Goal: Task Accomplishment & Management: Use online tool/utility

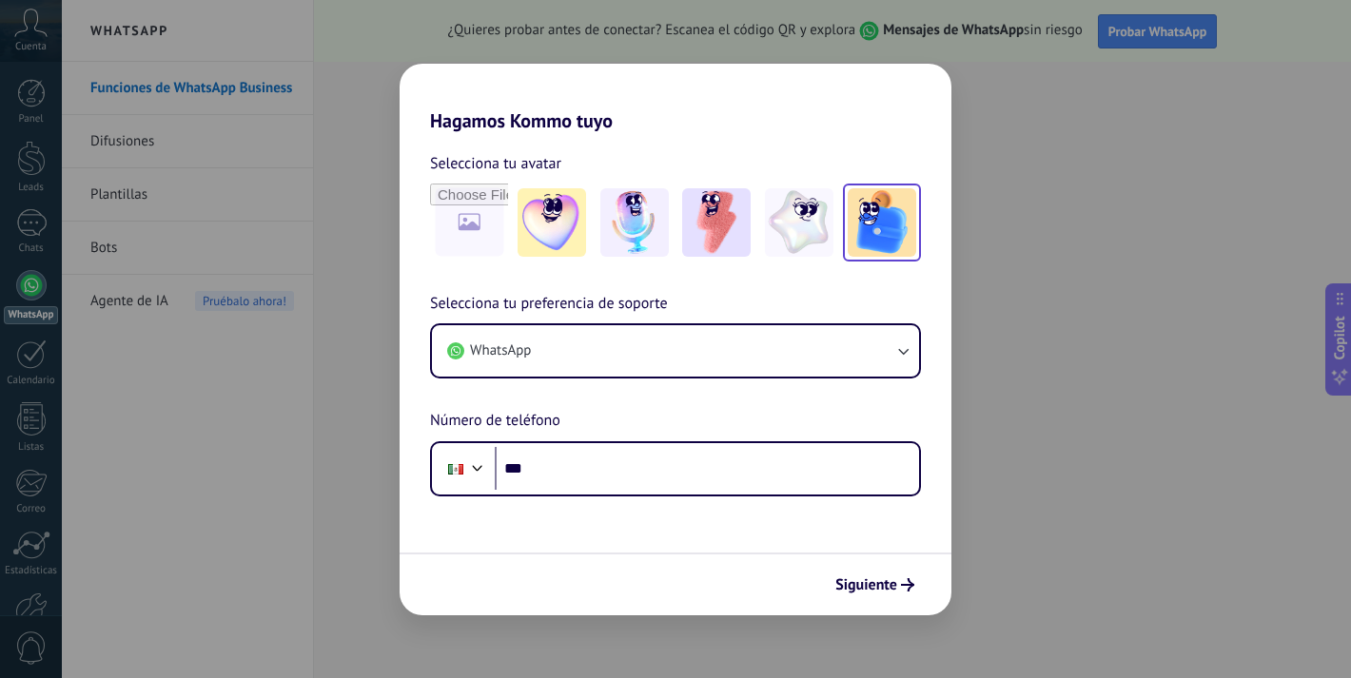
click at [852, 243] on img at bounding box center [881, 222] width 68 height 68
click at [811, 235] on img at bounding box center [799, 222] width 68 height 68
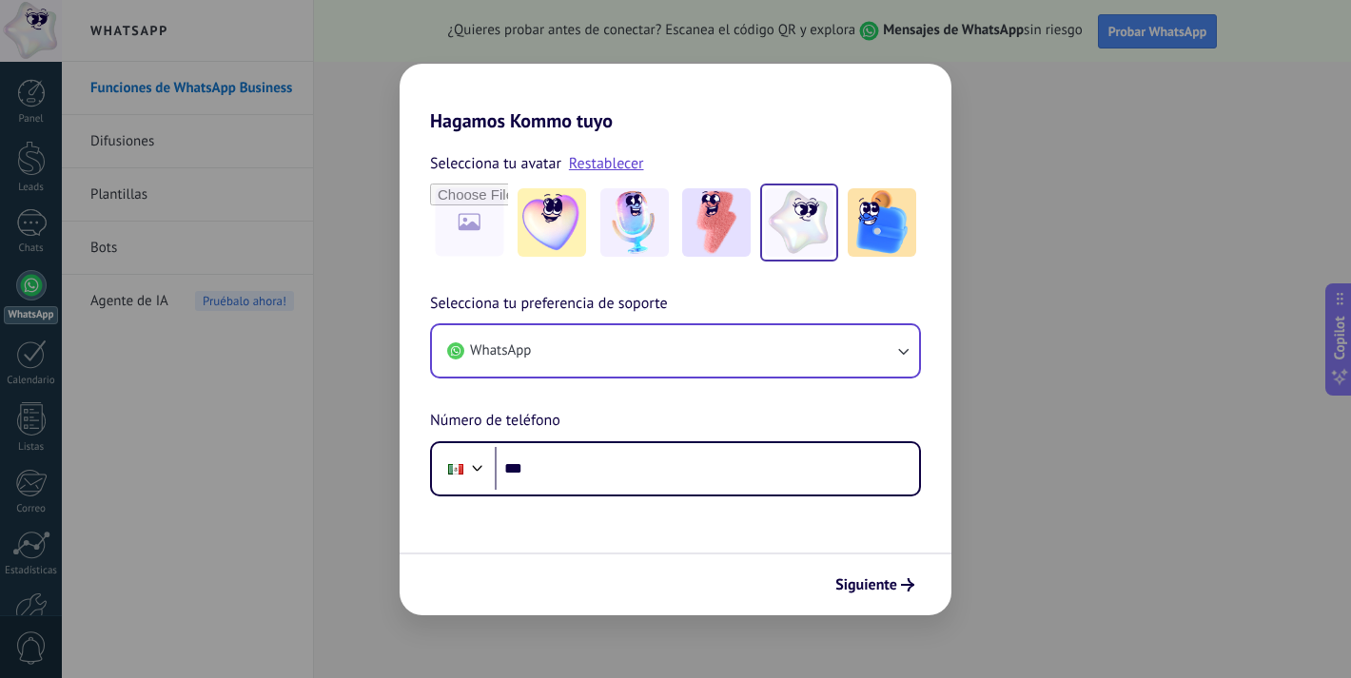
click at [808, 357] on button "WhatsApp" at bounding box center [675, 350] width 487 height 51
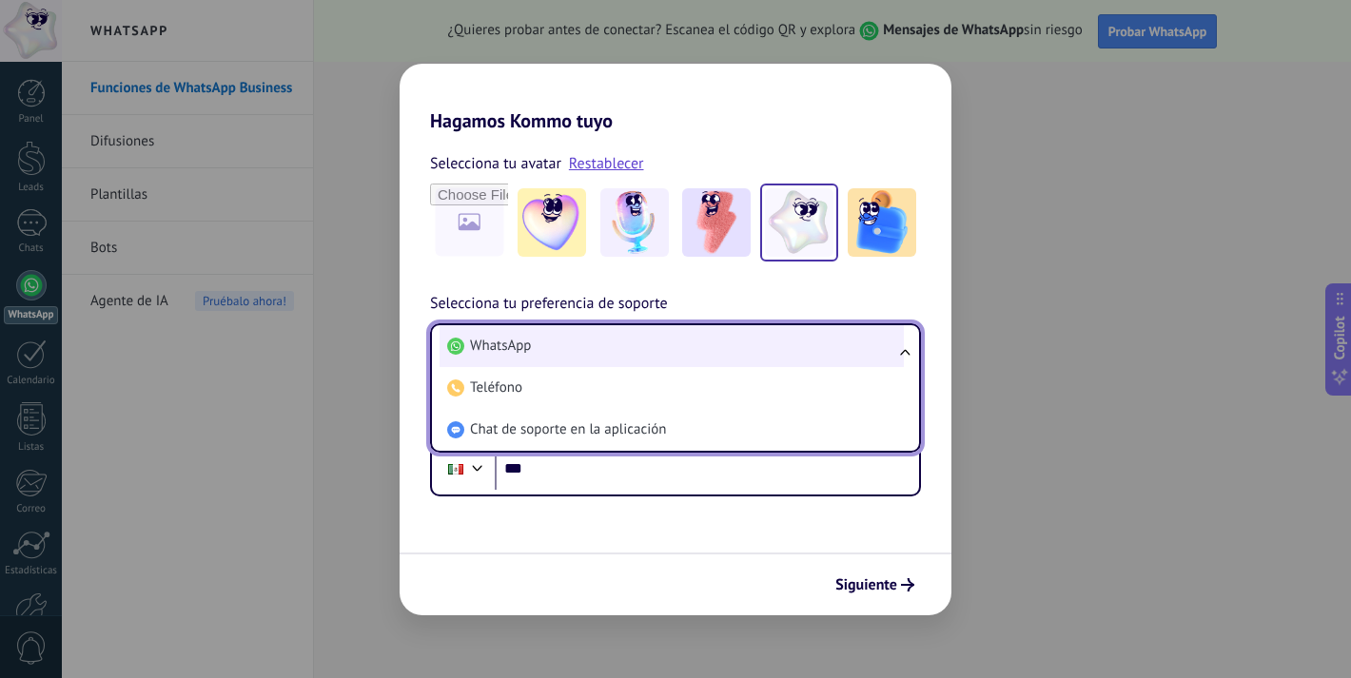
click at [812, 350] on li "WhatsApp" at bounding box center [671, 346] width 464 height 42
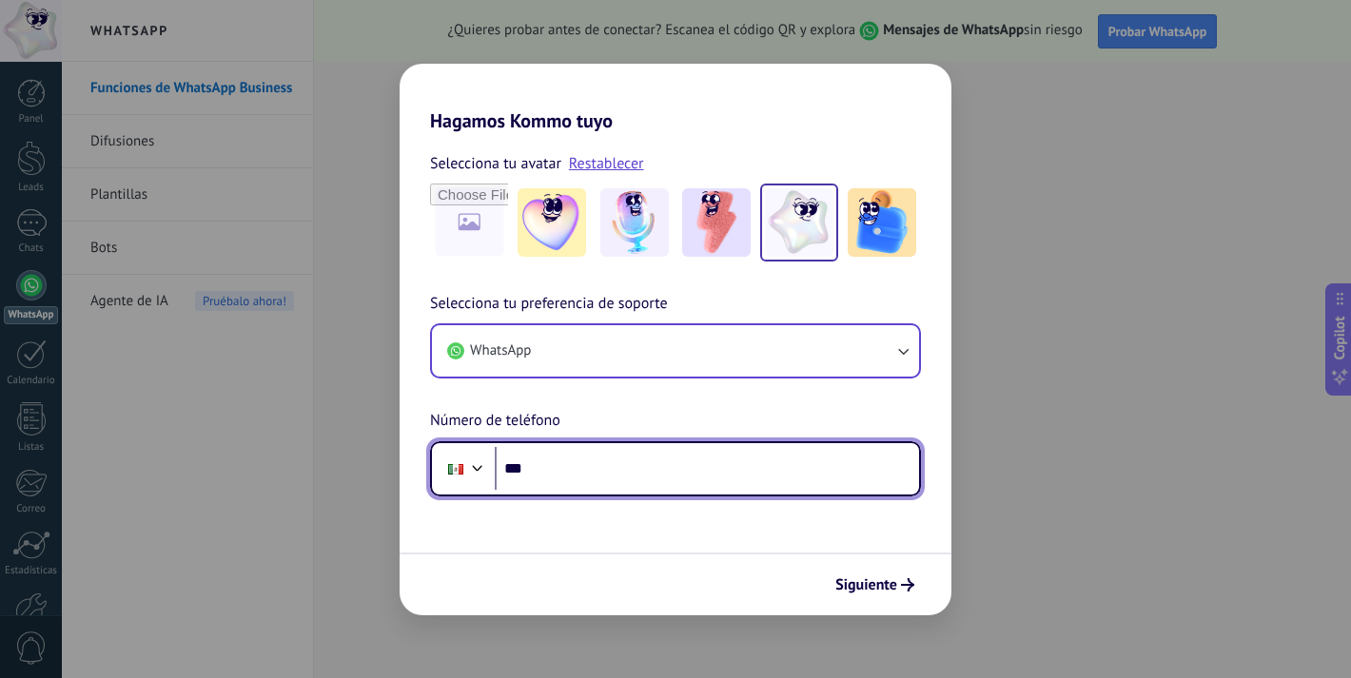
click at [692, 449] on input "***" at bounding box center [707, 469] width 424 height 44
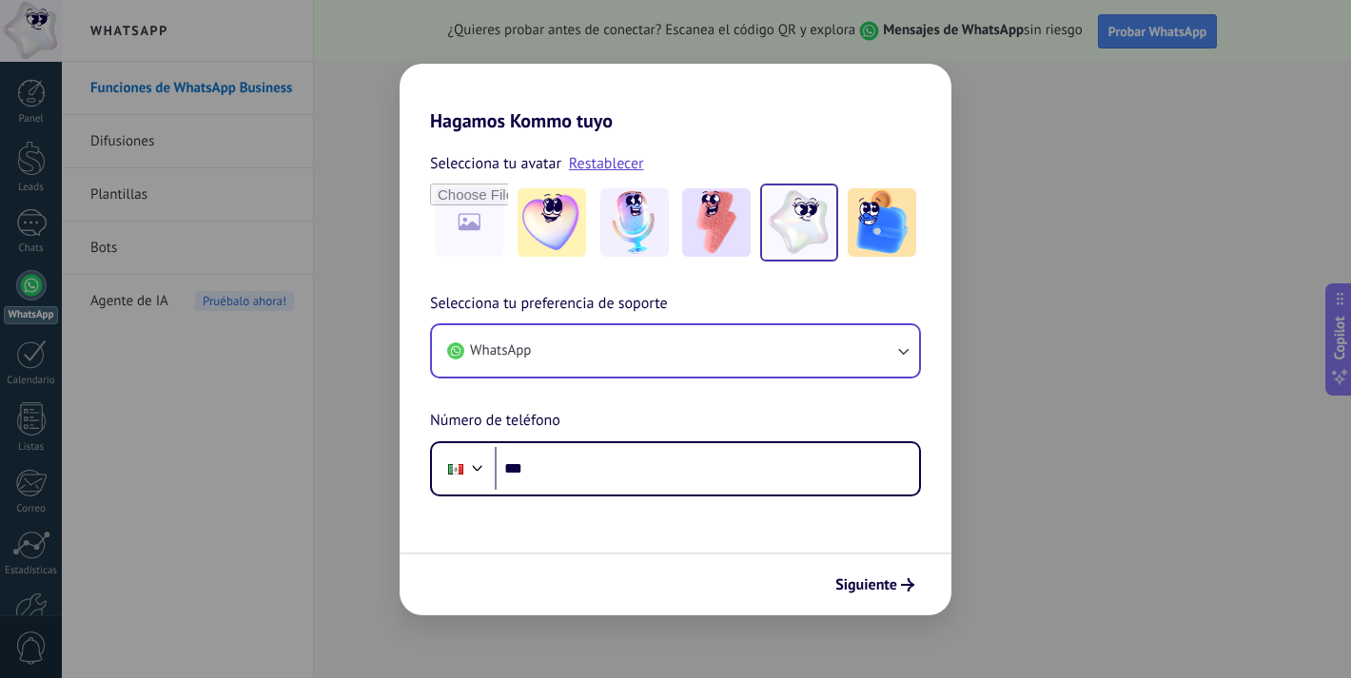
click at [716, 358] on button "WhatsApp" at bounding box center [675, 350] width 487 height 51
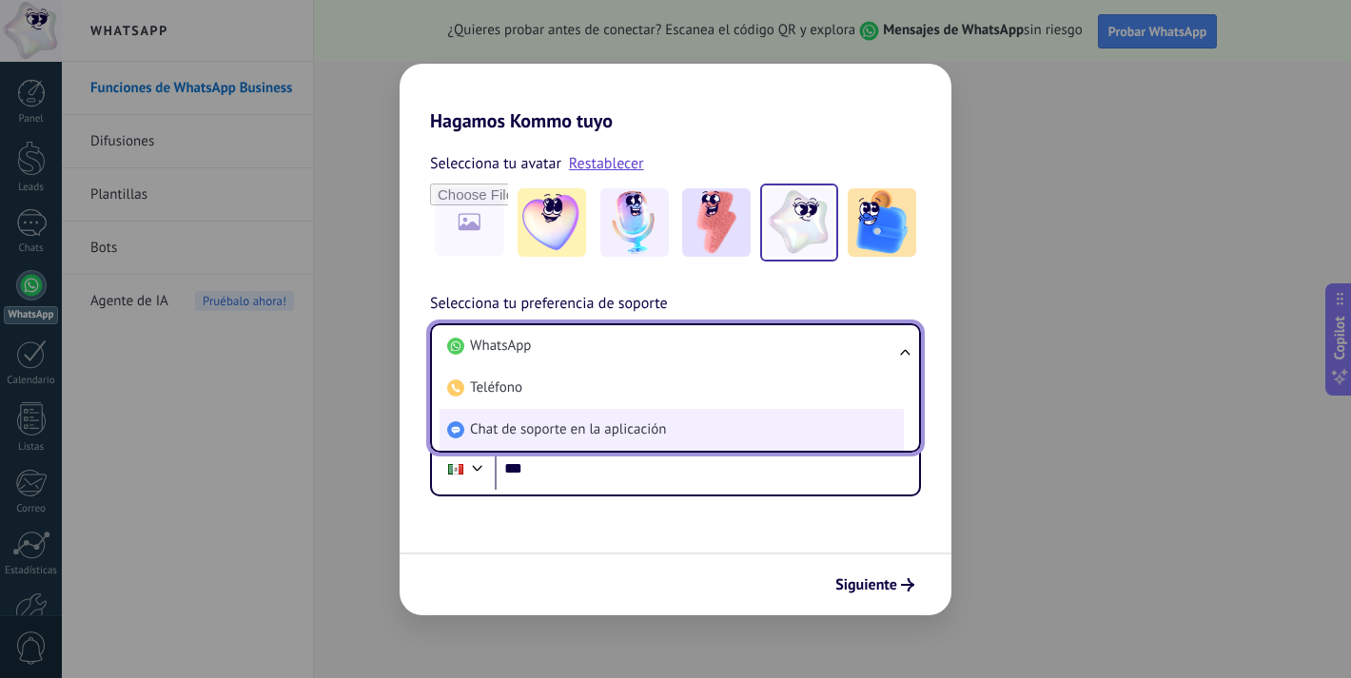
click at [703, 434] on li "Chat de soporte en la aplicación" at bounding box center [671, 430] width 464 height 42
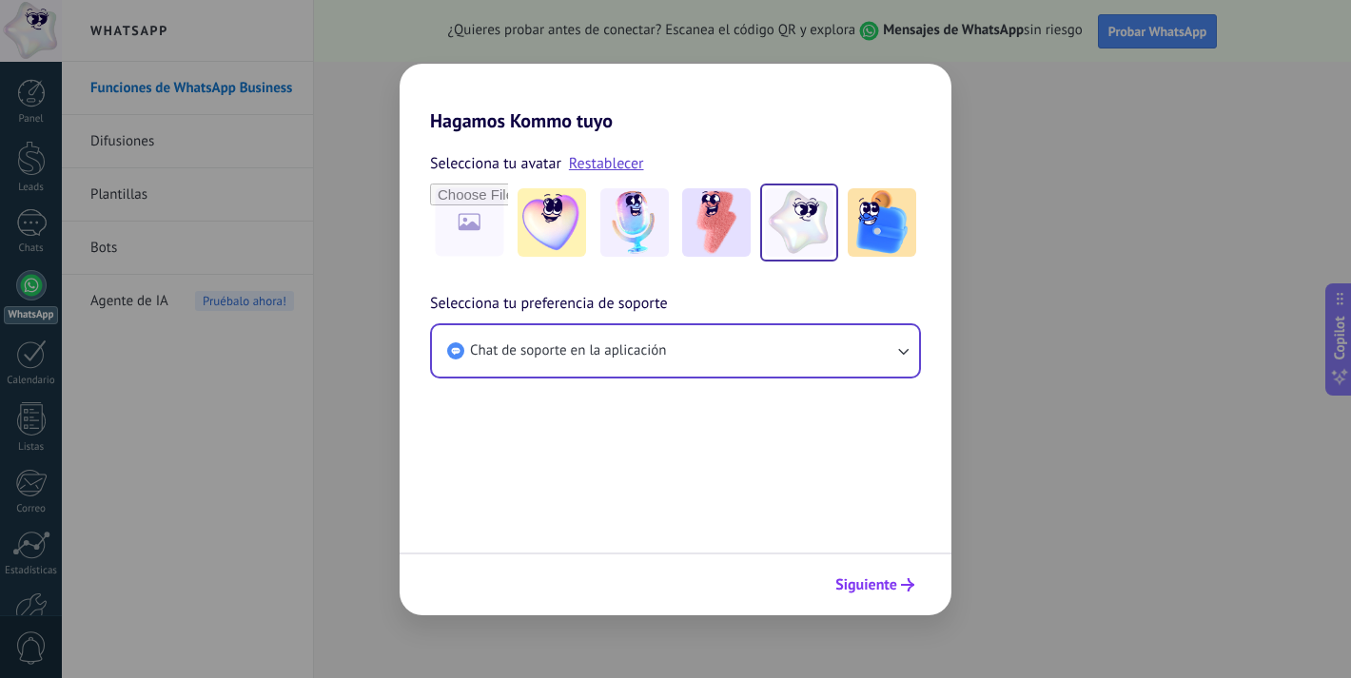
click at [863, 592] on span "Siguiente" at bounding box center [866, 584] width 62 height 13
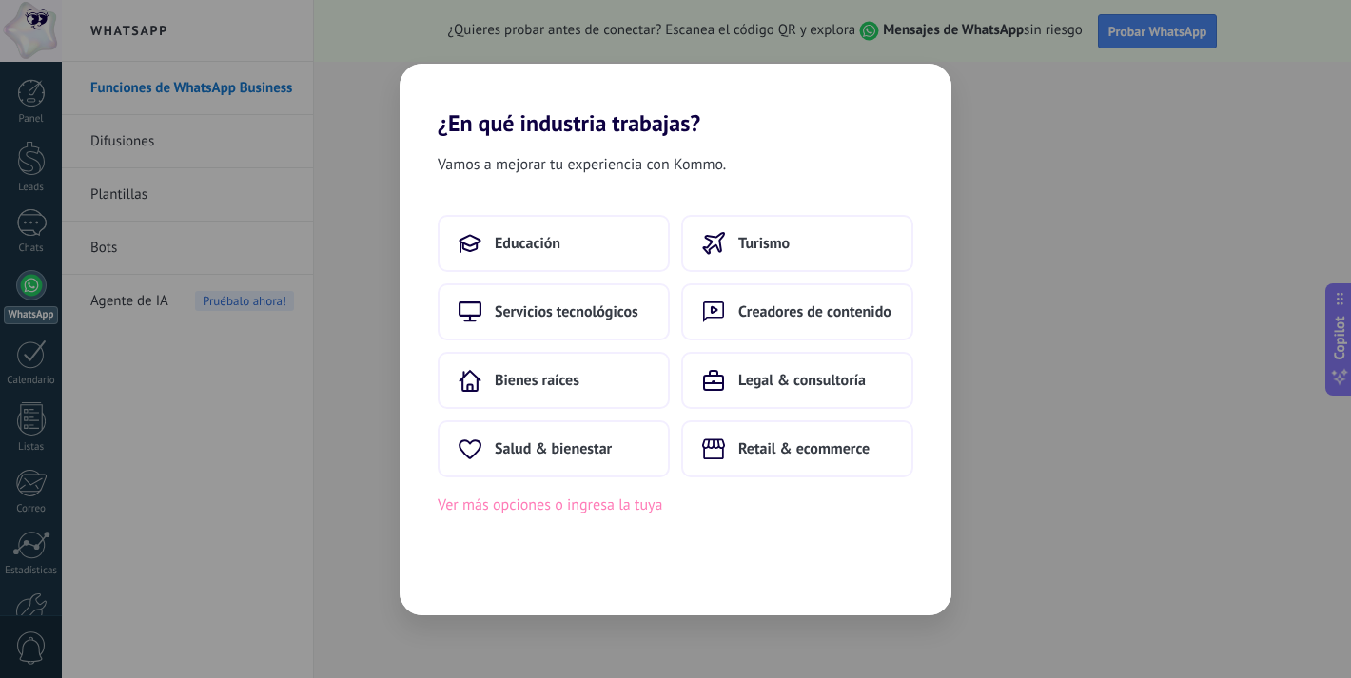
click at [654, 512] on button "Ver más opciones o ingresa la tuya" at bounding box center [550, 505] width 224 height 25
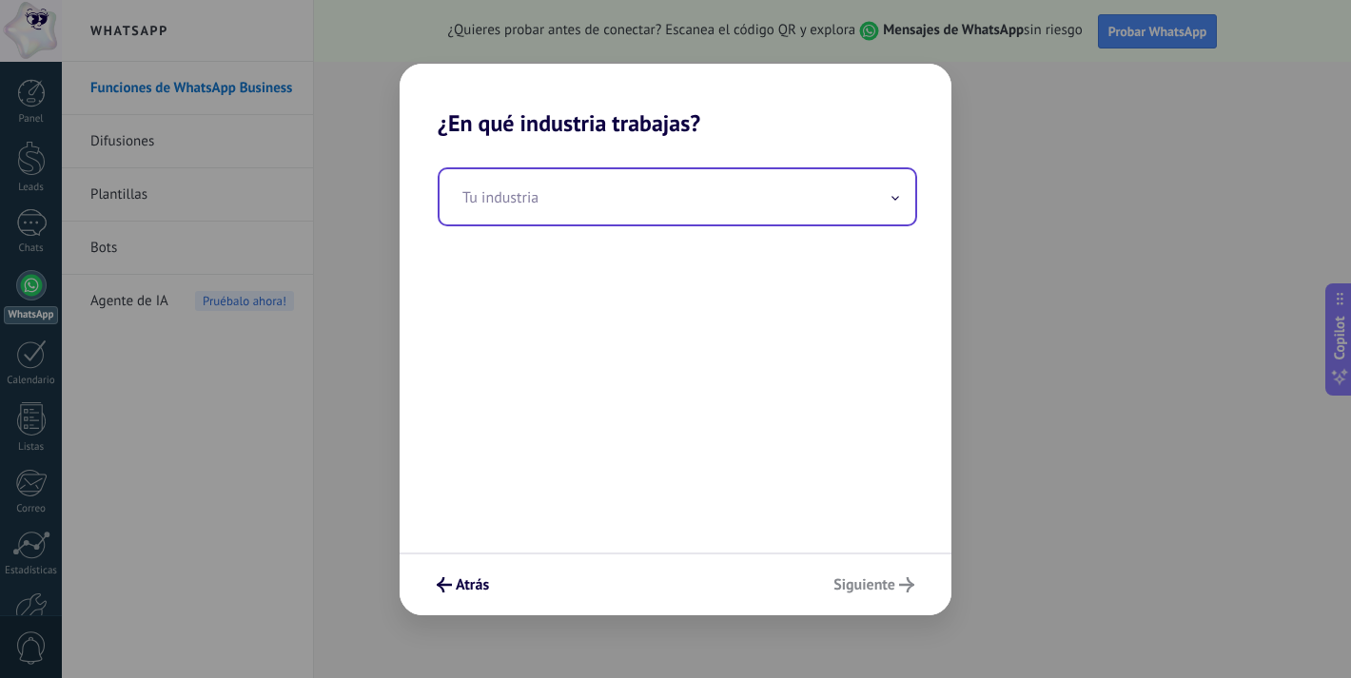
click at [664, 202] on input "text" at bounding box center [677, 196] width 476 height 55
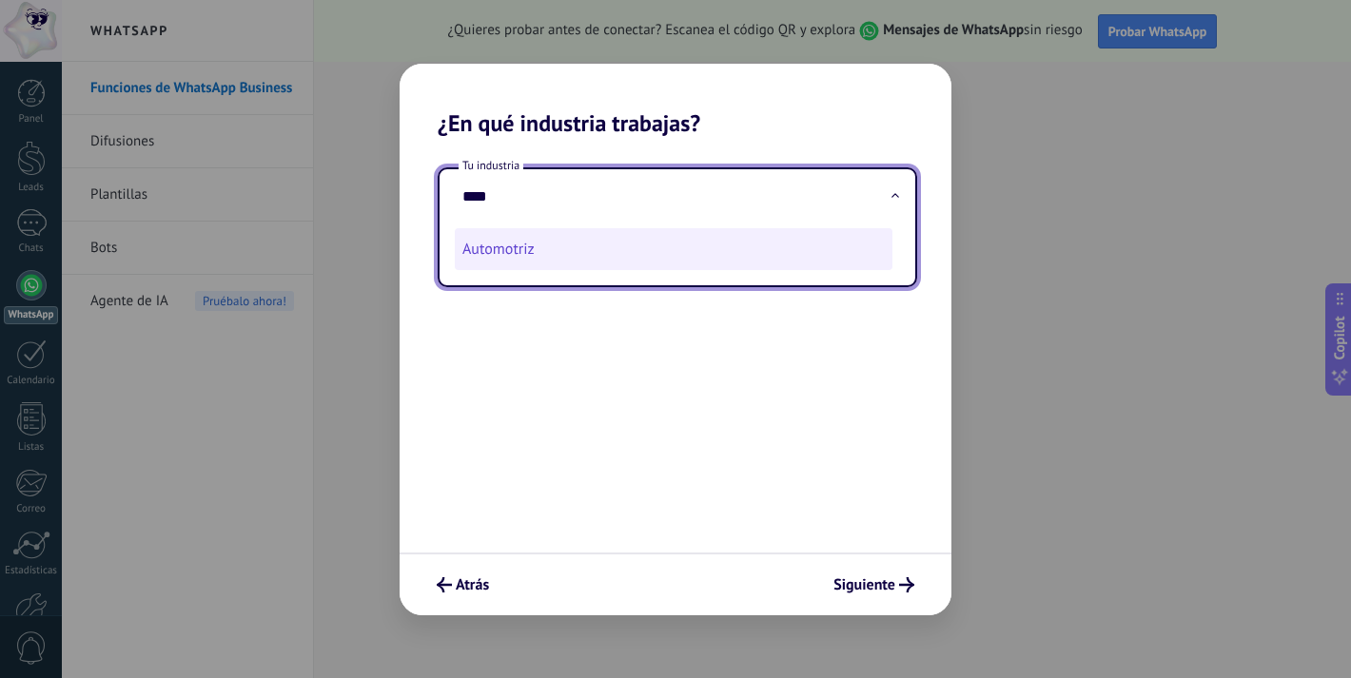
click at [526, 249] on li "Automotriz" at bounding box center [674, 249] width 438 height 42
type input "**********"
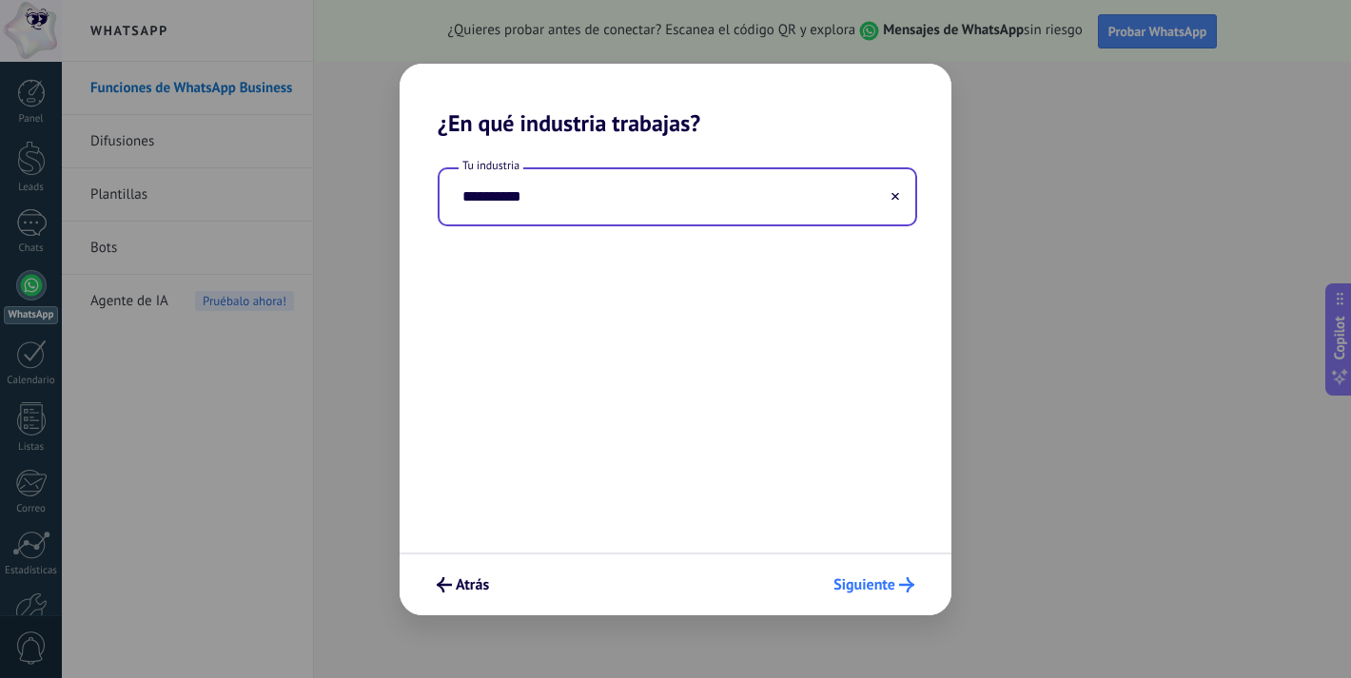
click at [897, 589] on span "Siguiente" at bounding box center [873, 584] width 81 height 15
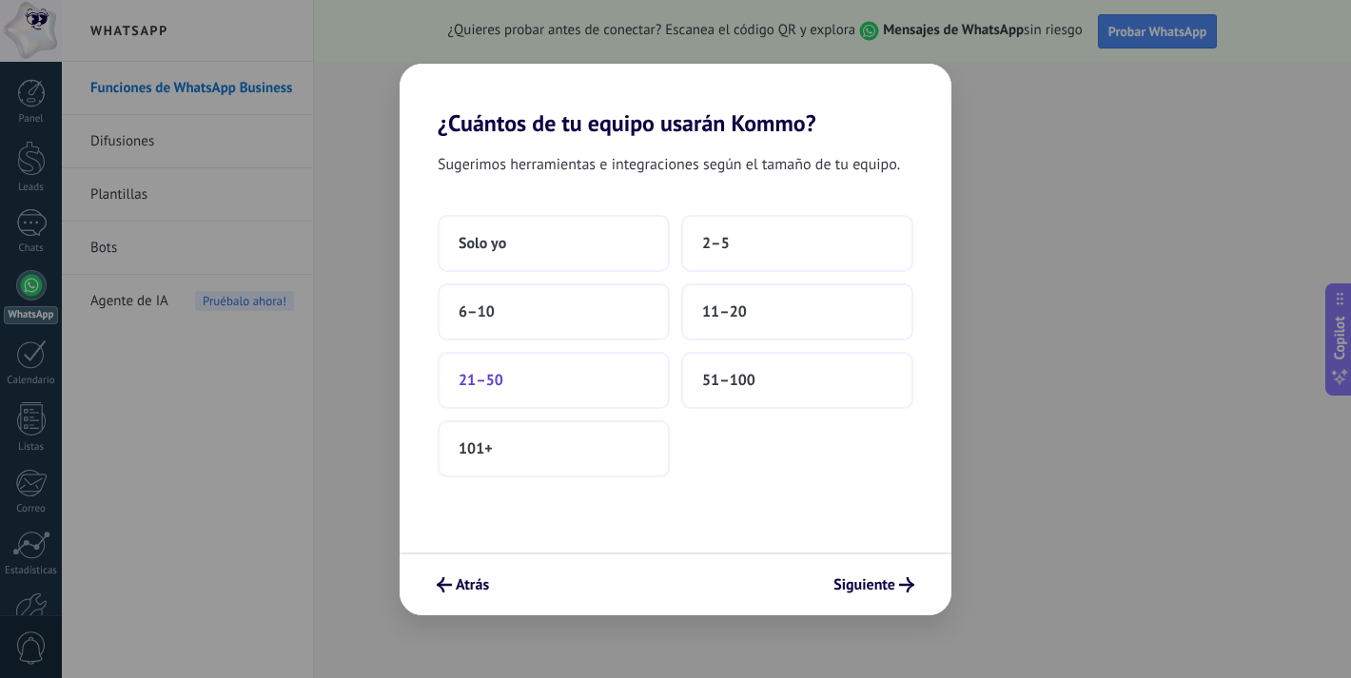
click at [615, 380] on button "21–50" at bounding box center [554, 380] width 232 height 57
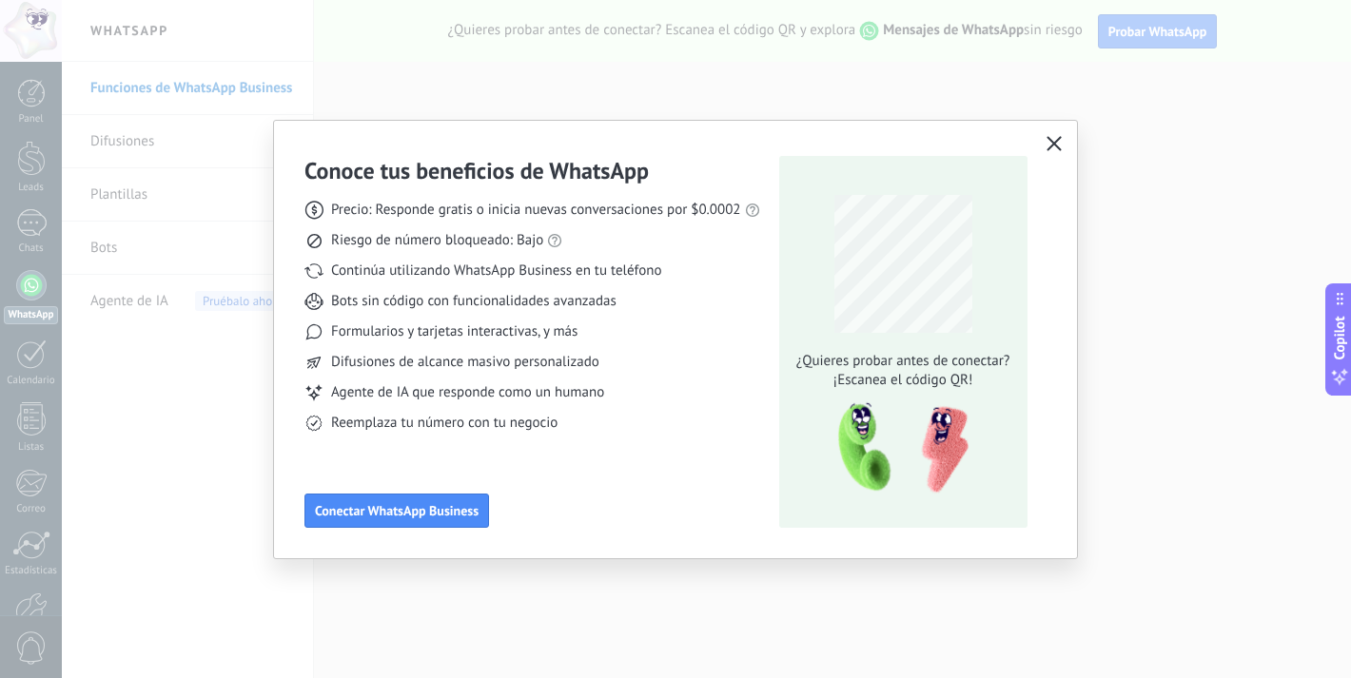
click at [1051, 147] on icon "button" at bounding box center [1053, 143] width 15 height 15
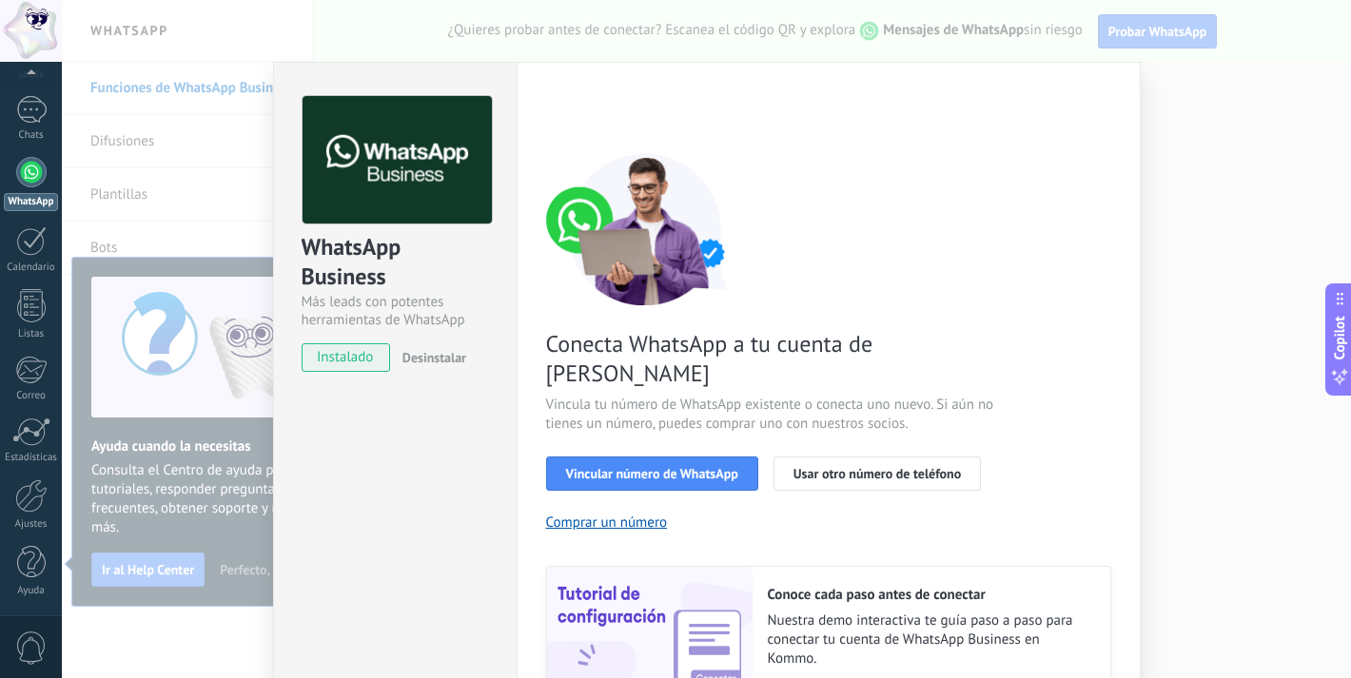
scroll to position [-2, 0]
click at [1161, 210] on div "WhatsApp Business Más leads con potentes herramientas de WhatsApp instalado Des…" at bounding box center [706, 339] width 1289 height 678
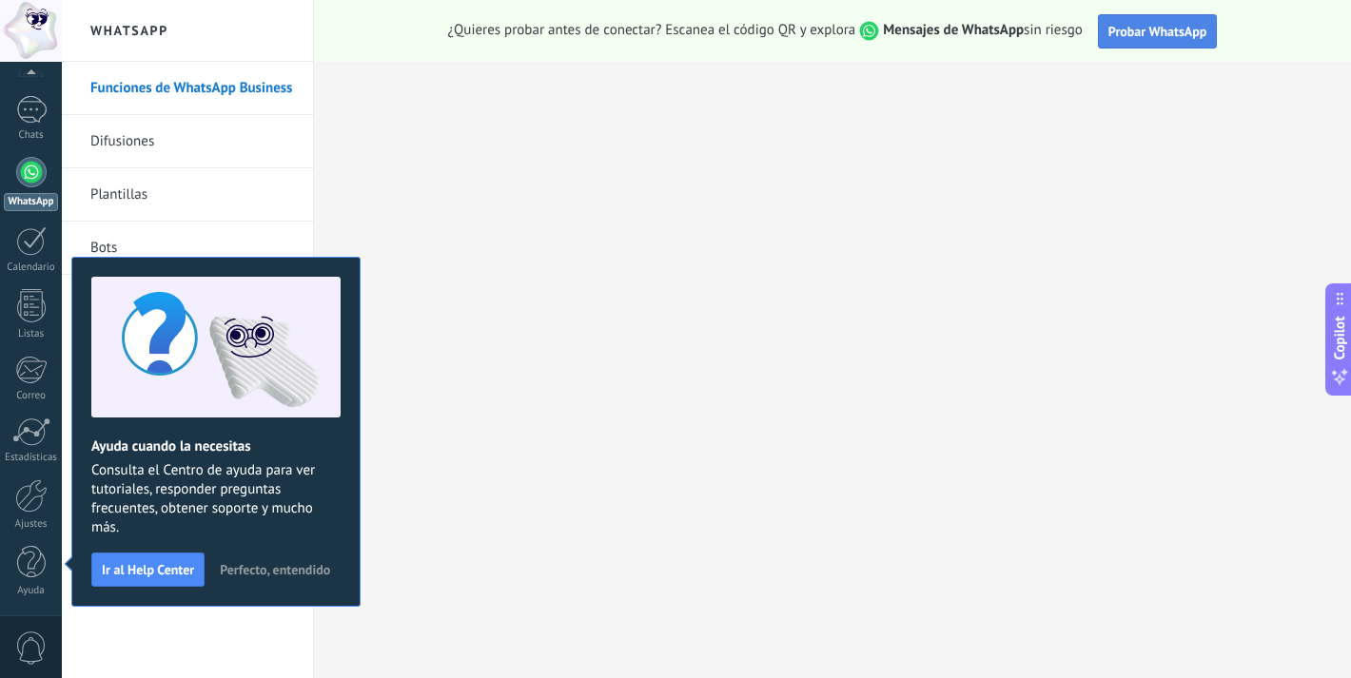
click at [1152, 25] on span "Probar WhatsApp" at bounding box center [1157, 31] width 99 height 17
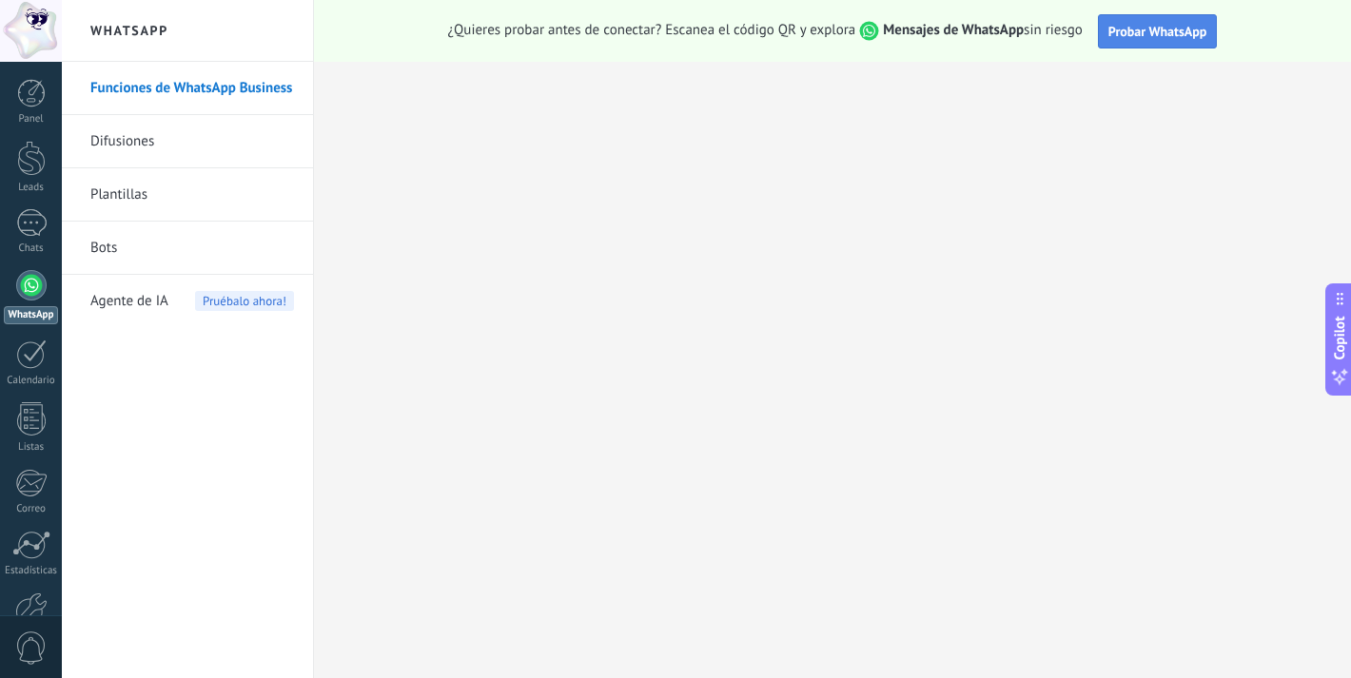
click at [1179, 28] on span "Probar WhatsApp" at bounding box center [1157, 31] width 99 height 17
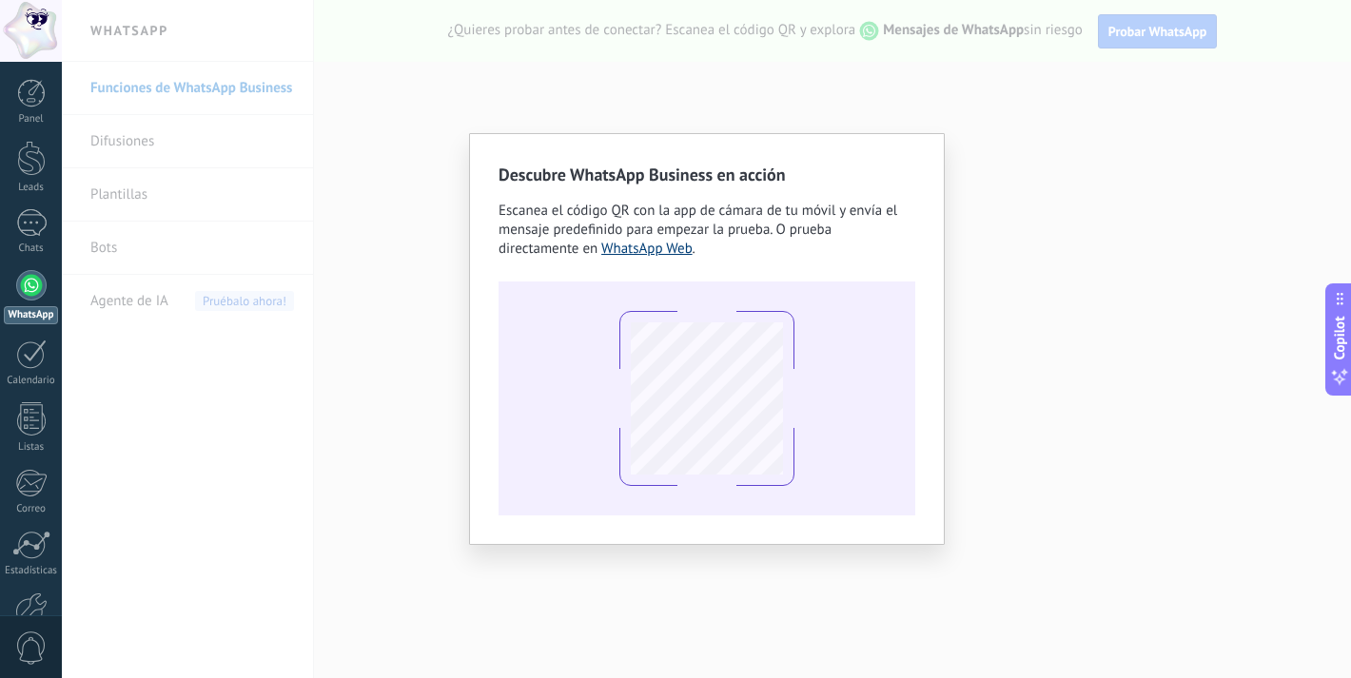
click at [670, 255] on link "WhatsApp Web" at bounding box center [646, 249] width 91 height 18
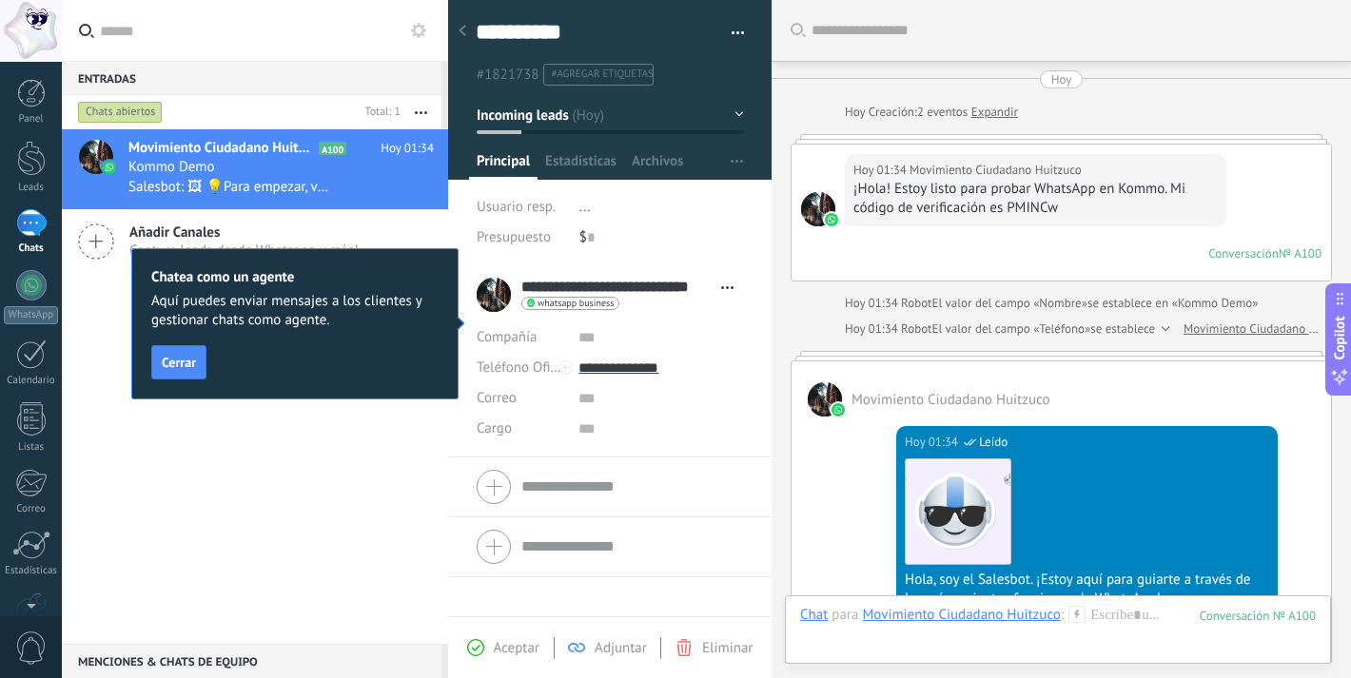
scroll to position [712, 0]
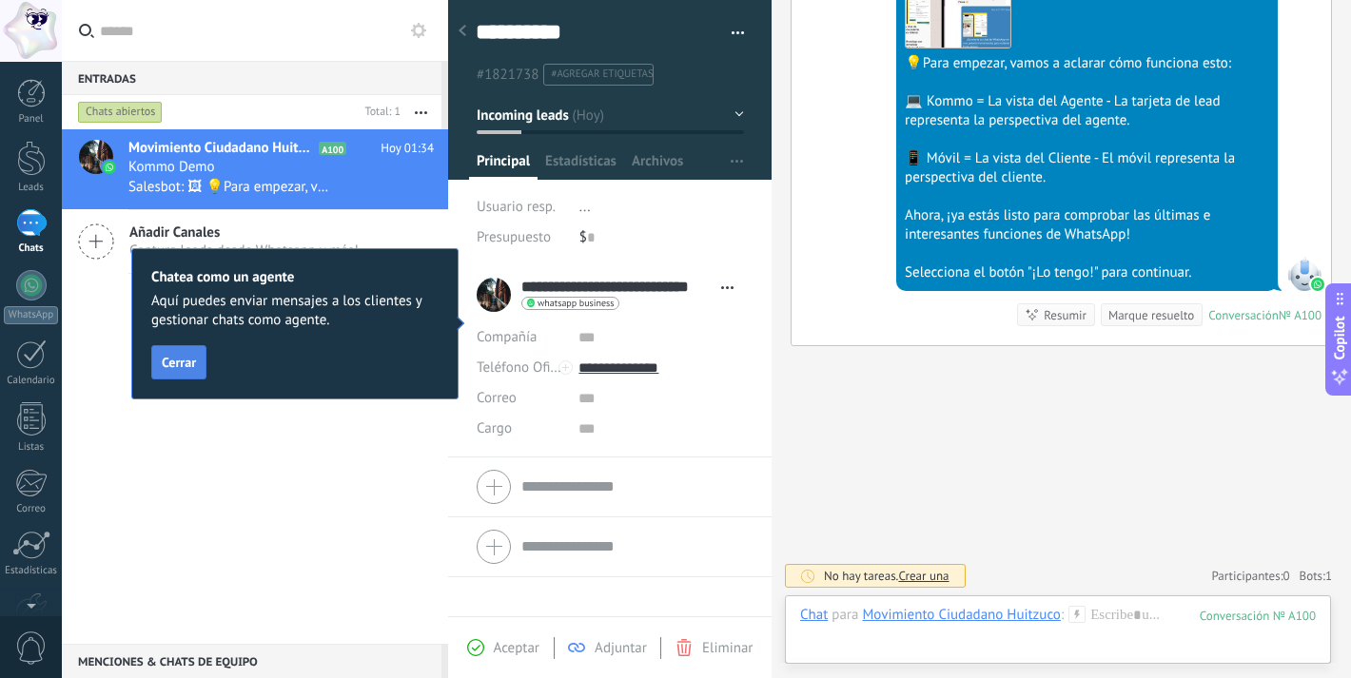
click at [185, 362] on span "Cerrar" at bounding box center [179, 362] width 34 height 13
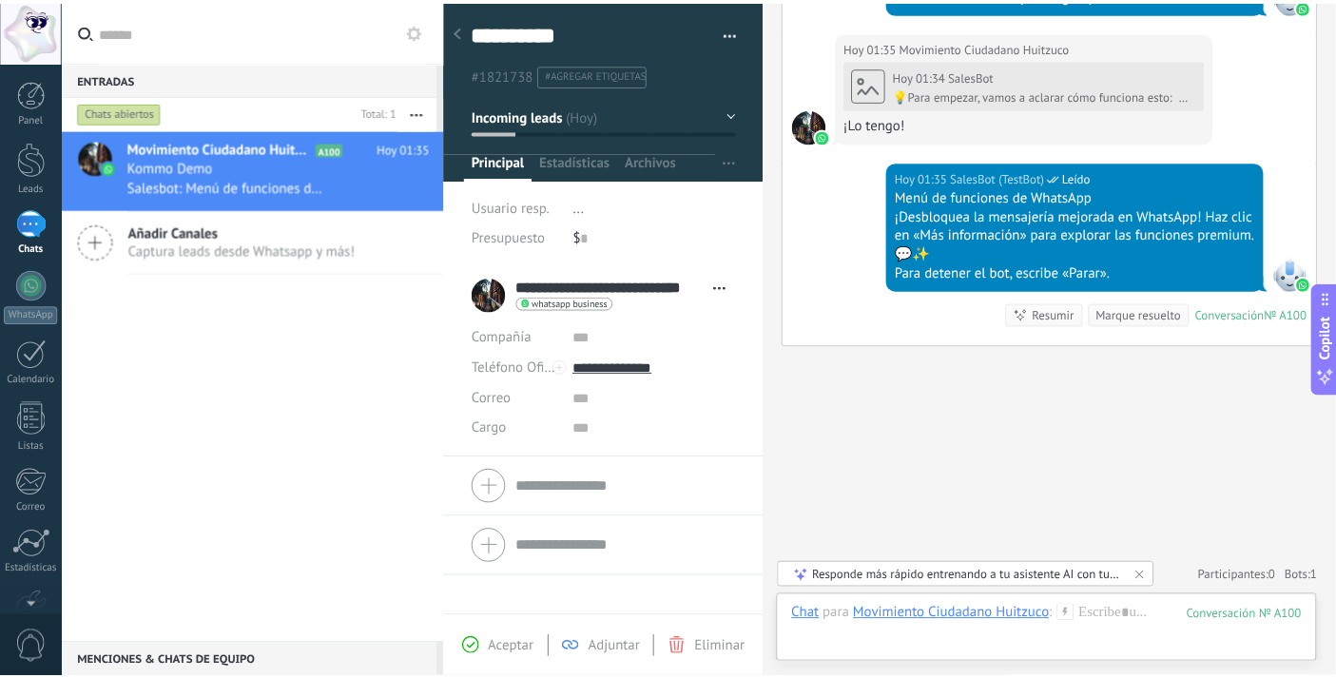
scroll to position [861, 0]
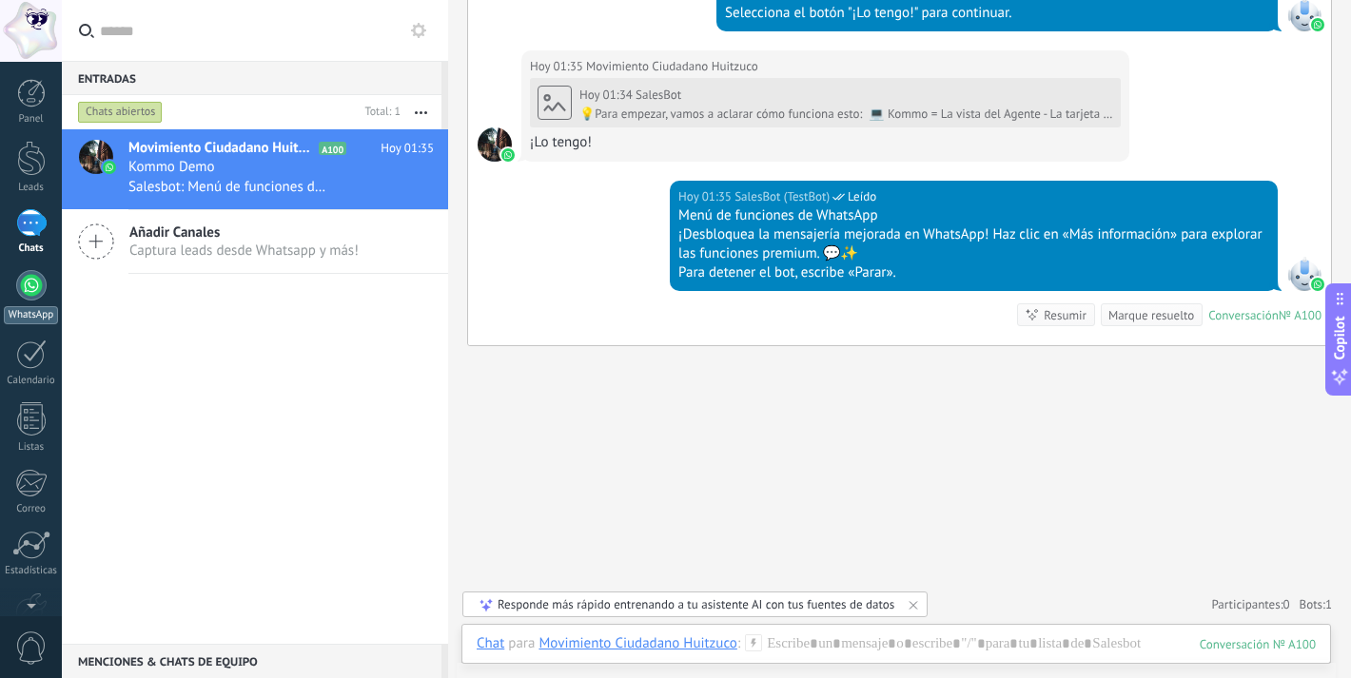
click at [34, 291] on div at bounding box center [31, 285] width 30 height 30
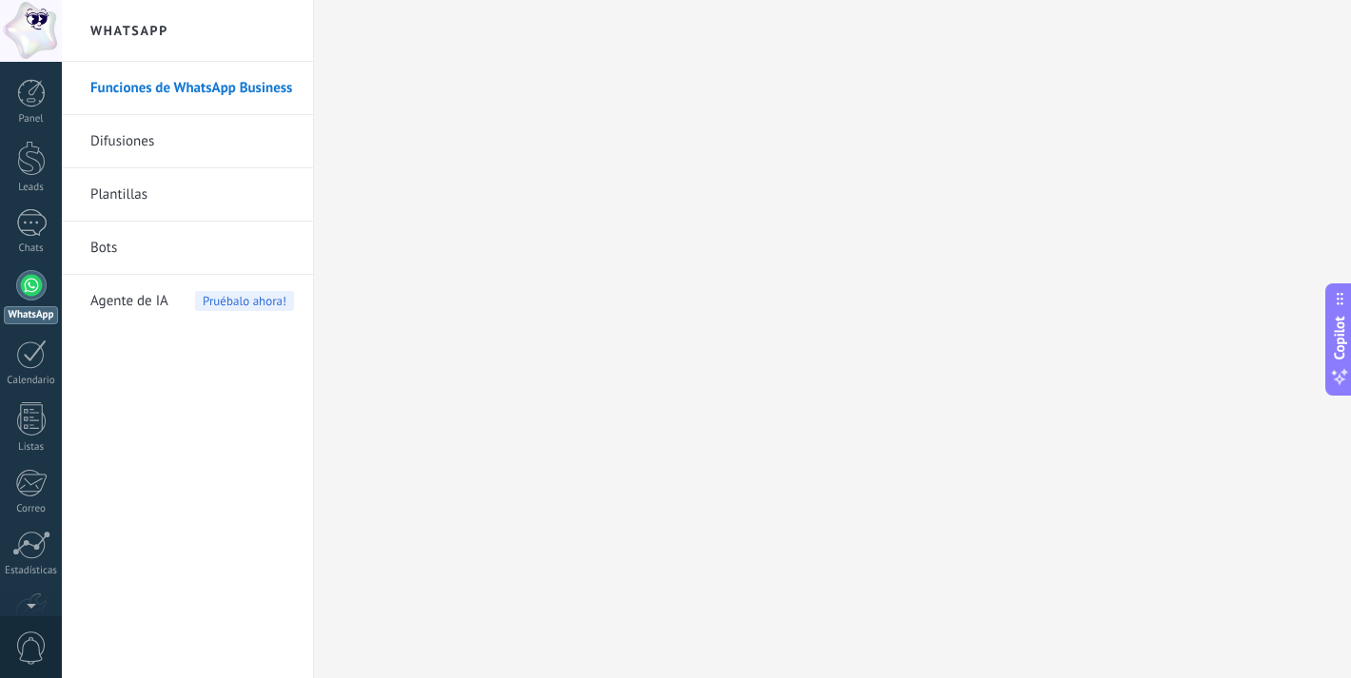
click at [225, 306] on span "Pruébalo ahora!" at bounding box center [244, 301] width 99 height 20
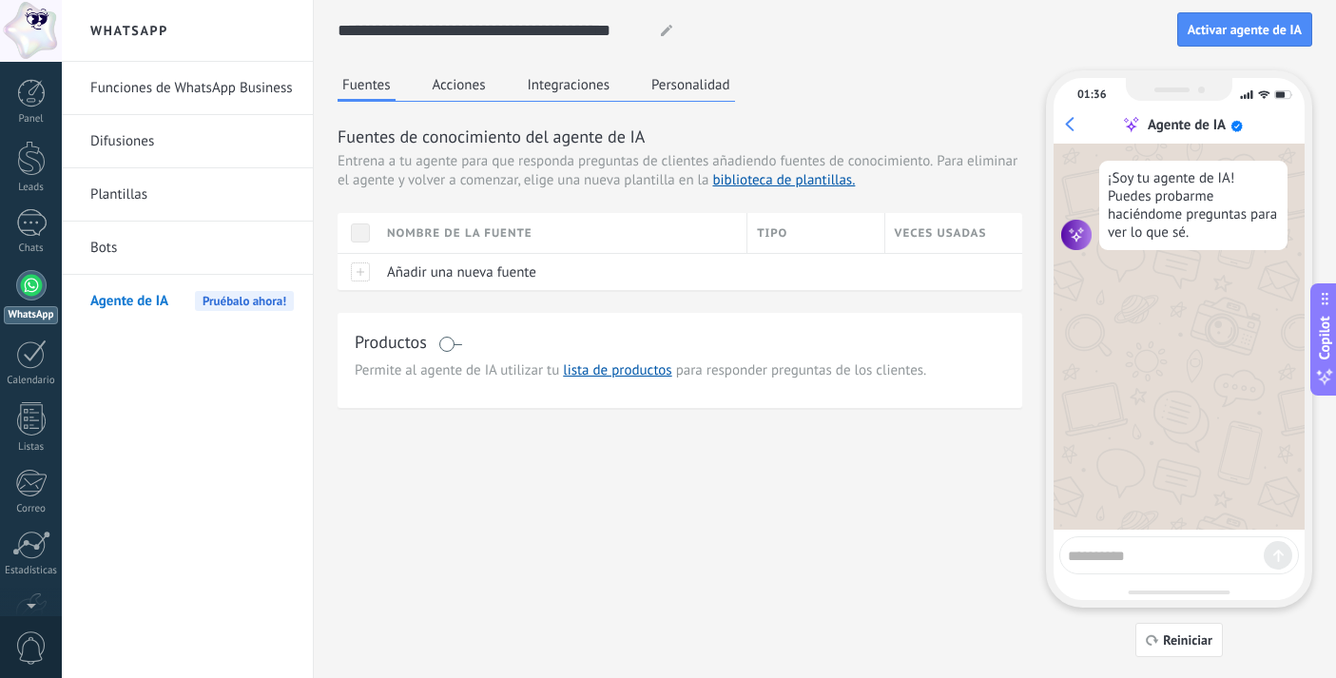
click at [465, 88] on button "Acciones" at bounding box center [459, 84] width 63 height 29
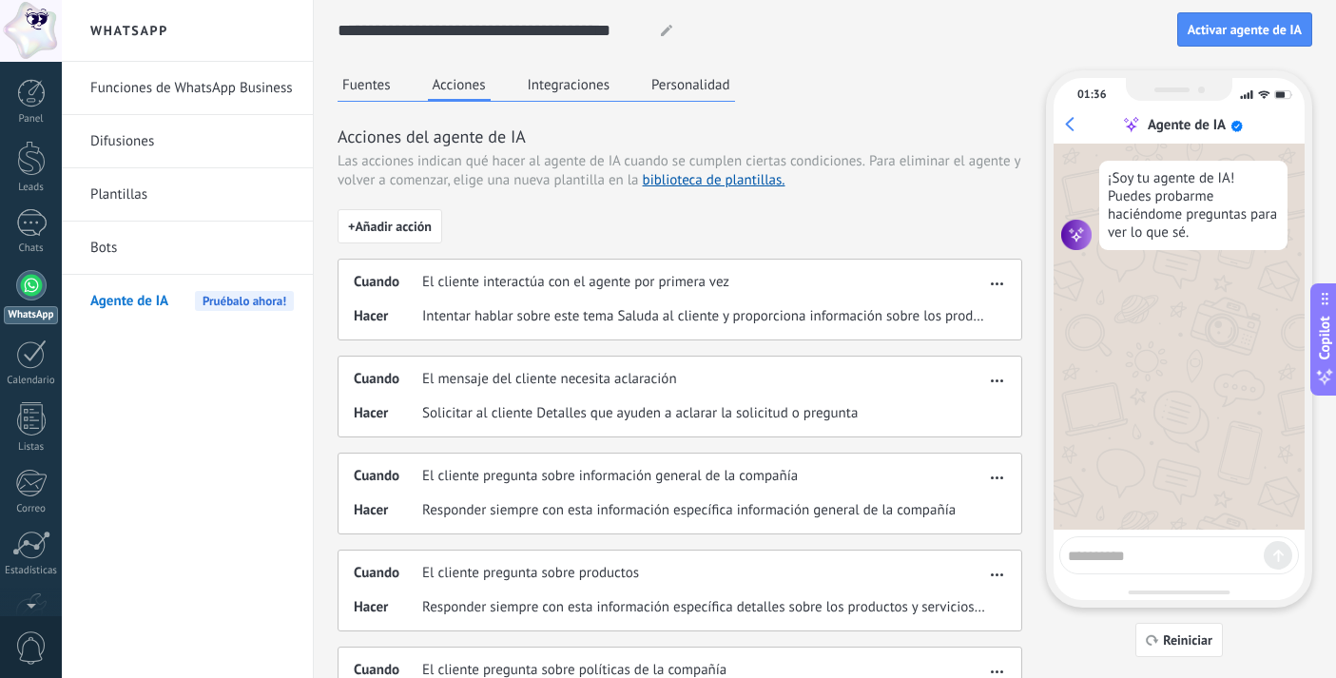
click at [700, 79] on button "Personalidad" at bounding box center [691, 84] width 88 height 29
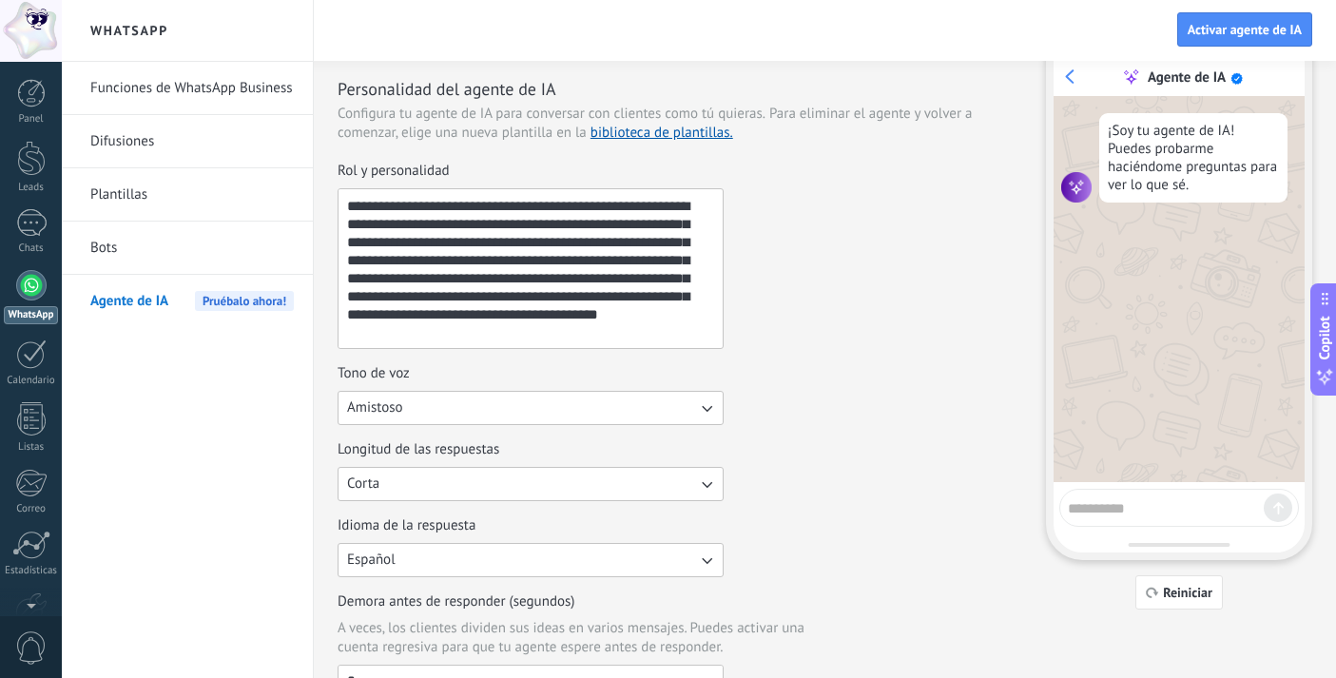
scroll to position [55, 0]
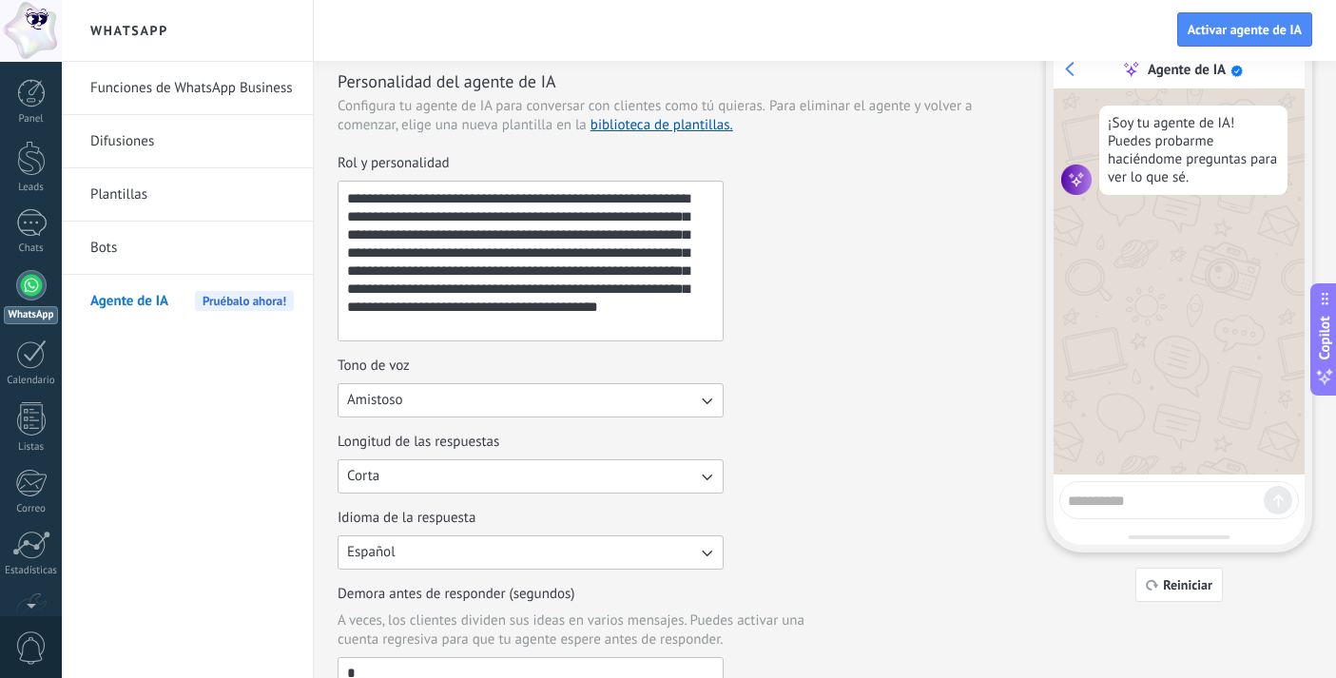
drag, startPoint x: 590, startPoint y: 321, endPoint x: 399, endPoint y: 174, distance: 240.1
click at [399, 174] on label "**********" at bounding box center [531, 247] width 386 height 187
click at [399, 182] on textarea "**********" at bounding box center [529, 261] width 380 height 159
click at [480, 280] on textarea "**********" at bounding box center [529, 261] width 380 height 159
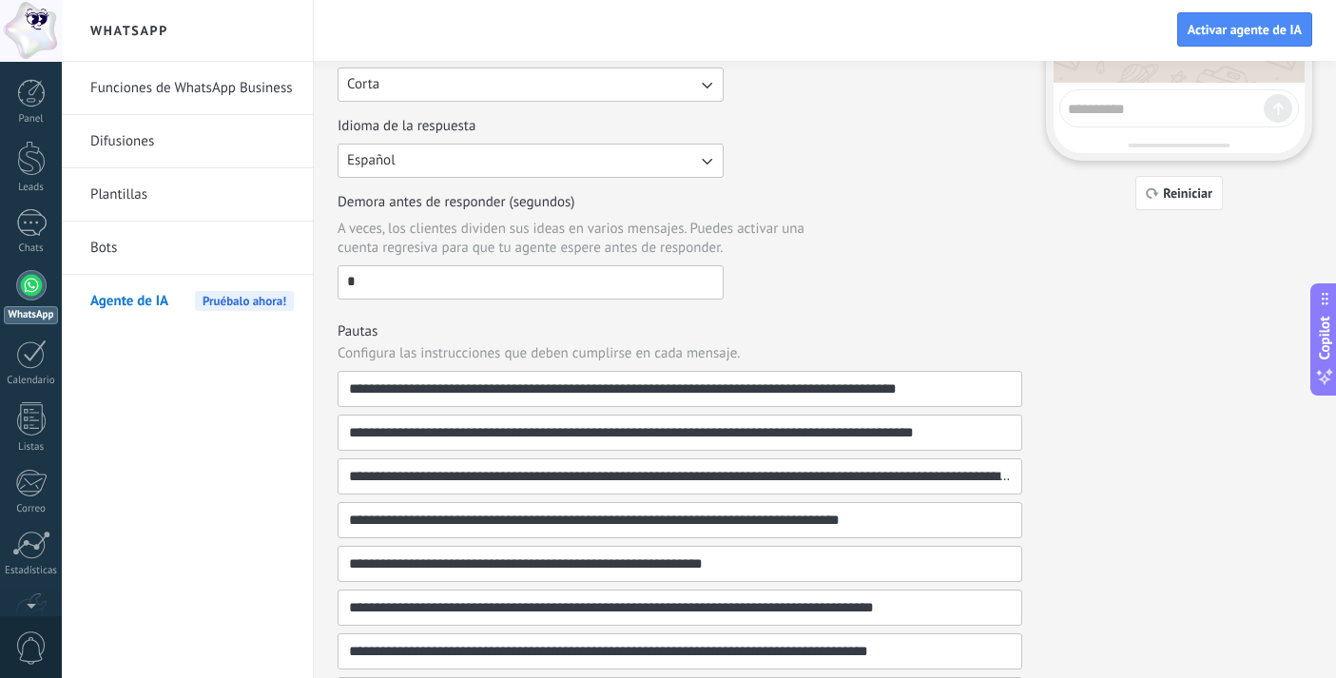
scroll to position [5, 0]
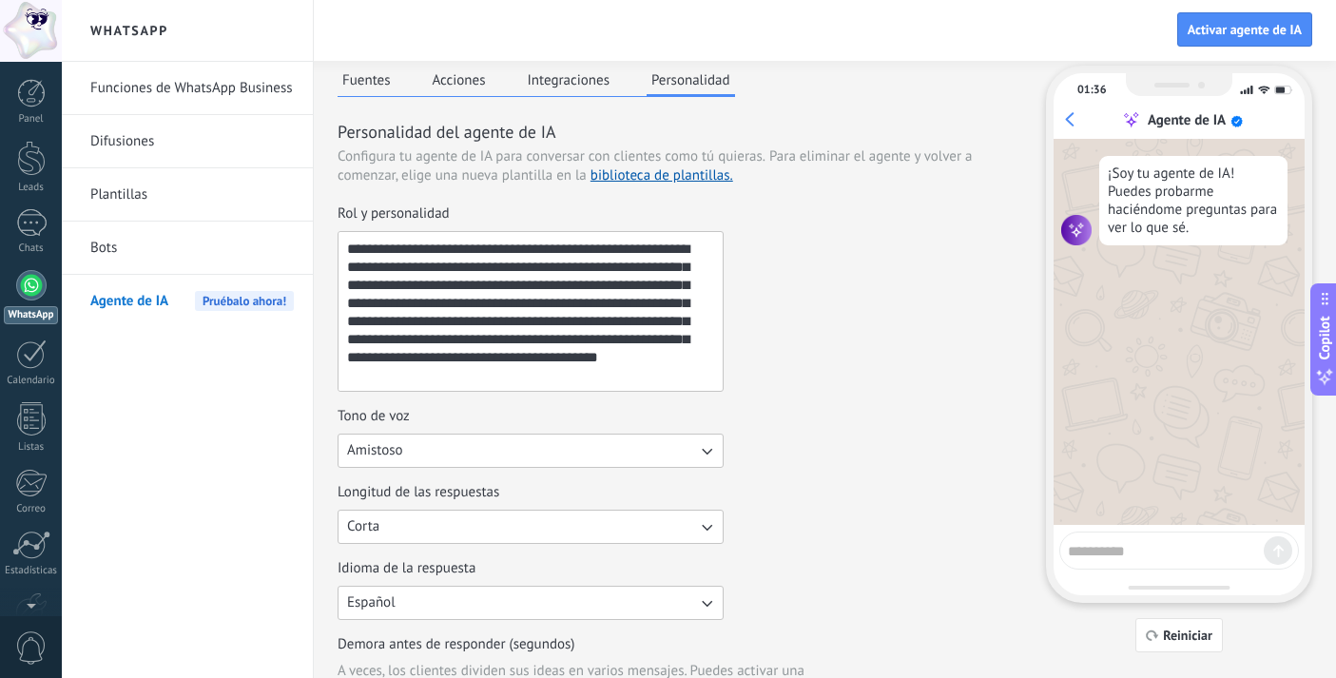
drag, startPoint x: 643, startPoint y: 380, endPoint x: 178, endPoint y: 132, distance: 527.2
click at [178, 132] on div "**********" at bounding box center [699, 334] width 1275 height 678
paste textarea "**********"
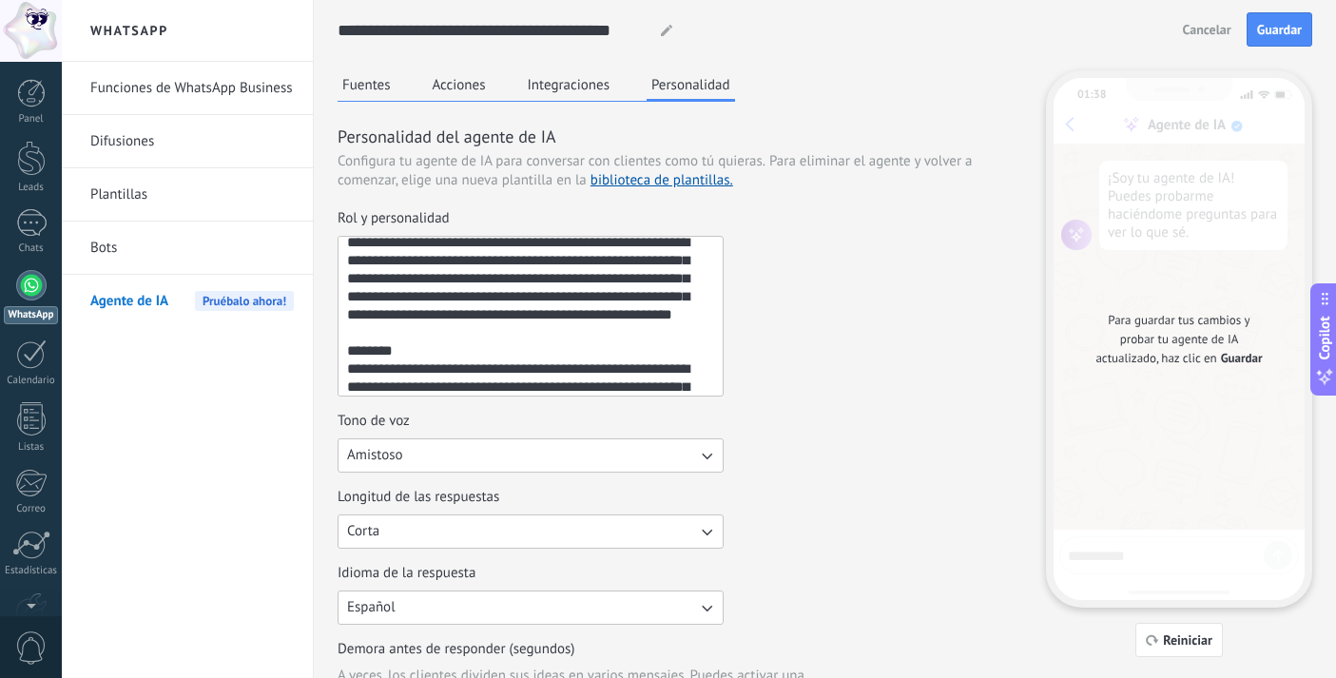
scroll to position [0, 0]
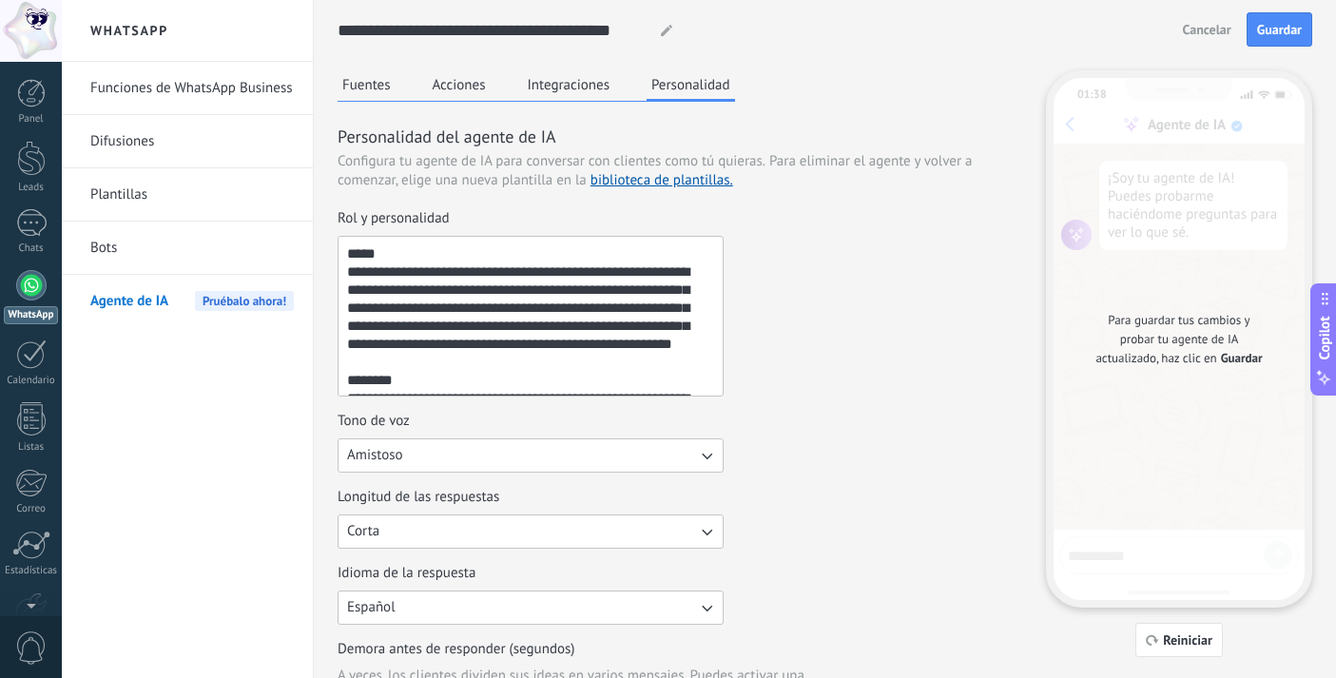
drag, startPoint x: 605, startPoint y: 387, endPoint x: 306, endPoint y: 161, distance: 374.7
click at [305, 162] on div "**********" at bounding box center [699, 339] width 1275 height 678
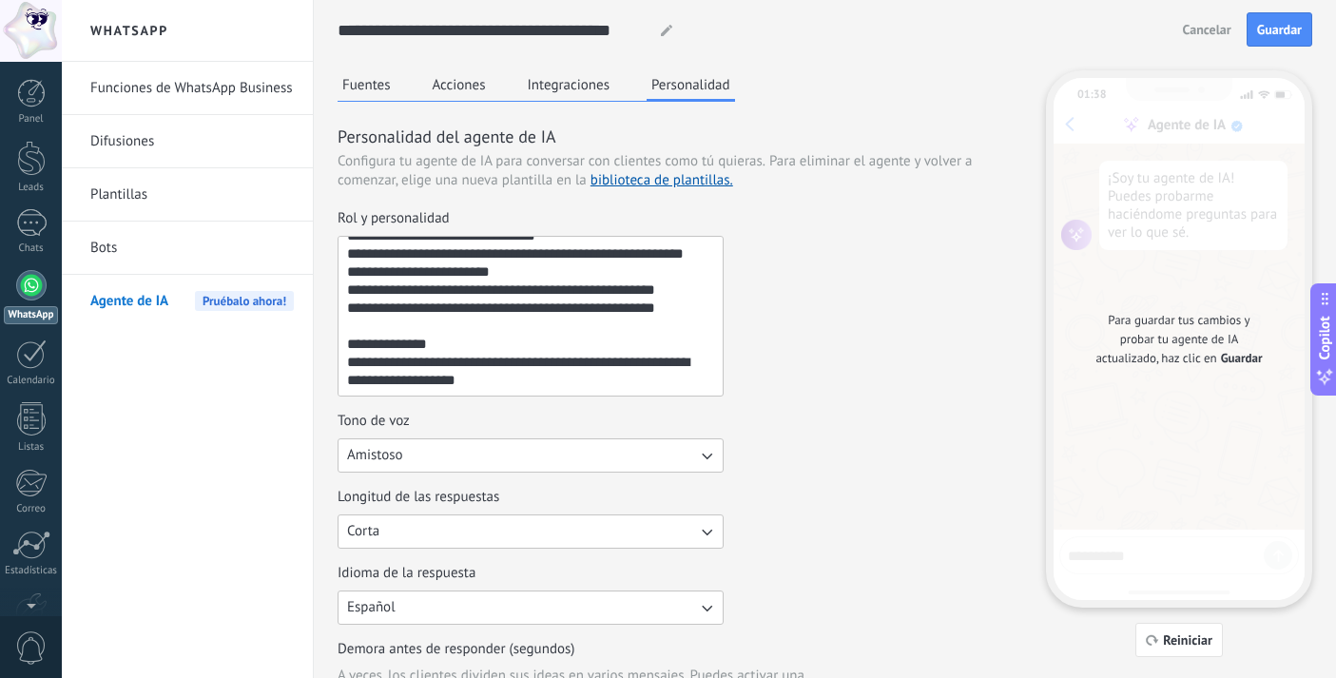
scroll to position [651, 0]
paste textarea "**********"
type textarea "**********"
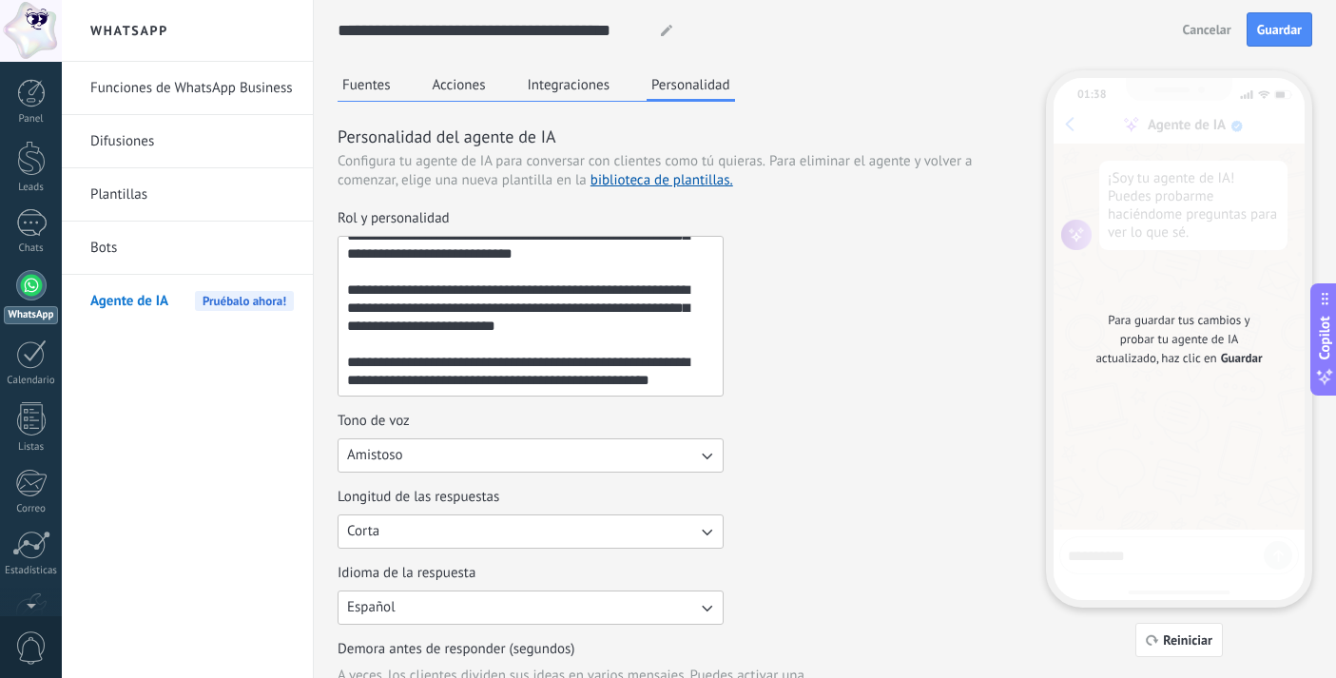
scroll to position [560, 0]
click at [591, 370] on textarea "Rol y personalidad" at bounding box center [529, 316] width 380 height 159
click at [686, 365] on textarea "Rol y personalidad" at bounding box center [529, 316] width 380 height 159
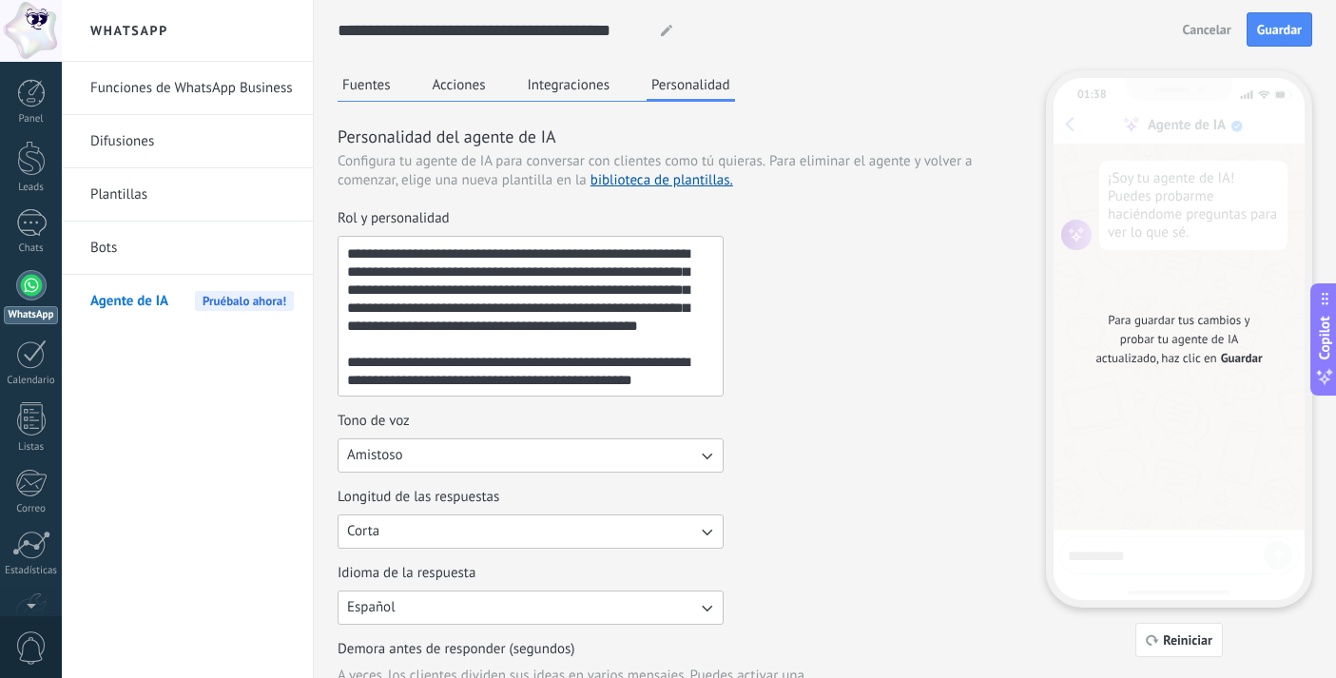
scroll to position [0, 0]
drag, startPoint x: 651, startPoint y: 379, endPoint x: 218, endPoint y: 47, distance: 545.4
click at [218, 47] on div "**********" at bounding box center [699, 339] width 1275 height 678
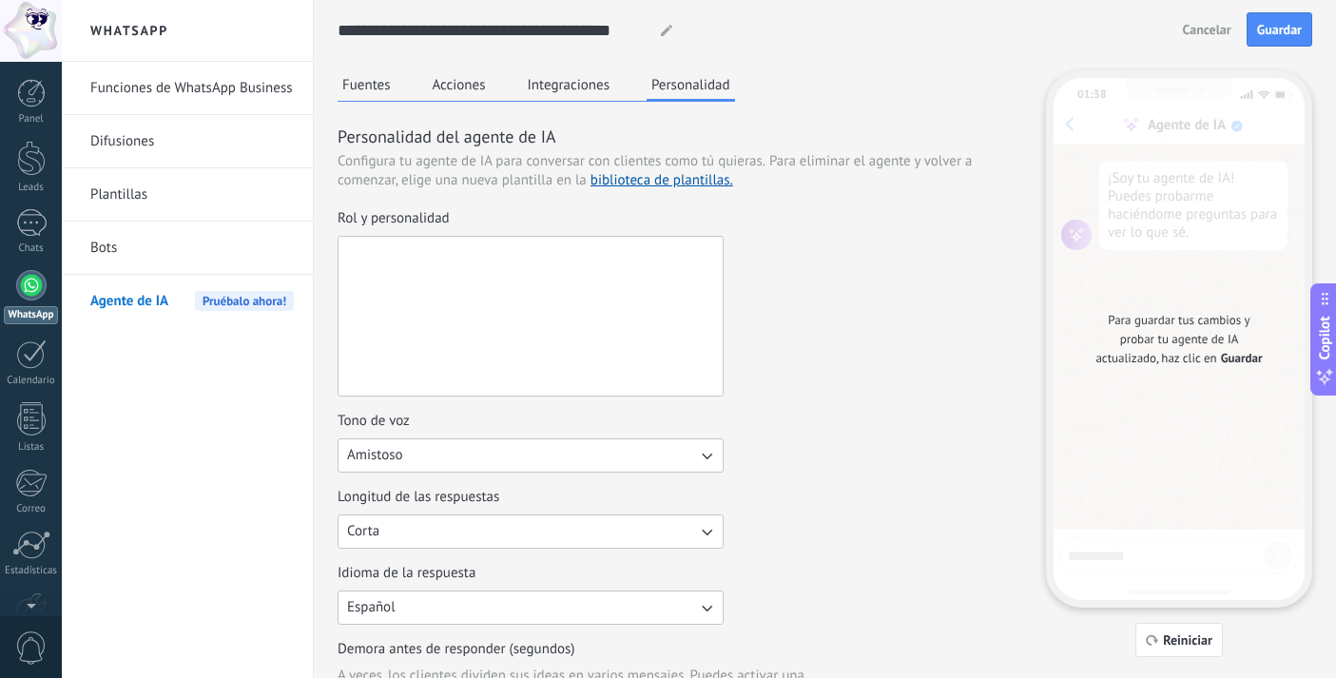
paste textarea "**********"
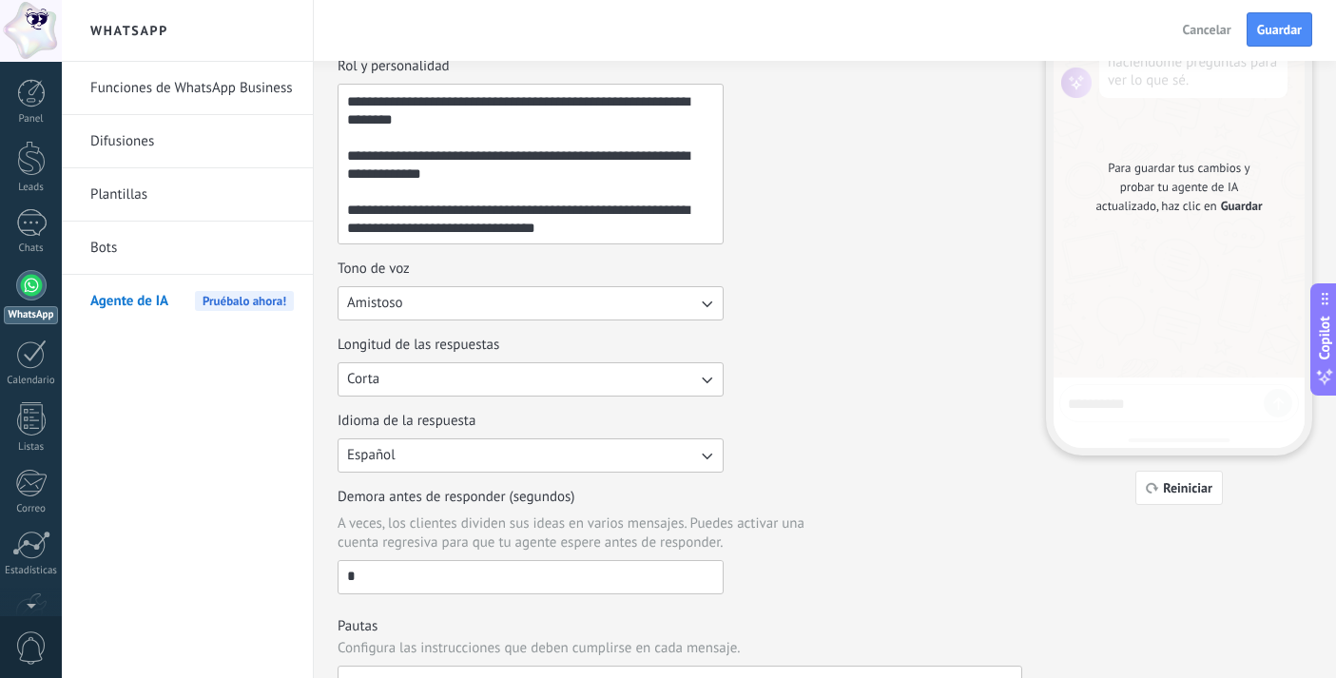
scroll to position [179, 0]
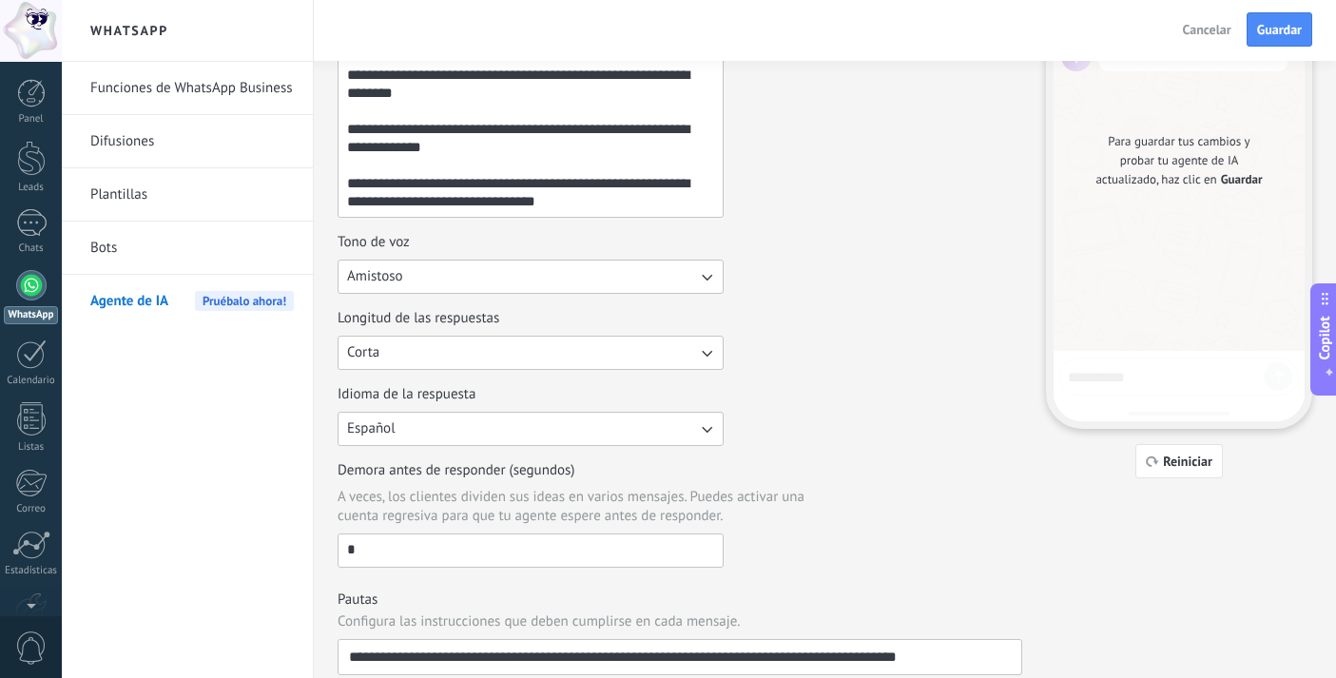
type textarea "**********"
click at [647, 358] on button "Corta" at bounding box center [531, 353] width 386 height 34
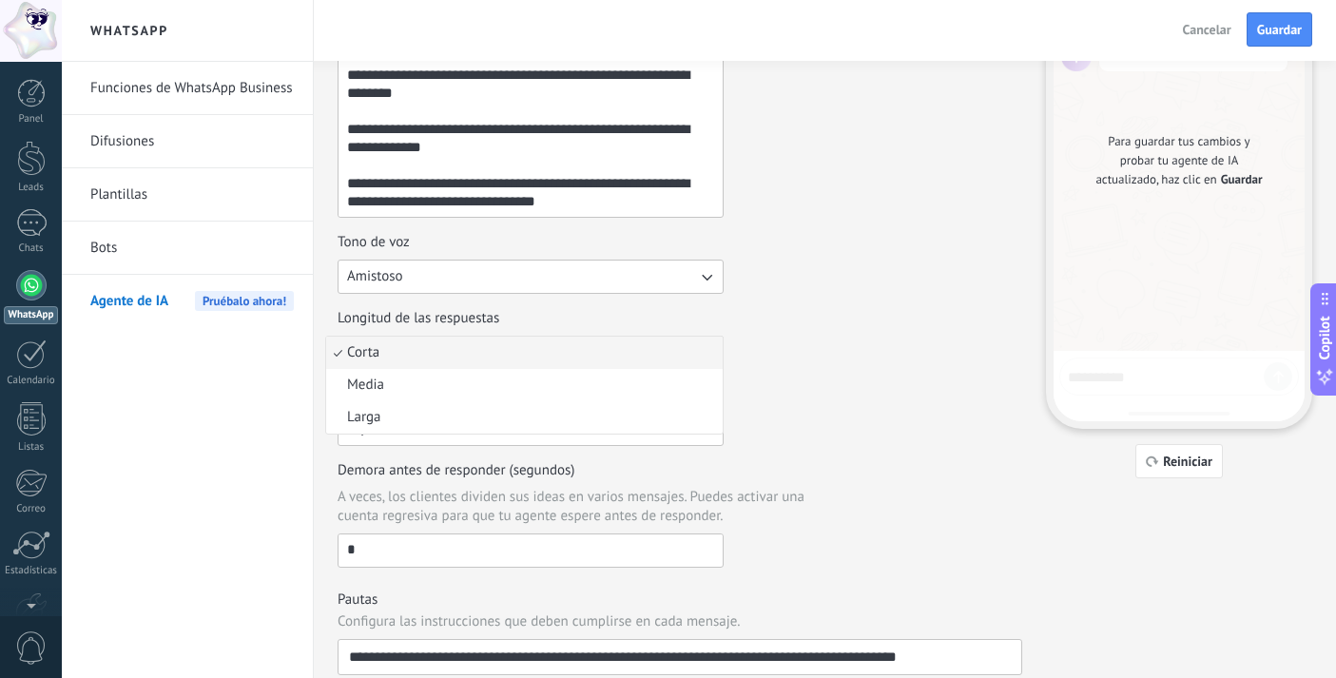
click at [763, 328] on div "Longitud de las respuestas Corta Corta Media Larga" at bounding box center [680, 339] width 685 height 61
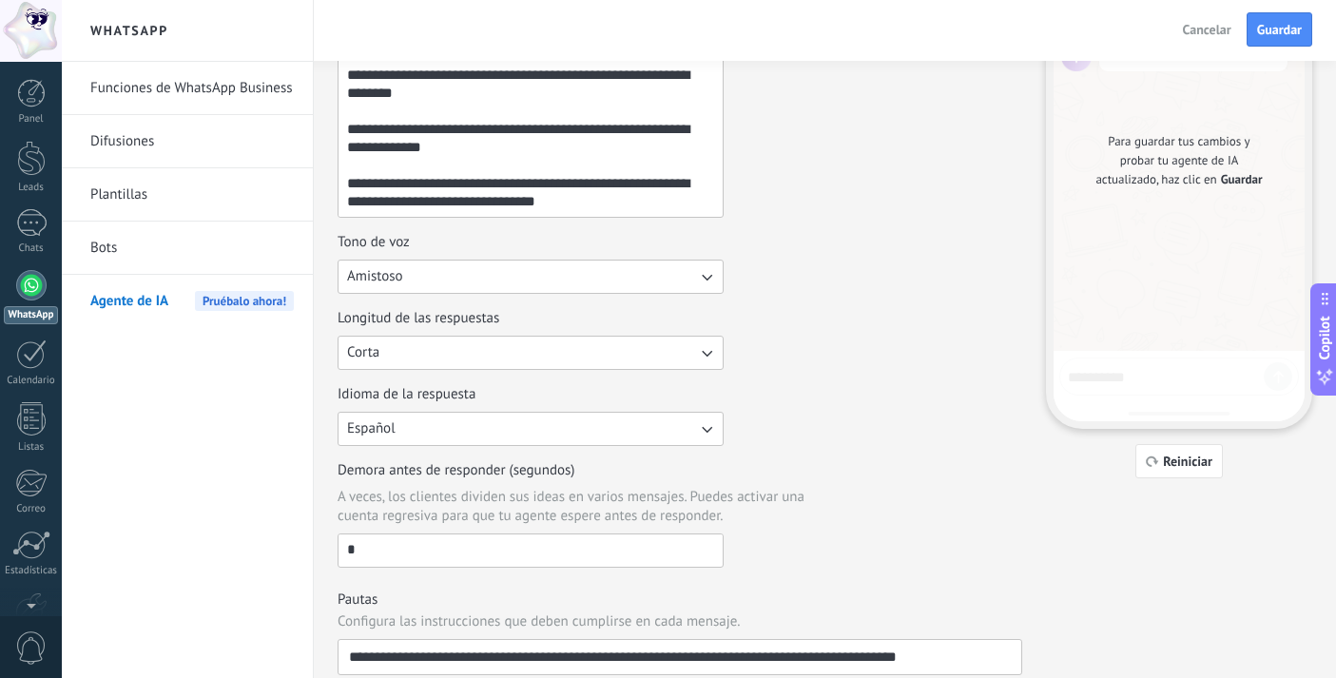
click at [697, 272] on icon "button" at bounding box center [706, 276] width 19 height 19
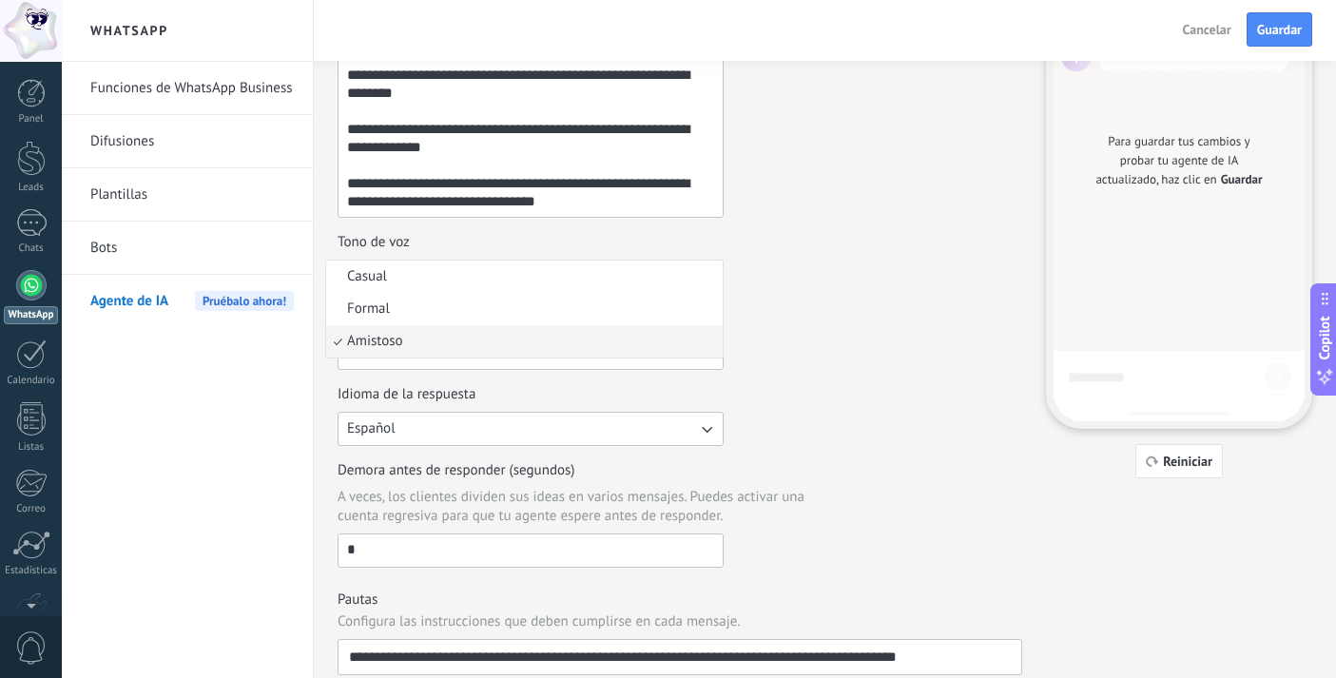
click at [771, 256] on div "Tono de voz Amistoso Casual Formal Amistoso" at bounding box center [680, 263] width 685 height 61
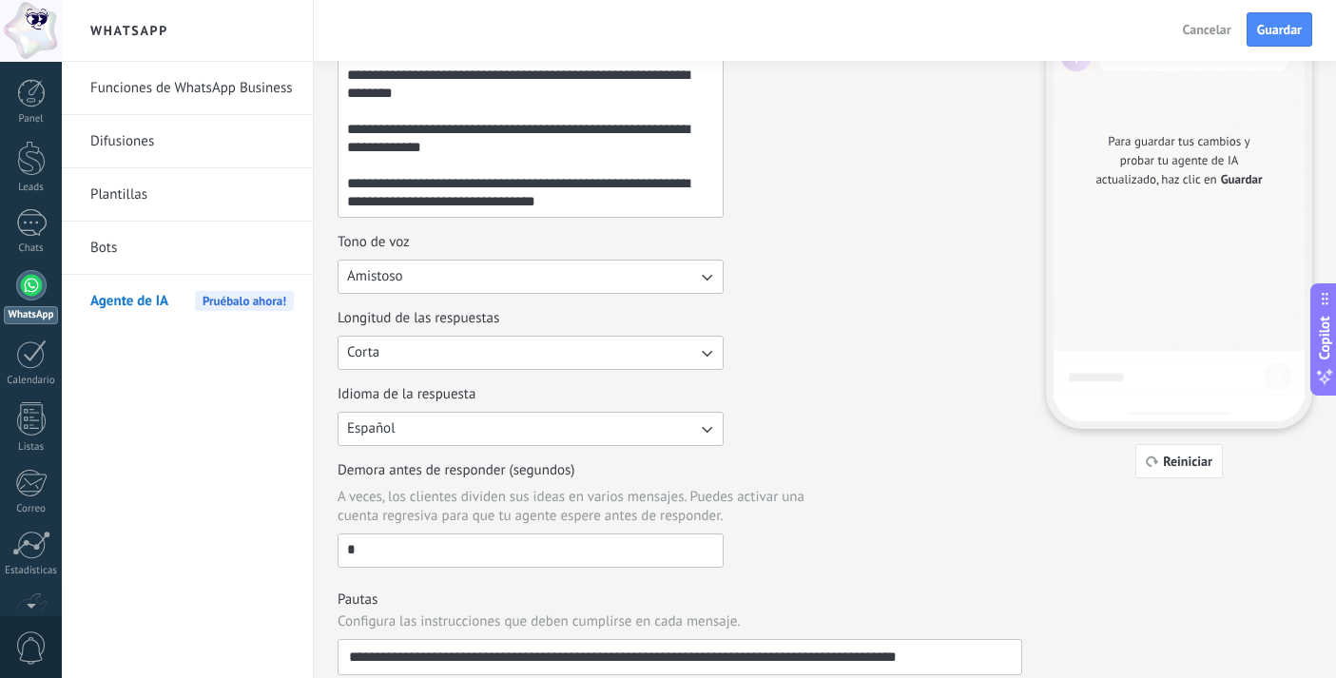
click at [692, 246] on div "Tono de voz" at bounding box center [531, 242] width 386 height 19
click at [692, 260] on button "Amistoso" at bounding box center [531, 277] width 386 height 34
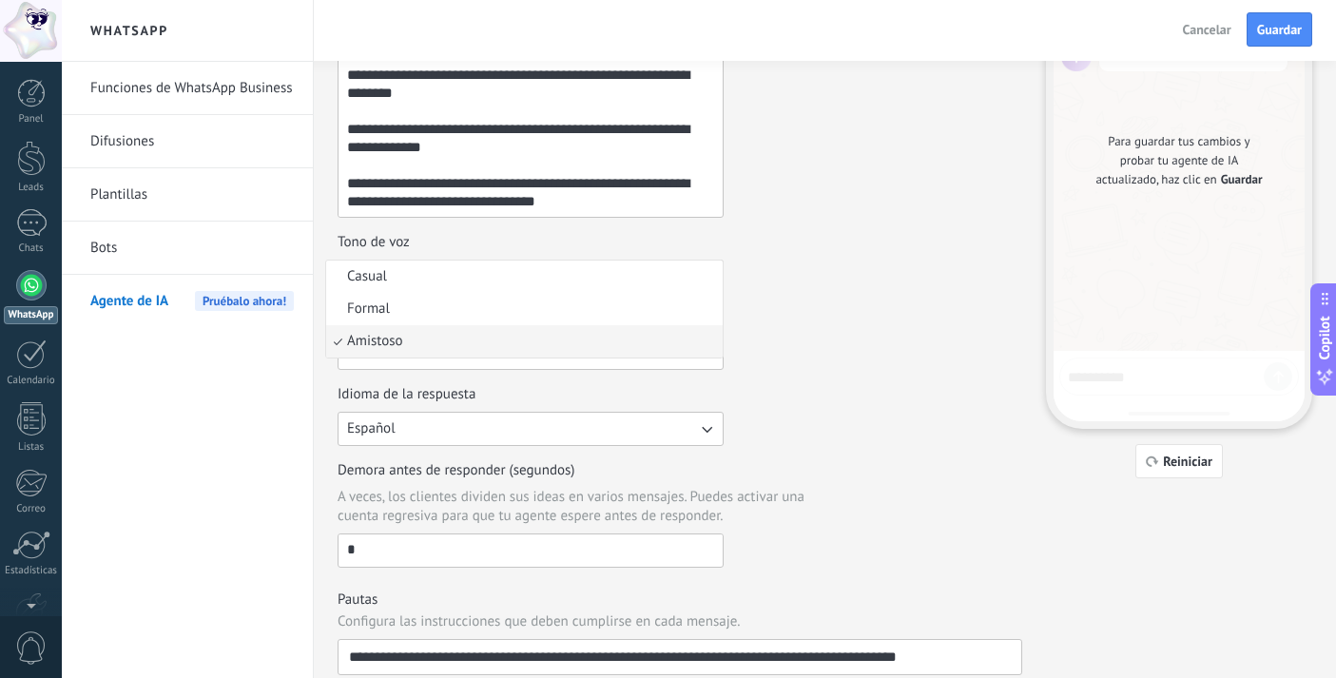
click at [772, 277] on div "Tono de voz Amistoso Casual Formal Amistoso" at bounding box center [680, 263] width 685 height 61
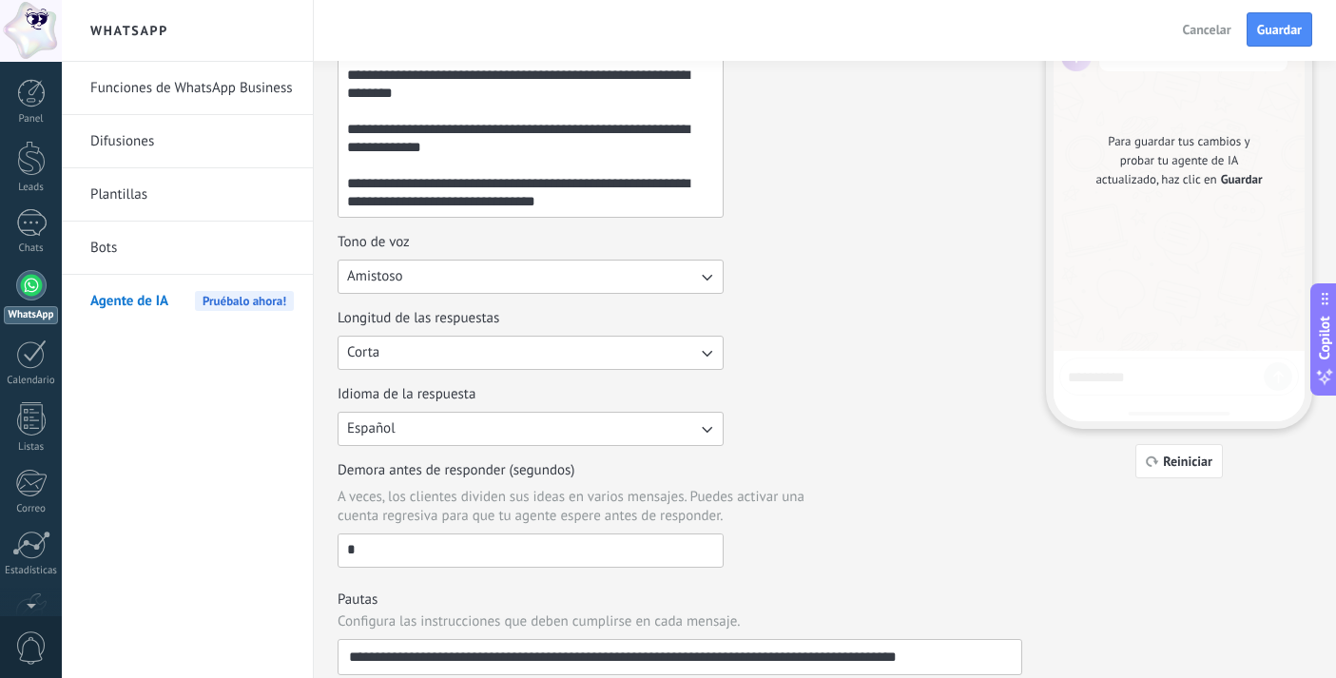
click at [703, 280] on icon "button" at bounding box center [706, 276] width 19 height 19
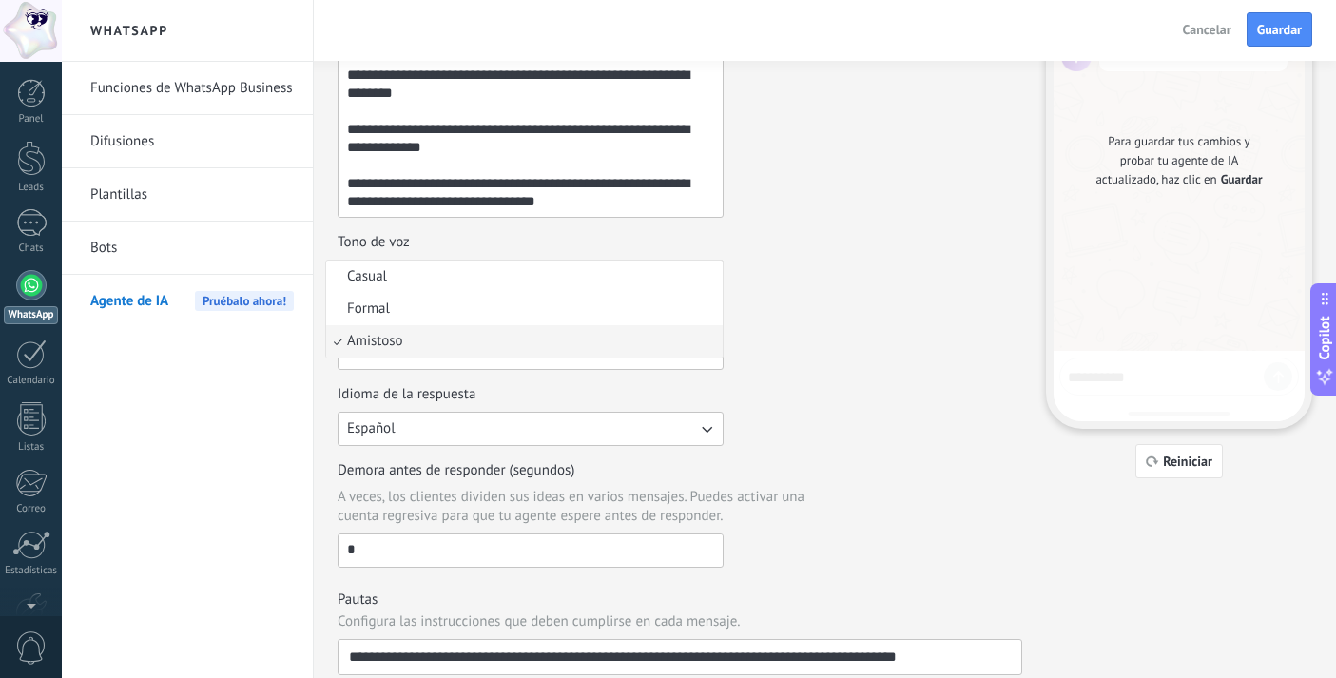
click at [783, 278] on div "Tono de voz Amistoso Casual Formal Amistoso" at bounding box center [680, 263] width 685 height 61
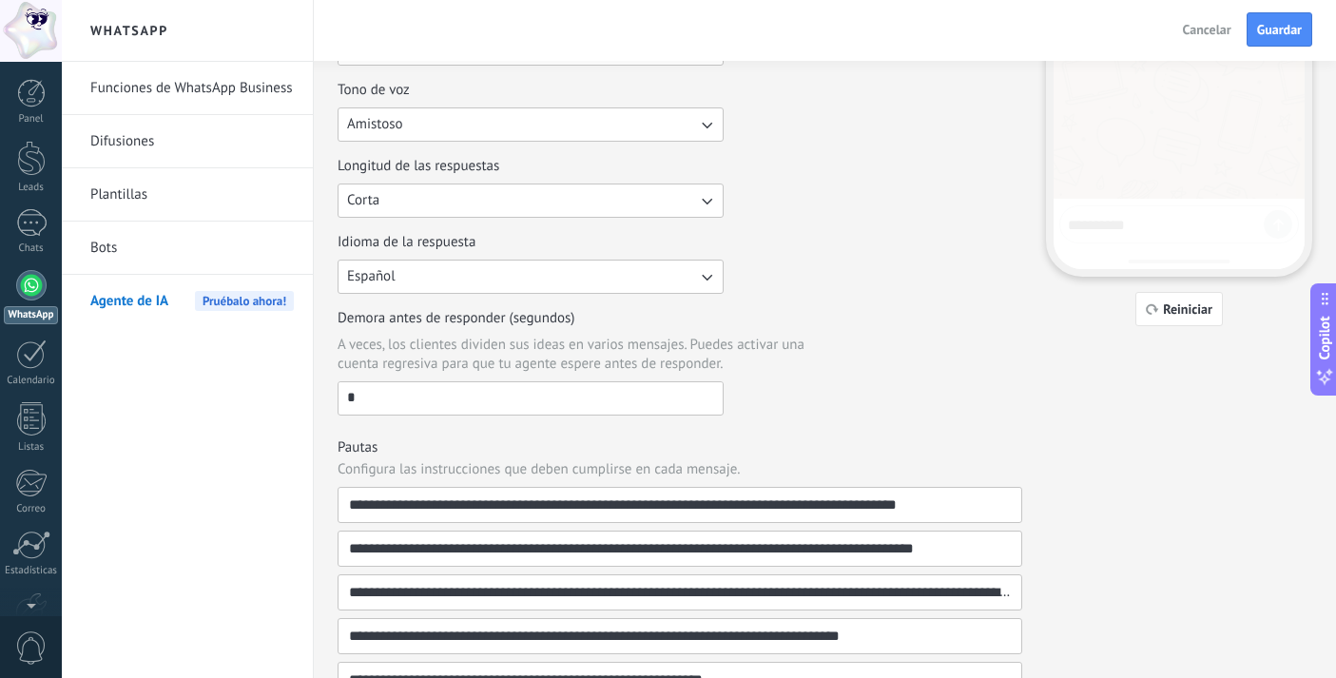
scroll to position [338, 0]
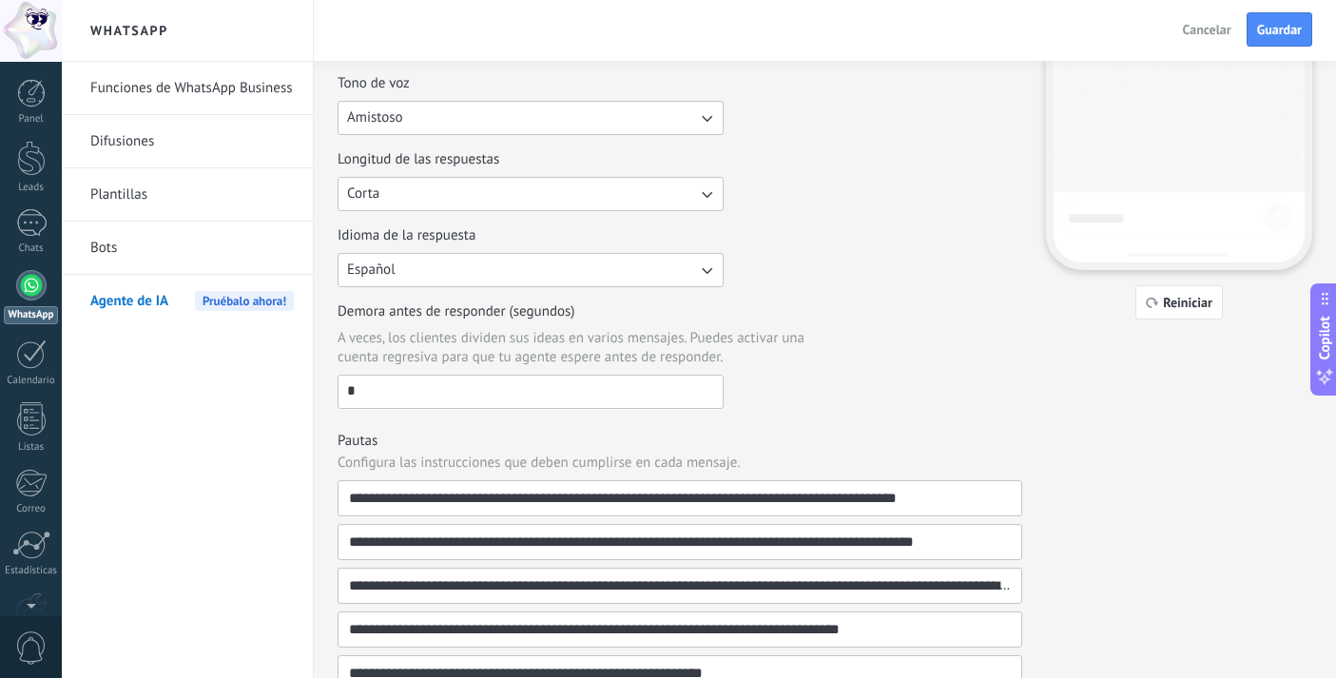
drag, startPoint x: 616, startPoint y: 396, endPoint x: 336, endPoint y: 355, distance: 283.5
click at [336, 355] on div "**********" at bounding box center [825, 318] width 1022 height 1312
click at [818, 366] on span "A veces, los clientes dividen sus ideas en varios mensajes. Puedes activar una …" at bounding box center [588, 348] width 500 height 38
click at [723, 376] on input "*" at bounding box center [531, 391] width 384 height 30
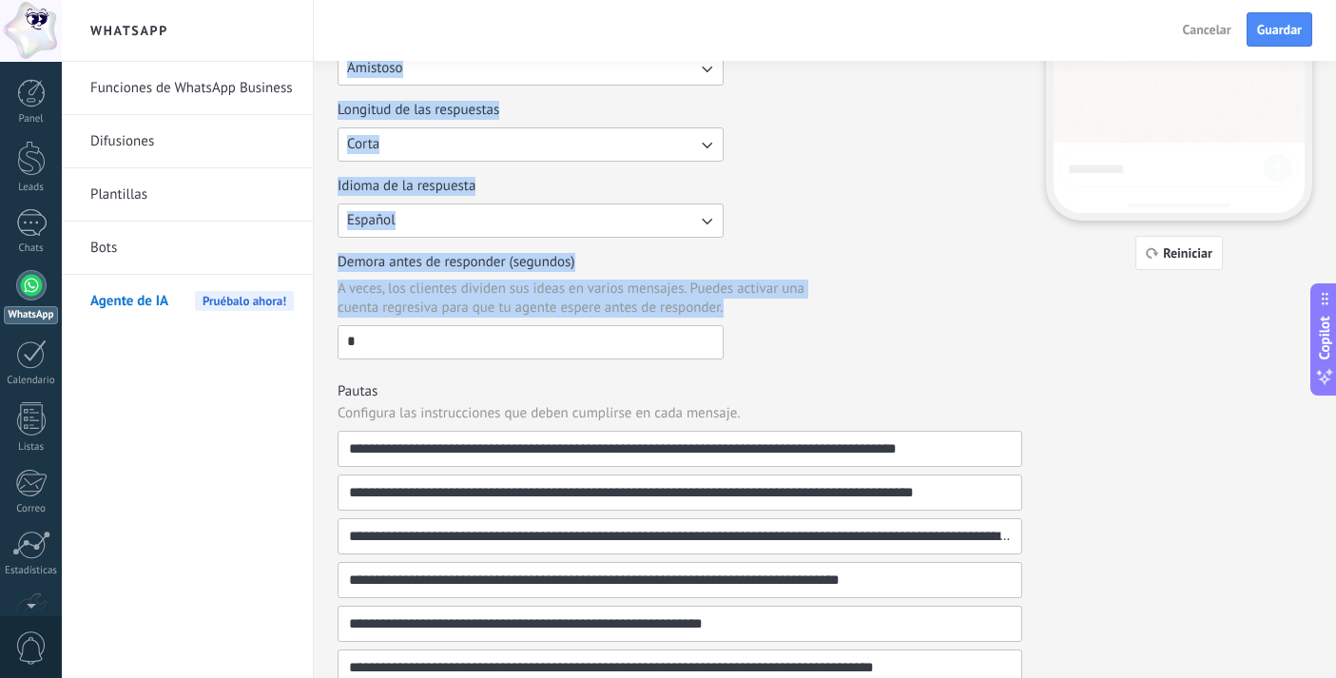
drag, startPoint x: 629, startPoint y: 358, endPoint x: 203, endPoint y: 348, distance: 426.2
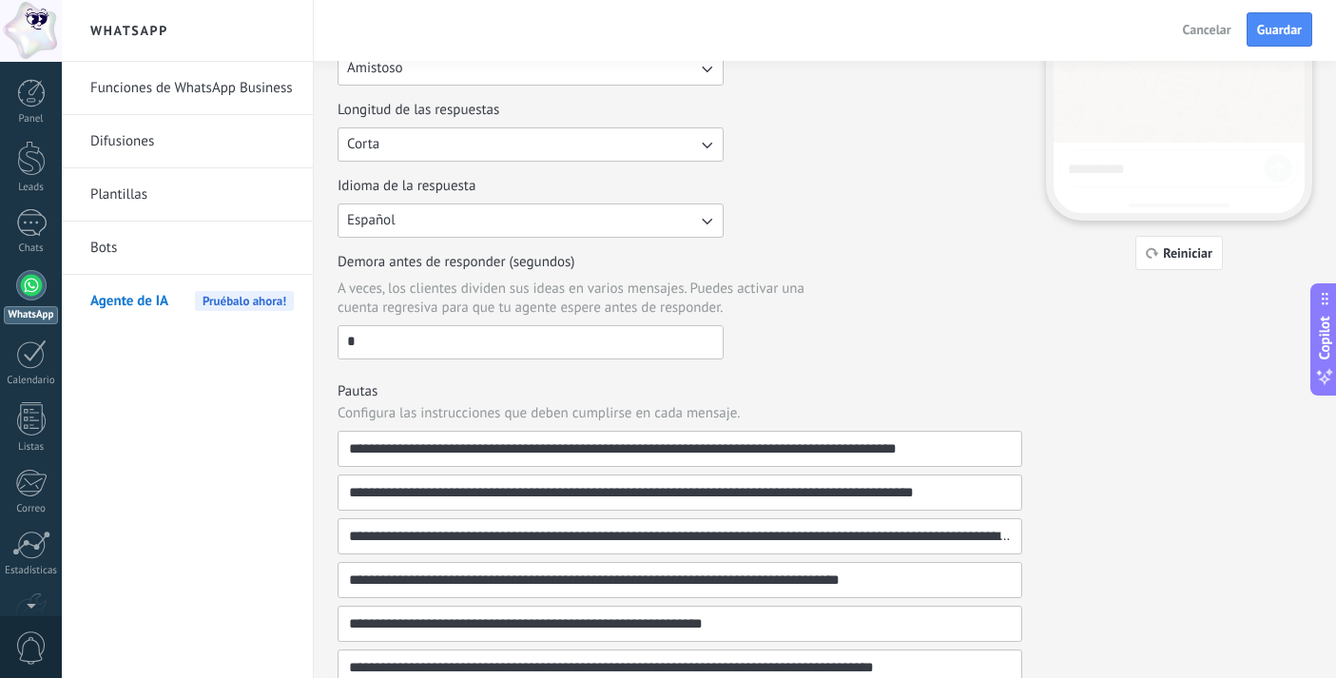
click at [445, 365] on div "**********" at bounding box center [680, 319] width 685 height 1165
click at [445, 352] on input "*" at bounding box center [531, 341] width 384 height 30
type input "*"
click at [927, 361] on div "**********" at bounding box center [680, 319] width 685 height 1165
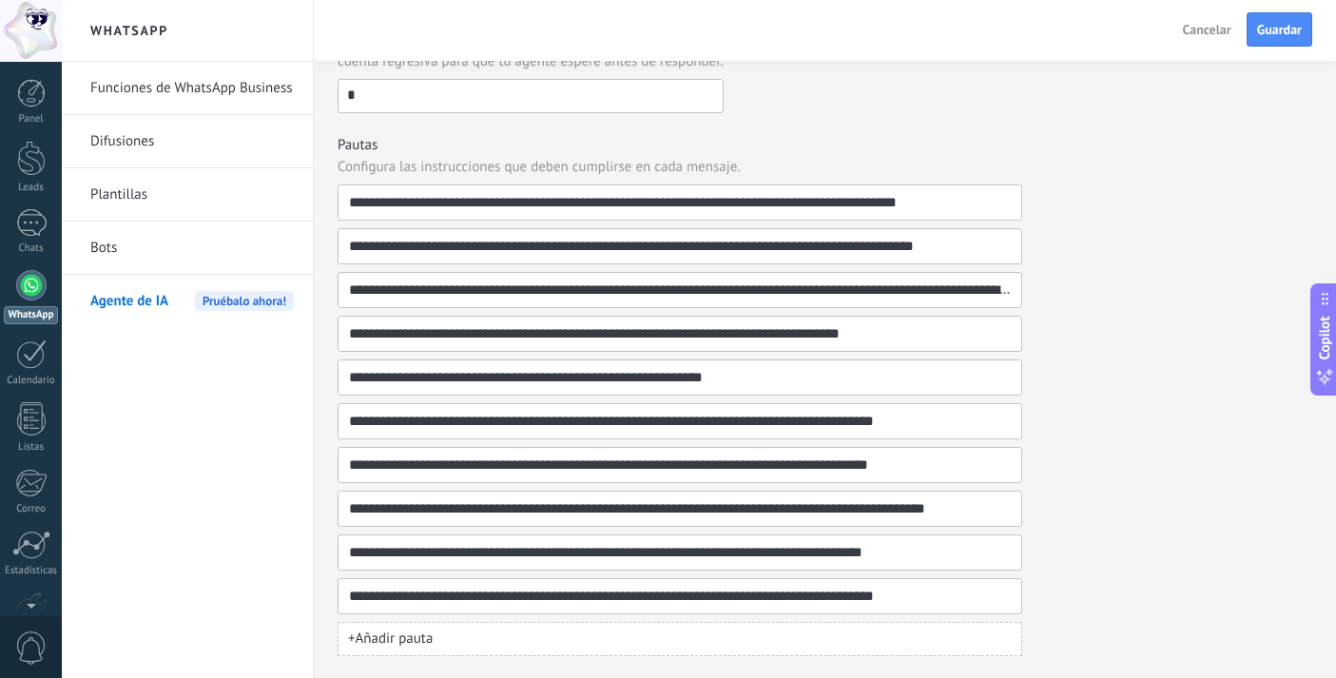
scroll to position [633, 0]
click at [1274, 36] on span "Guardar" at bounding box center [1279, 29] width 45 height 13
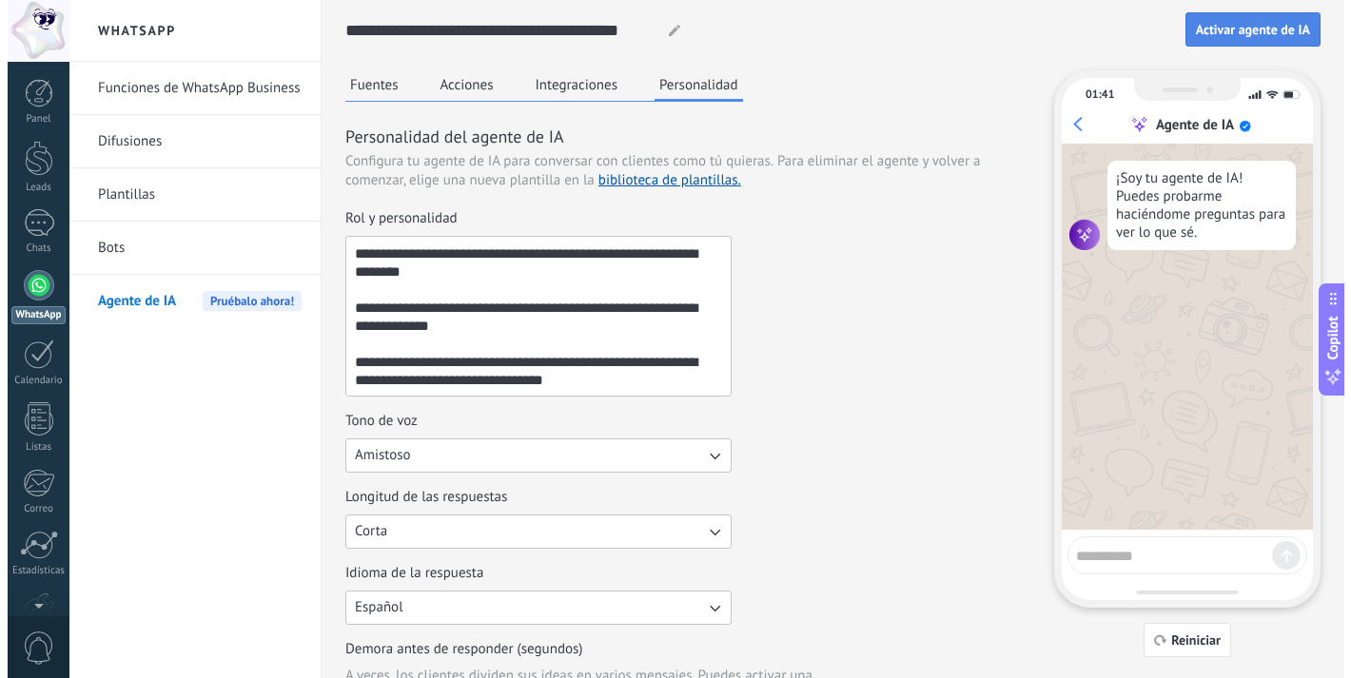
scroll to position [0, 0]
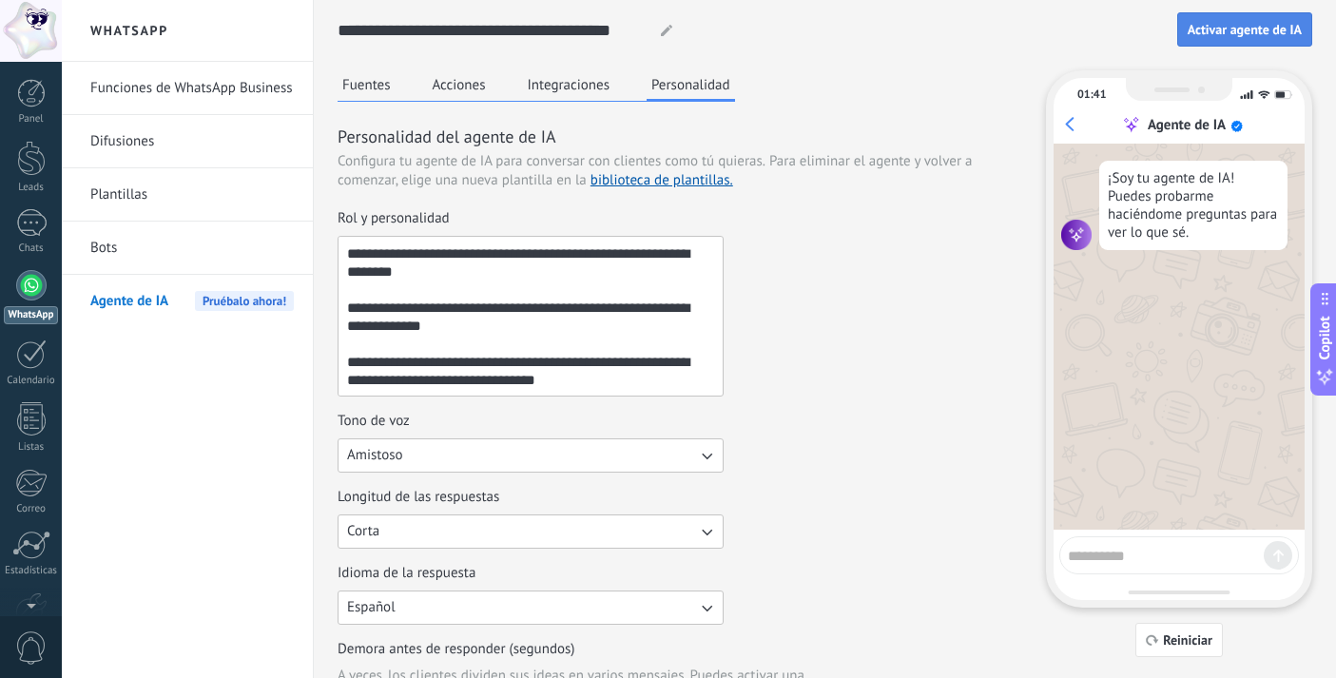
click at [1279, 38] on button "Activar agente de IA" at bounding box center [1244, 29] width 135 height 34
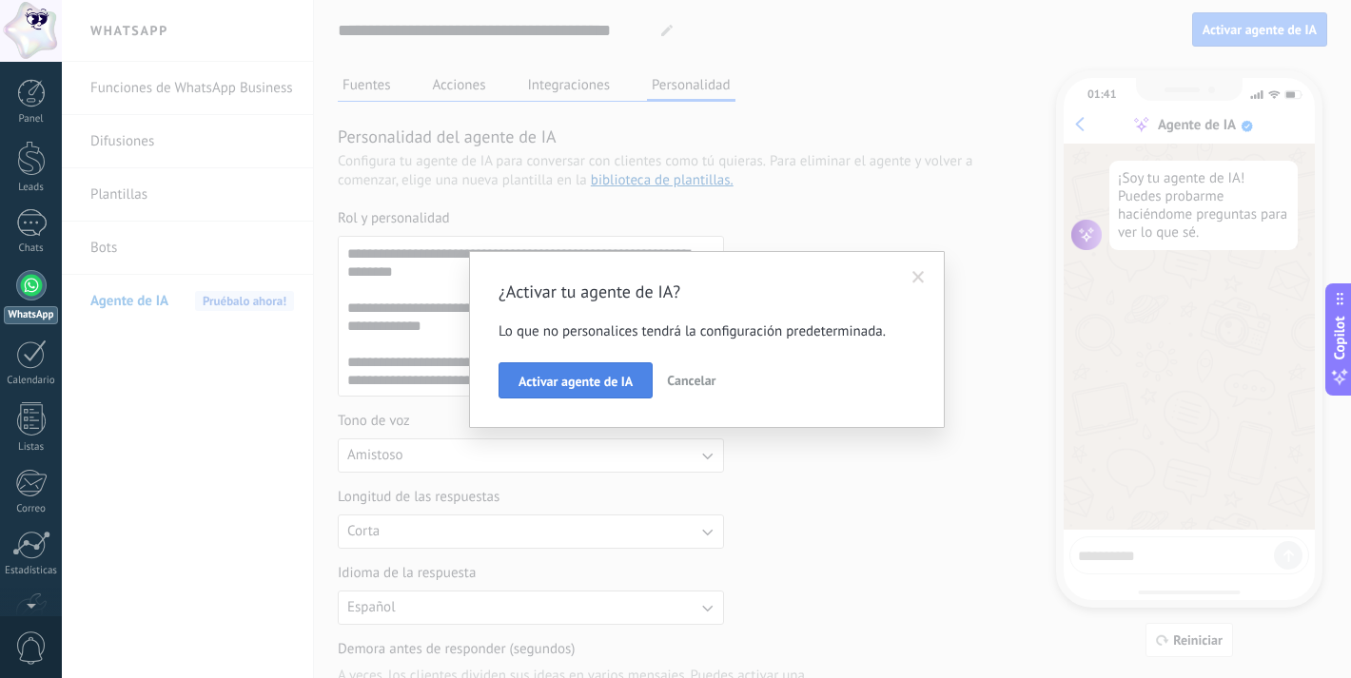
click at [635, 386] on button "Activar agente de IA" at bounding box center [575, 380] width 154 height 36
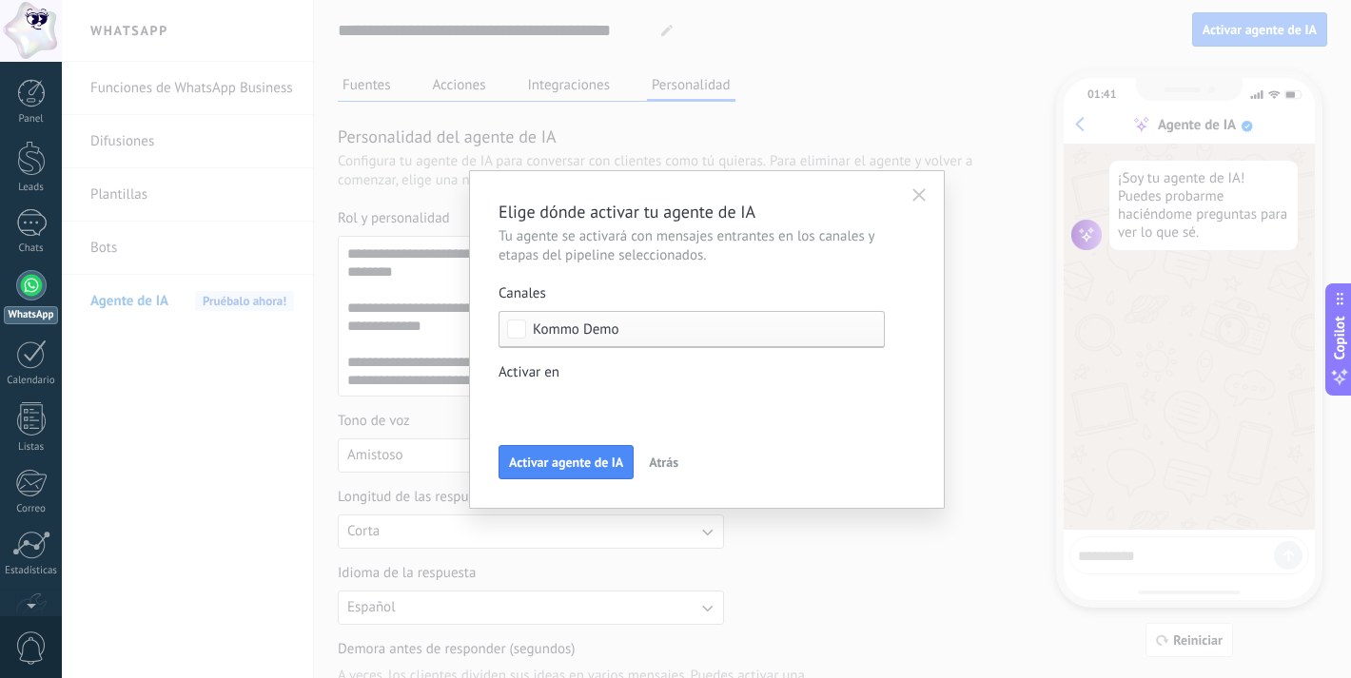
click at [0, 0] on div "Incoming leads Contacto inicial Negociación Debate contractual Discusión de con…" at bounding box center [0, 0] width 0 height 0
click at [896, 420] on div at bounding box center [706, 339] width 1289 height 678
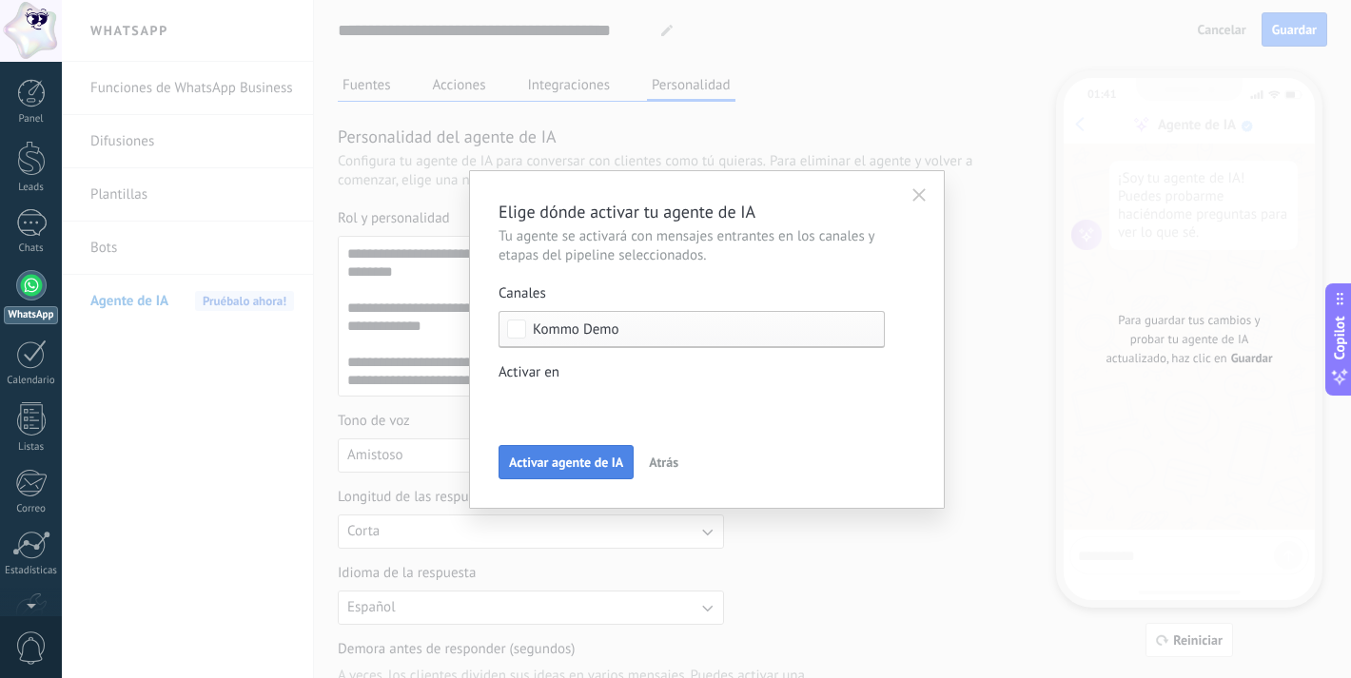
click at [605, 464] on span "Activar agente de IA" at bounding box center [566, 462] width 114 height 13
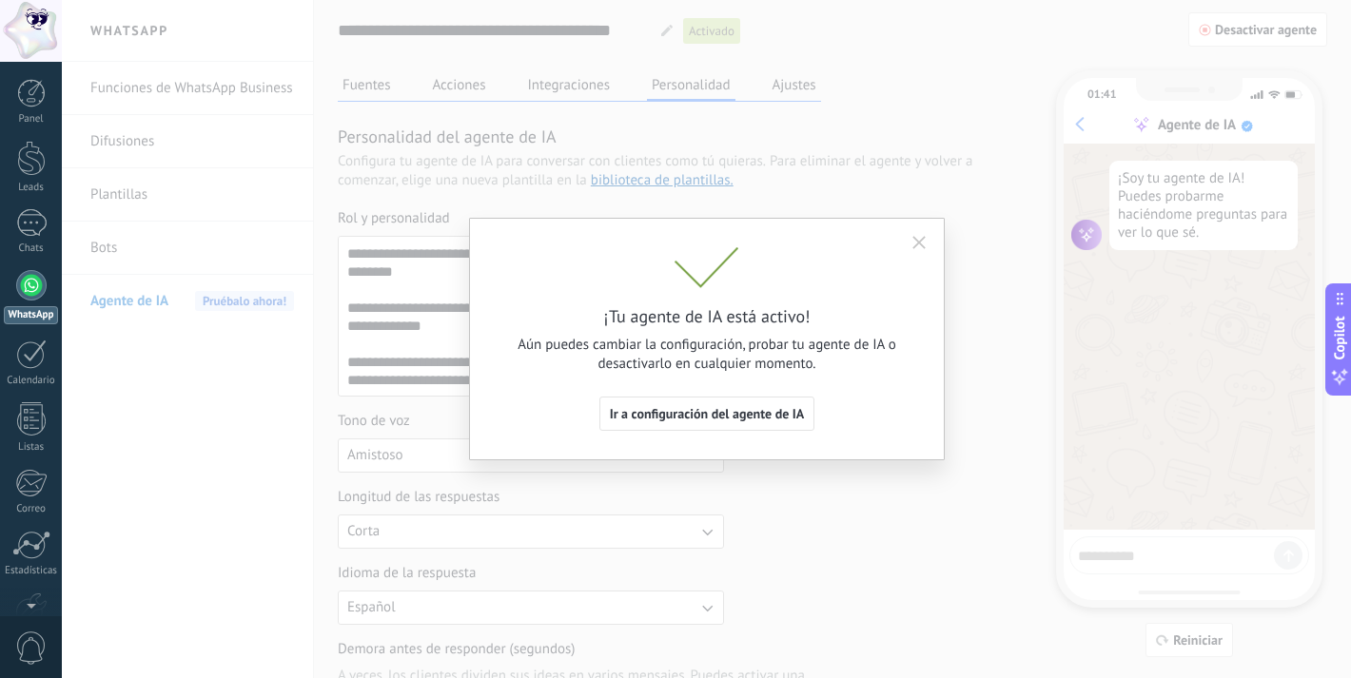
click at [918, 238] on icon "button" at bounding box center [918, 242] width 13 height 13
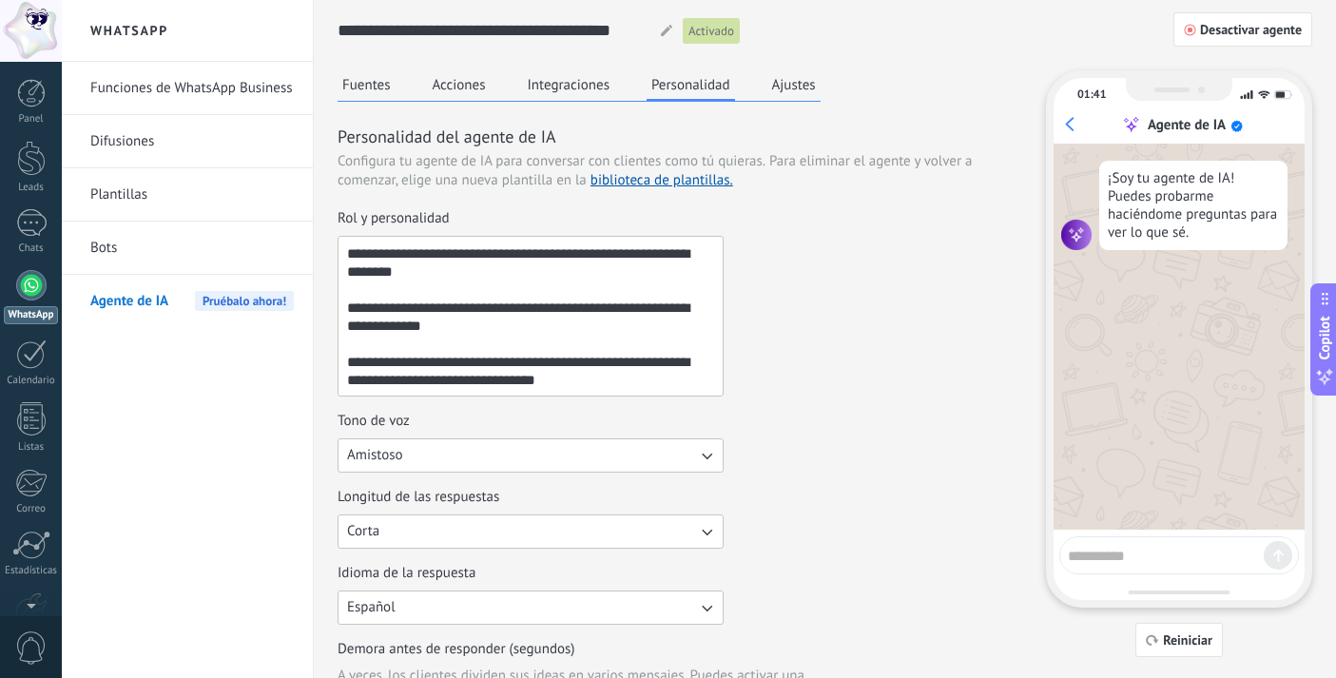
click at [393, 89] on button "Fuentes" at bounding box center [367, 84] width 58 height 29
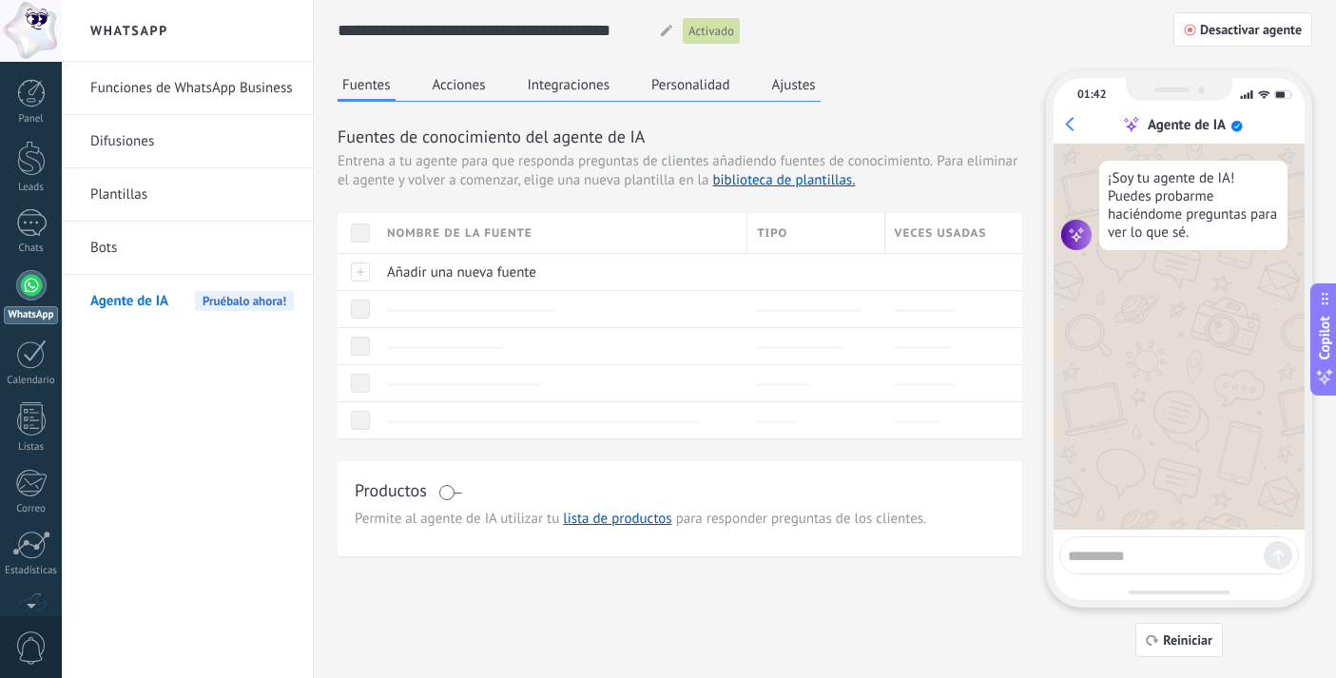
click at [454, 81] on button "Acciones" at bounding box center [459, 84] width 63 height 29
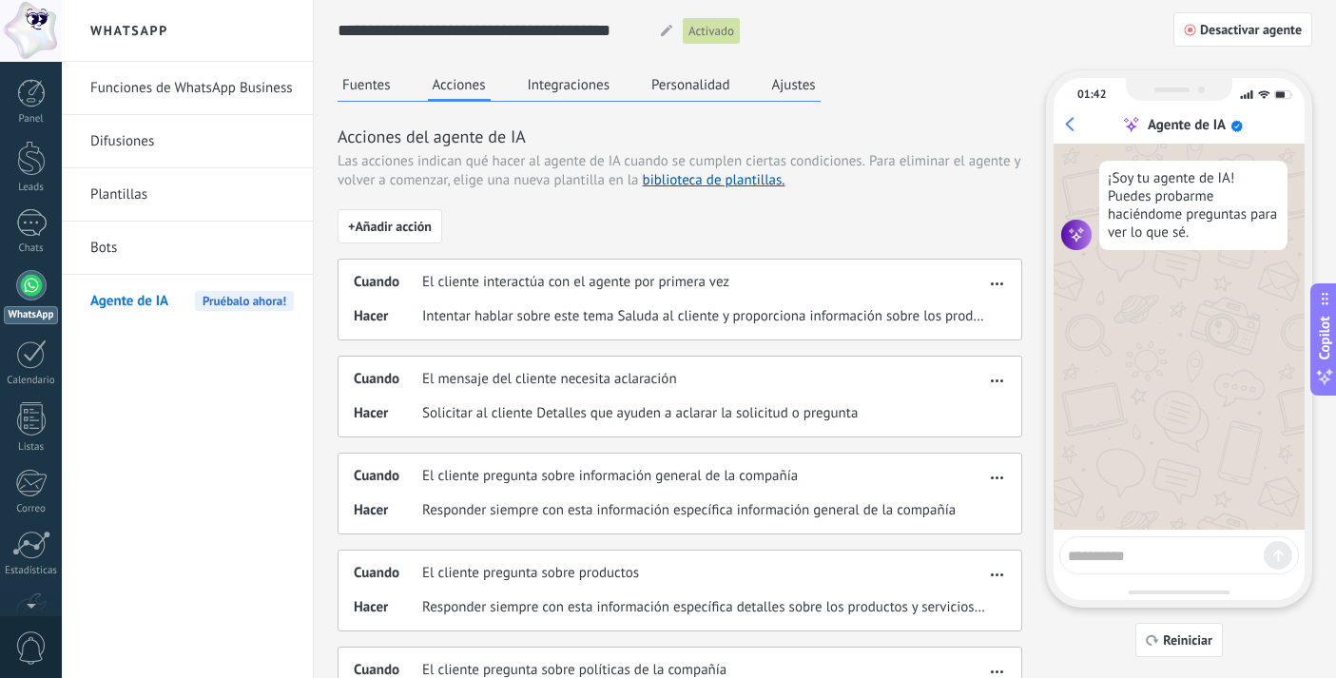
click at [564, 80] on button "Integraciones" at bounding box center [569, 84] width 92 height 29
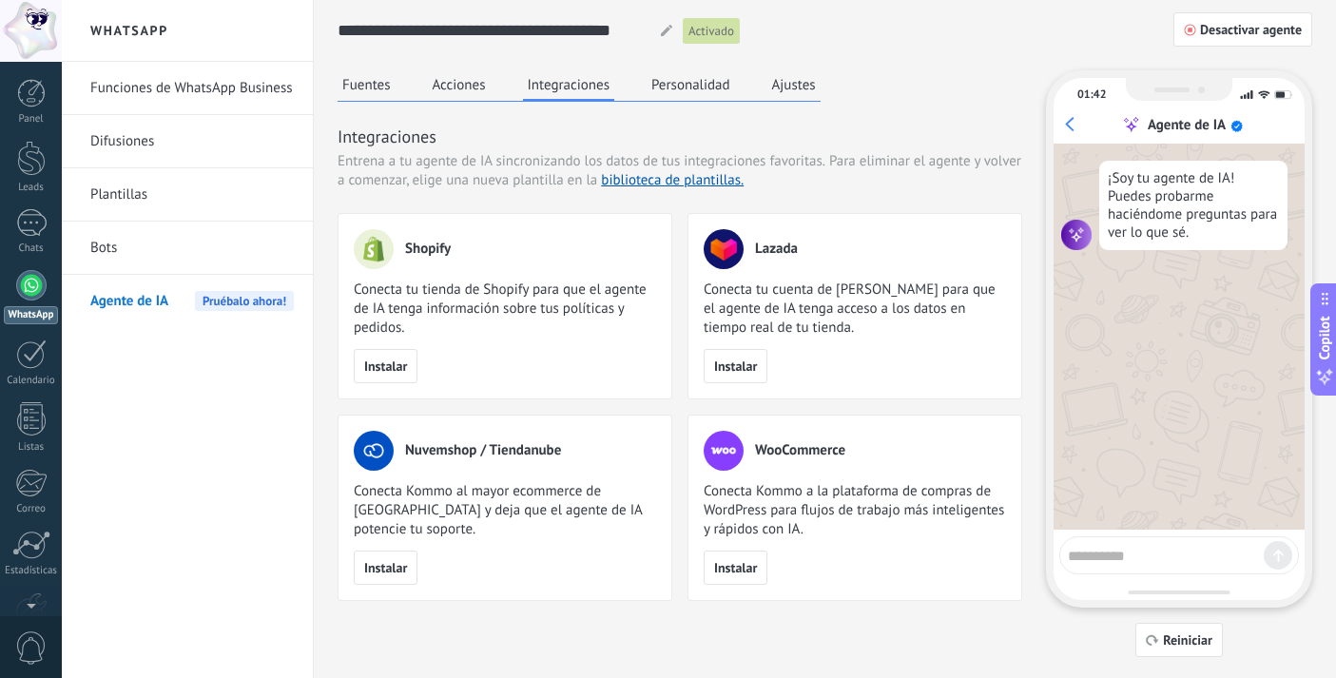
click at [683, 85] on button "Personalidad" at bounding box center [691, 84] width 88 height 29
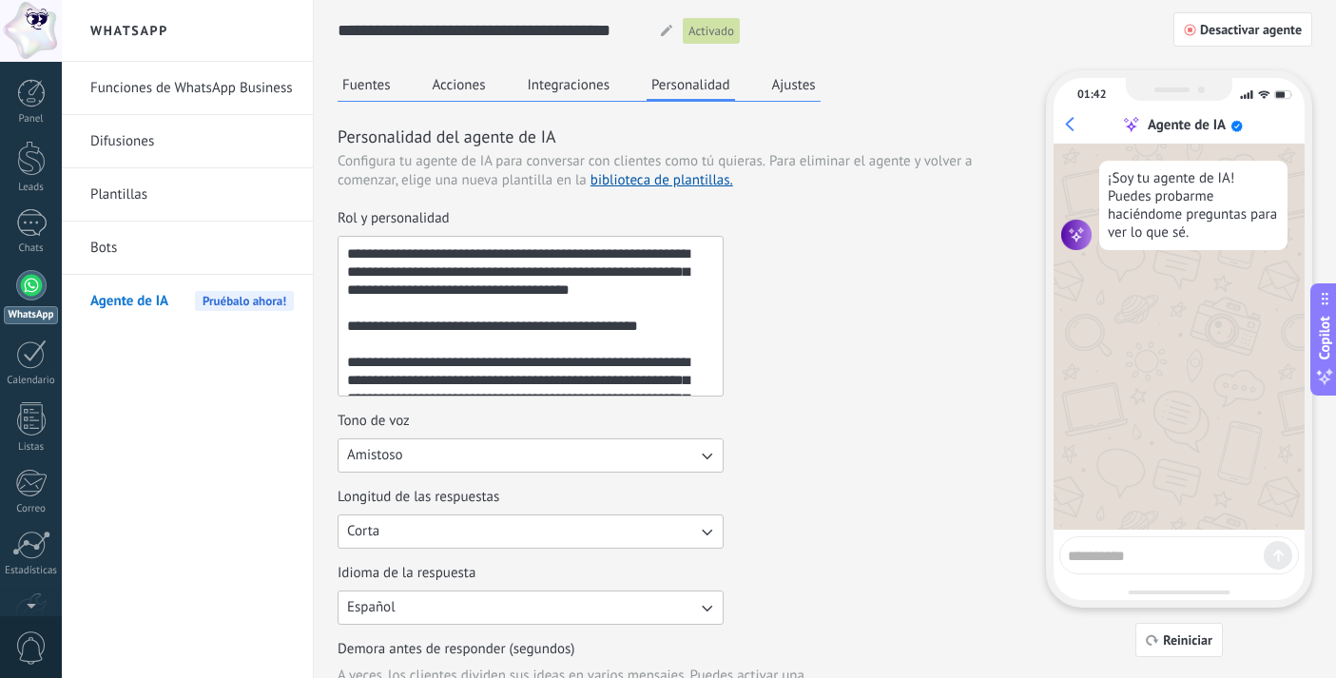
click at [806, 99] on div "Fuentes Acciones Integraciones Personalidad Ajustes" at bounding box center [579, 85] width 483 height 31
click at [807, 87] on button "Ajustes" at bounding box center [794, 84] width 53 height 29
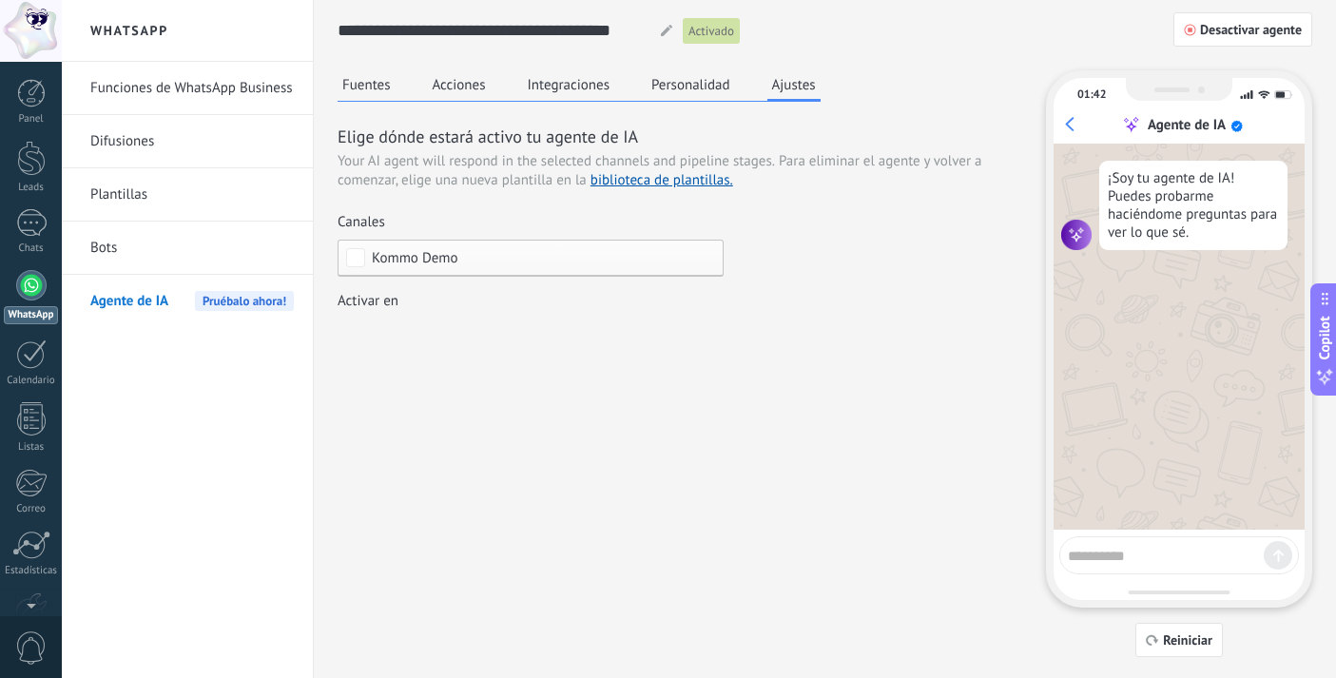
click at [588, 83] on button "Integraciones" at bounding box center [569, 84] width 92 height 29
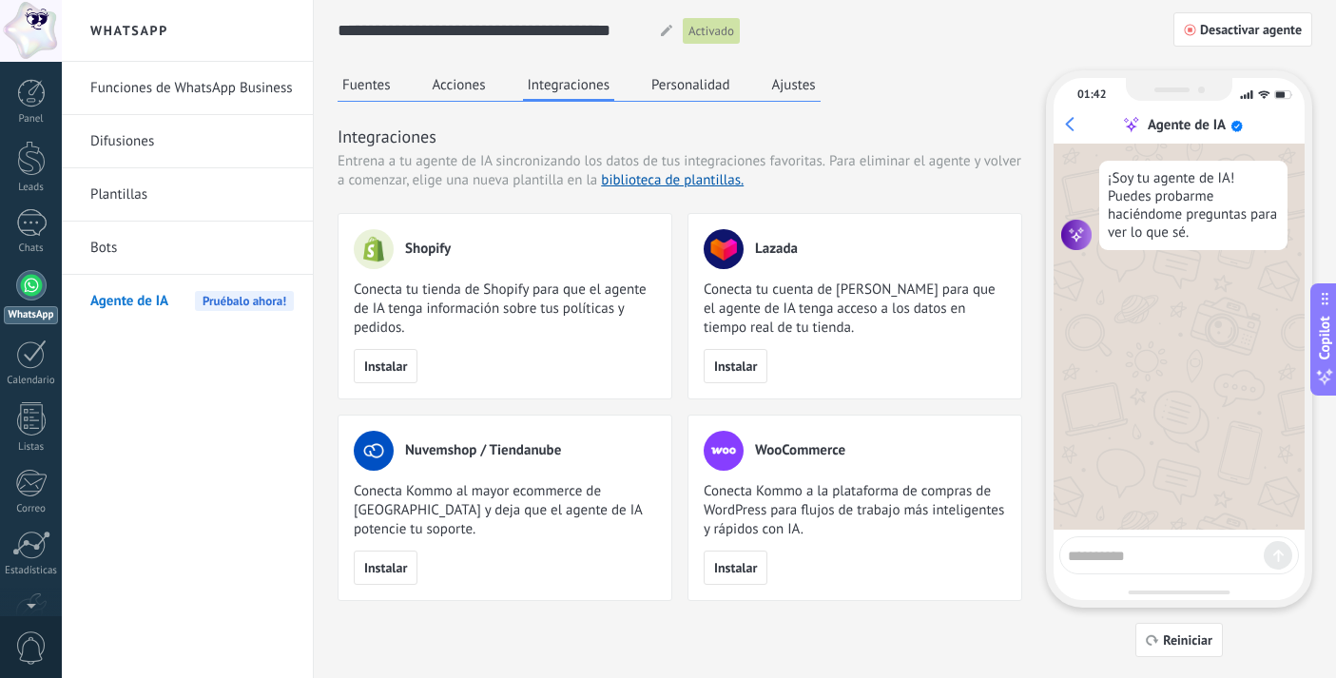
click at [122, 249] on link "Bots" at bounding box center [192, 248] width 204 height 53
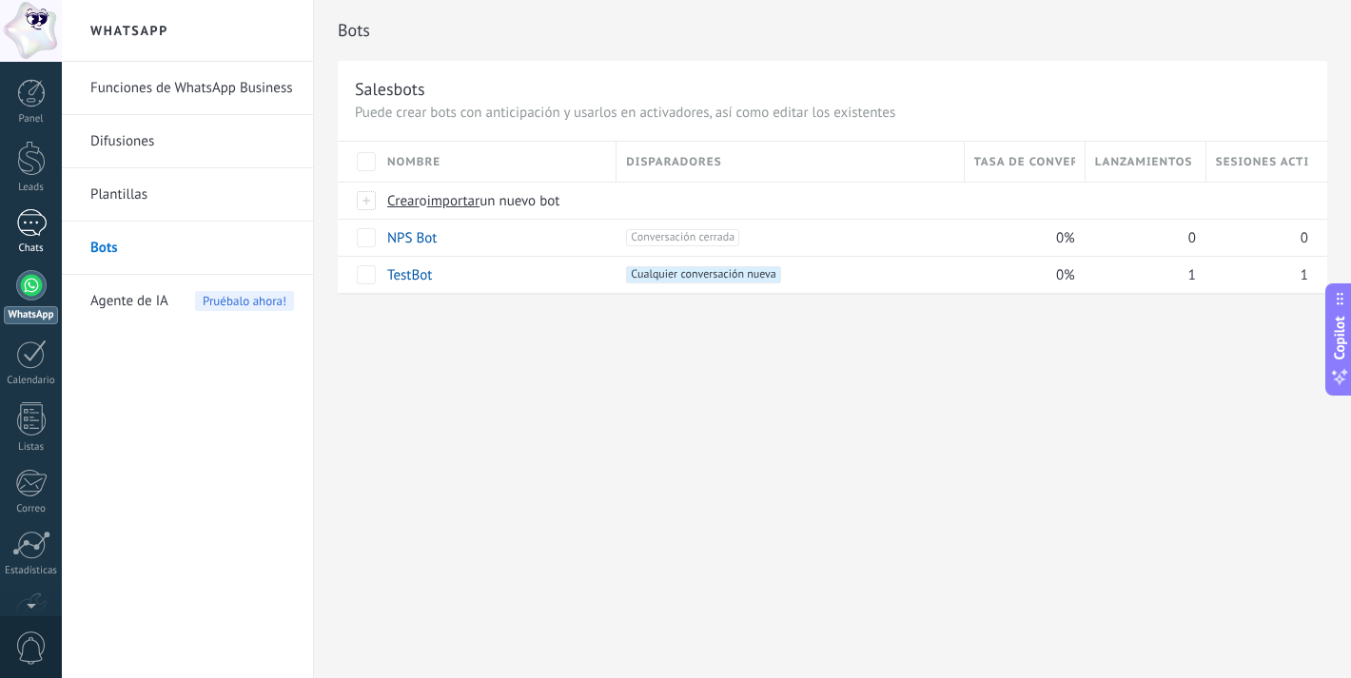
click at [40, 220] on div "1" at bounding box center [31, 223] width 30 height 28
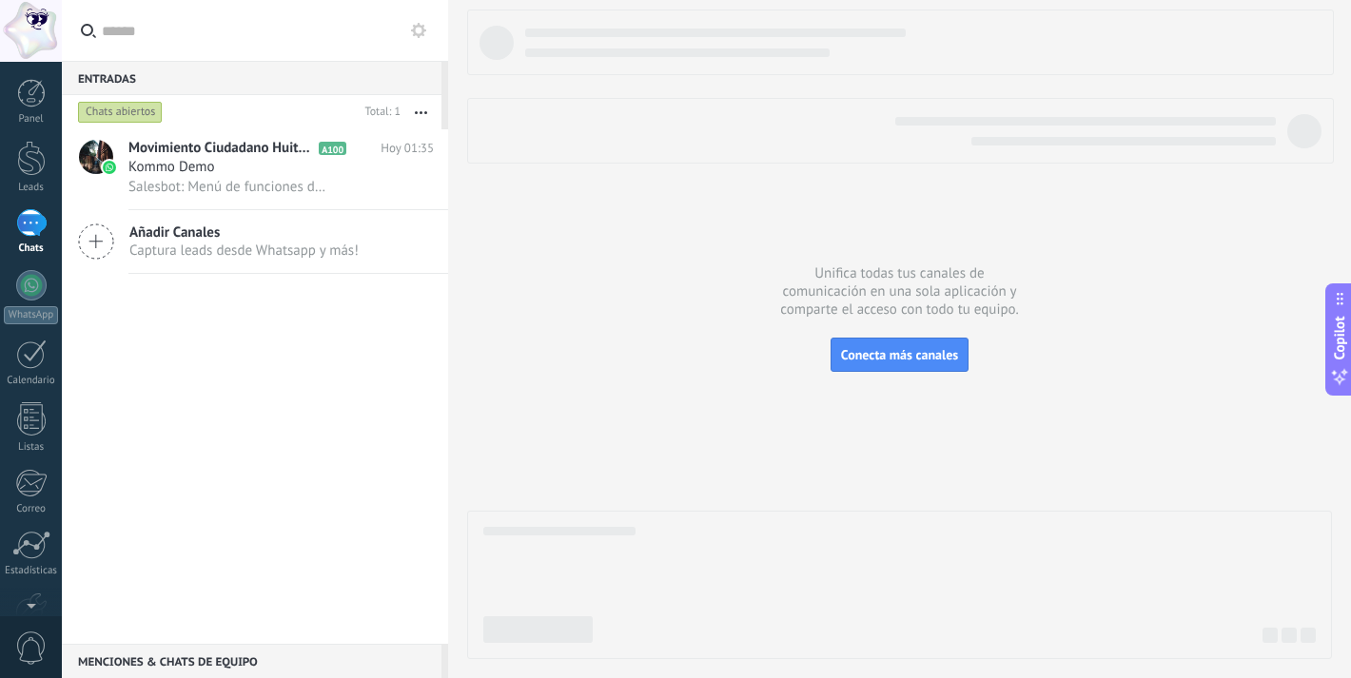
click at [308, 217] on div "Añadir Canales Captura leads desde Whatsapp y más!" at bounding box center [255, 242] width 386 height 64
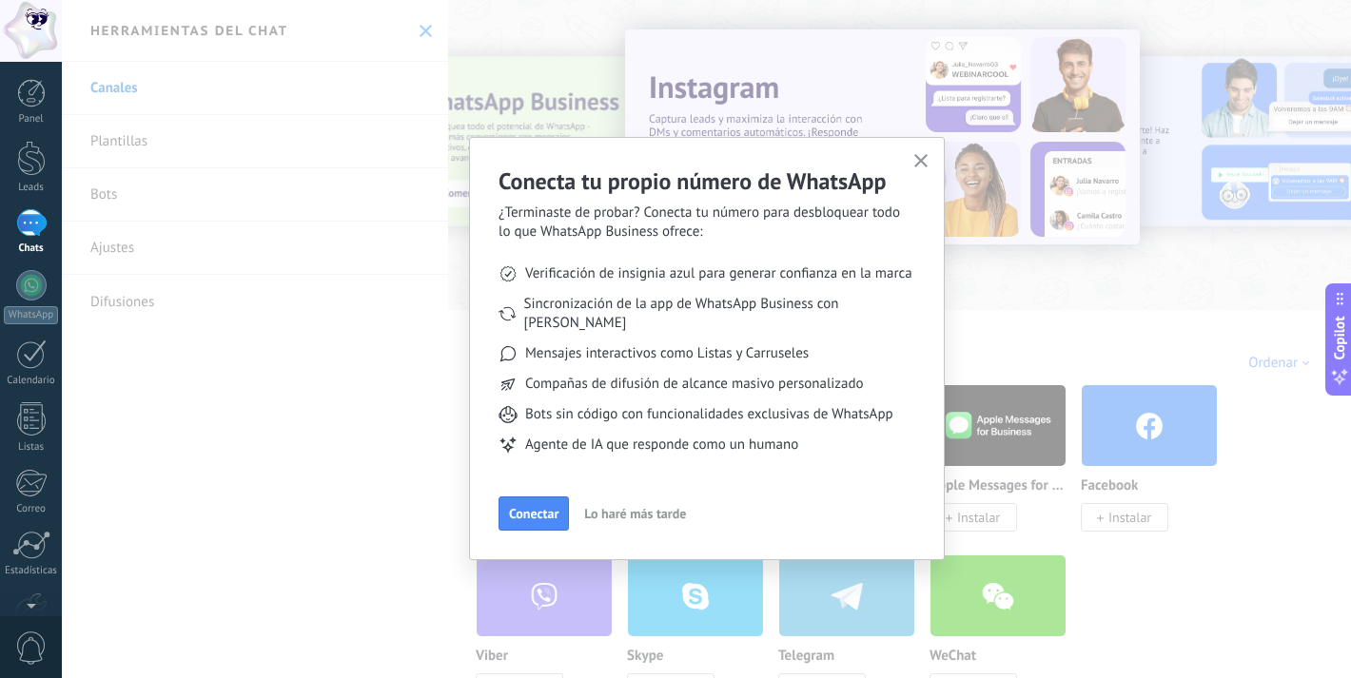
click at [907, 163] on div "Conecta tu propio número de WhatsApp ¿Terminaste de probar? Conecta tu número p…" at bounding box center [707, 348] width 476 height 423
click at [917, 160] on icon "button" at bounding box center [921, 161] width 14 height 14
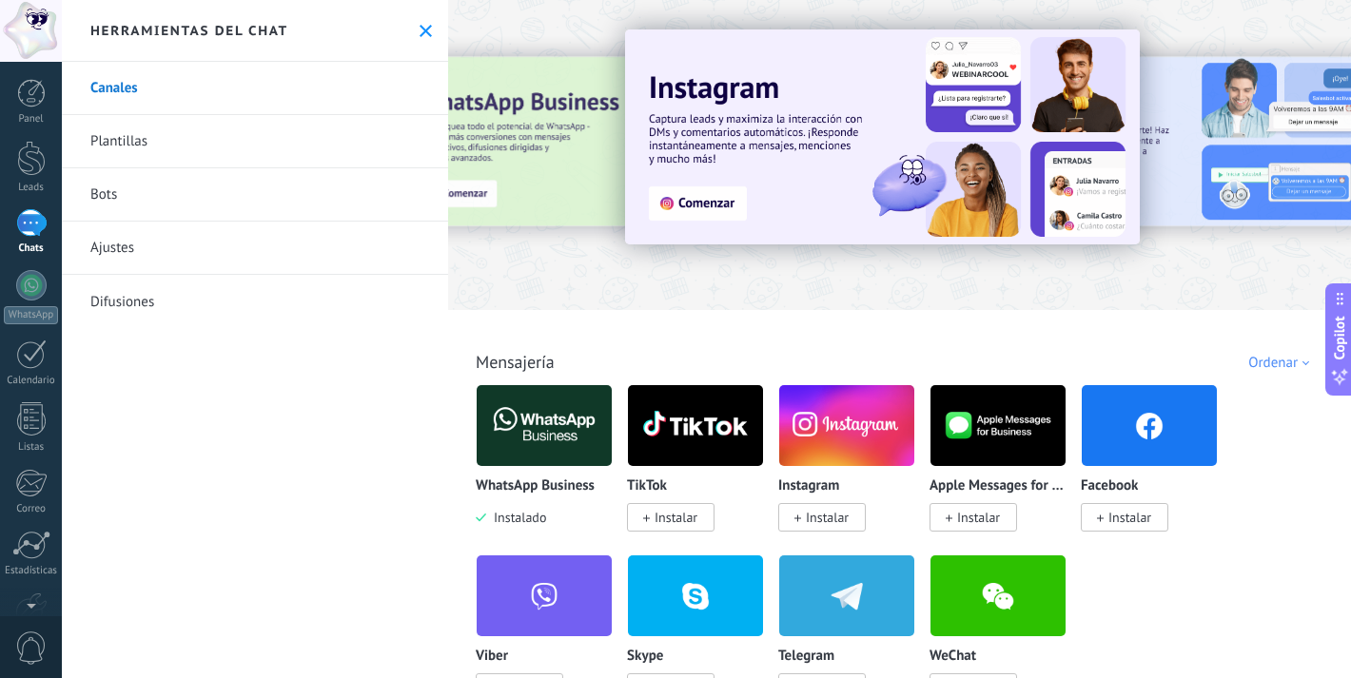
click at [428, 21] on div "Herramientas del chat" at bounding box center [255, 31] width 386 height 62
click at [420, 29] on use at bounding box center [425, 31] width 12 height 12
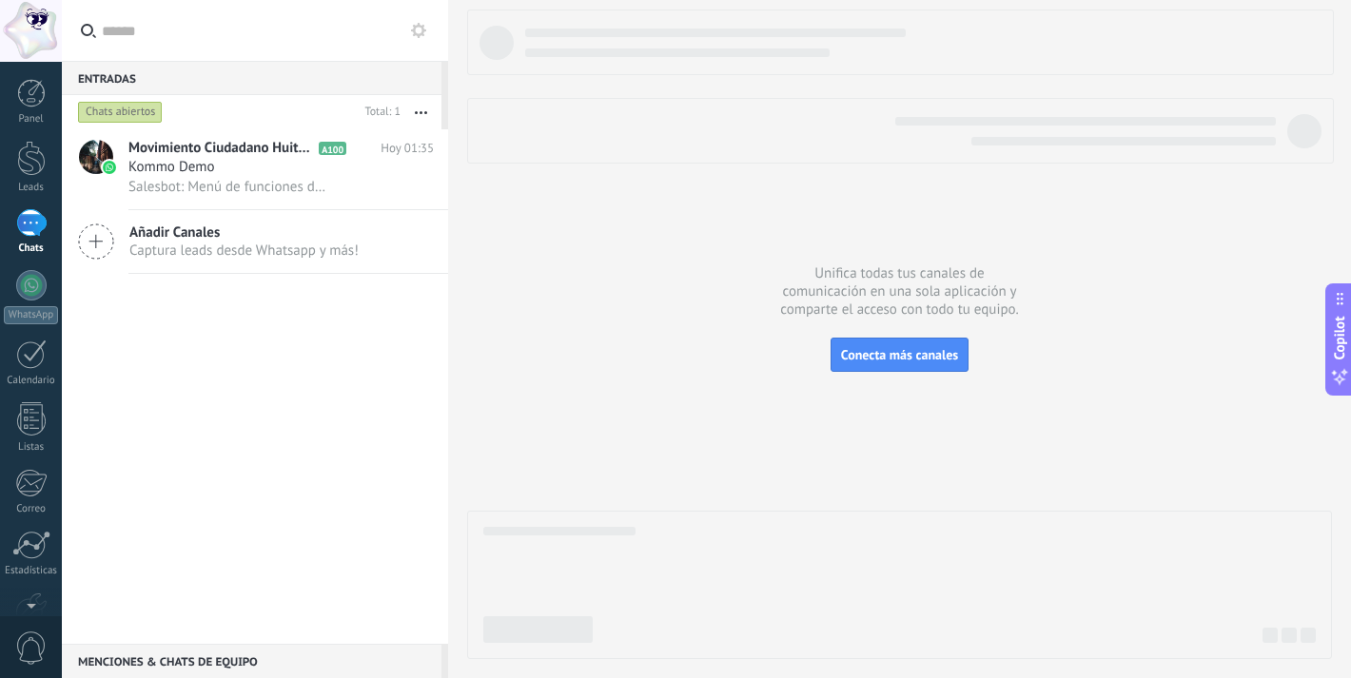
click at [39, 229] on div "1" at bounding box center [31, 223] width 30 height 28
click at [29, 286] on div at bounding box center [31, 285] width 30 height 30
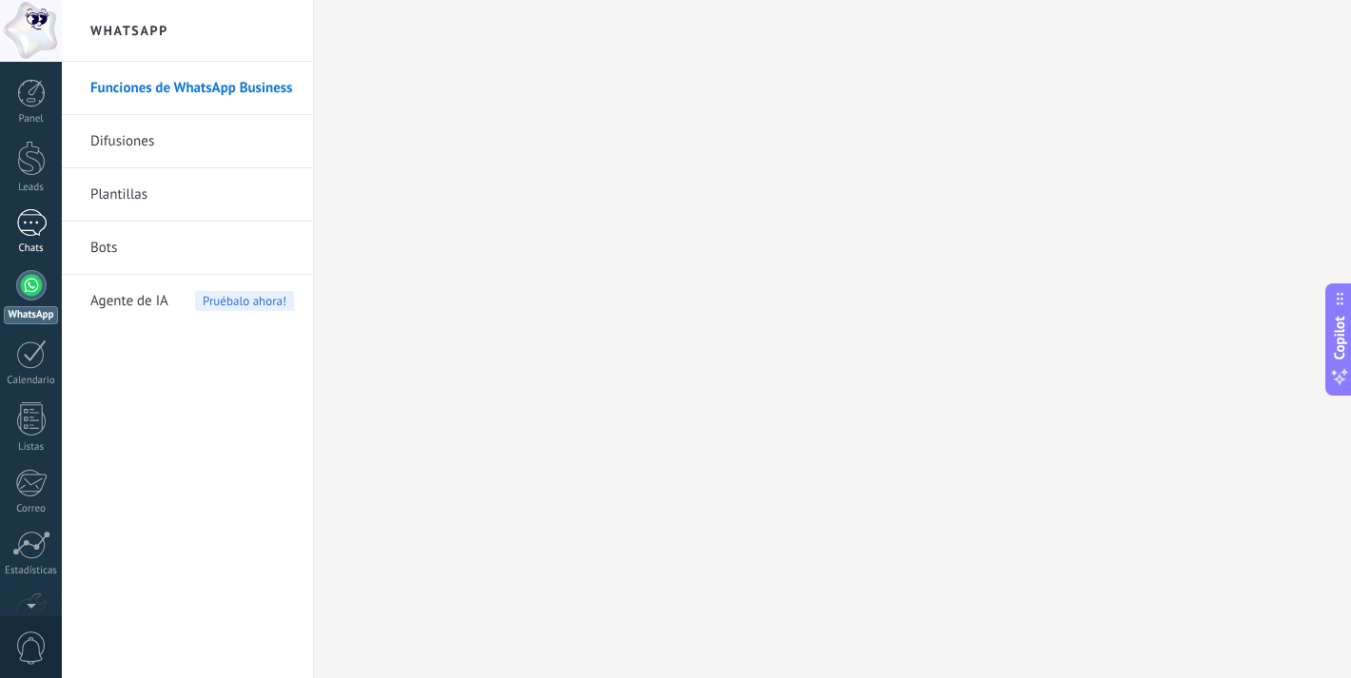
click at [30, 224] on div at bounding box center [31, 223] width 30 height 28
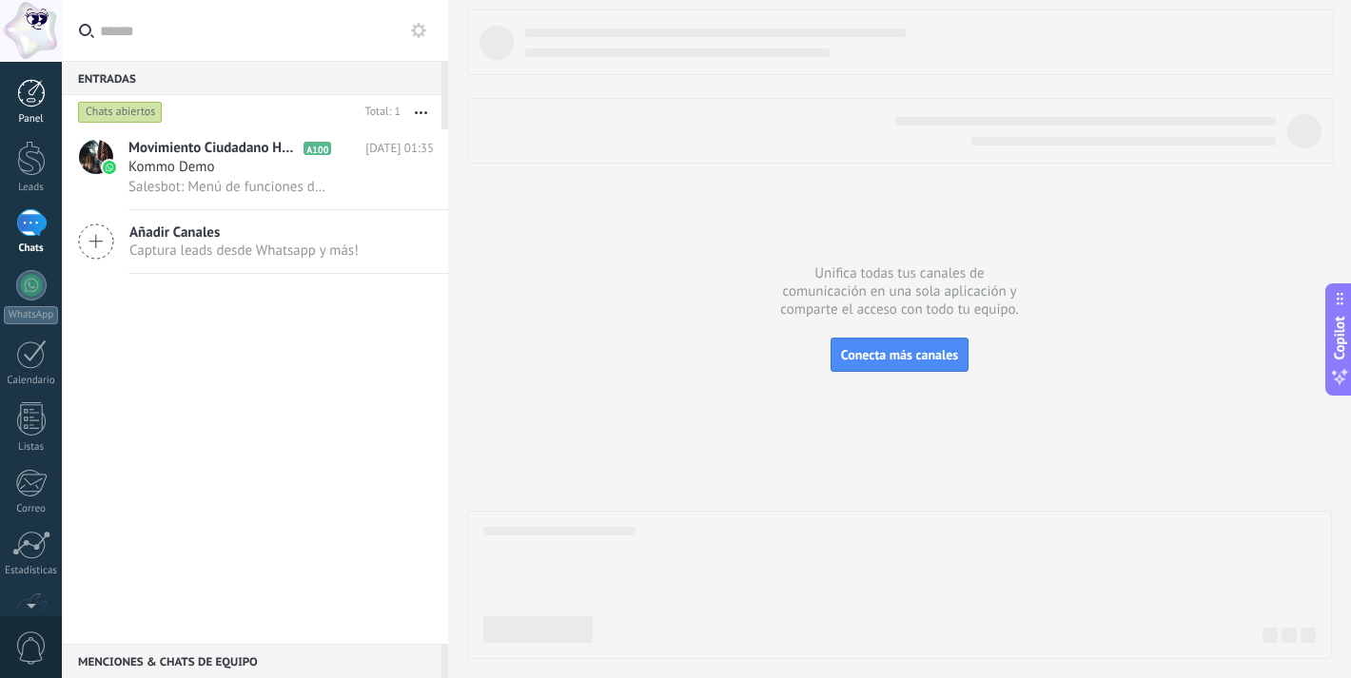
click at [49, 83] on link "Panel" at bounding box center [31, 102] width 62 height 47
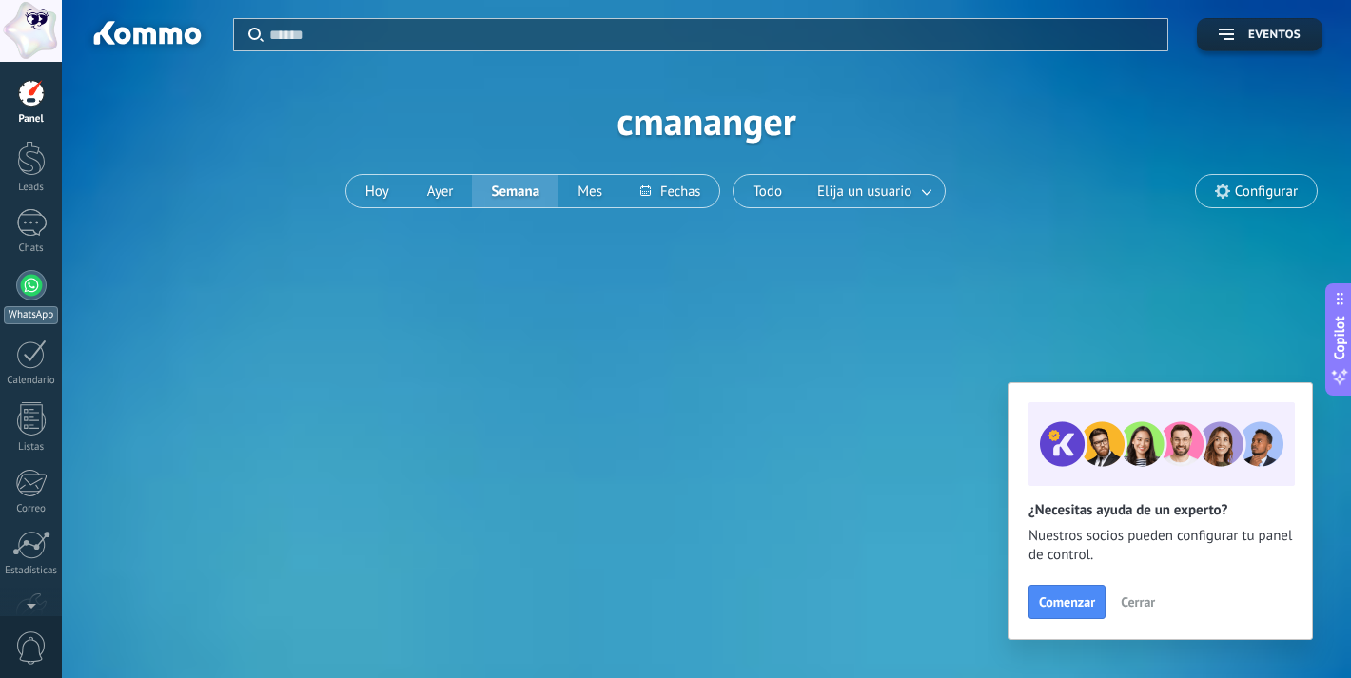
click at [12, 280] on link "WhatsApp" at bounding box center [31, 297] width 62 height 54
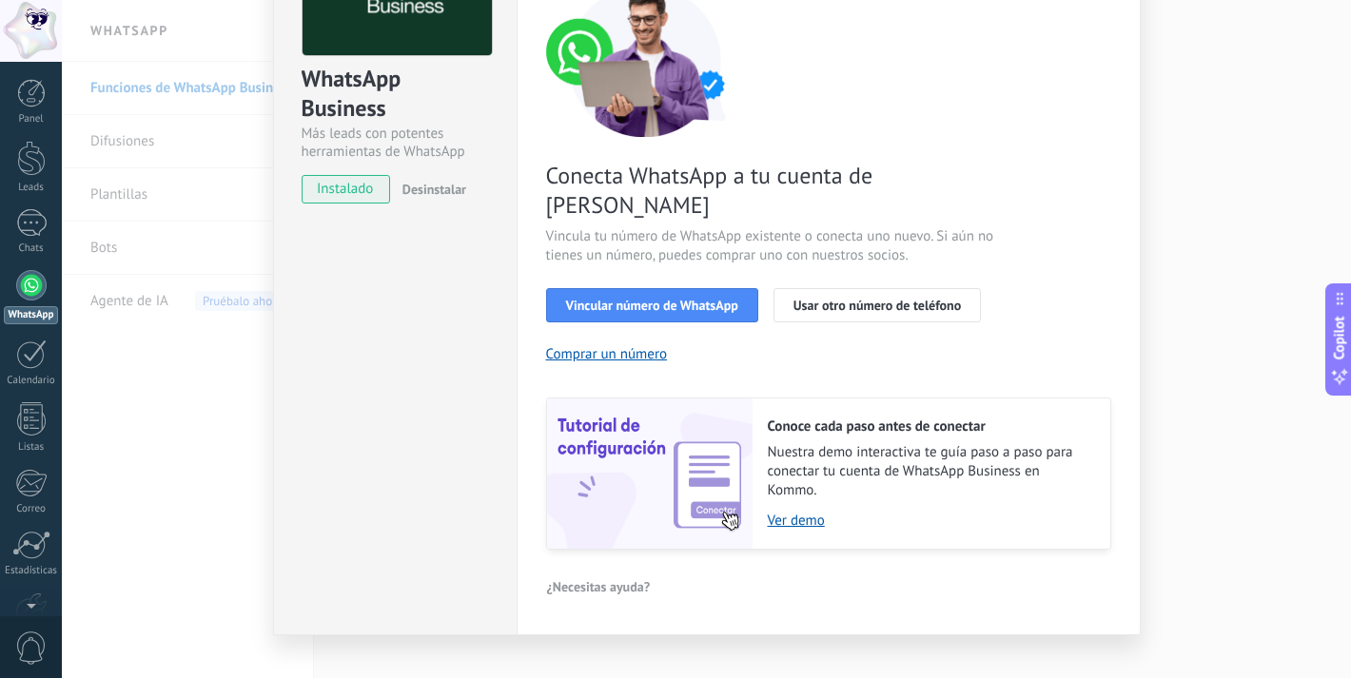
scroll to position [166, 0]
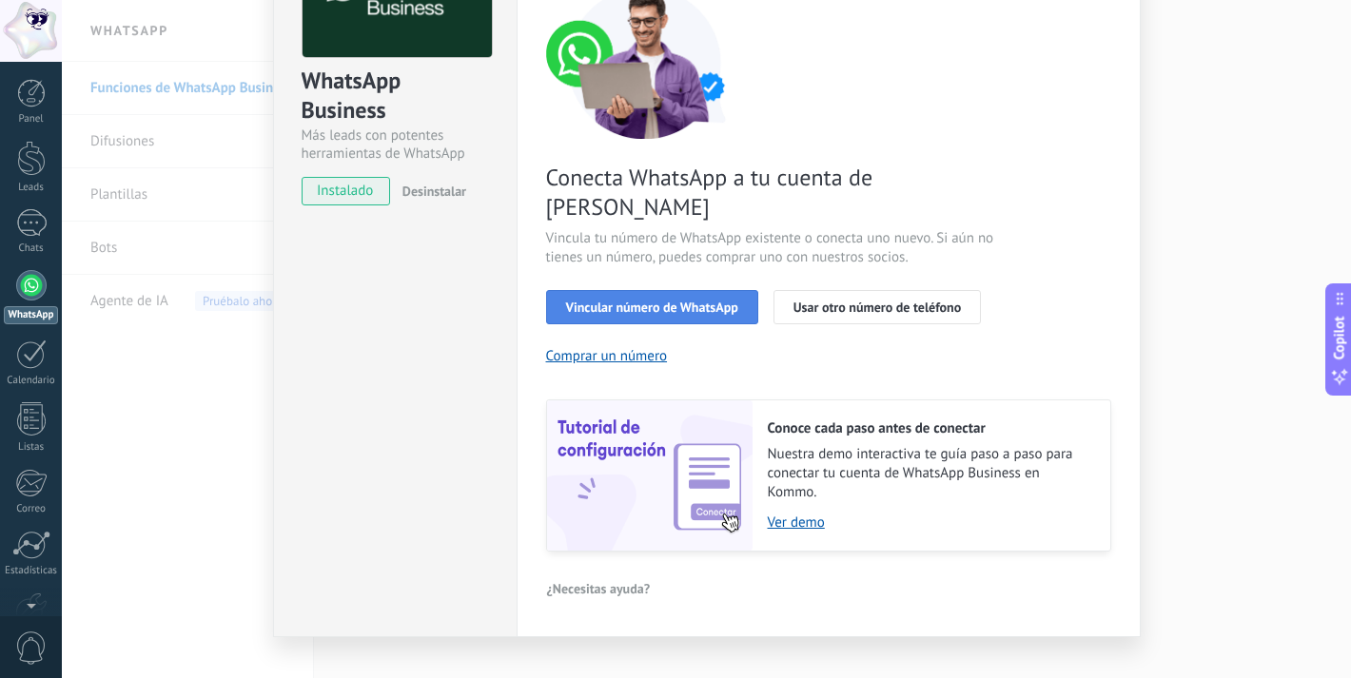
click at [710, 301] on span "Vincular número de WhatsApp" at bounding box center [652, 307] width 172 height 13
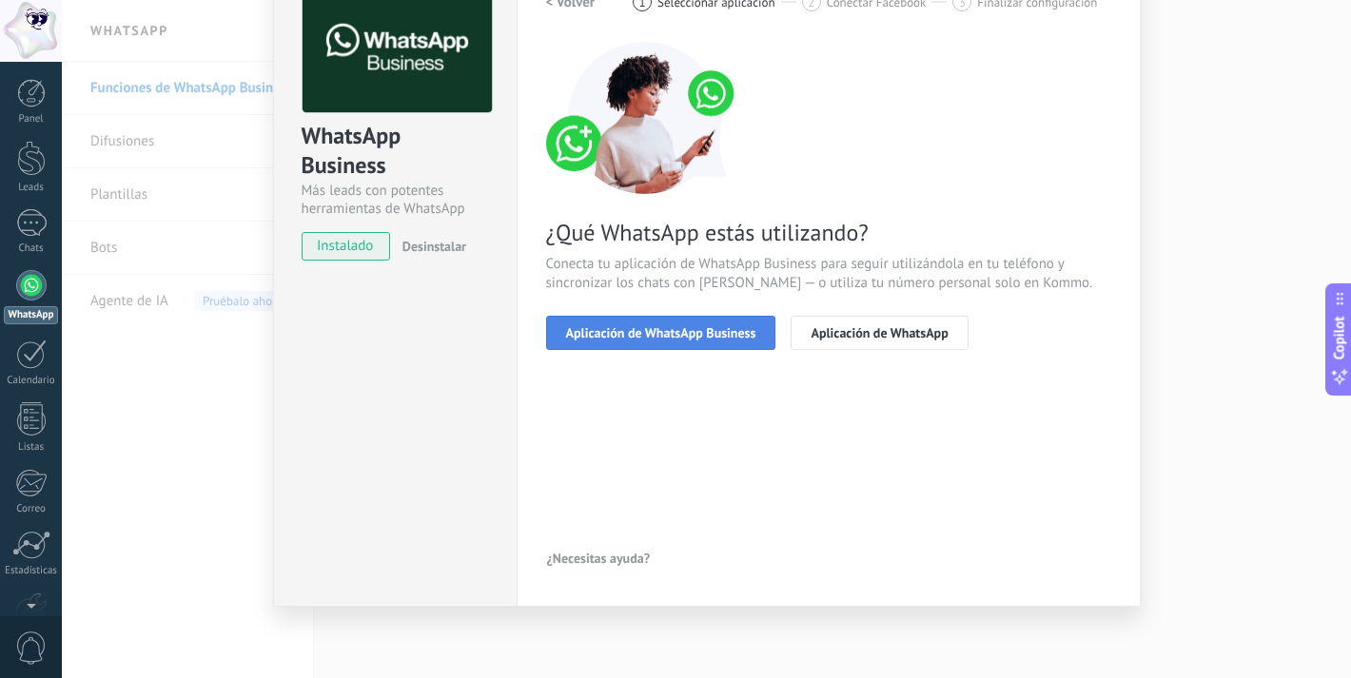
click at [713, 338] on span "Aplicación de WhatsApp Business" at bounding box center [661, 332] width 190 height 13
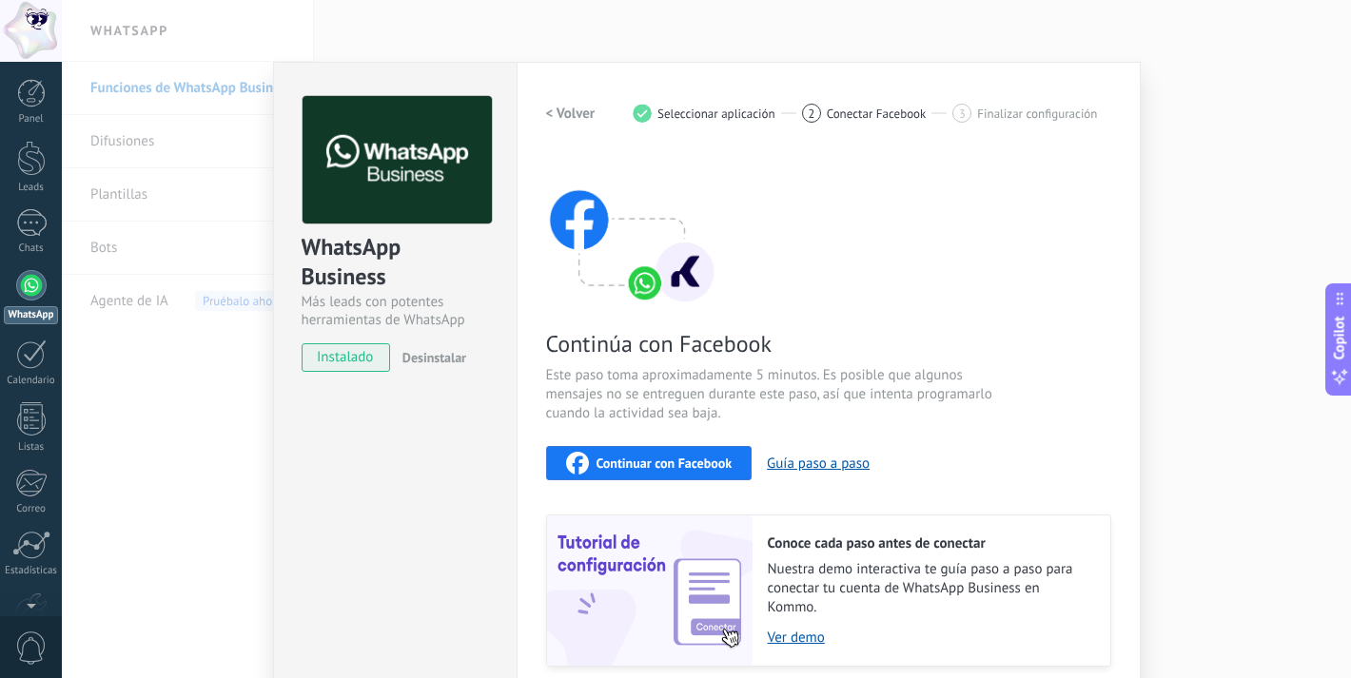
scroll to position [0, 0]
click at [365, 376] on div "WhatsApp Business Más leads con potentes herramientas de WhatsApp instalado Des…" at bounding box center [395, 225] width 243 height 324
click at [346, 360] on span "instalado" at bounding box center [345, 357] width 87 height 29
click at [299, 457] on div "WhatsApp Business Más leads con potentes herramientas de WhatsApp instalado Des…" at bounding box center [394, 407] width 243 height 691
click at [176, 415] on div "WhatsApp Business Más leads con potentes herramientas de WhatsApp instalado Des…" at bounding box center [706, 339] width 1289 height 678
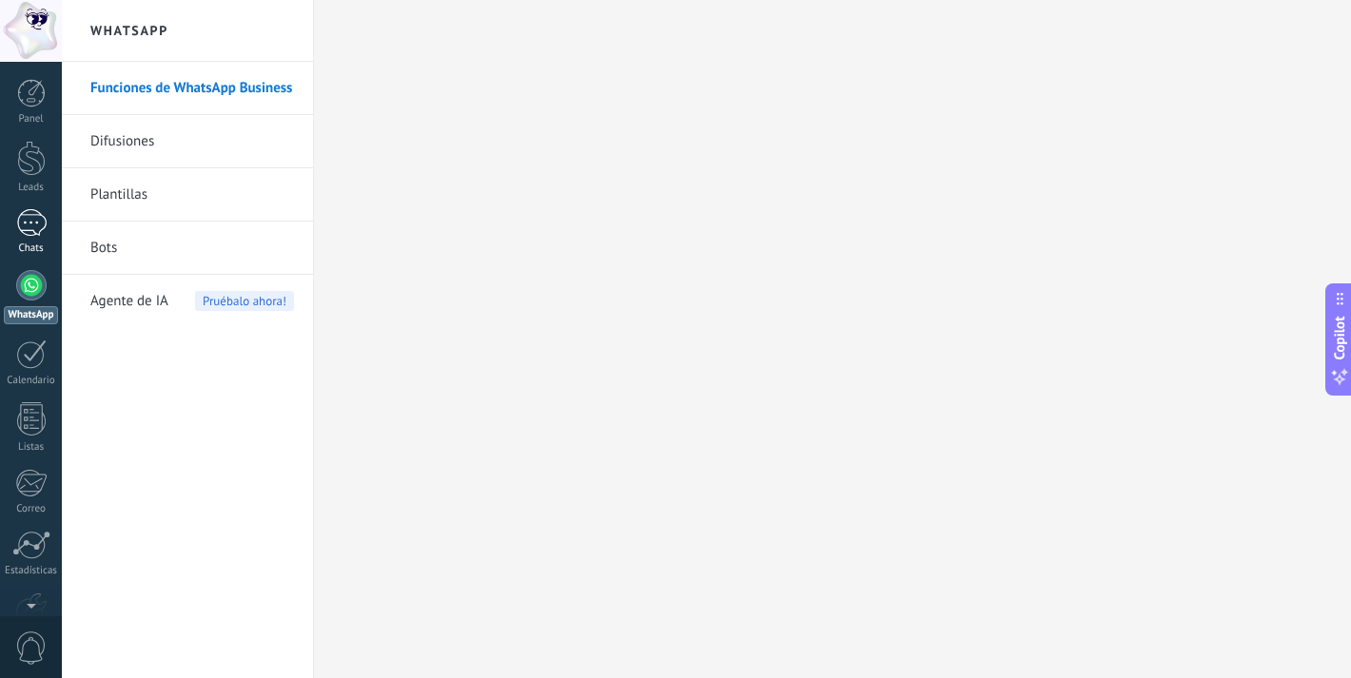
click at [51, 239] on link "Chats" at bounding box center [31, 232] width 62 height 46
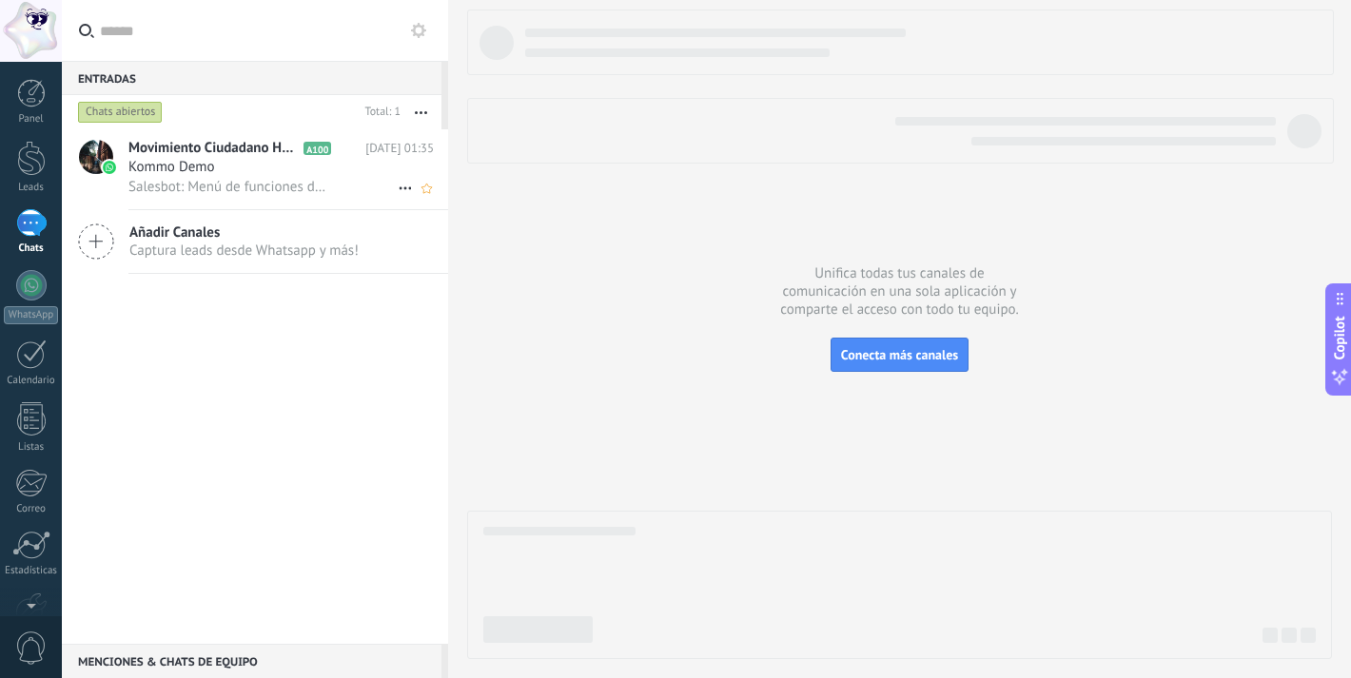
click at [204, 165] on span "Kommo Demo" at bounding box center [171, 167] width 87 height 19
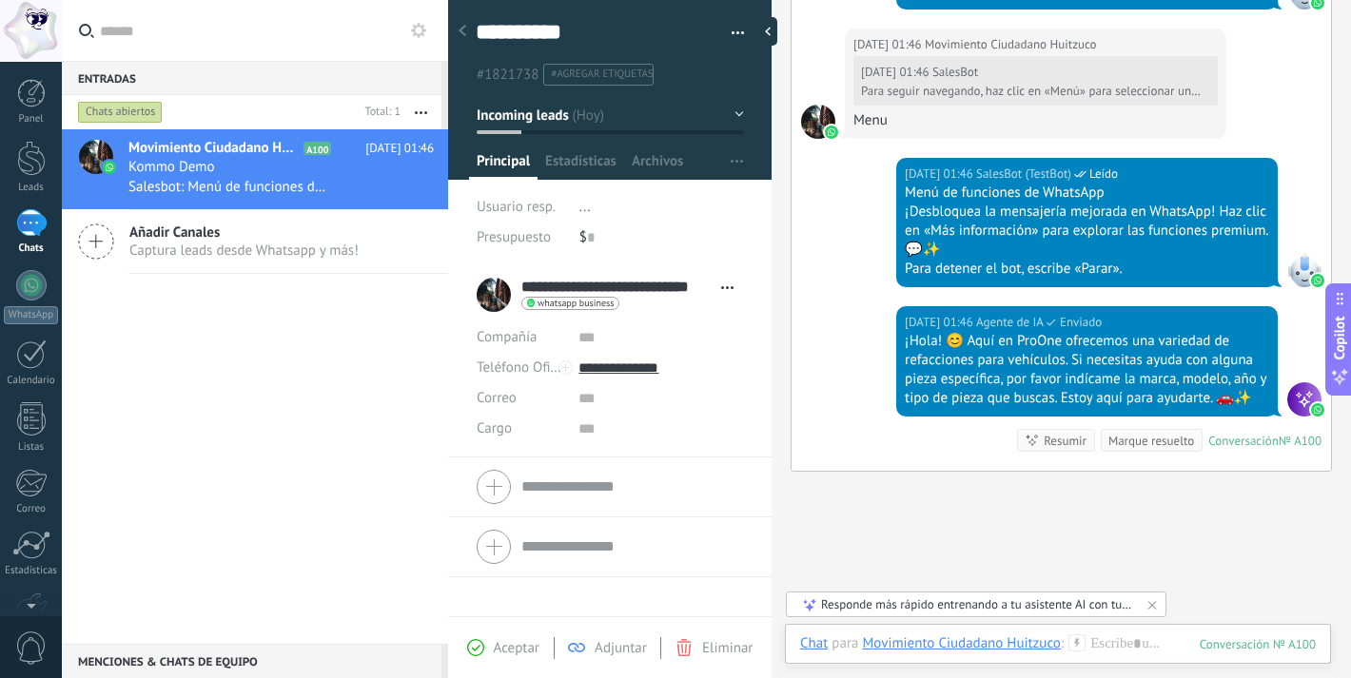
scroll to position [1588, 0]
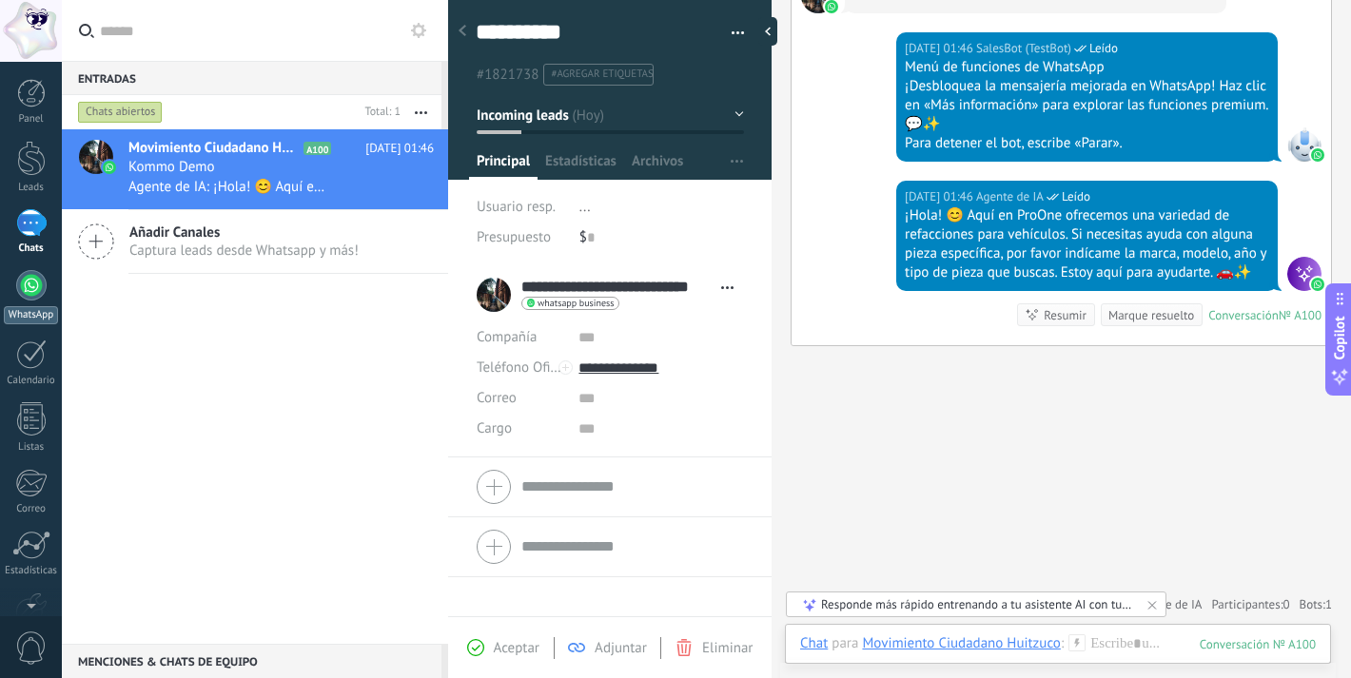
click at [38, 281] on div at bounding box center [31, 285] width 30 height 30
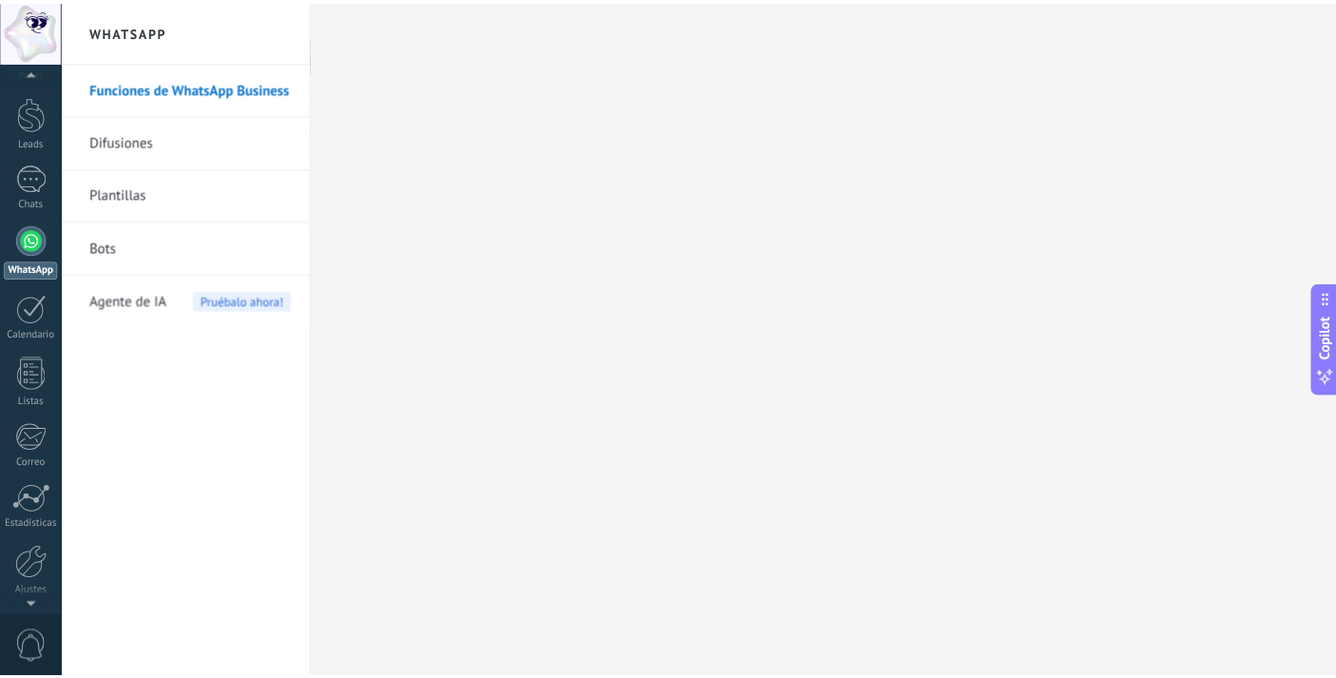
scroll to position [113, 0]
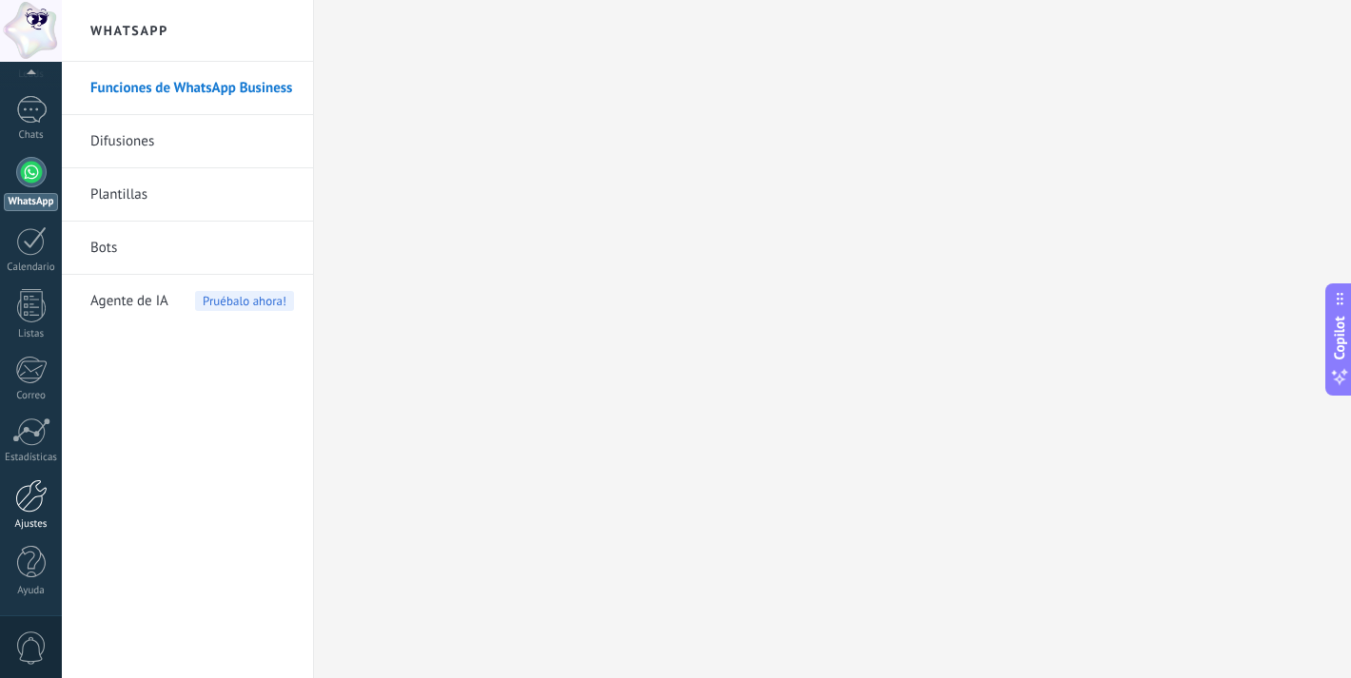
click at [26, 513] on link "Ajustes" at bounding box center [31, 504] width 62 height 51
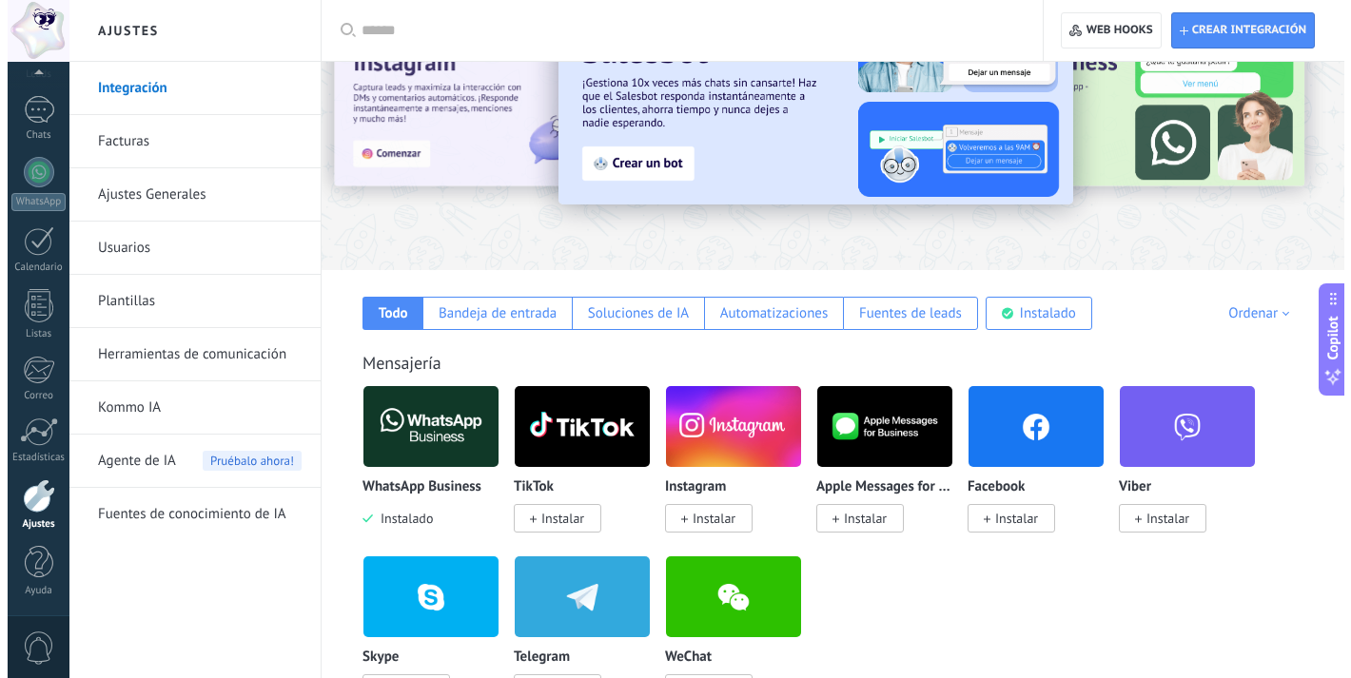
scroll to position [106, 0]
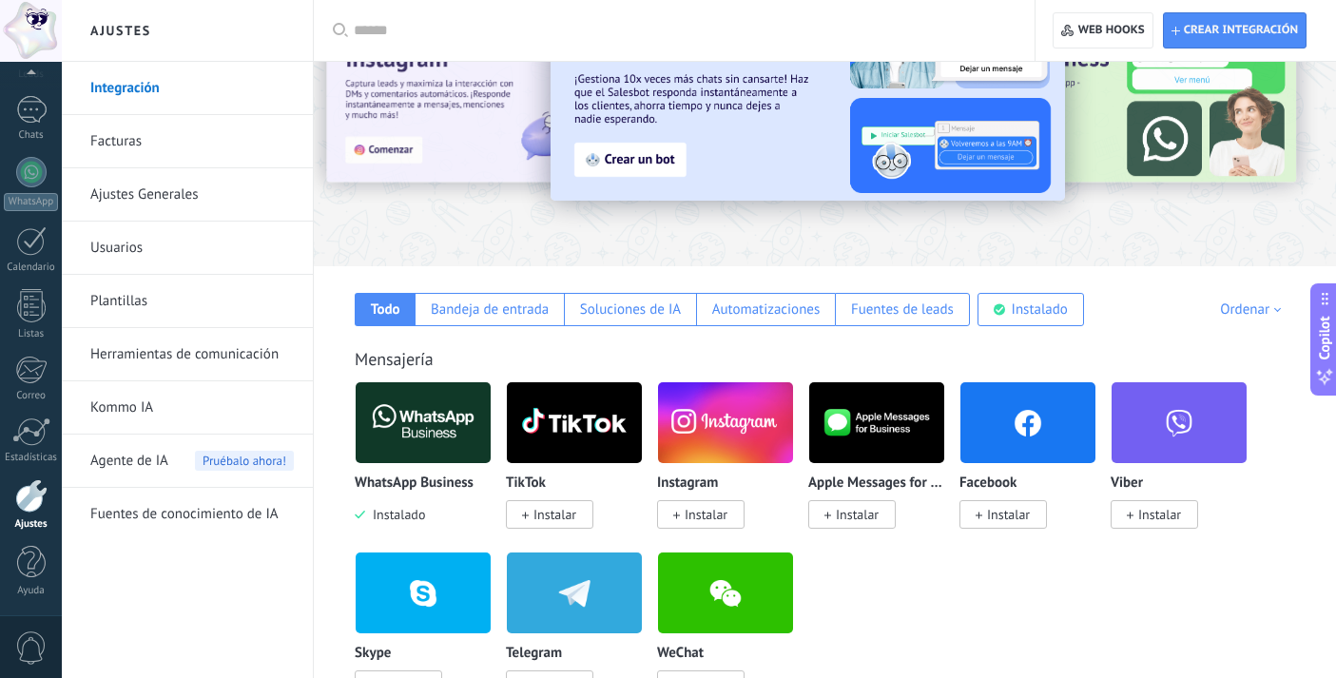
click at [449, 407] on img at bounding box center [423, 423] width 135 height 92
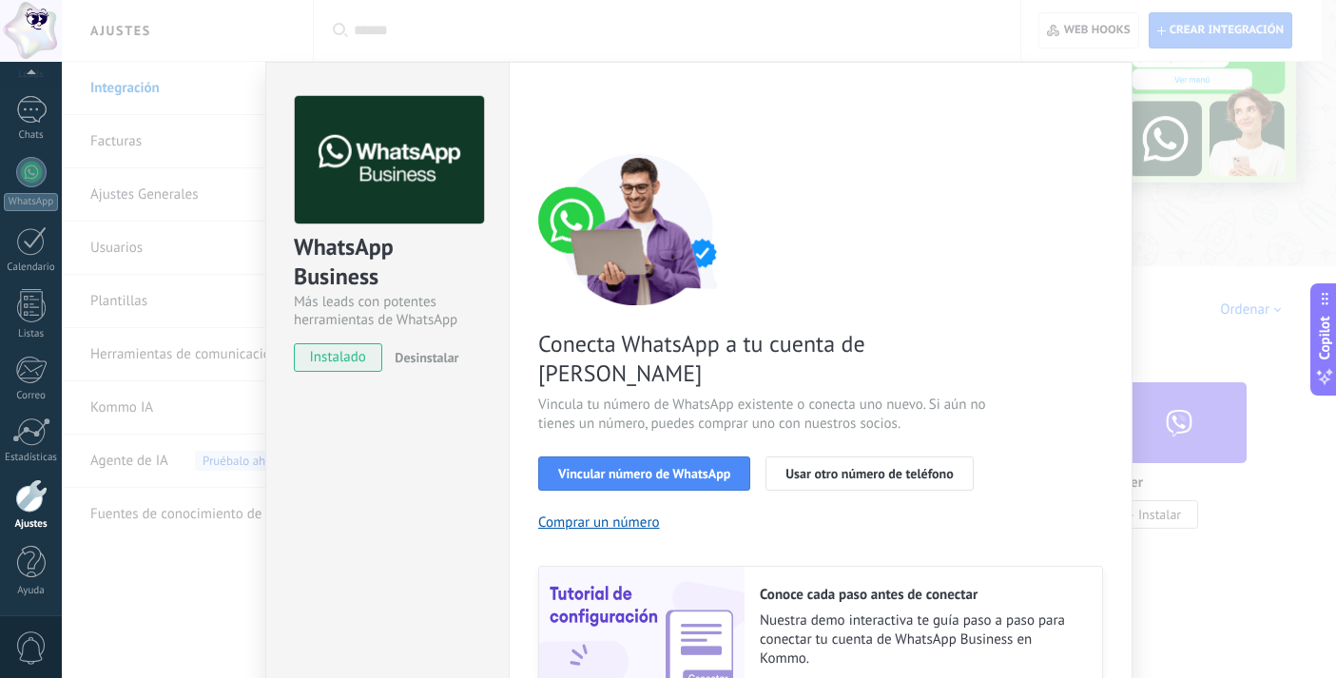
click at [1051, 302] on div "Conecta WhatsApp a tu cuenta de Kommo Vincula tu número de WhatsApp existente o…" at bounding box center [820, 435] width 565 height 565
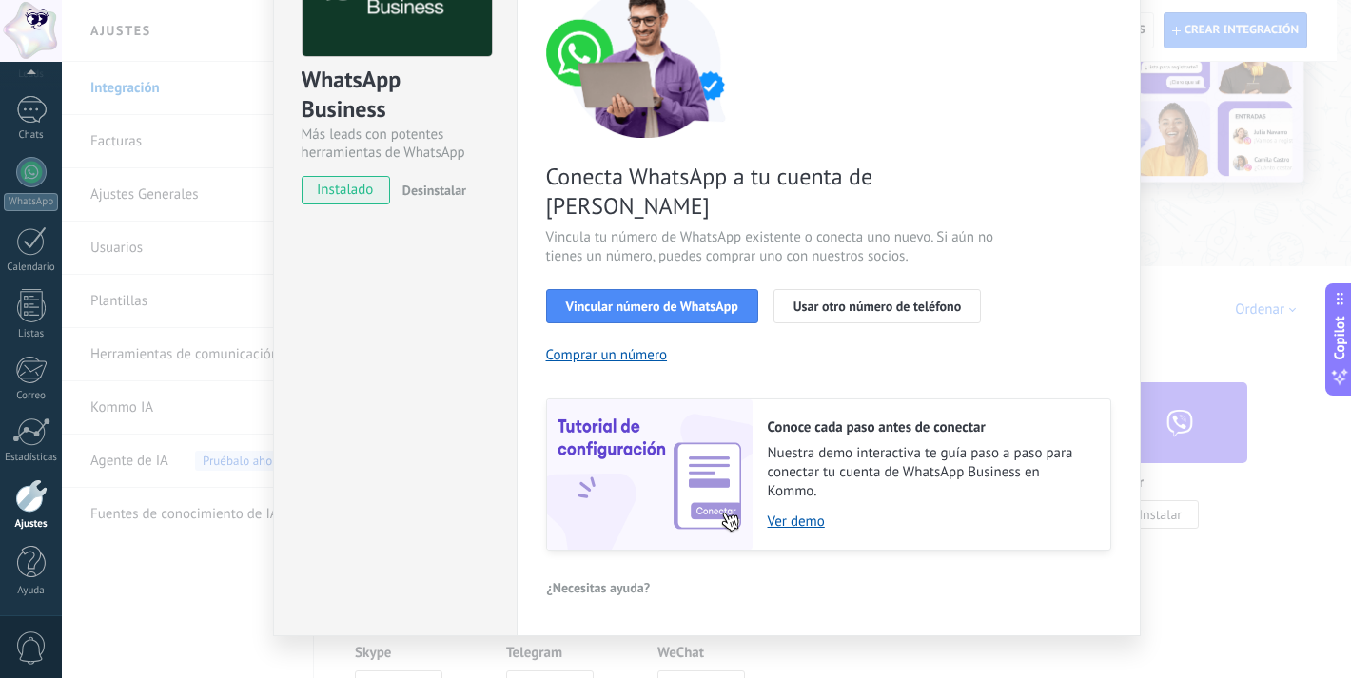
scroll to position [166, 0]
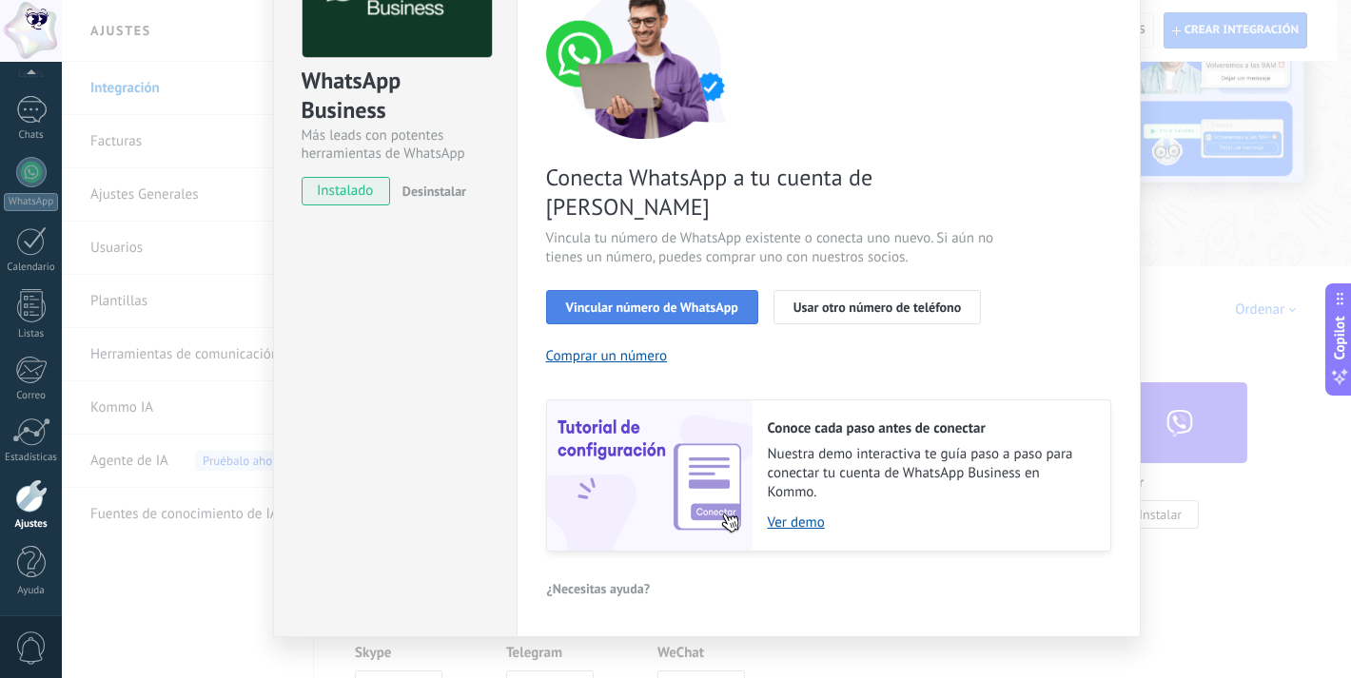
click at [642, 290] on button "Vincular número de WhatsApp" at bounding box center [652, 307] width 212 height 34
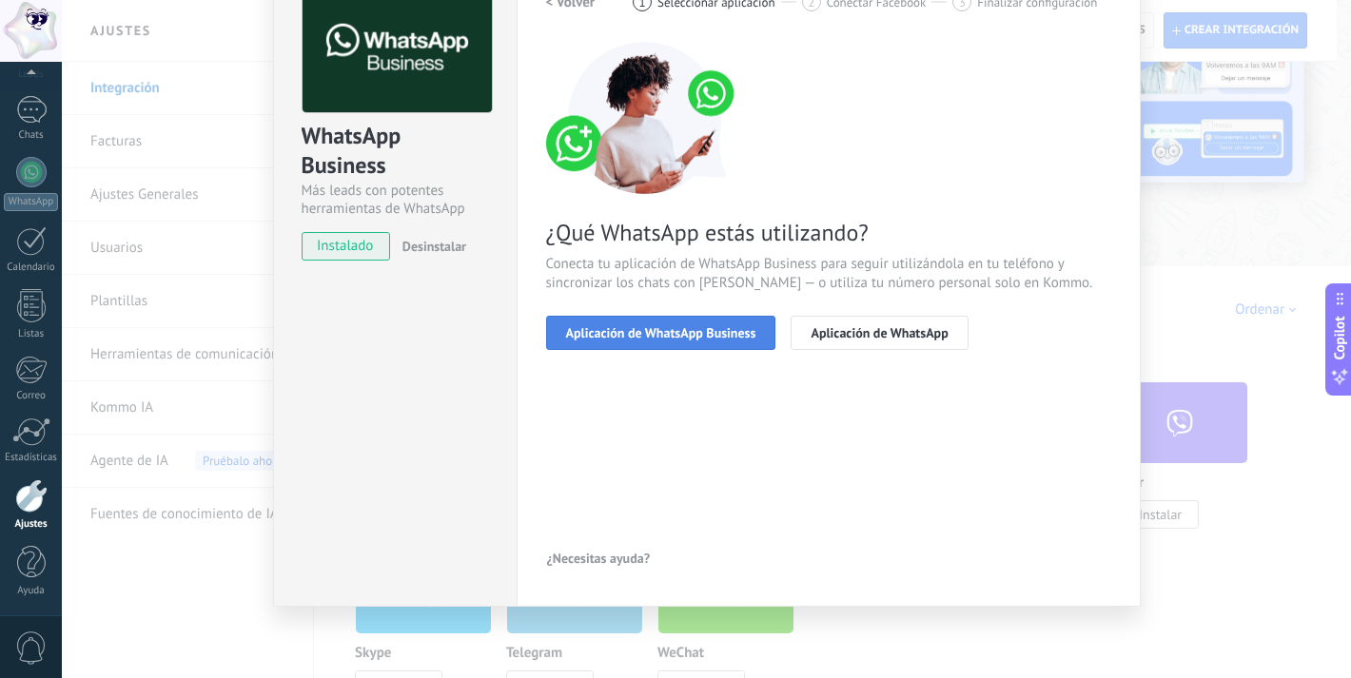
click at [730, 328] on span "Aplicación de WhatsApp Business" at bounding box center [661, 332] width 190 height 13
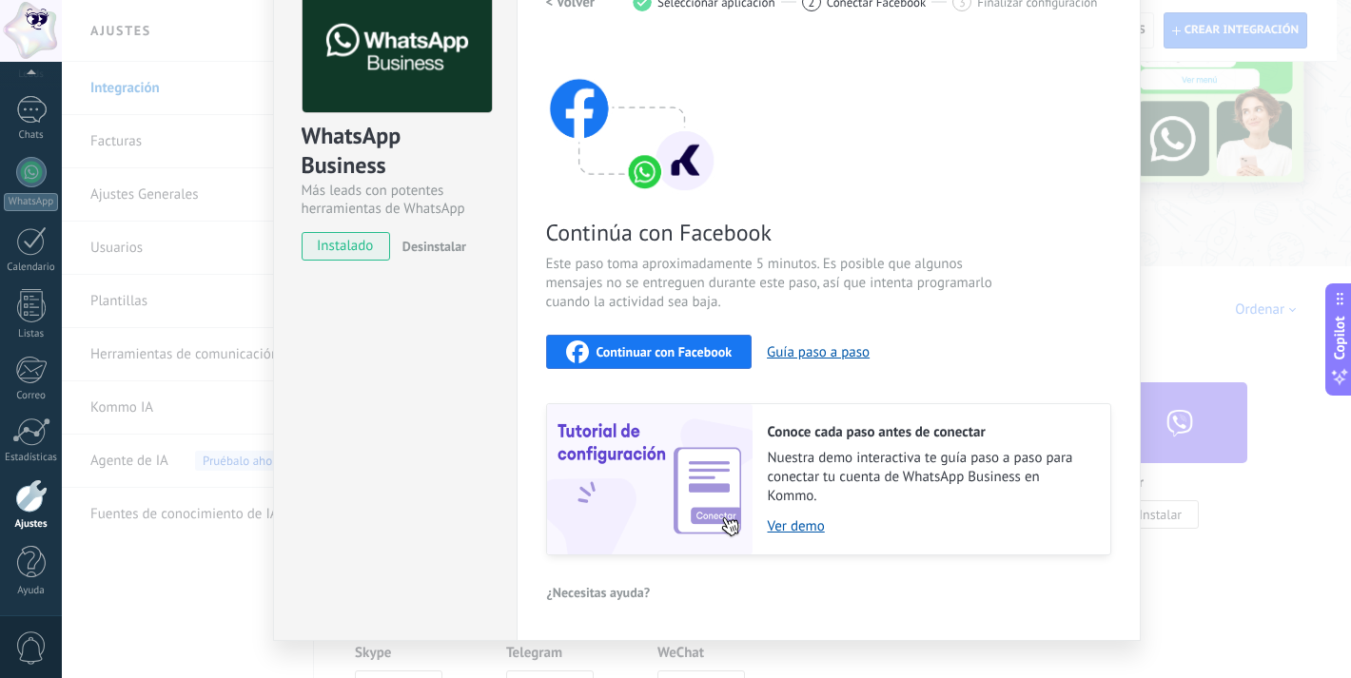
click at [721, 355] on span "Continuar con Facebook" at bounding box center [664, 351] width 136 height 13
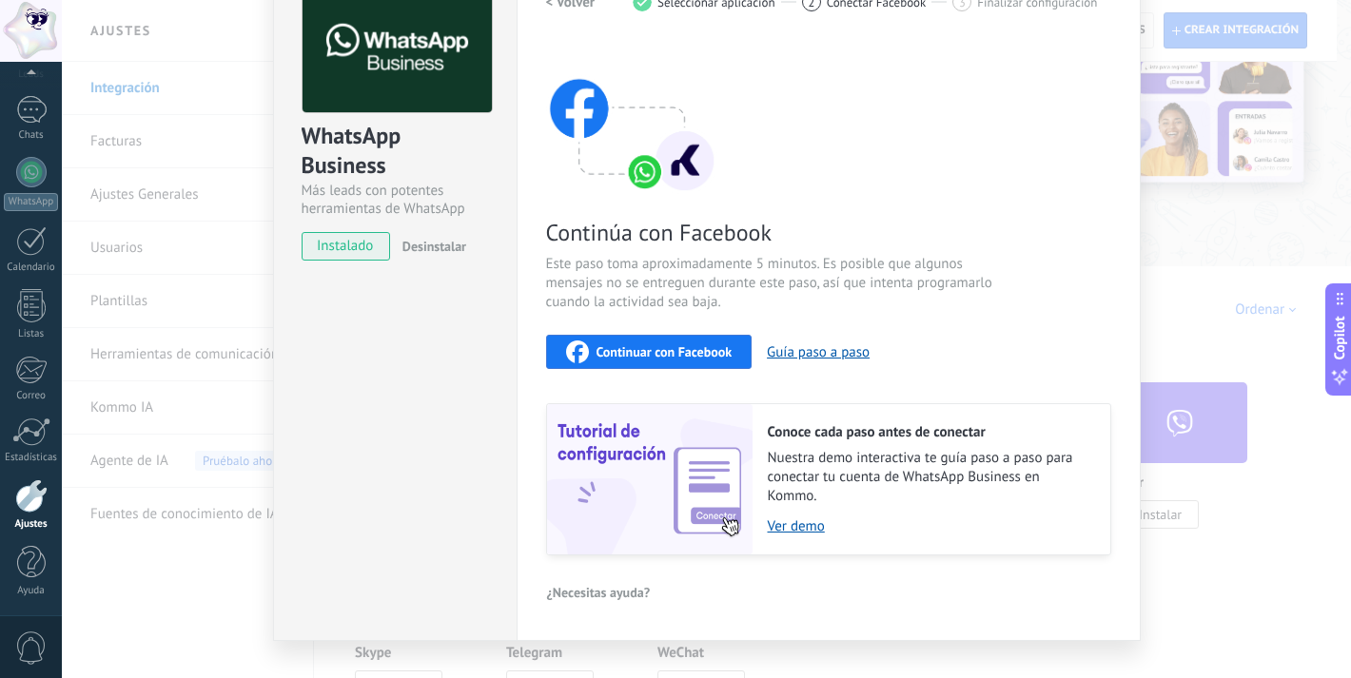
click at [693, 342] on div "Continuar con Facebook" at bounding box center [649, 352] width 166 height 23
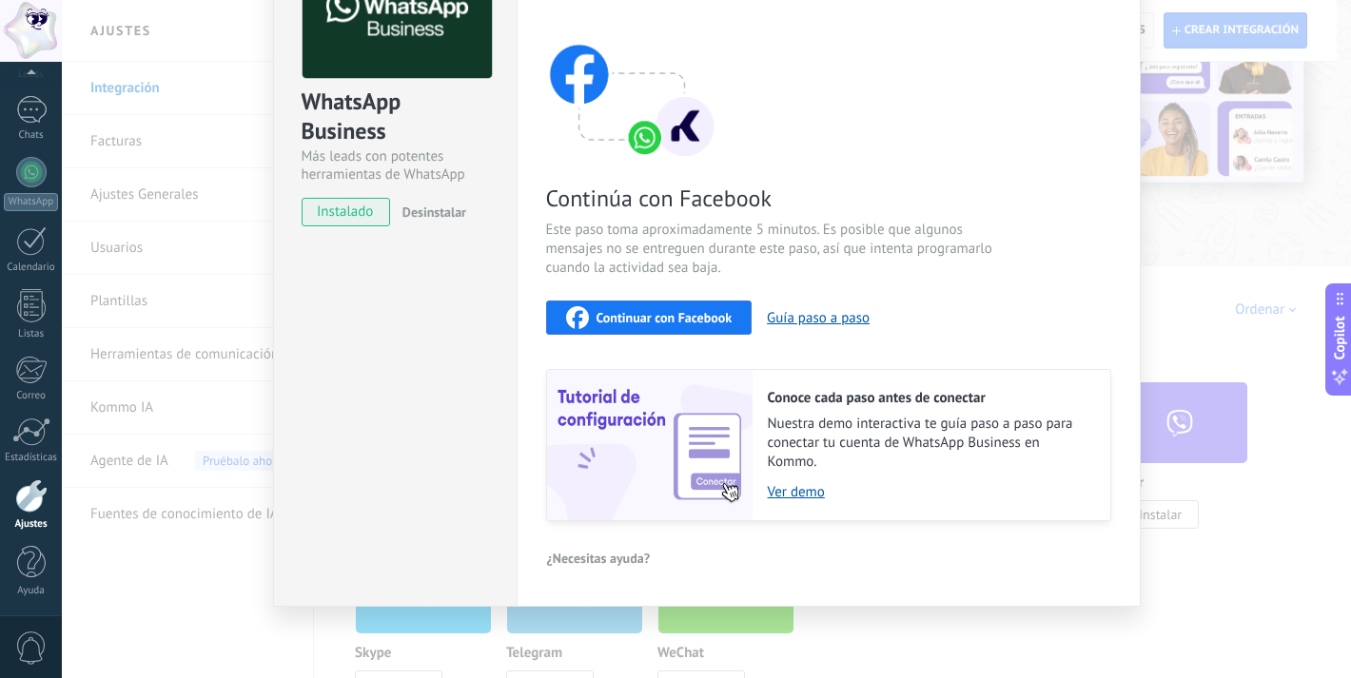
scroll to position [145, 0]
click at [671, 290] on div "Continúa con Facebook Este paso toma aproximadamente 5 minutos. Es posible que …" at bounding box center [828, 266] width 565 height 514
click at [675, 312] on span "Continuar con Facebook" at bounding box center [664, 318] width 136 height 13
click at [432, 26] on img at bounding box center [396, 15] width 189 height 128
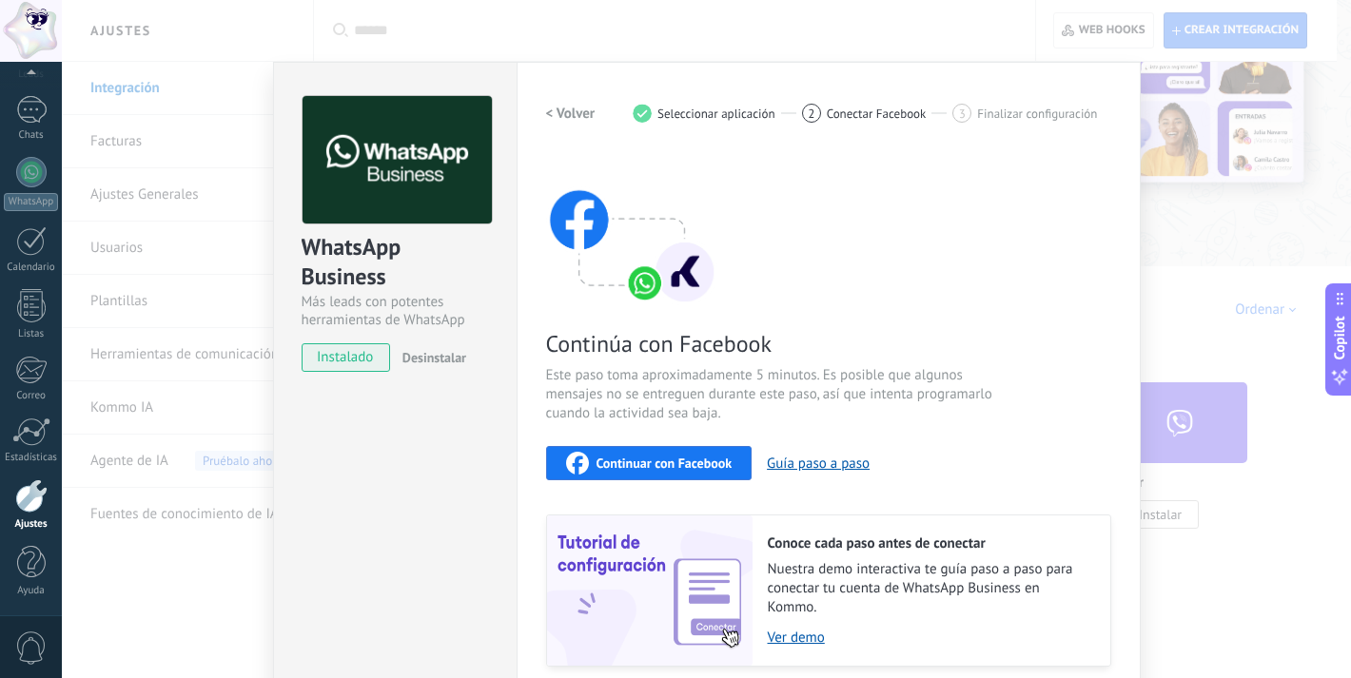
scroll to position [0, 0]
click at [1108, 139] on div "Configuraciones Autorizaciones Esta pestaña registra a los usuarios que han con…" at bounding box center [828, 407] width 624 height 691
click at [1127, 185] on div "Configuraciones Autorizaciones Esta pestaña registra a los usuarios que han con…" at bounding box center [828, 407] width 624 height 691
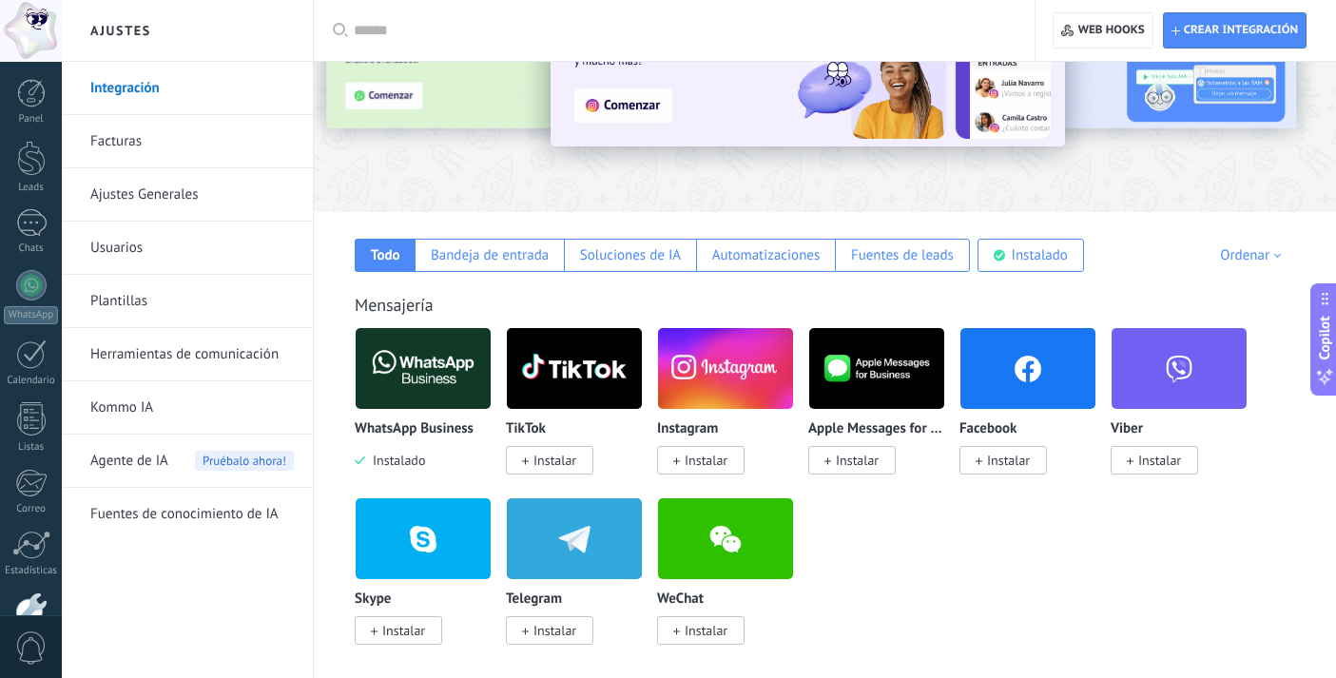
scroll to position [141, 0]
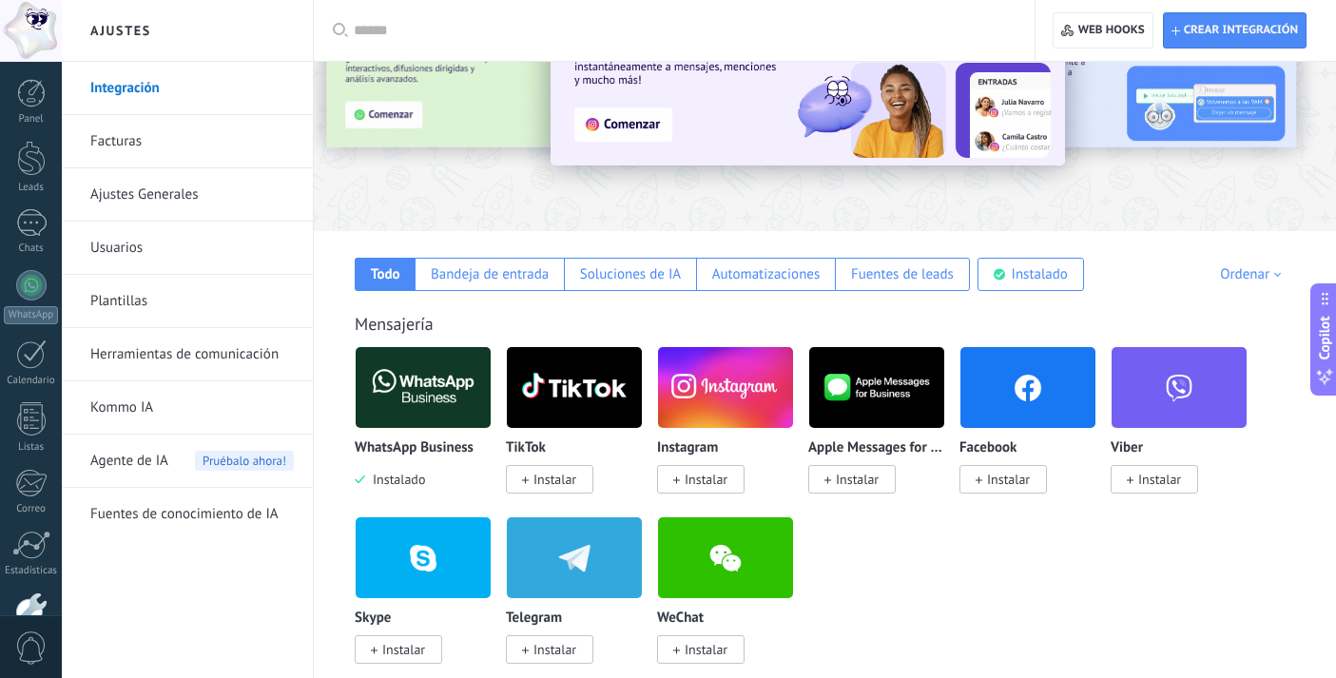
click at [151, 196] on link "Ajustes Generales" at bounding box center [192, 194] width 204 height 53
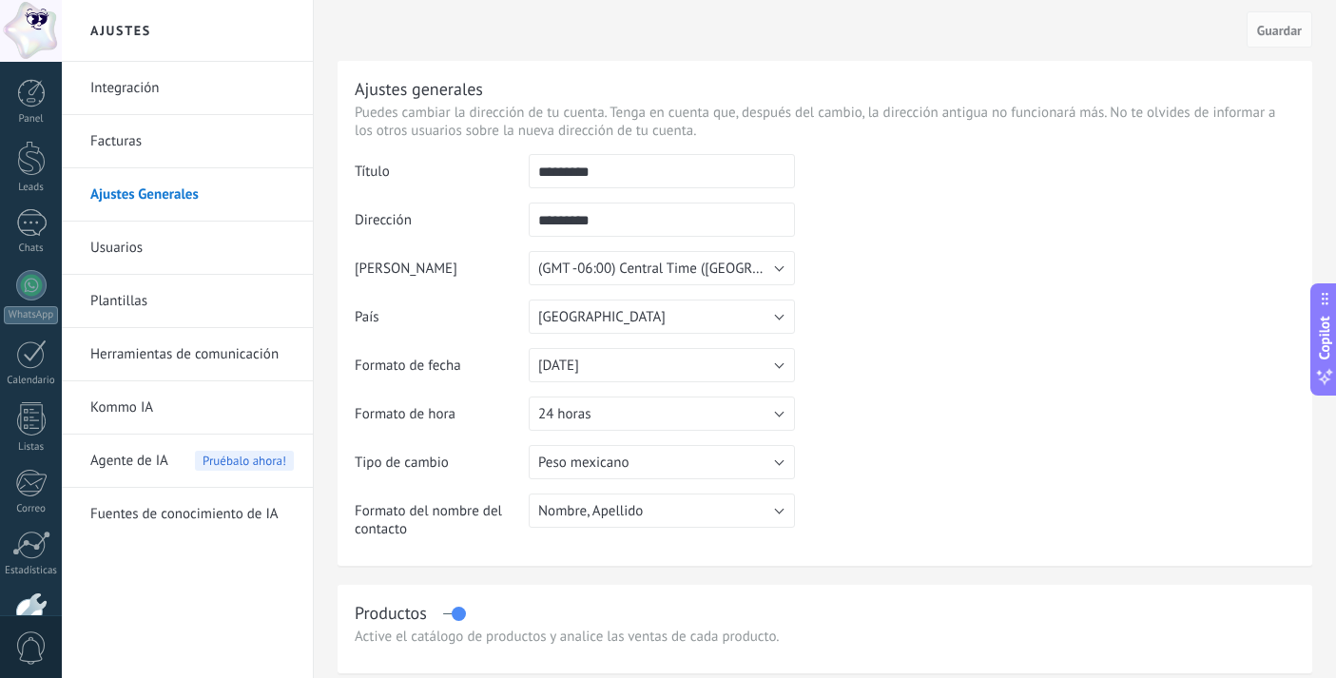
click at [137, 95] on link "Integración" at bounding box center [192, 88] width 204 height 53
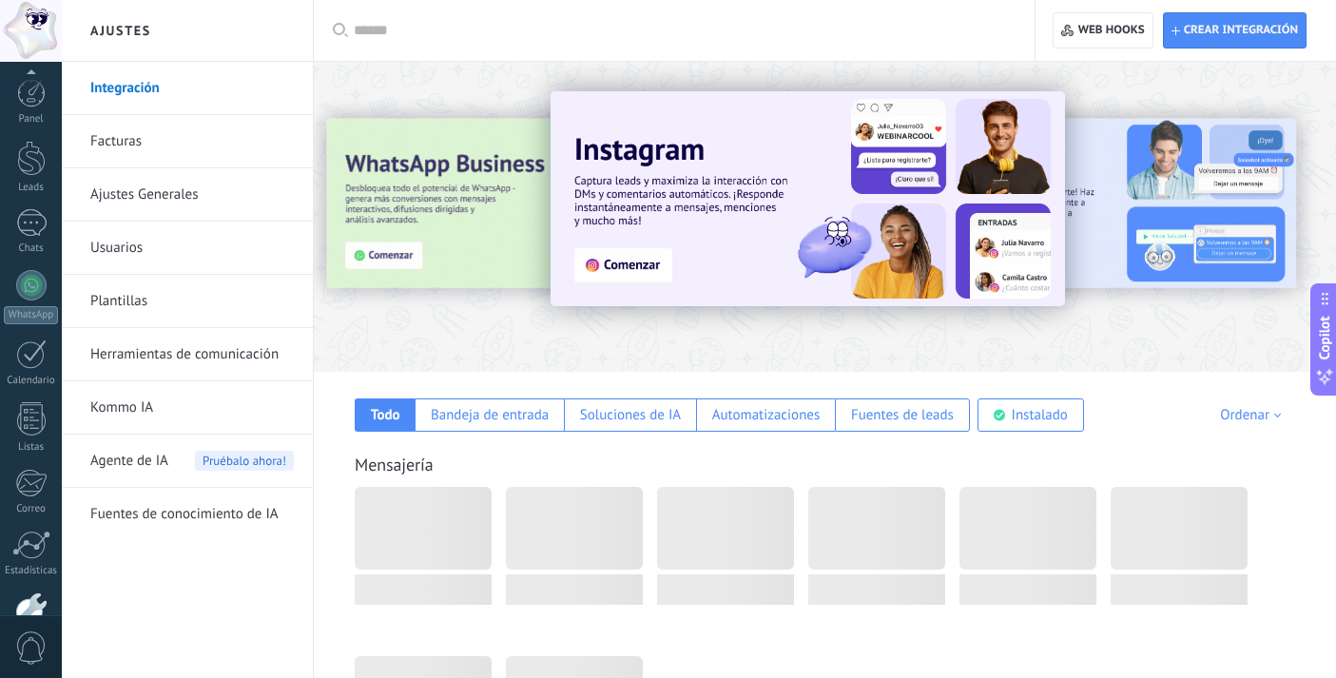
scroll to position [113, 0]
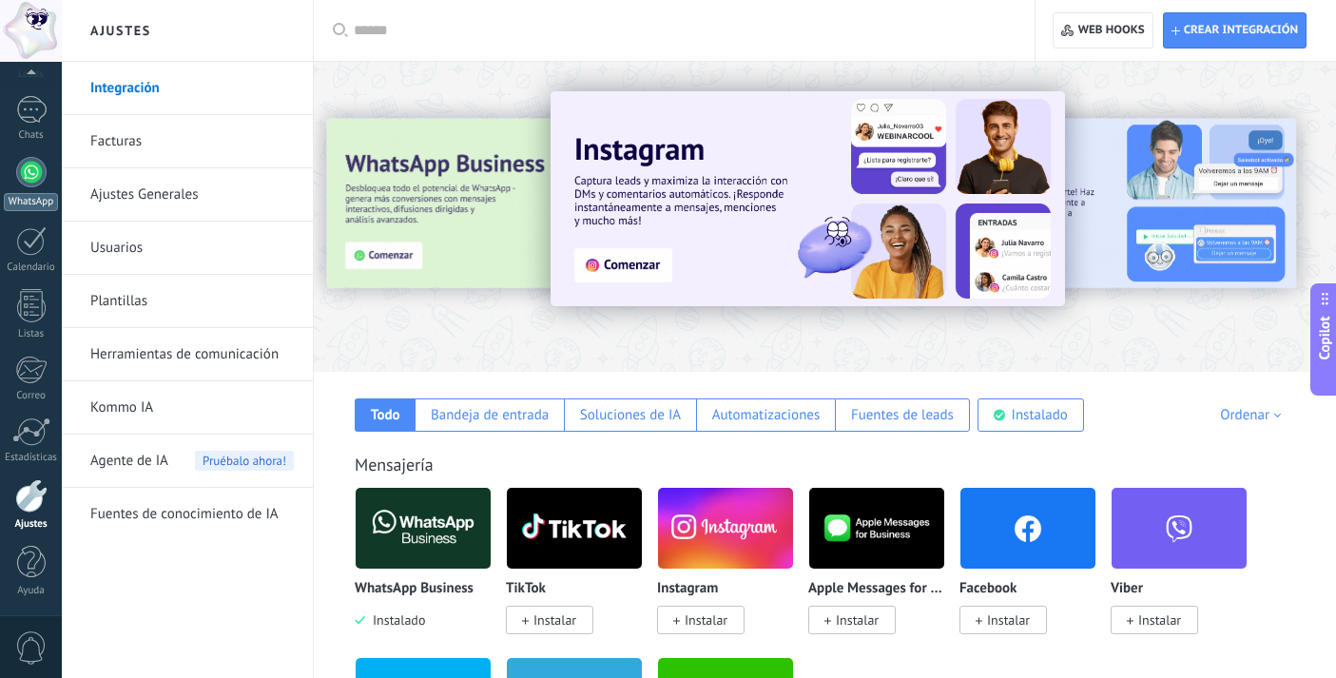
click at [39, 168] on div at bounding box center [31, 172] width 30 height 30
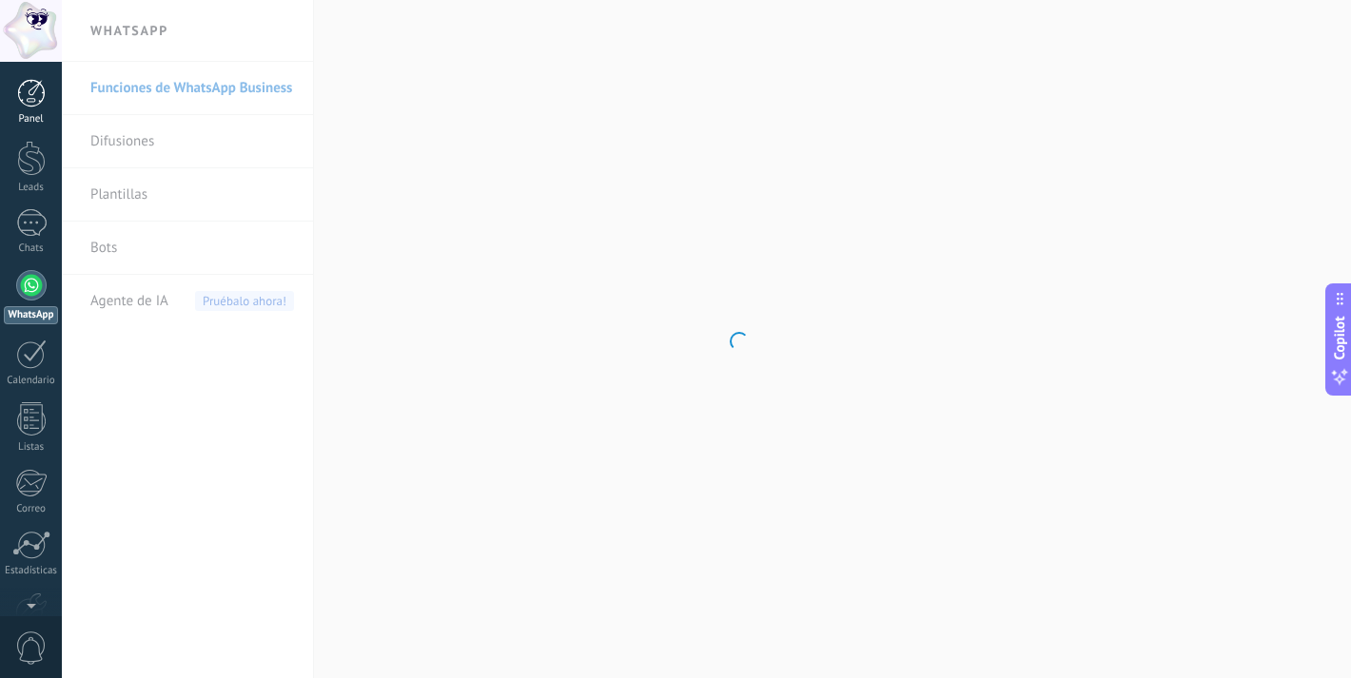
click at [38, 112] on link "Panel" at bounding box center [31, 102] width 62 height 47
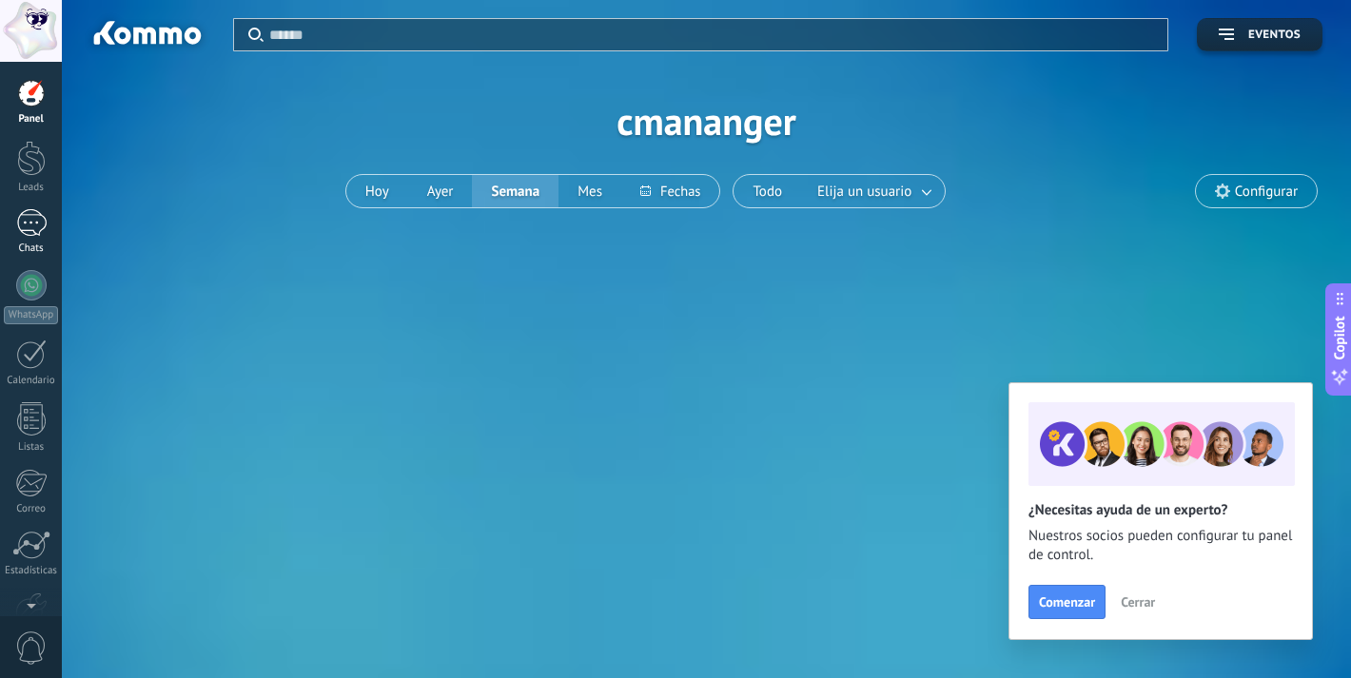
click at [34, 216] on div at bounding box center [31, 223] width 30 height 28
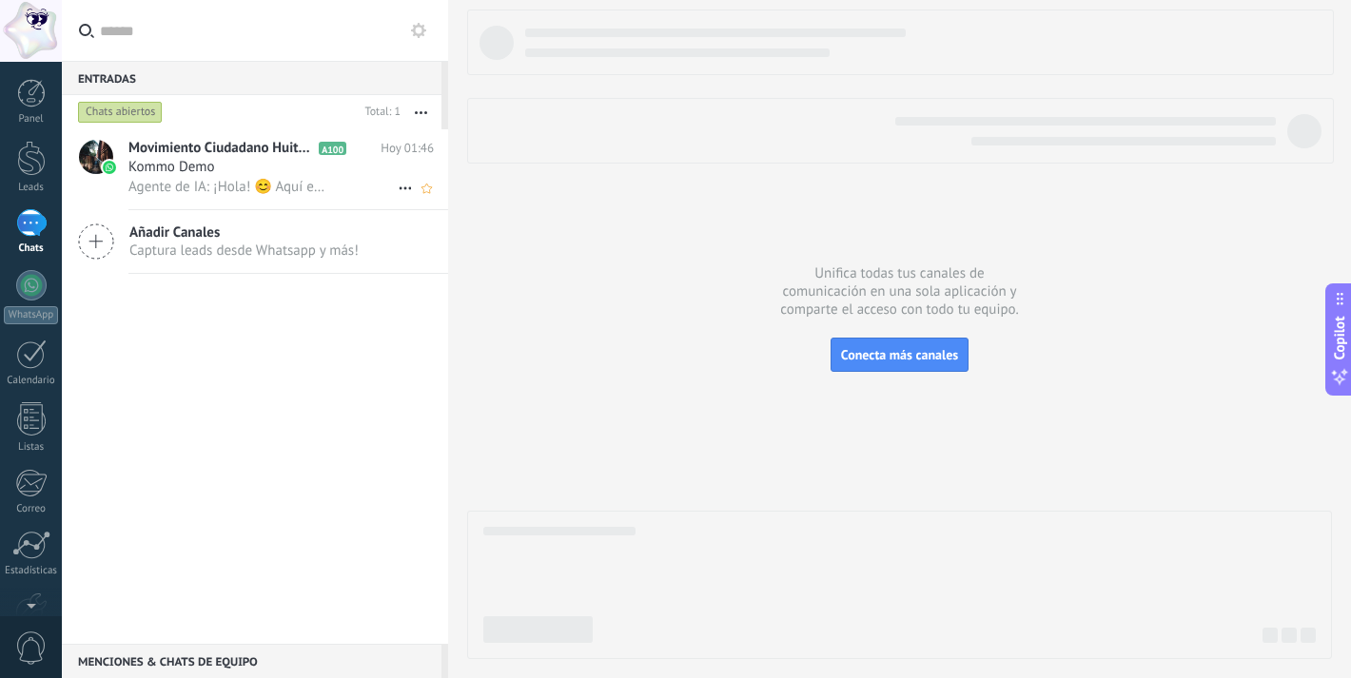
click at [225, 156] on span "Movimiento Ciudadano Huitzuco" at bounding box center [221, 148] width 186 height 19
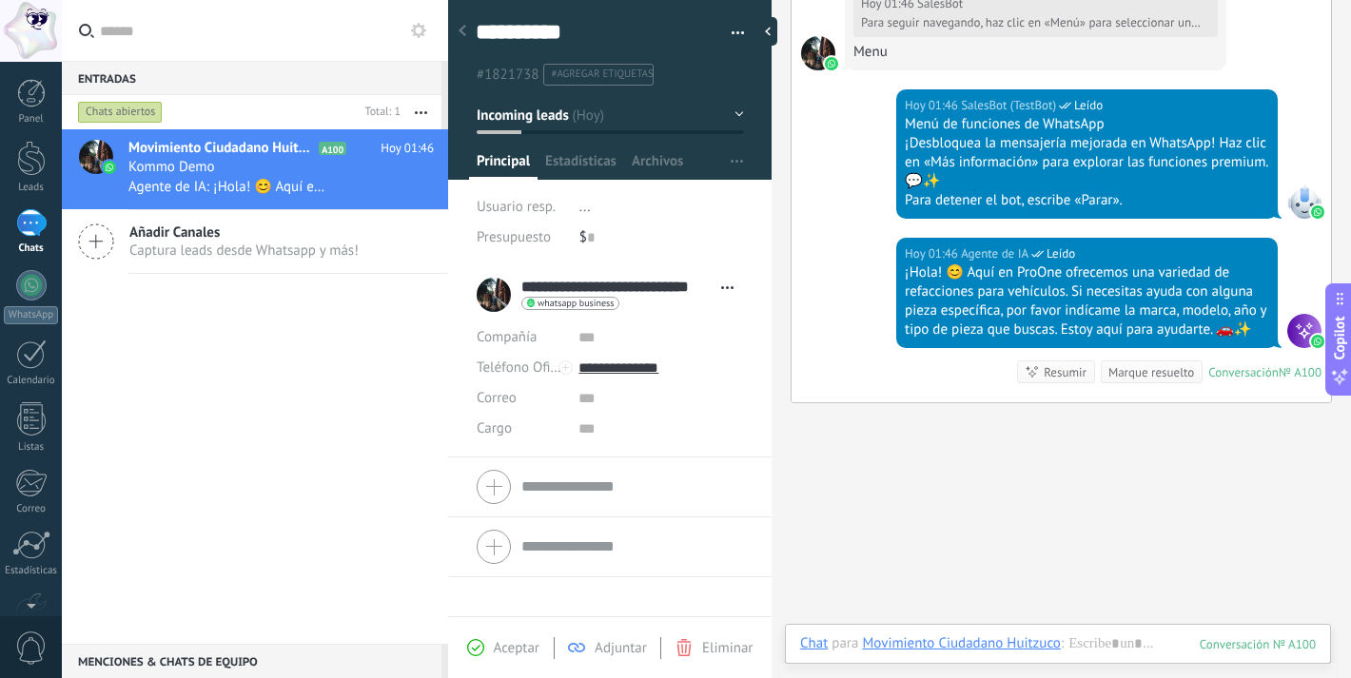
scroll to position [29, 0]
click at [717, 26] on button "button" at bounding box center [731, 33] width 28 height 29
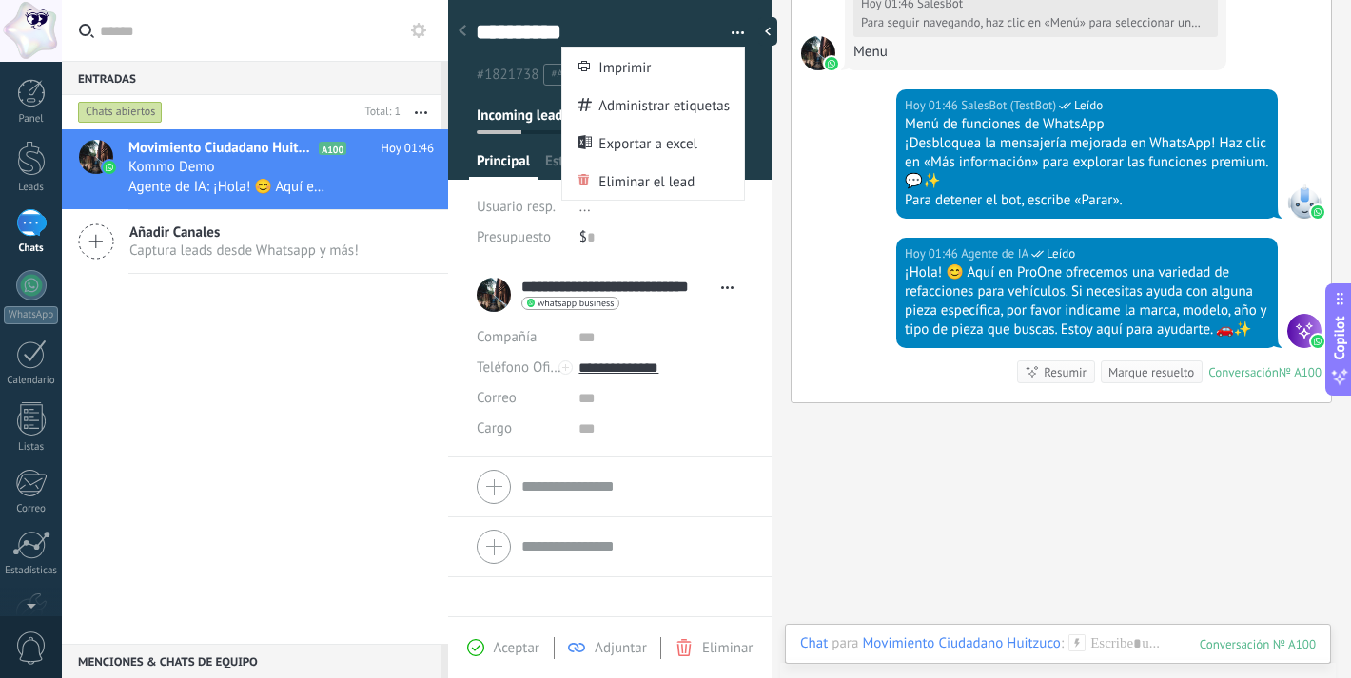
click at [695, 594] on div "**********" at bounding box center [609, 441] width 323 height 352
click at [679, 580] on div "**********" at bounding box center [609, 441] width 323 height 352
click at [517, 657] on div "Aceptar Adjuntar Eliminar" at bounding box center [610, 648] width 314 height 22
click at [539, 645] on div "Aceptar Adjuntar Eliminar" at bounding box center [610, 648] width 314 height 22
click at [531, 647] on span "Aceptar" at bounding box center [517, 648] width 46 height 18
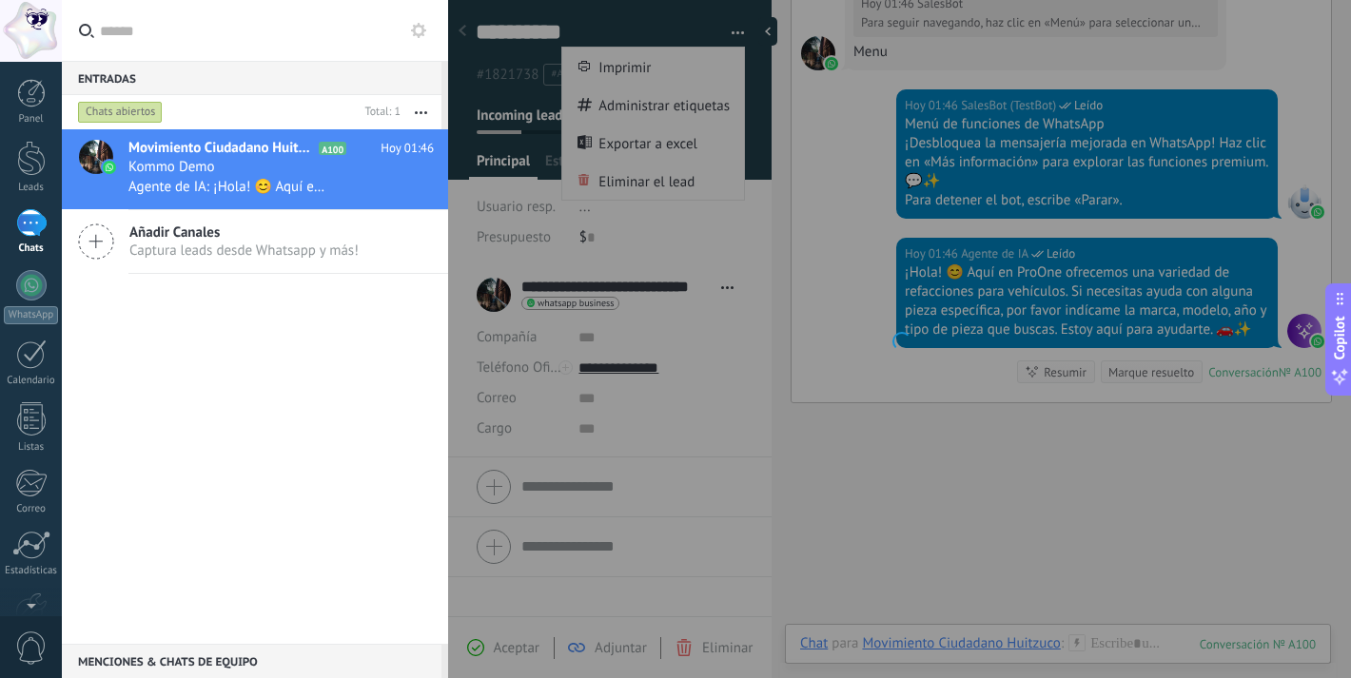
click at [942, 424] on div at bounding box center [899, 339] width 903 height 678
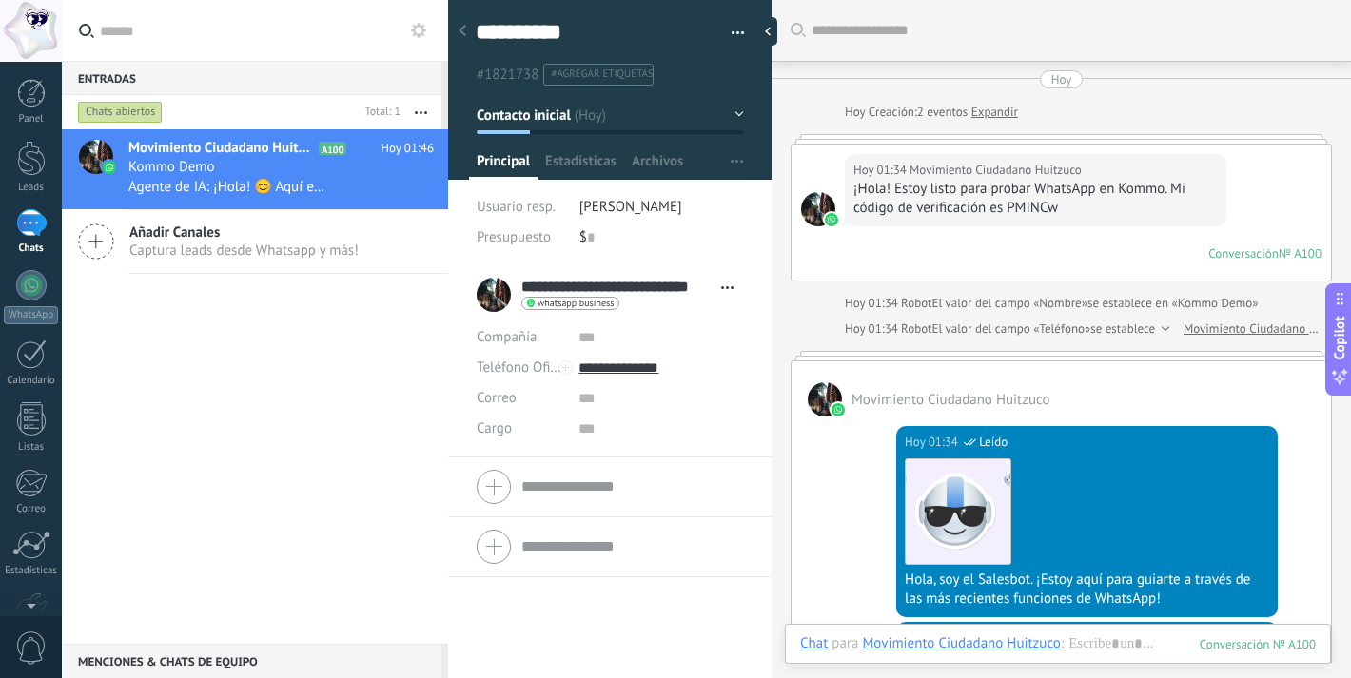
scroll to position [29, 0]
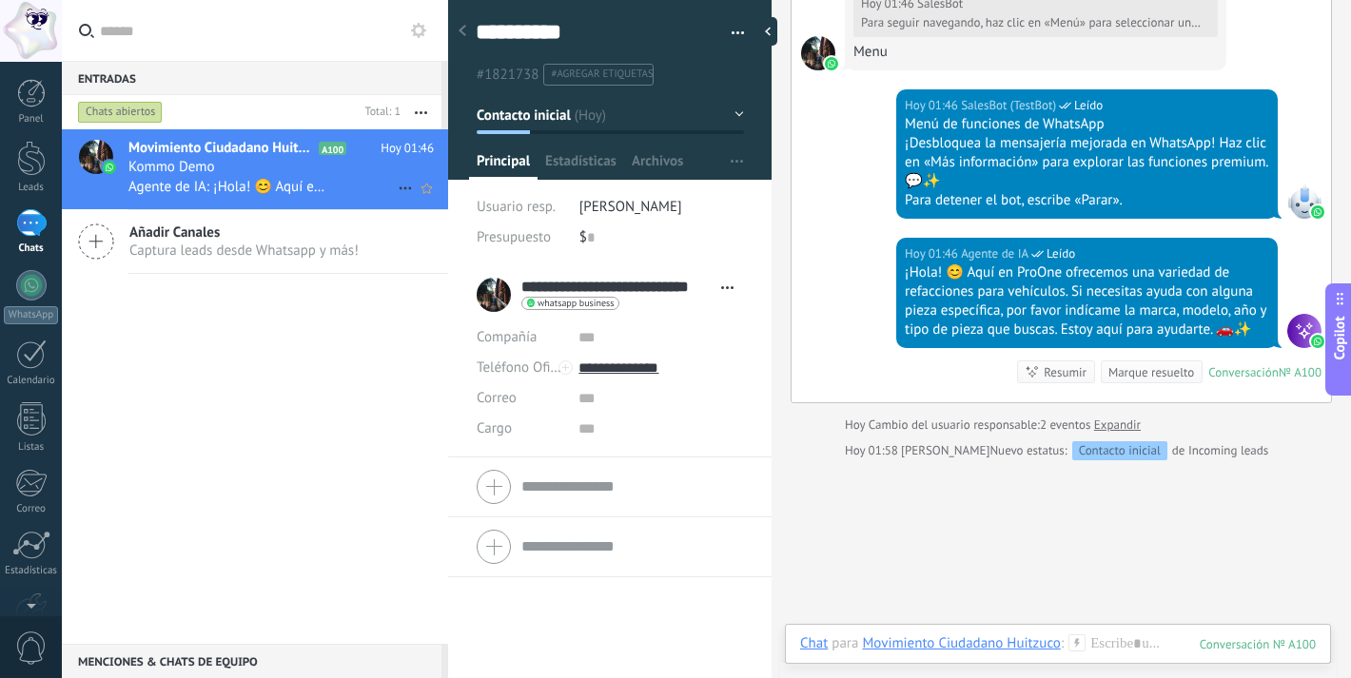
click at [392, 170] on div "Kommo Demo" at bounding box center [280, 167] width 305 height 19
click at [423, 116] on button "button" at bounding box center [420, 112] width 41 height 34
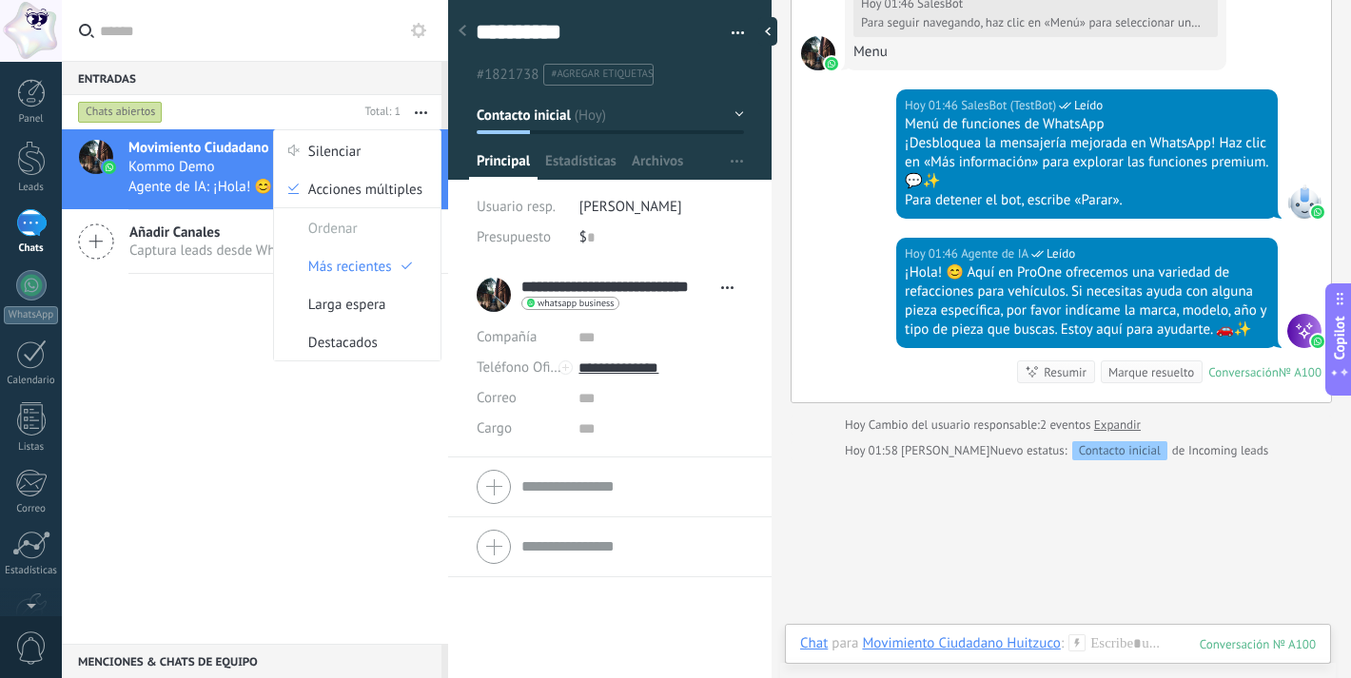
click at [724, 36] on button "button" at bounding box center [731, 33] width 28 height 29
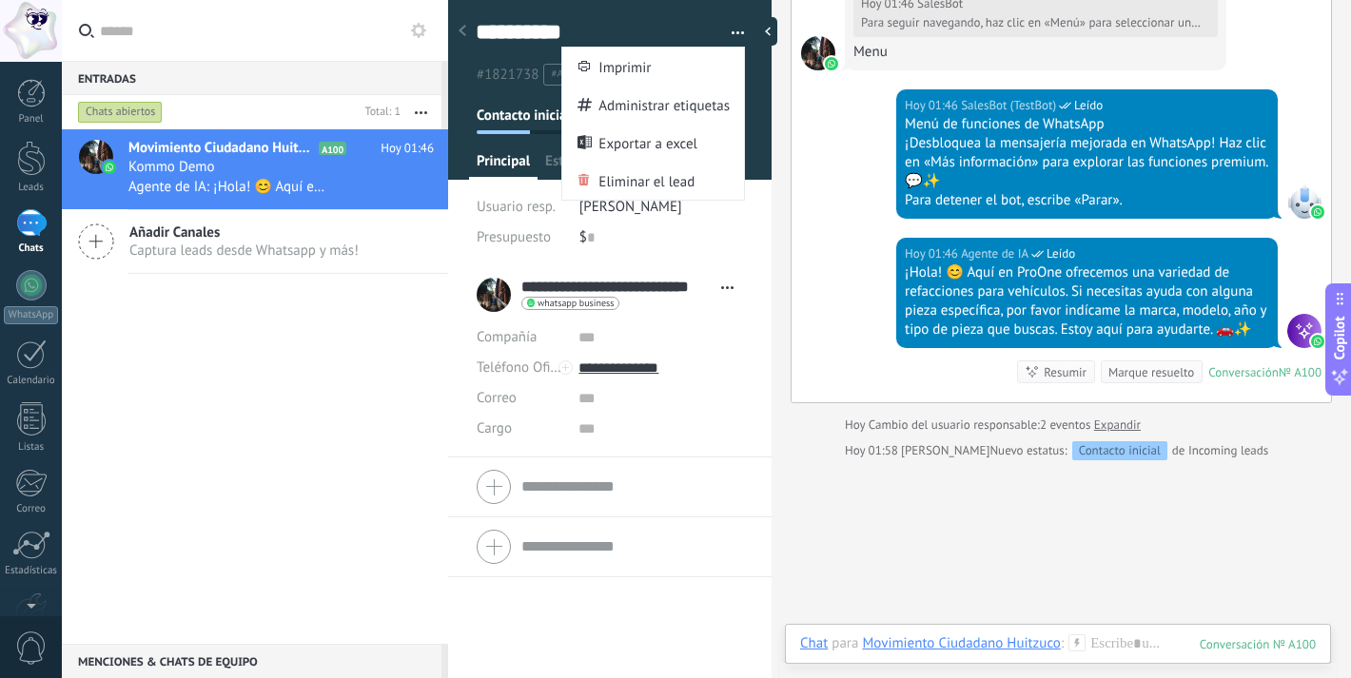
click at [731, 34] on span "button" at bounding box center [737, 36] width 13 height 4
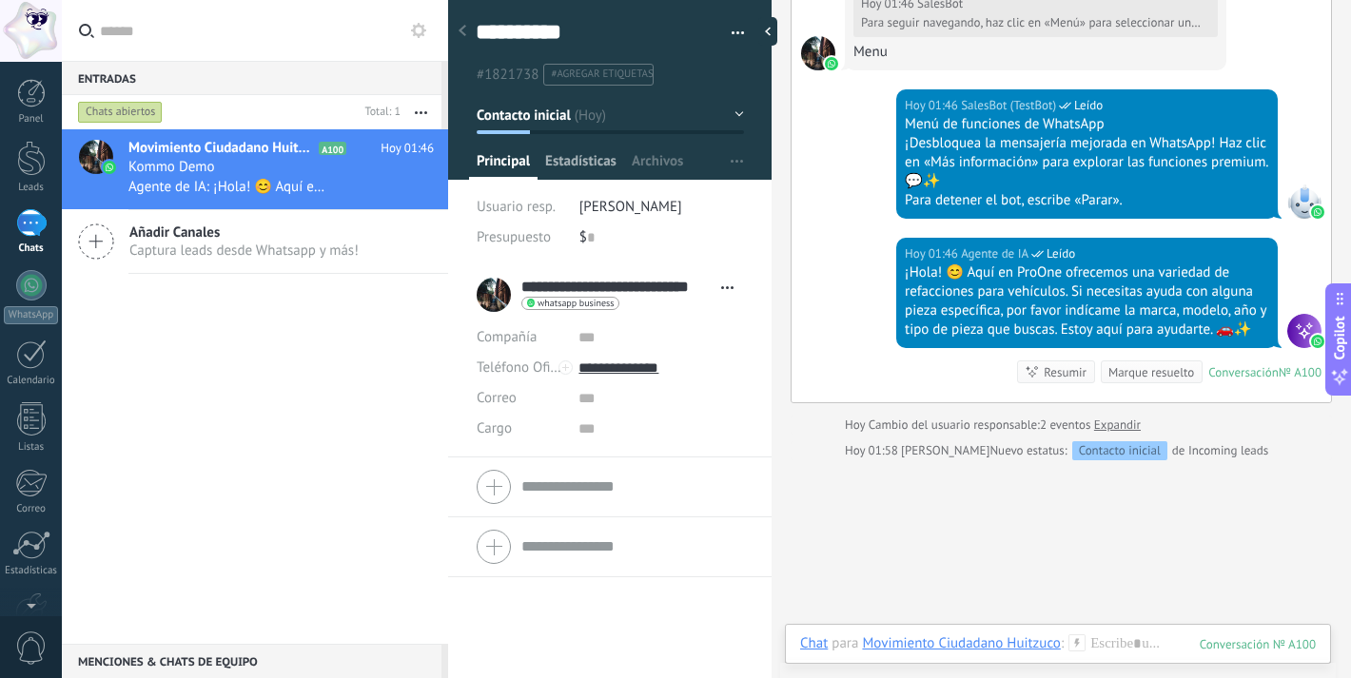
click at [587, 172] on span "Estadísticas" at bounding box center [580, 166] width 71 height 28
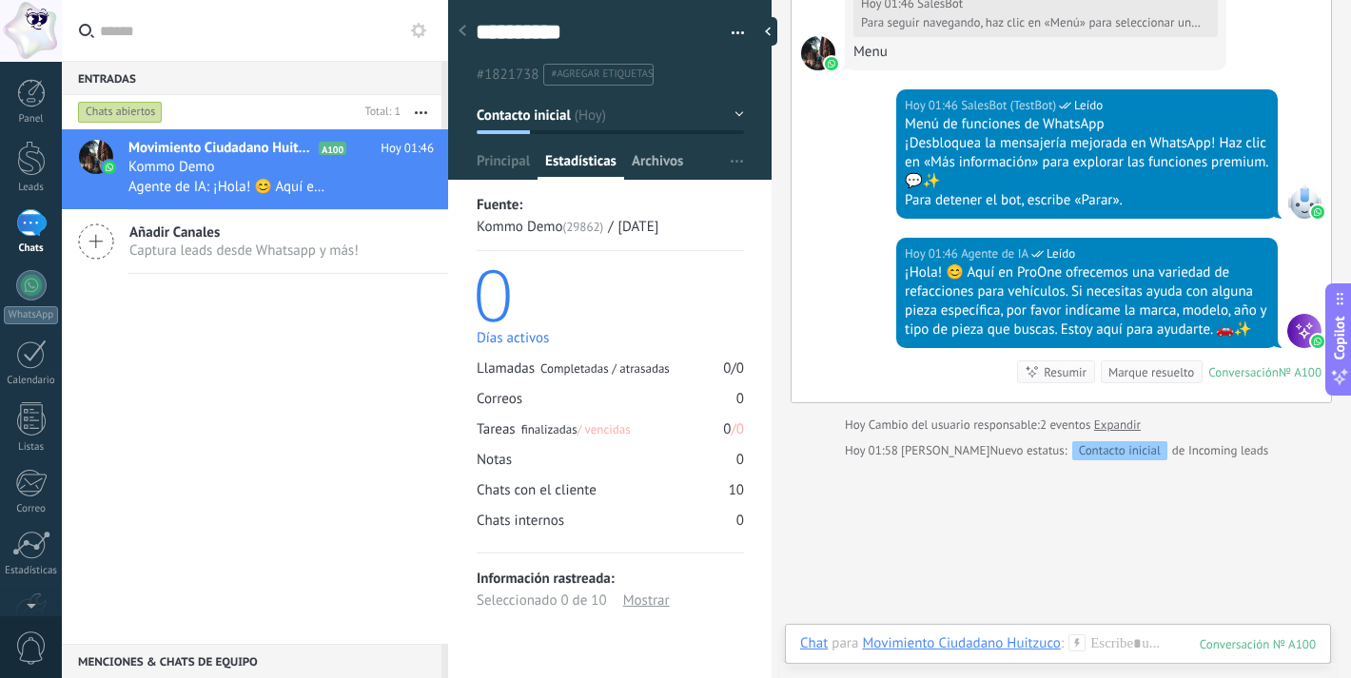
click at [641, 159] on span "Archivos" at bounding box center [657, 166] width 51 height 28
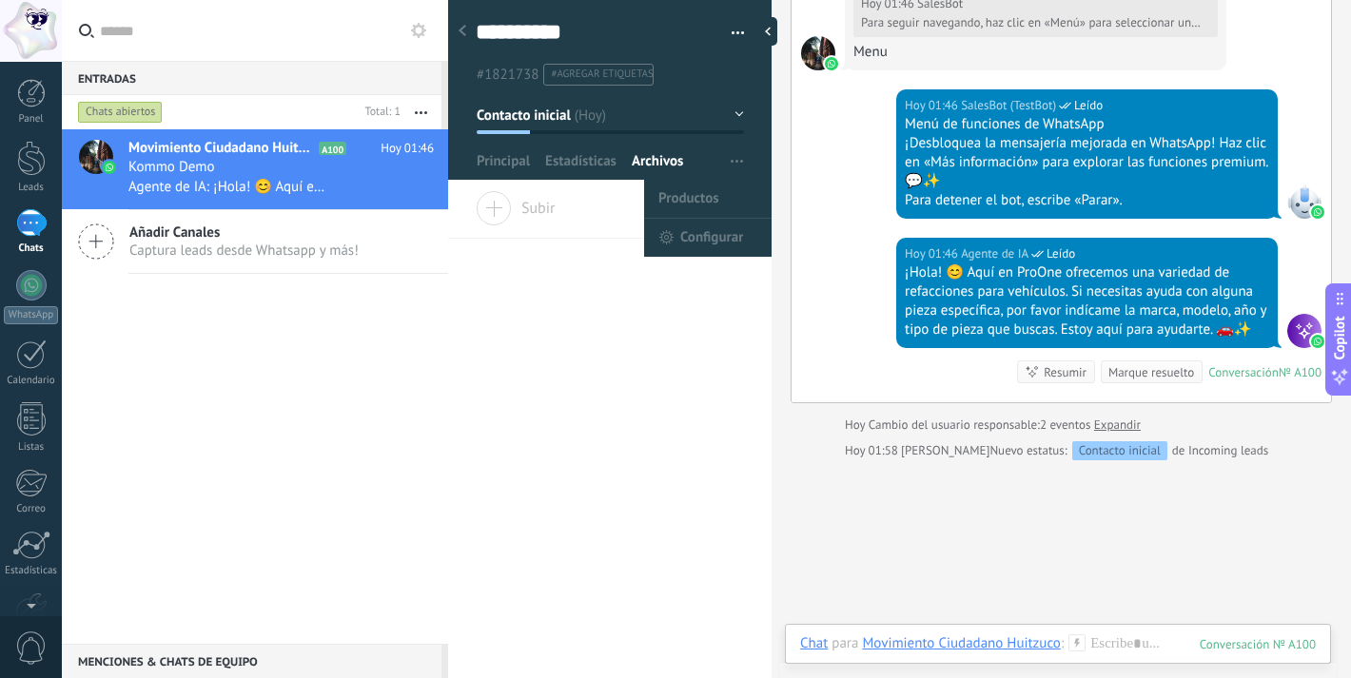
click at [730, 164] on span "button" at bounding box center [736, 162] width 12 height 36
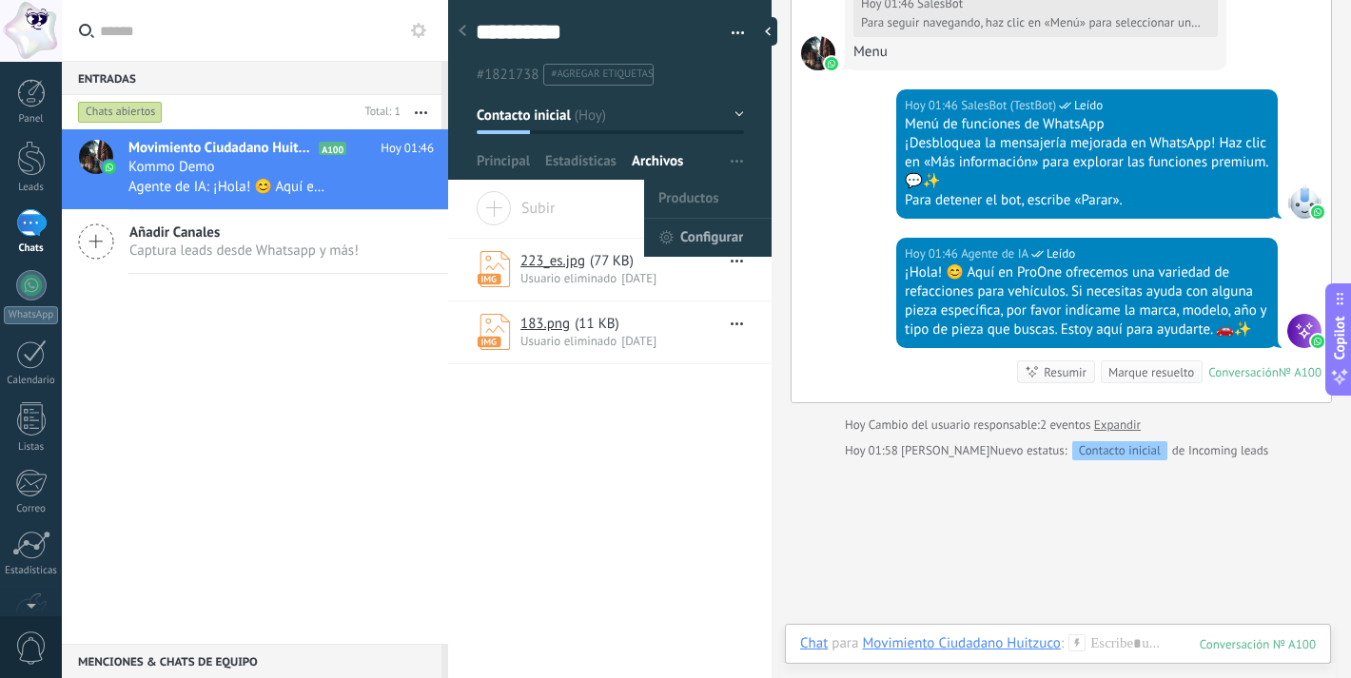
click at [697, 240] on span "Configurar" at bounding box center [711, 238] width 63 height 38
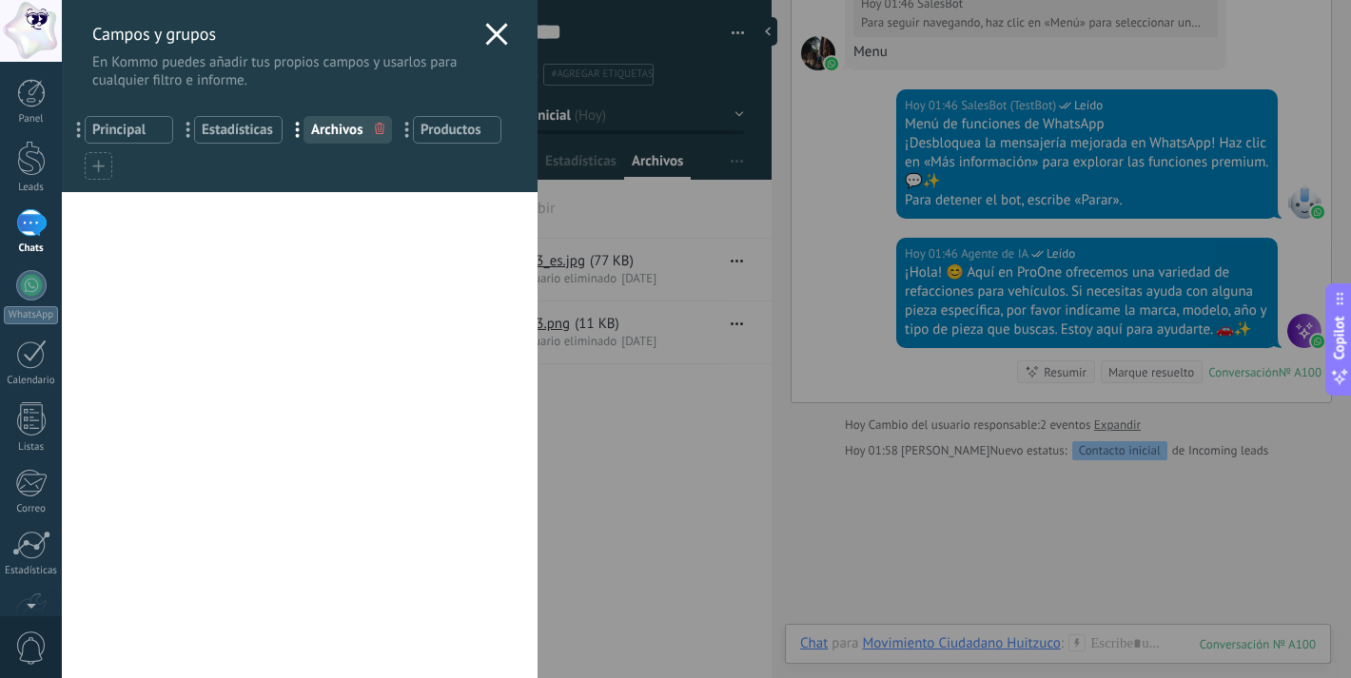
click at [497, 34] on icon at bounding box center [496, 34] width 23 height 23
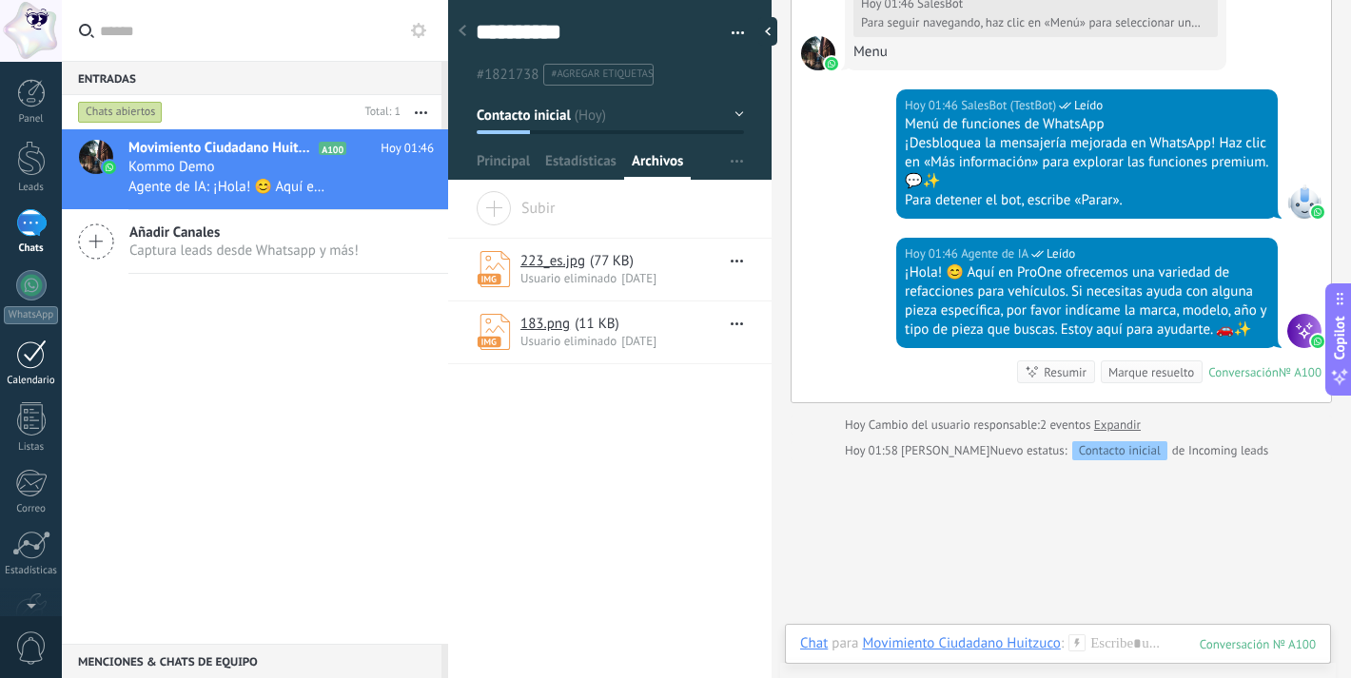
click at [41, 359] on div at bounding box center [31, 354] width 30 height 29
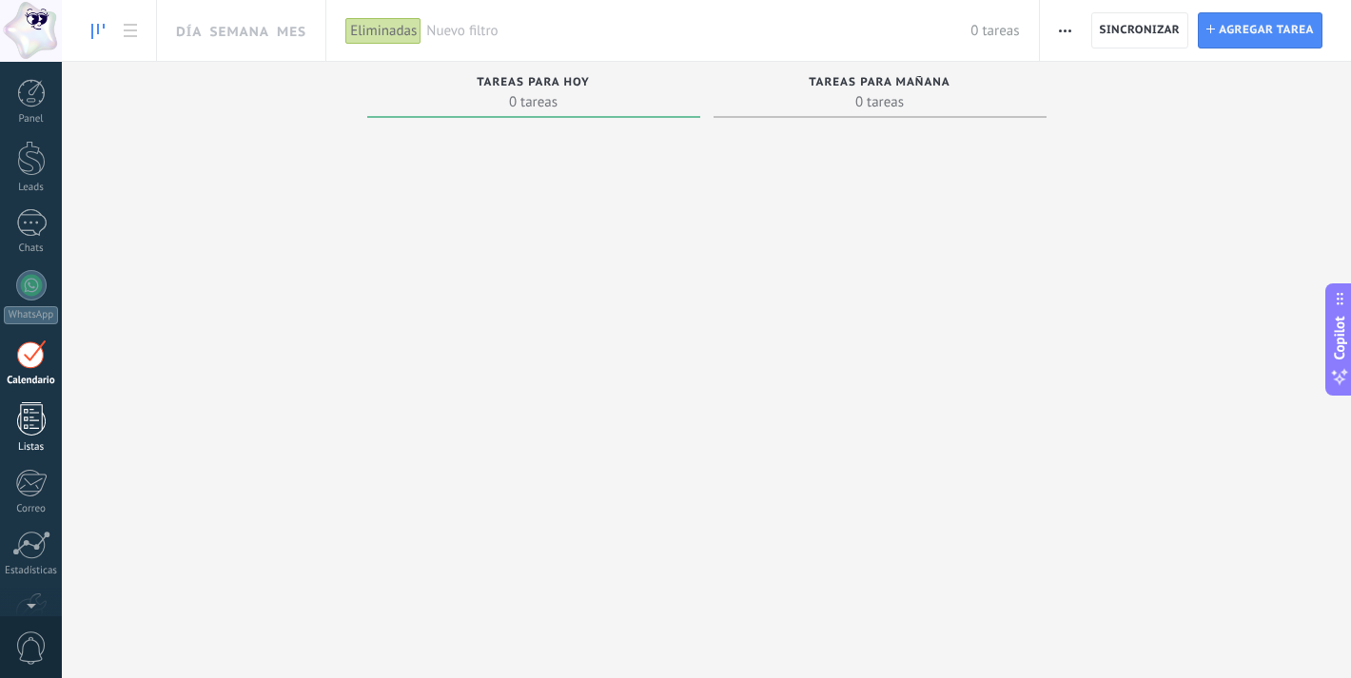
click at [35, 413] on div at bounding box center [31, 418] width 29 height 33
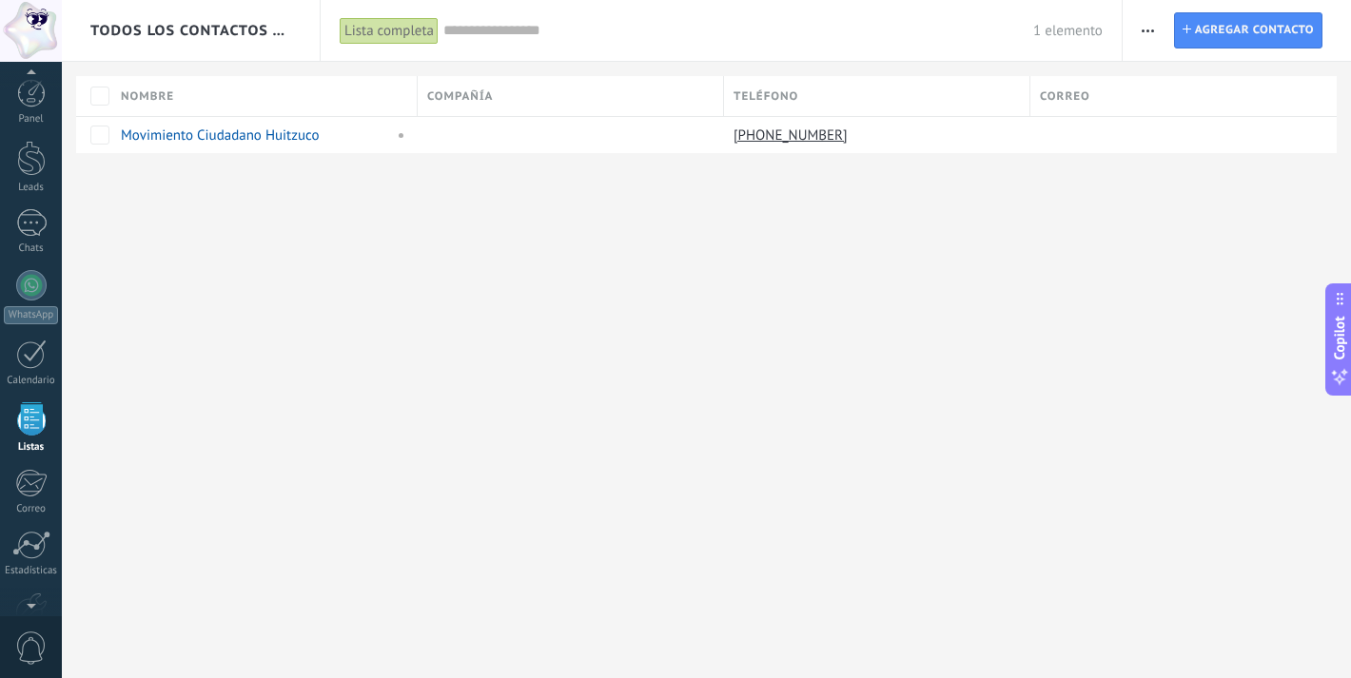
scroll to position [49, 0]
click at [521, 371] on div "Todos los contactos y empresas Lista completa Aplicar 1 elemento Lista completa…" at bounding box center [706, 339] width 1289 height 678
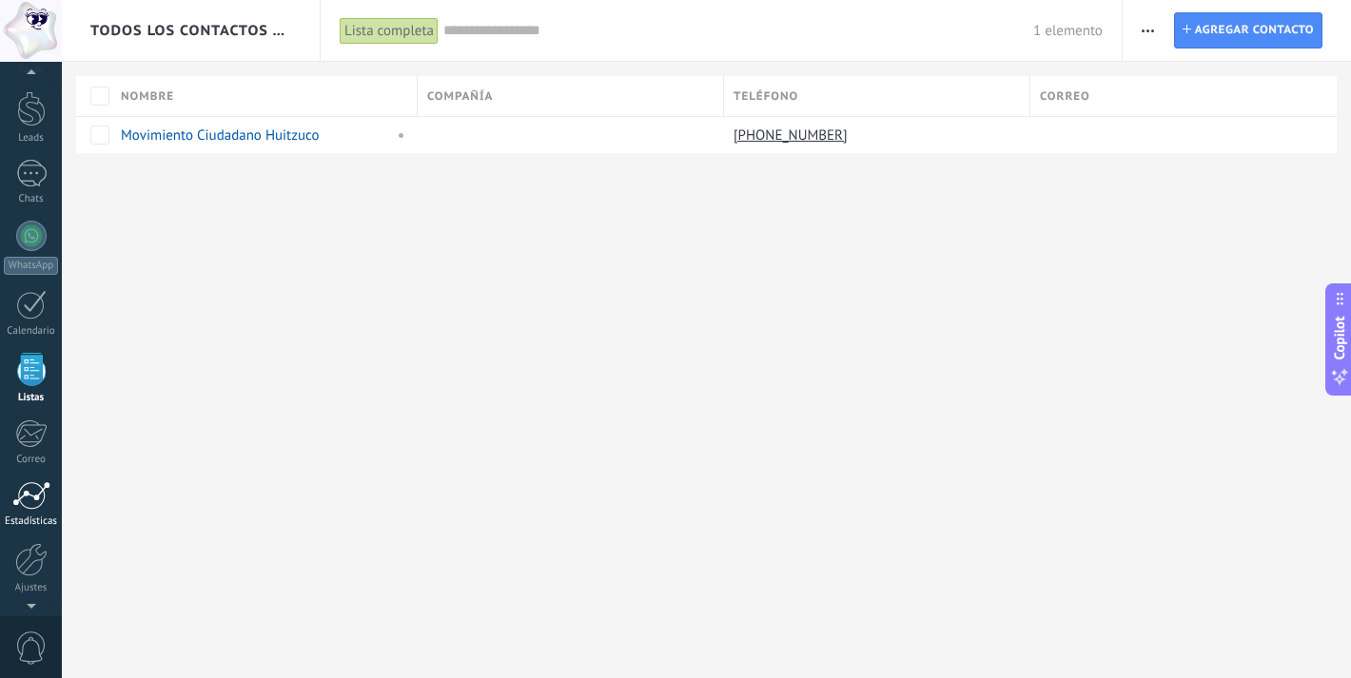
click at [45, 501] on div at bounding box center [31, 495] width 38 height 29
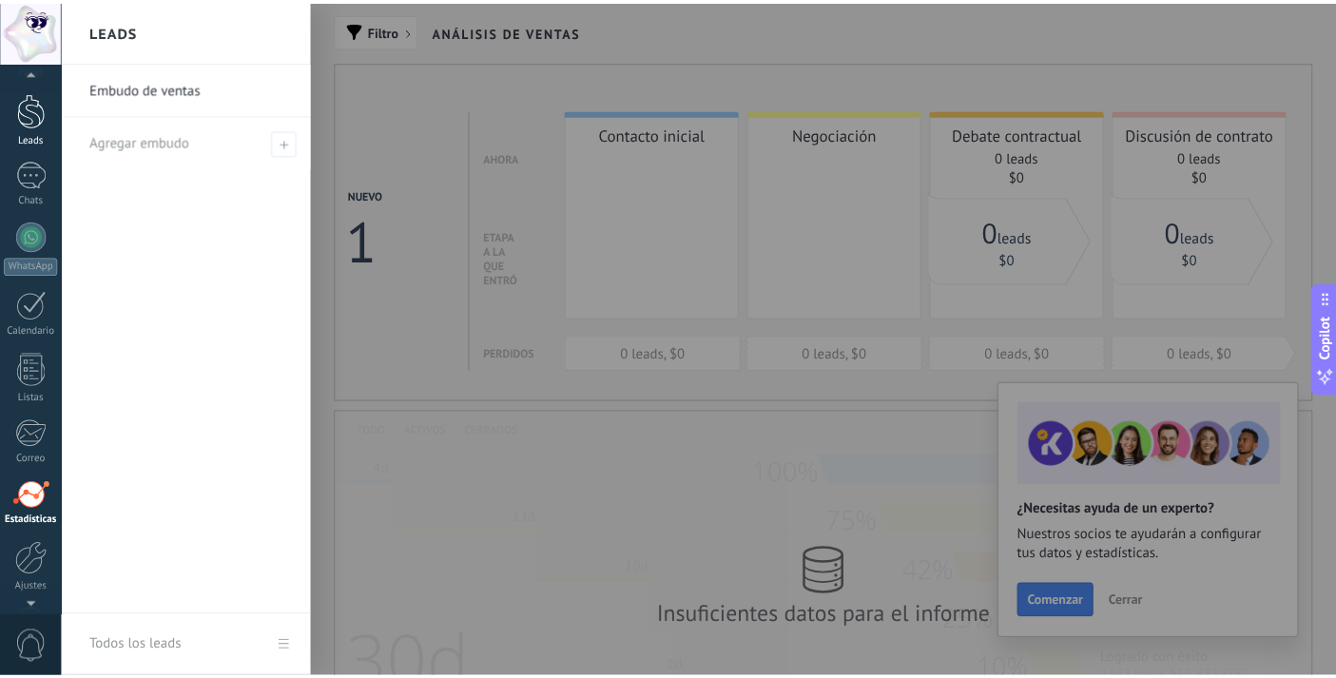
scroll to position [50, 0]
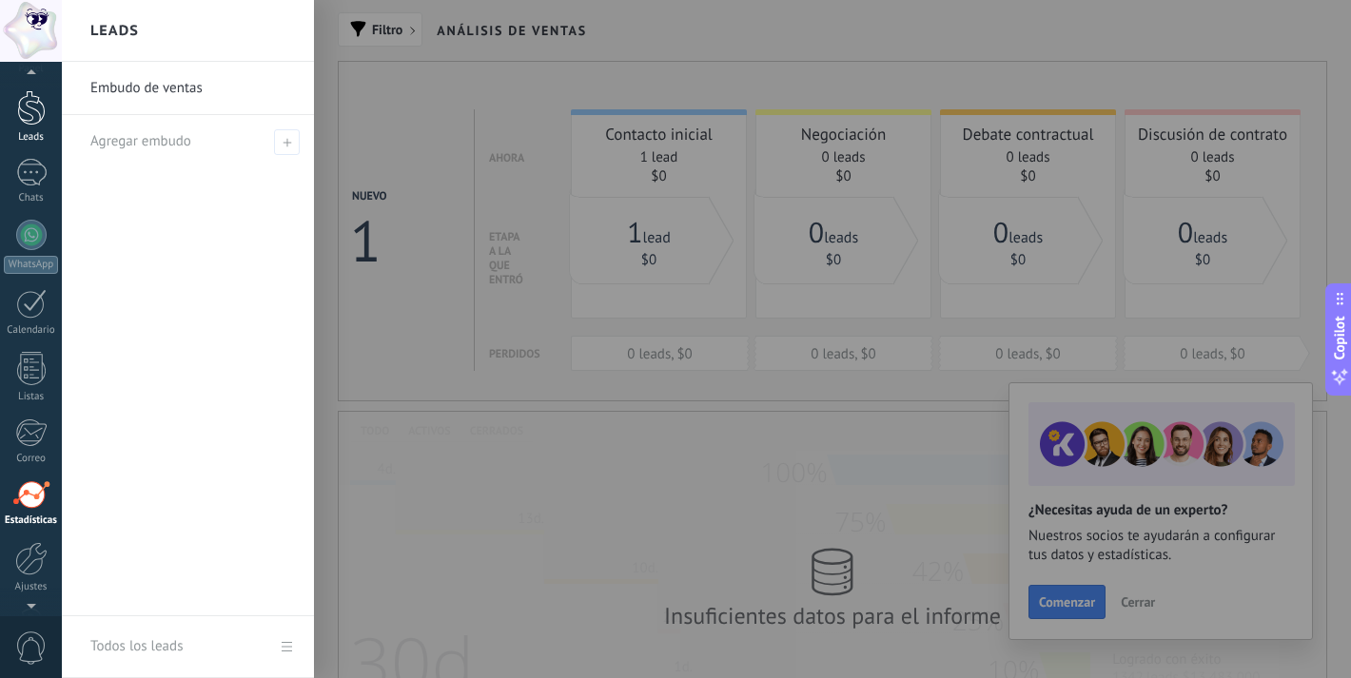
click at [41, 139] on div "Leads" at bounding box center [31, 137] width 55 height 12
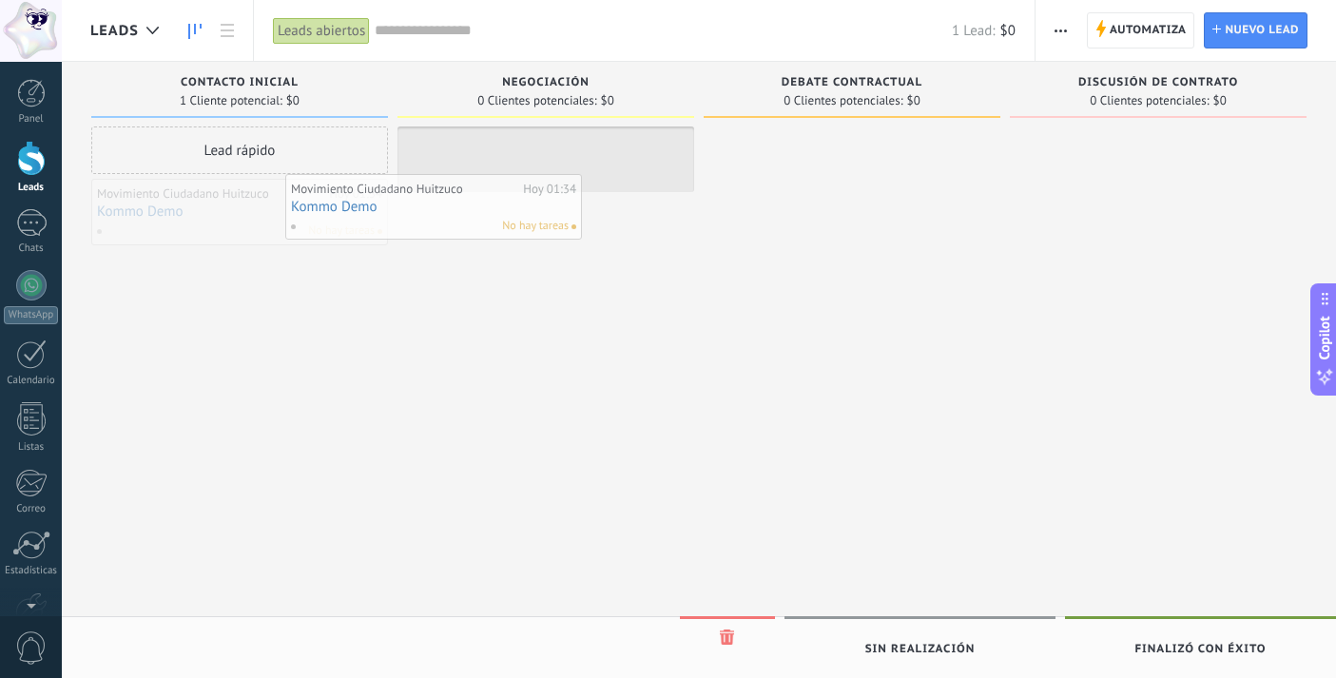
drag, startPoint x: 279, startPoint y: 190, endPoint x: 496, endPoint y: 184, distance: 217.0
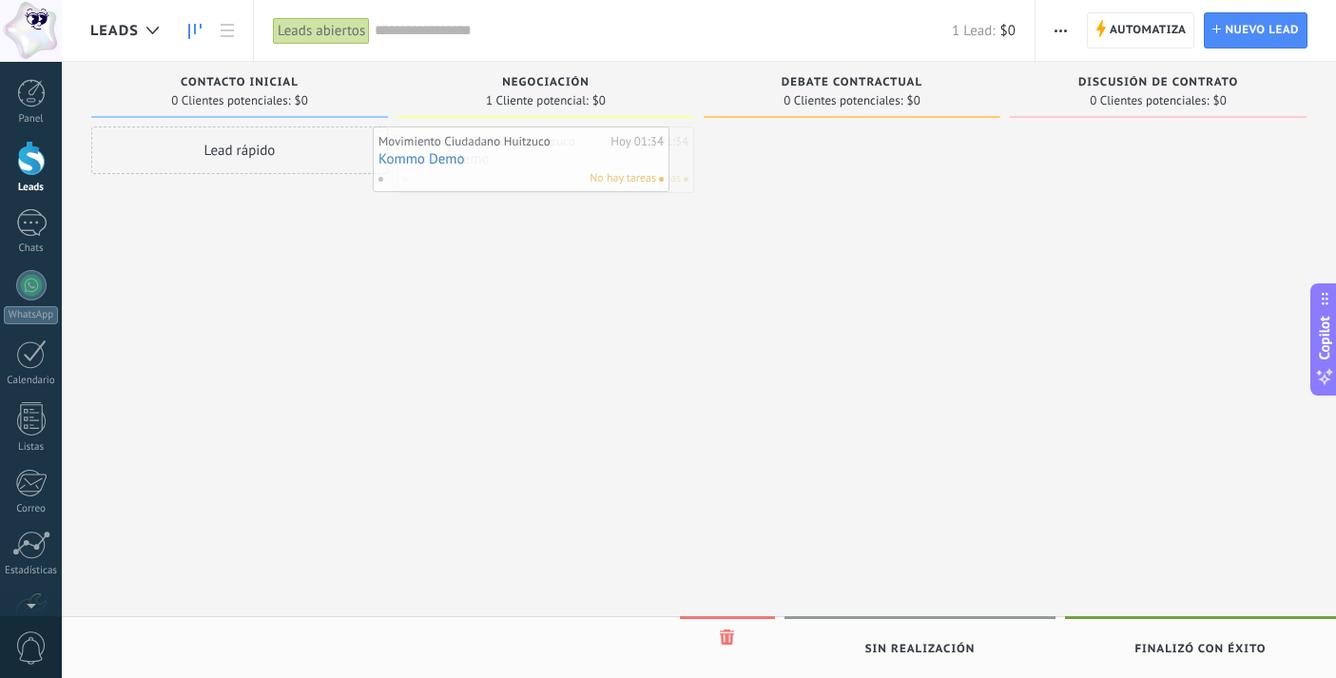
drag, startPoint x: 530, startPoint y: 151, endPoint x: 303, endPoint y: 139, distance: 226.7
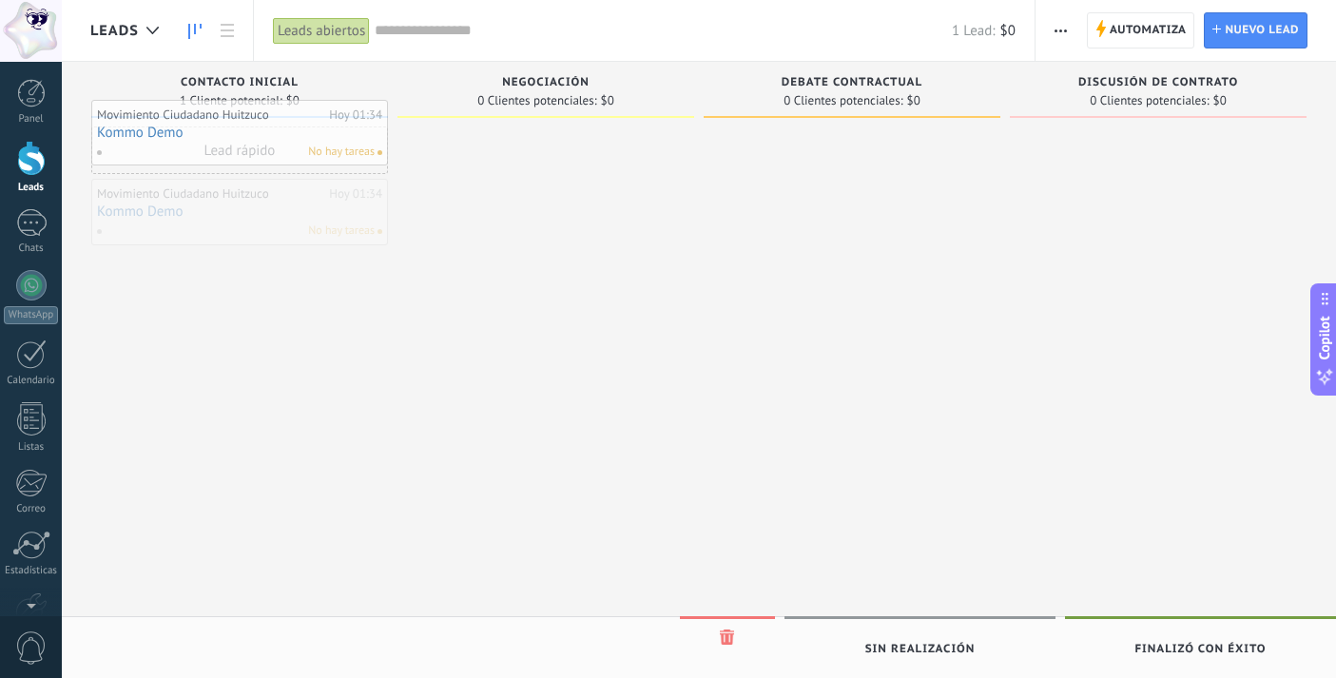
drag, startPoint x: 343, startPoint y: 221, endPoint x: 342, endPoint y: 143, distance: 78.0
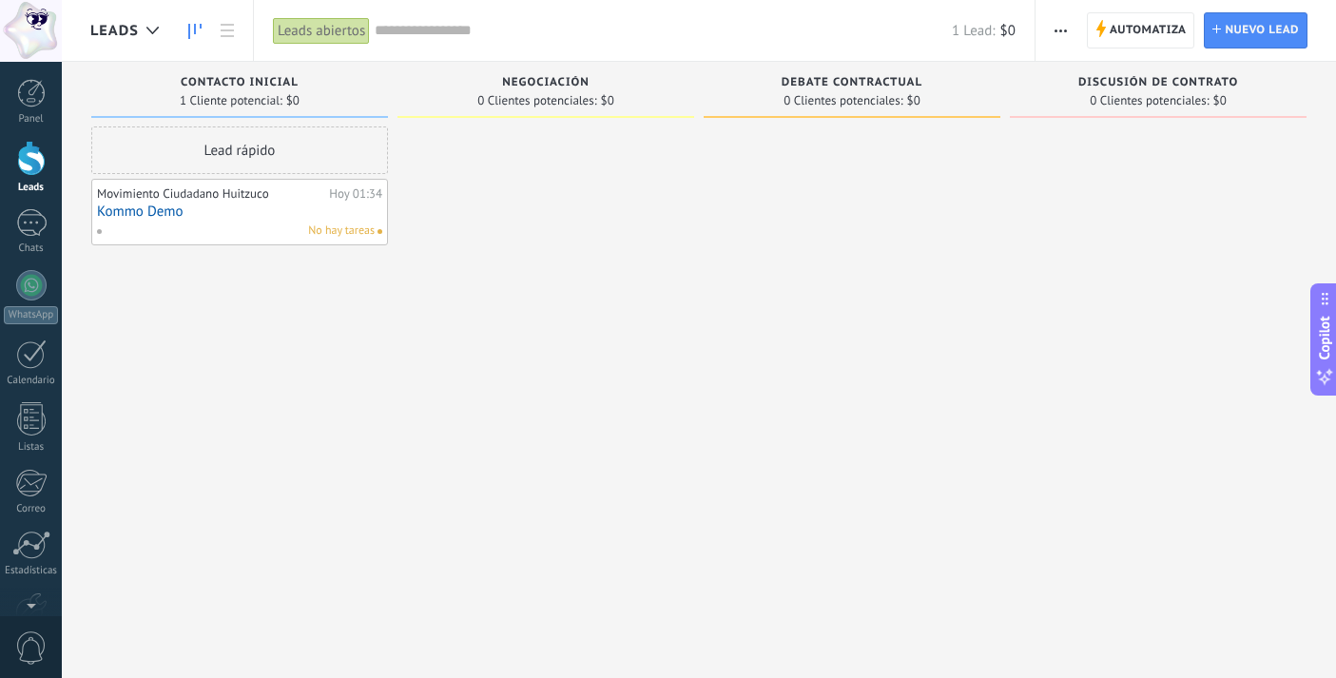
click at [321, 132] on div "Lead rápido" at bounding box center [239, 150] width 297 height 48
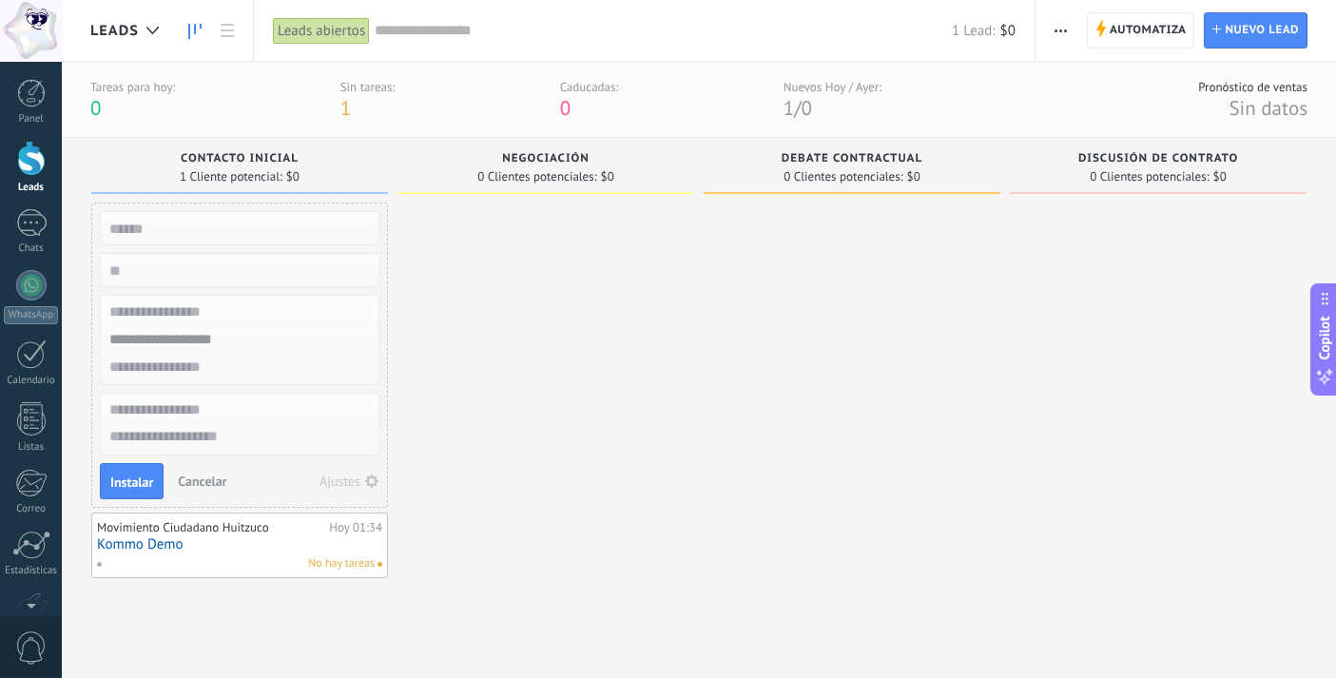
click at [223, 469] on button "Cancelar" at bounding box center [202, 481] width 64 height 29
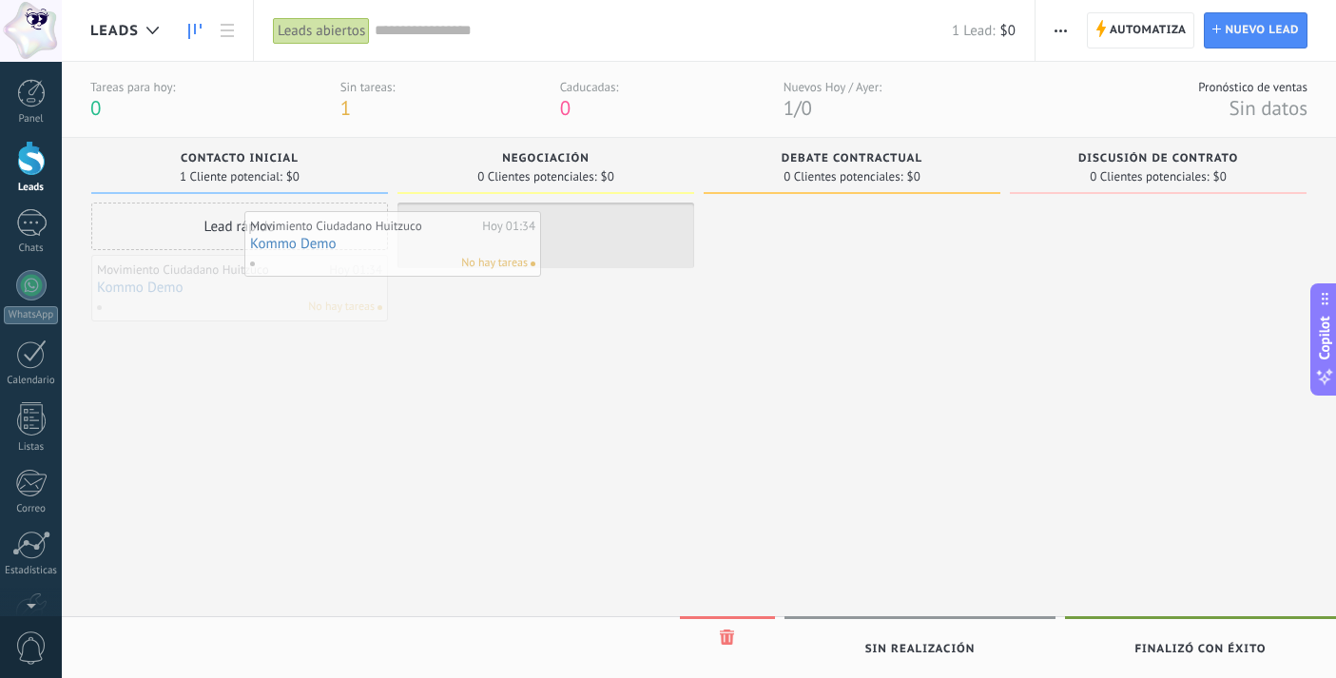
drag, startPoint x: 294, startPoint y: 289, endPoint x: 456, endPoint y: 243, distance: 168.3
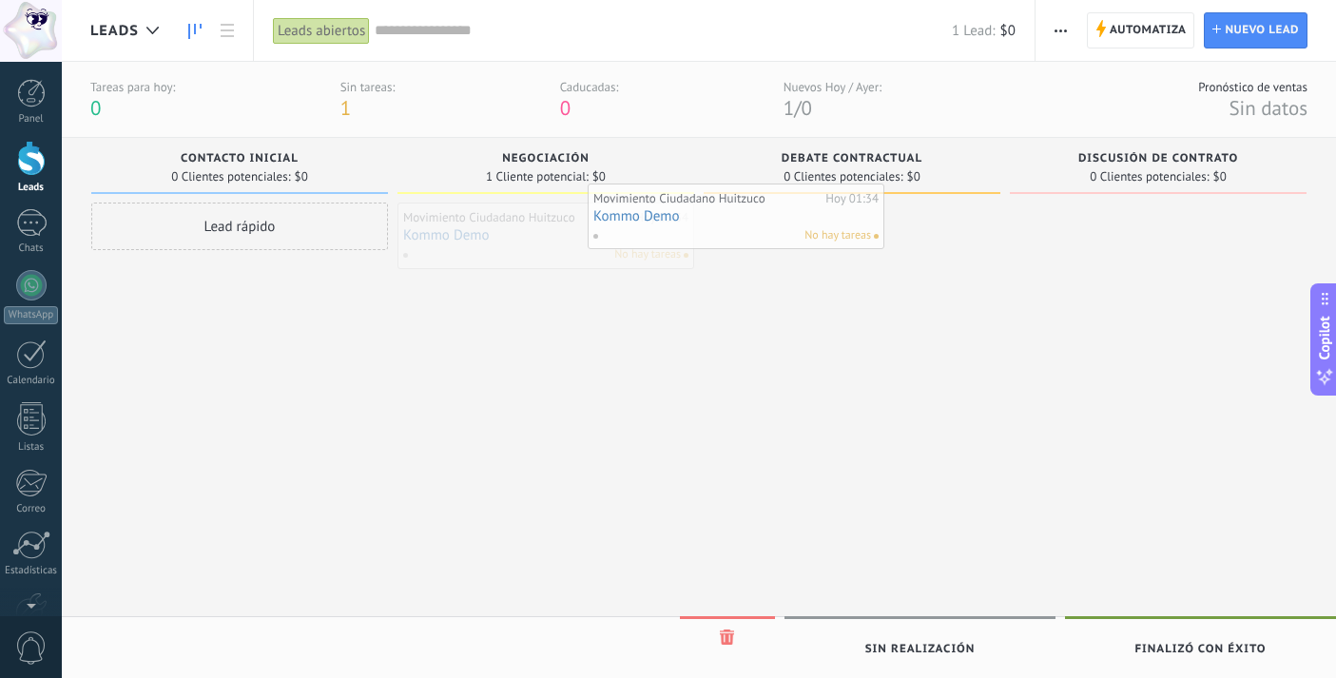
drag, startPoint x: 497, startPoint y: 242, endPoint x: 687, endPoint y: 223, distance: 190.2
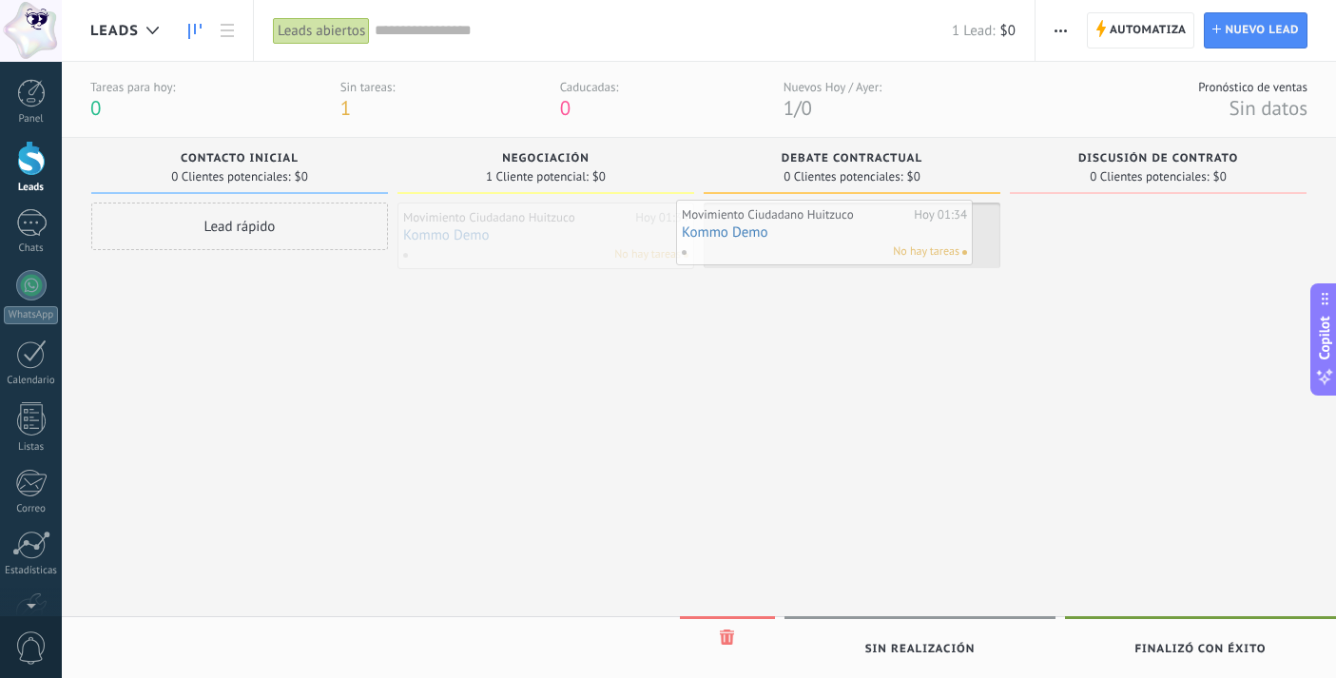
drag, startPoint x: 510, startPoint y: 216, endPoint x: 795, endPoint y: 214, distance: 285.3
drag, startPoint x: 825, startPoint y: 230, endPoint x: 992, endPoint y: 241, distance: 167.7
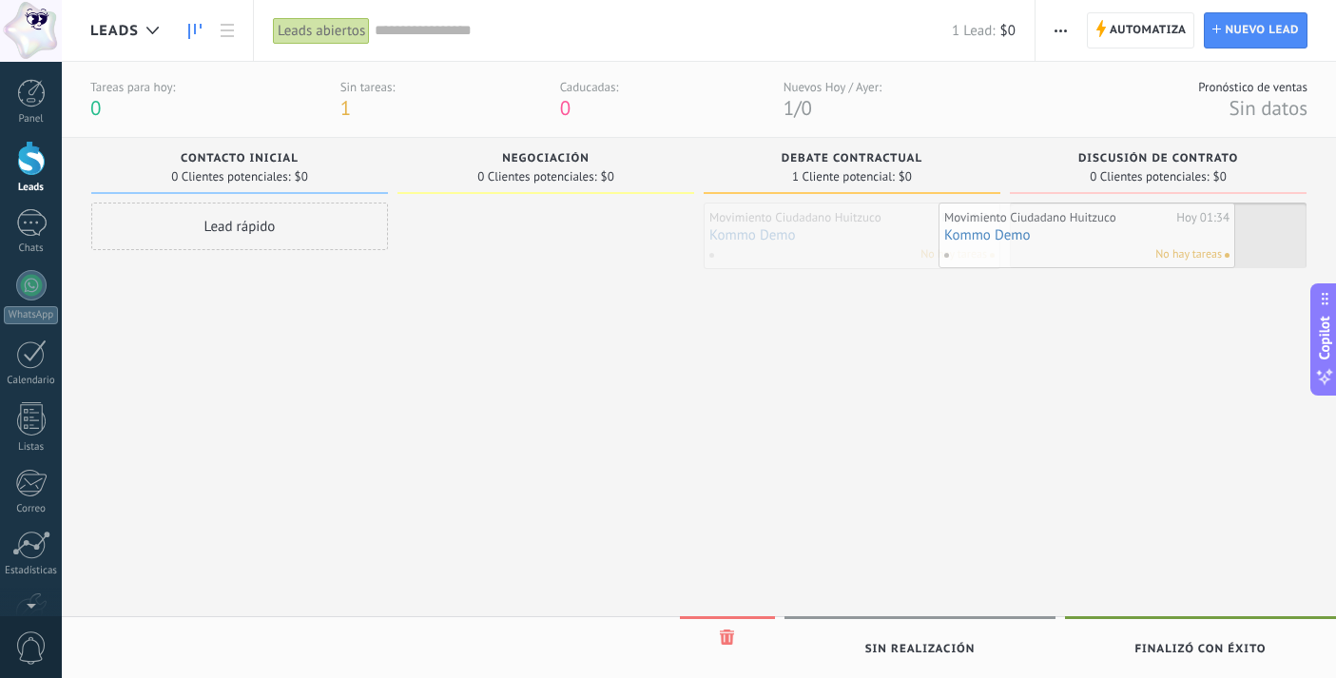
drag, startPoint x: 845, startPoint y: 216, endPoint x: 1088, endPoint y: 216, distance: 243.5
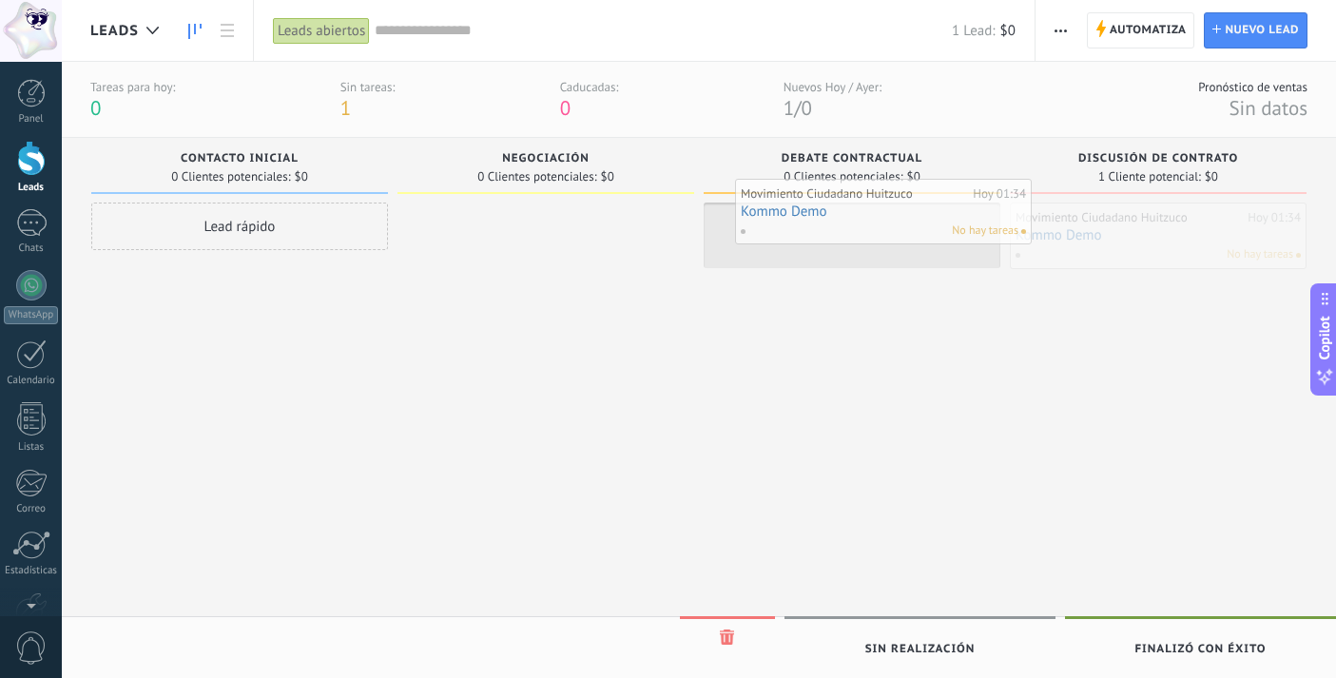
drag, startPoint x: 1088, startPoint y: 216, endPoint x: 813, endPoint y: 192, distance: 275.9
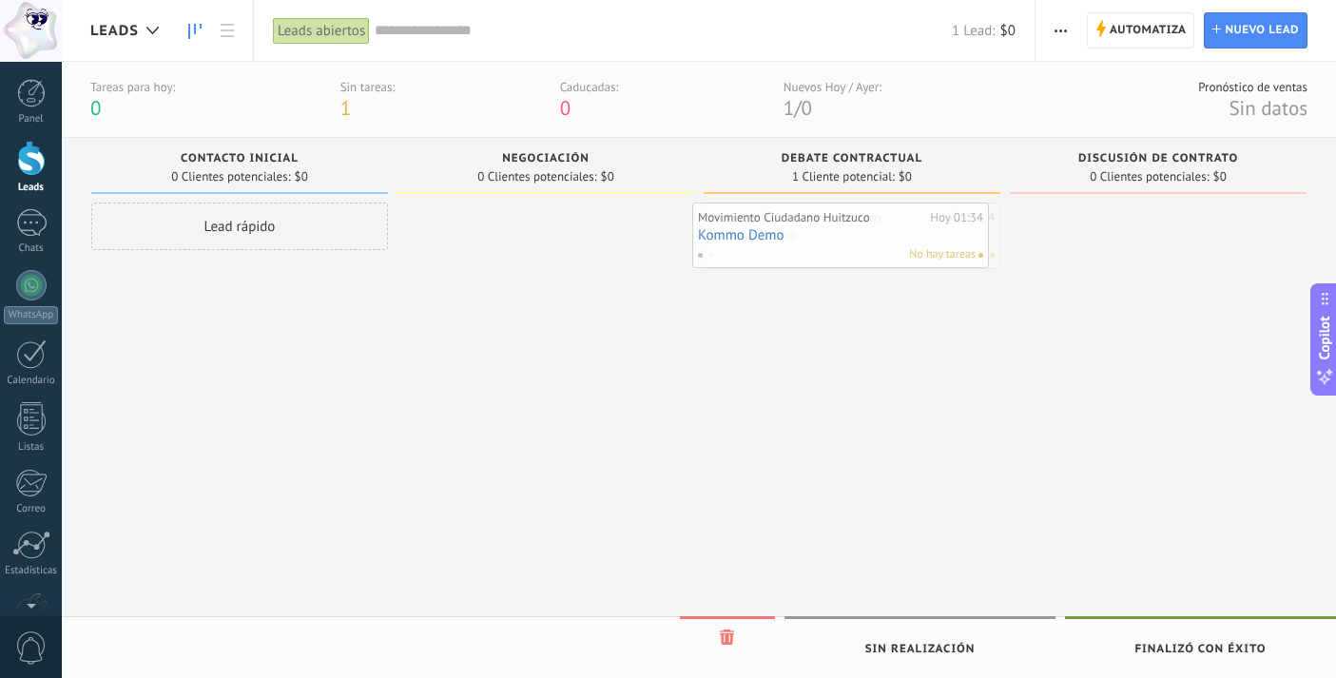
drag, startPoint x: 765, startPoint y: 219, endPoint x: 445, endPoint y: 214, distance: 319.6
drag, startPoint x: 615, startPoint y: 233, endPoint x: 443, endPoint y: 212, distance: 173.4
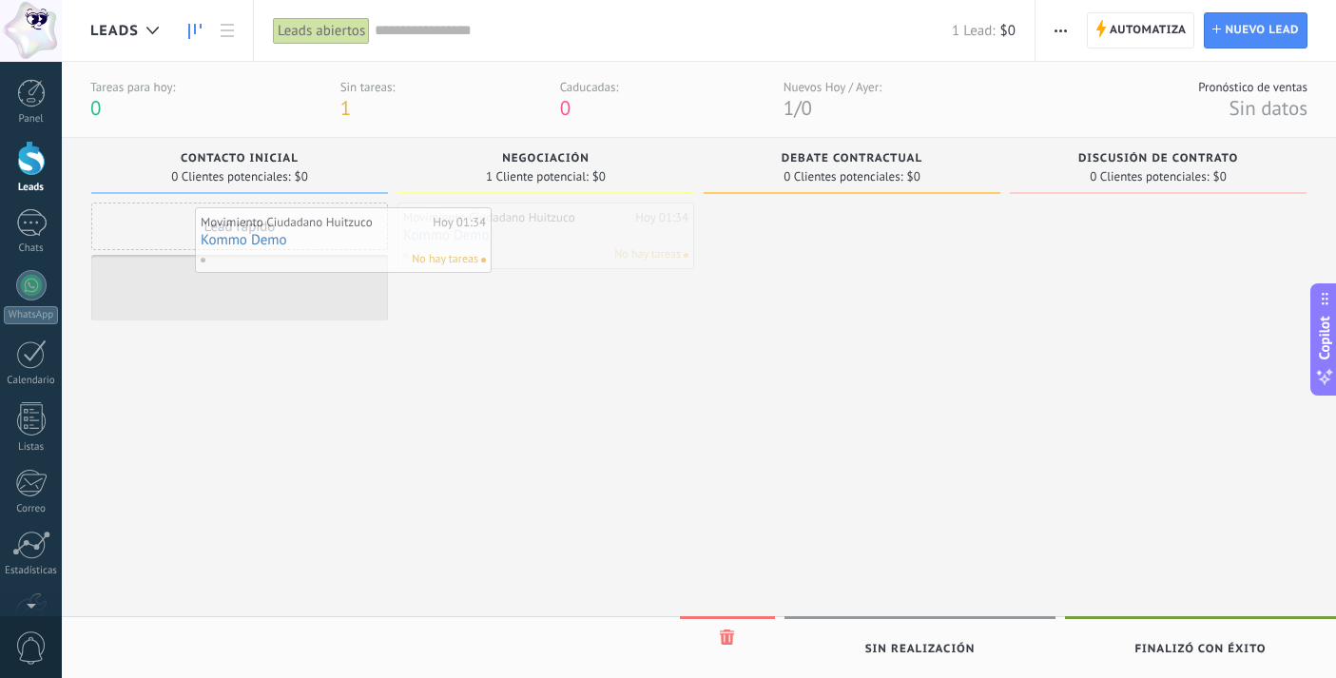
drag, startPoint x: 466, startPoint y: 226, endPoint x: 218, endPoint y: 221, distance: 248.3
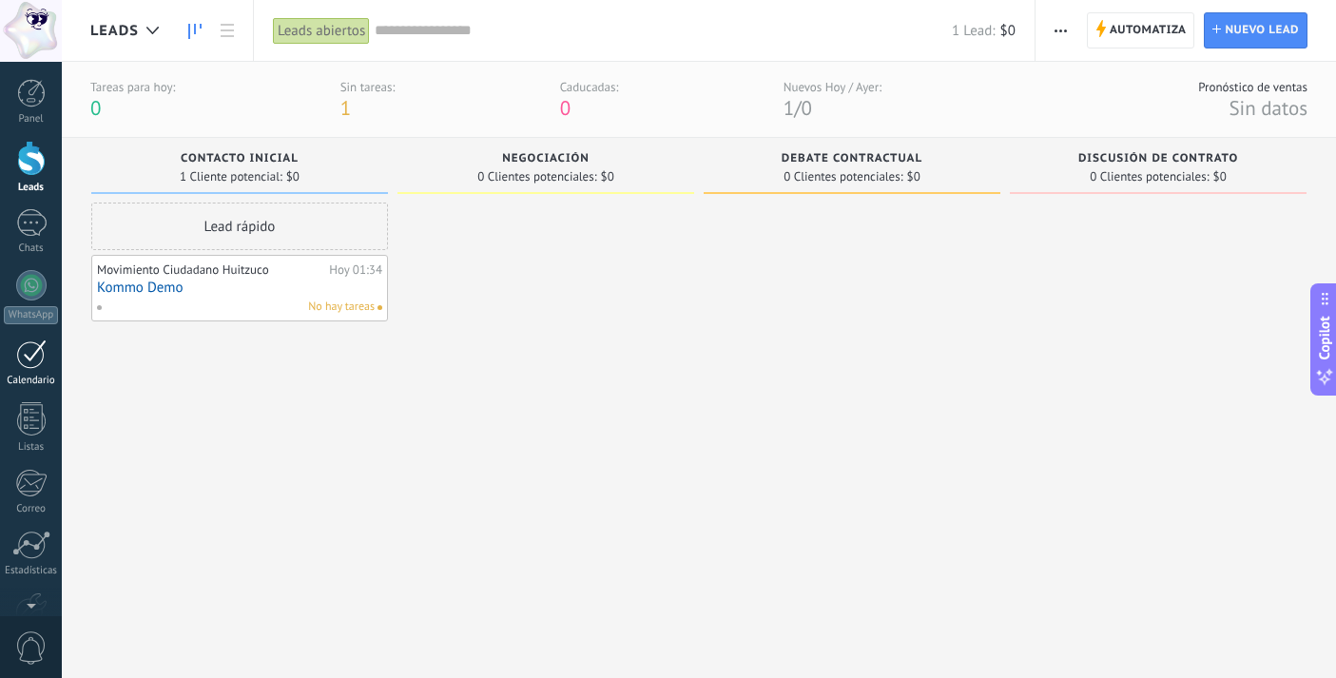
click at [41, 348] on div at bounding box center [31, 354] width 30 height 29
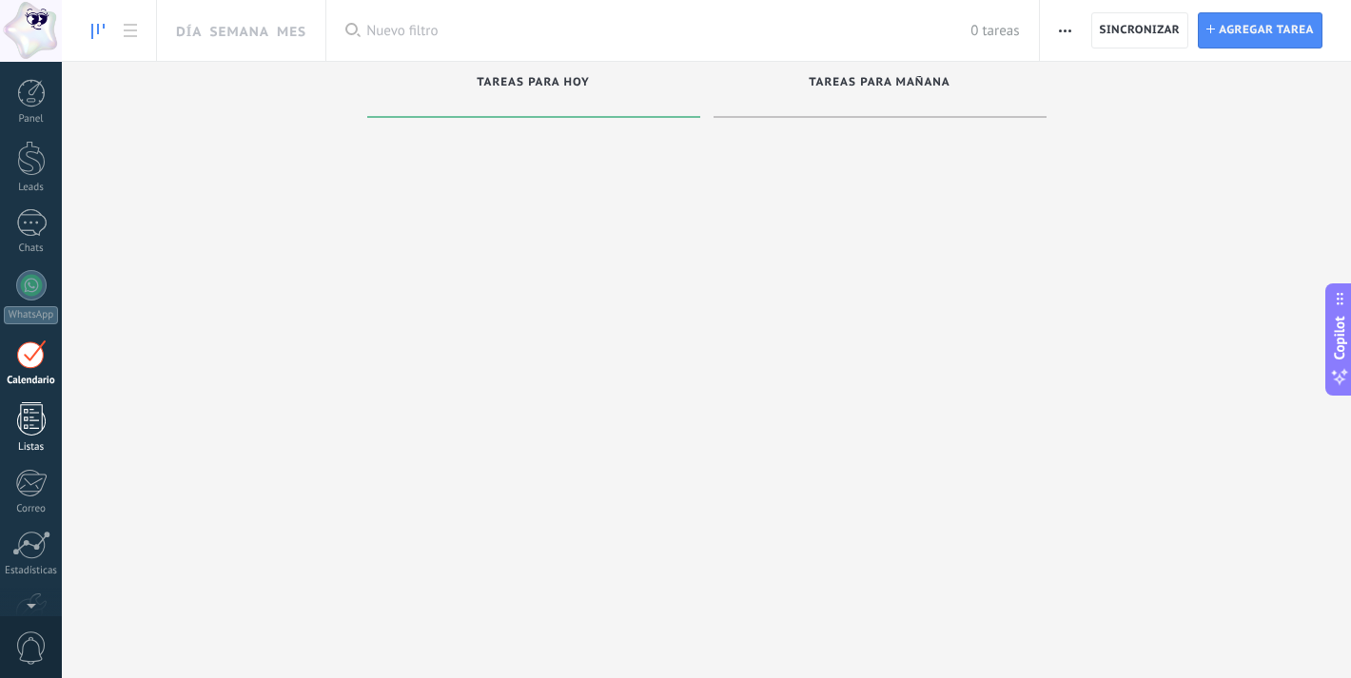
click at [20, 418] on div at bounding box center [31, 418] width 29 height 33
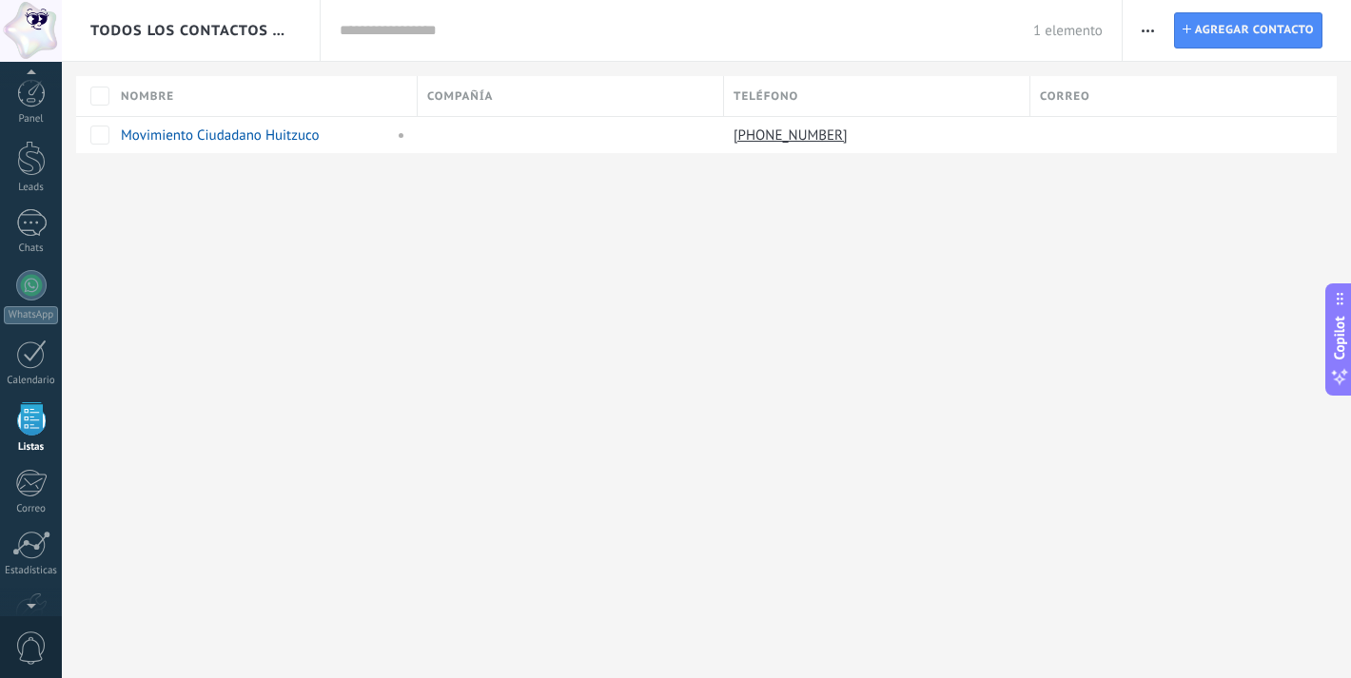
scroll to position [49, 0]
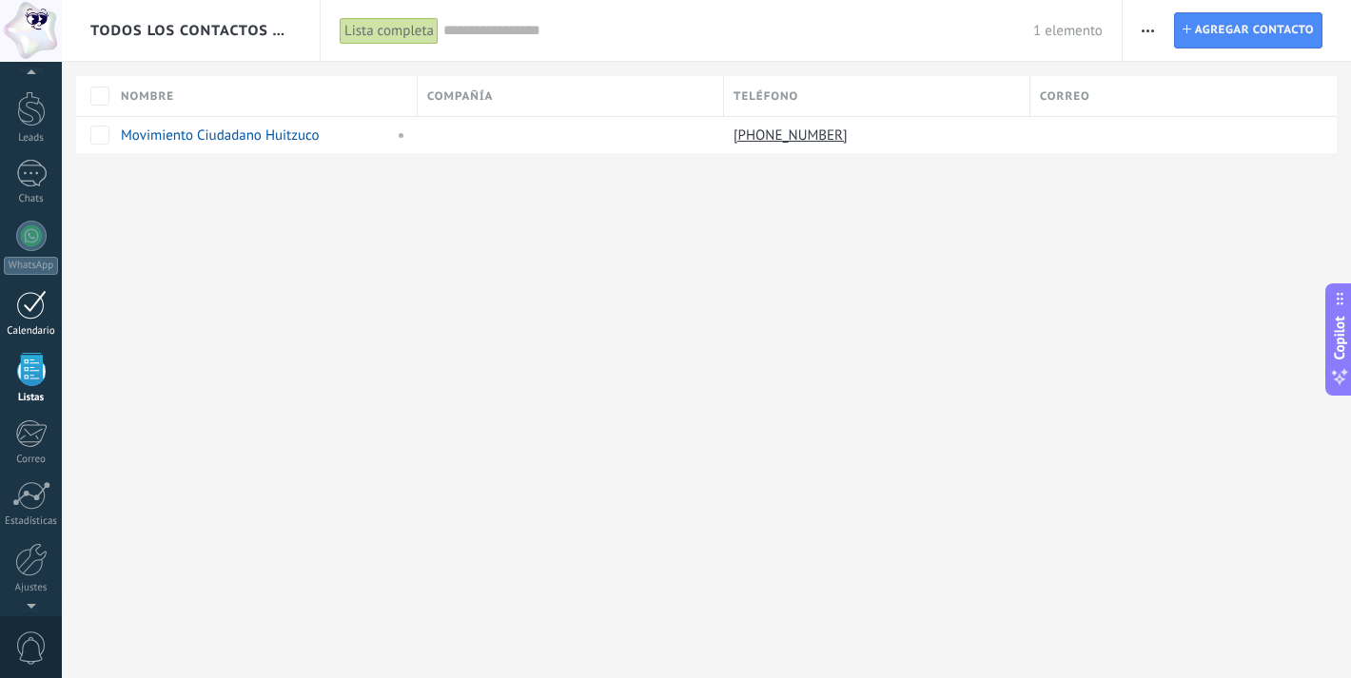
click at [49, 302] on link "Calendario" at bounding box center [31, 314] width 62 height 48
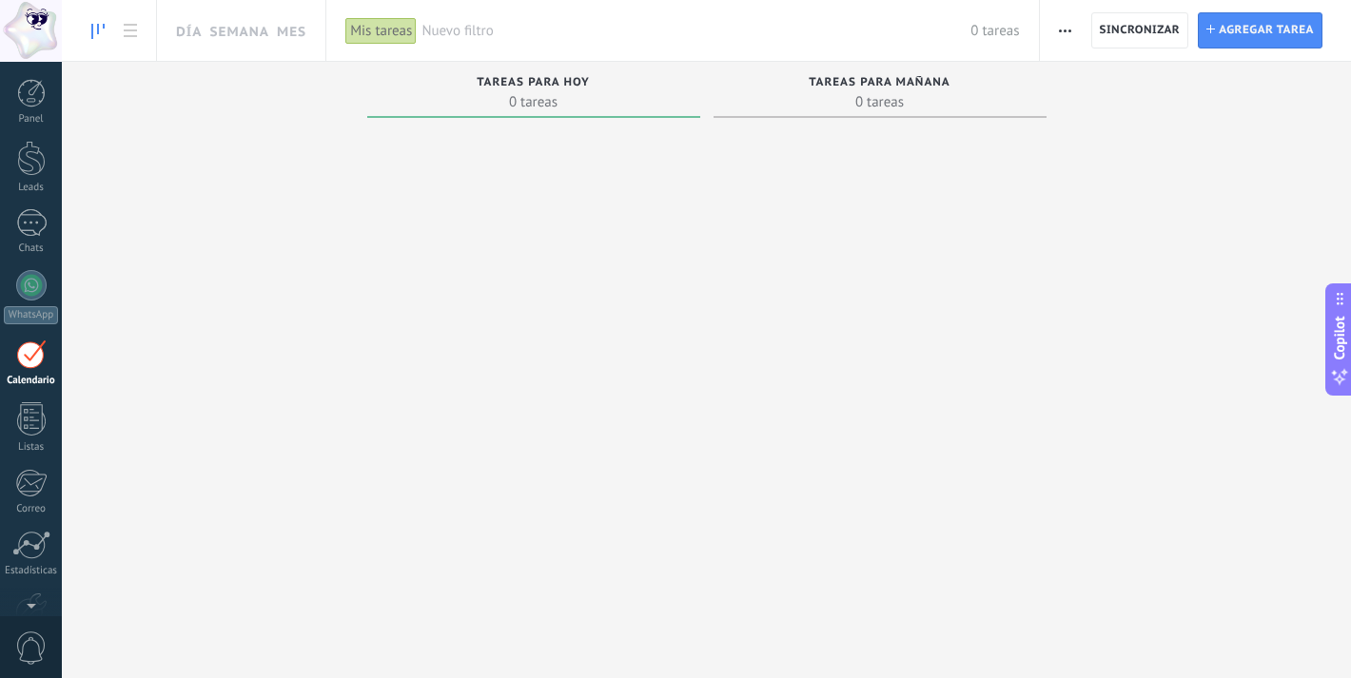
click at [582, 93] on span "0 tareas" at bounding box center [534, 101] width 314 height 19
click at [1299, 43] on span "Agregar tarea" at bounding box center [1265, 30] width 95 height 34
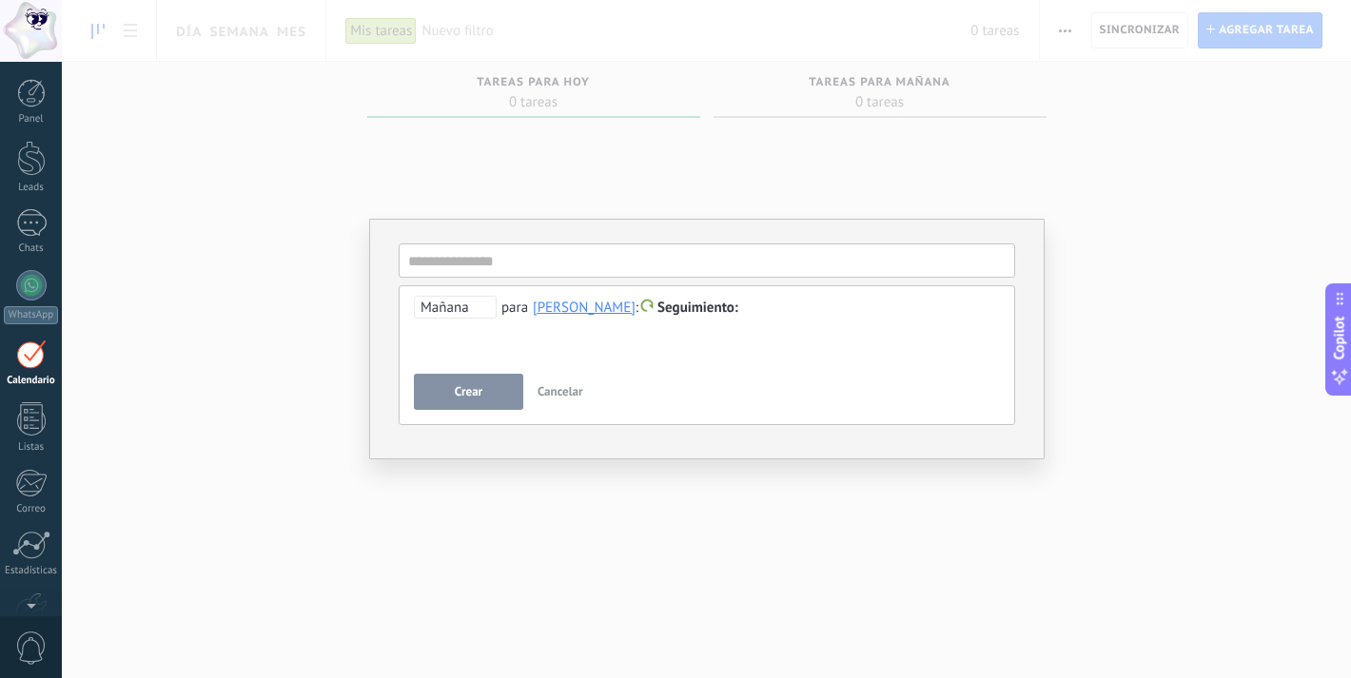
click at [697, 304] on div at bounding box center [707, 308] width 586 height 23
click at [558, 262] on input "text" at bounding box center [707, 260] width 616 height 34
click at [723, 306] on div at bounding box center [707, 308] width 586 height 23
click at [560, 388] on span "Cancelar" at bounding box center [560, 391] width 46 height 16
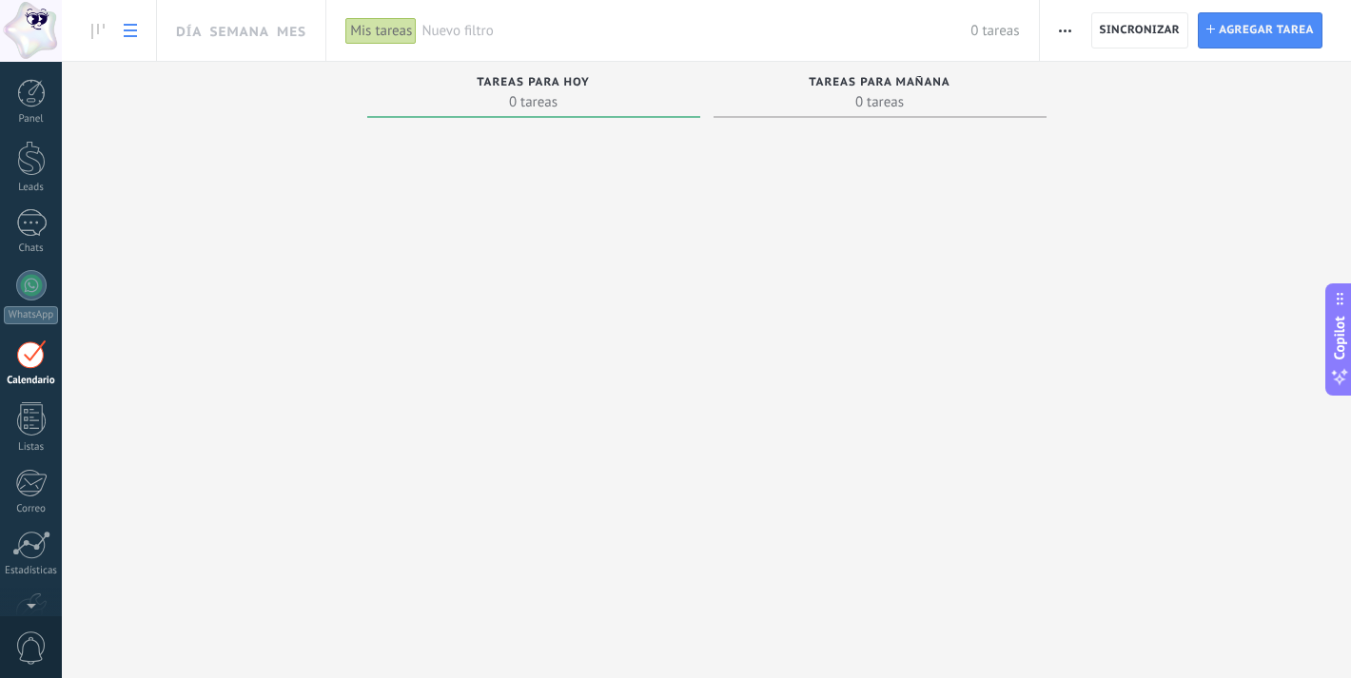
click at [139, 17] on link at bounding box center [130, 30] width 32 height 37
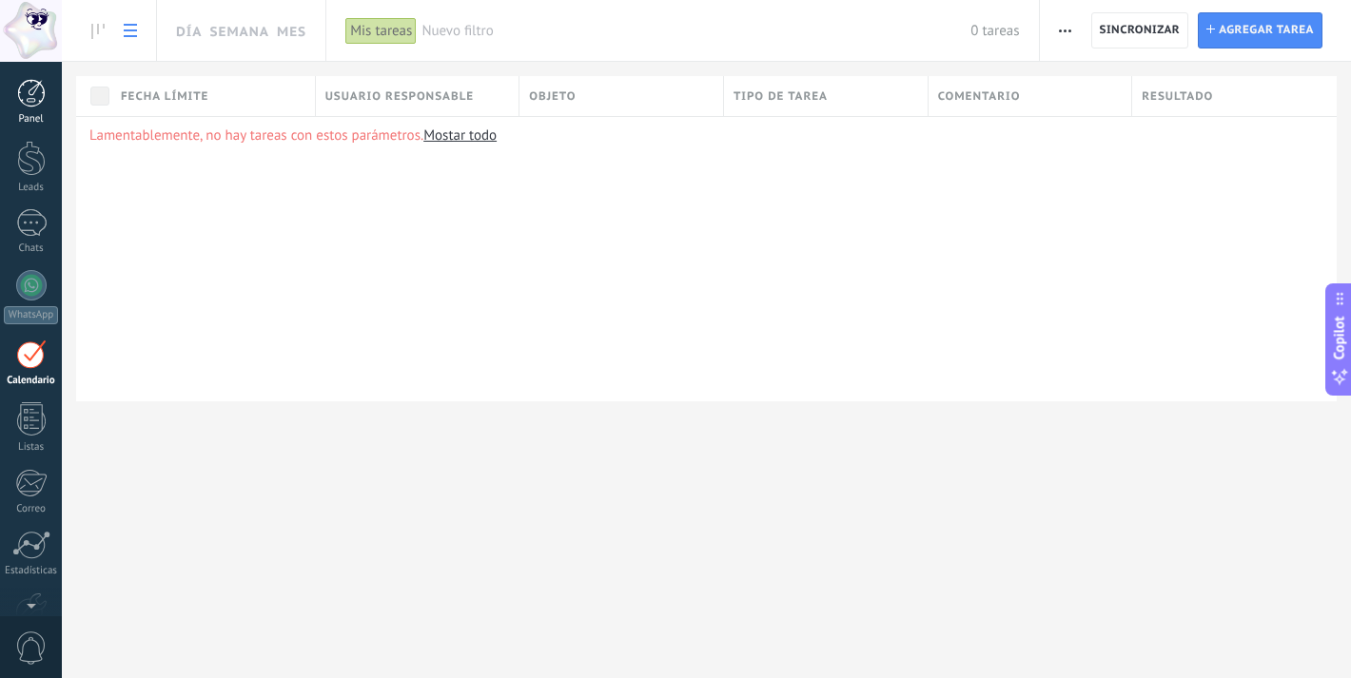
click at [47, 90] on link "Panel" at bounding box center [31, 102] width 62 height 47
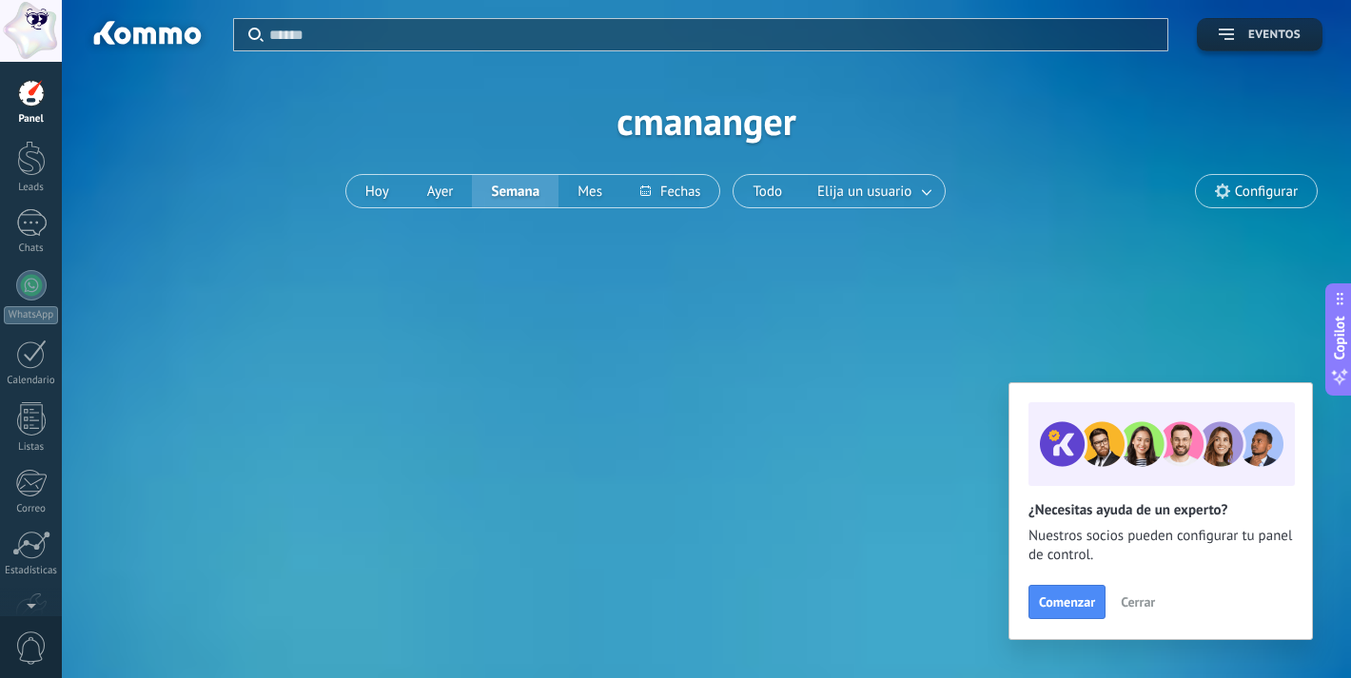
click at [1282, 32] on span "Eventos" at bounding box center [1274, 35] width 52 height 13
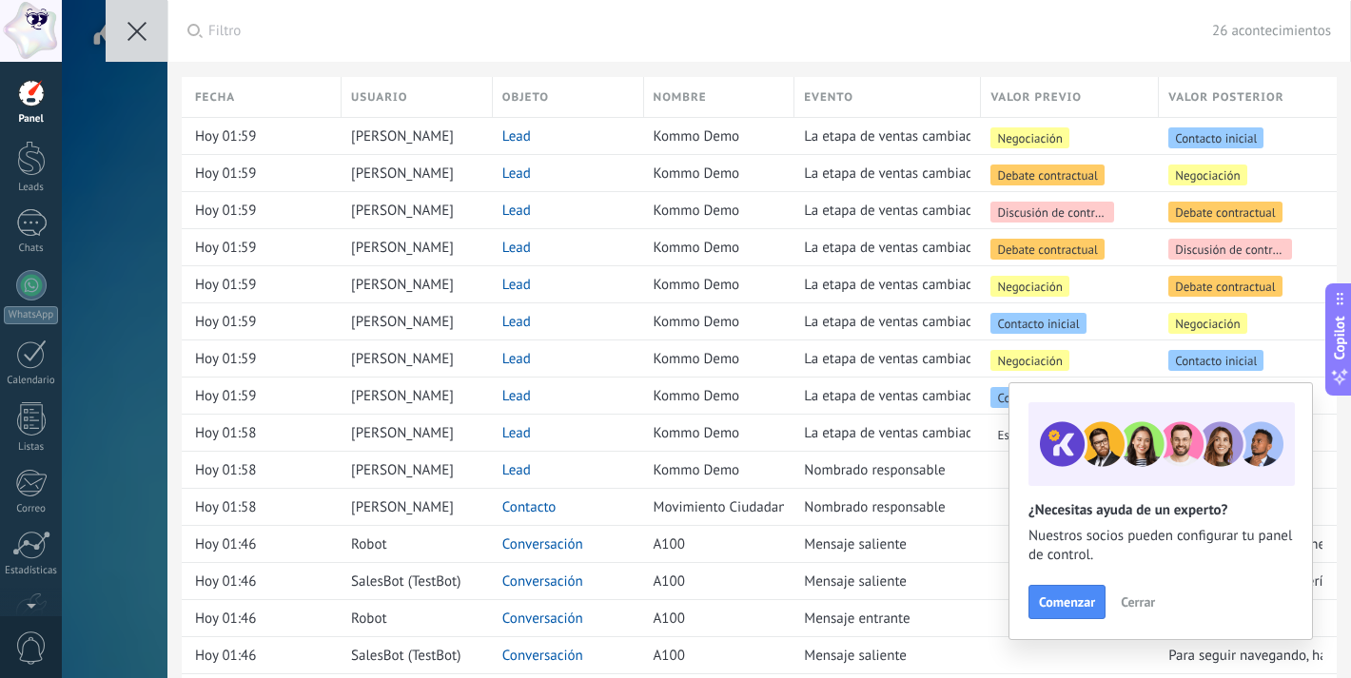
click at [145, 43] on button at bounding box center [137, 31] width 62 height 62
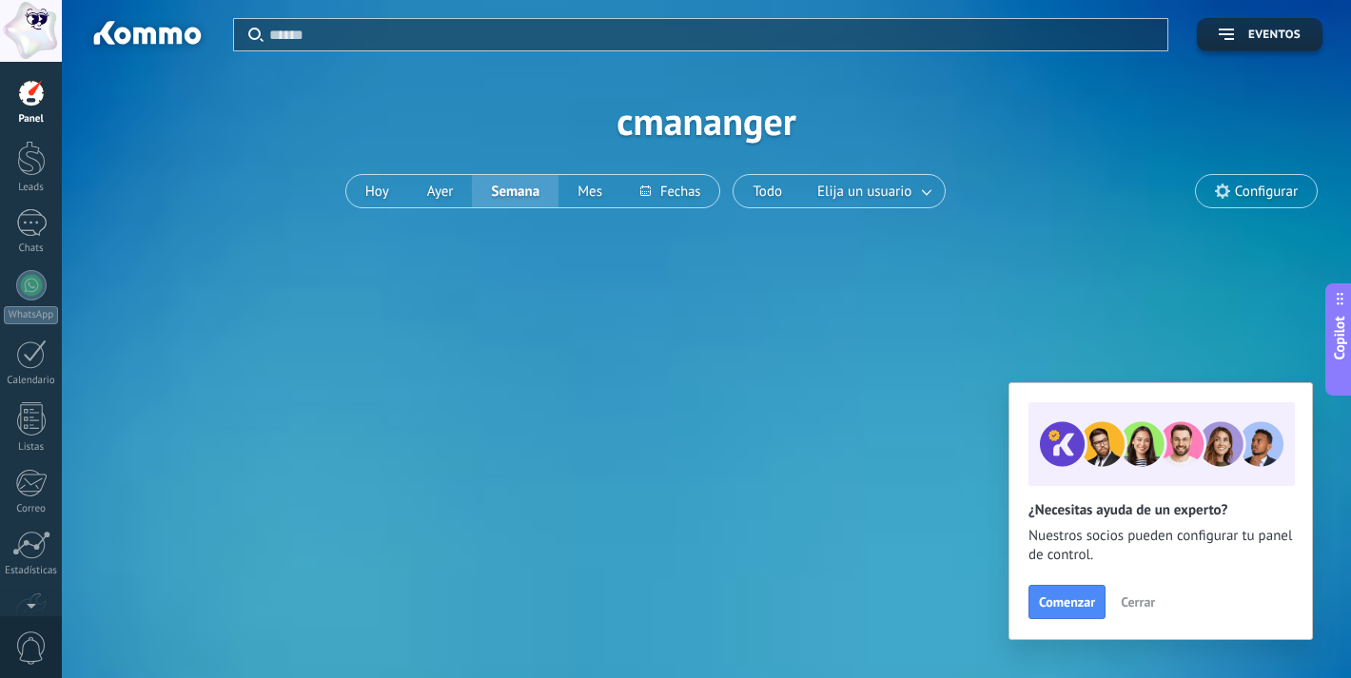
click at [1266, 202] on span "Configurar" at bounding box center [1256, 191] width 121 height 32
click at [1239, 184] on span "Configurar" at bounding box center [1266, 192] width 63 height 16
click at [22, 153] on div at bounding box center [31, 158] width 29 height 35
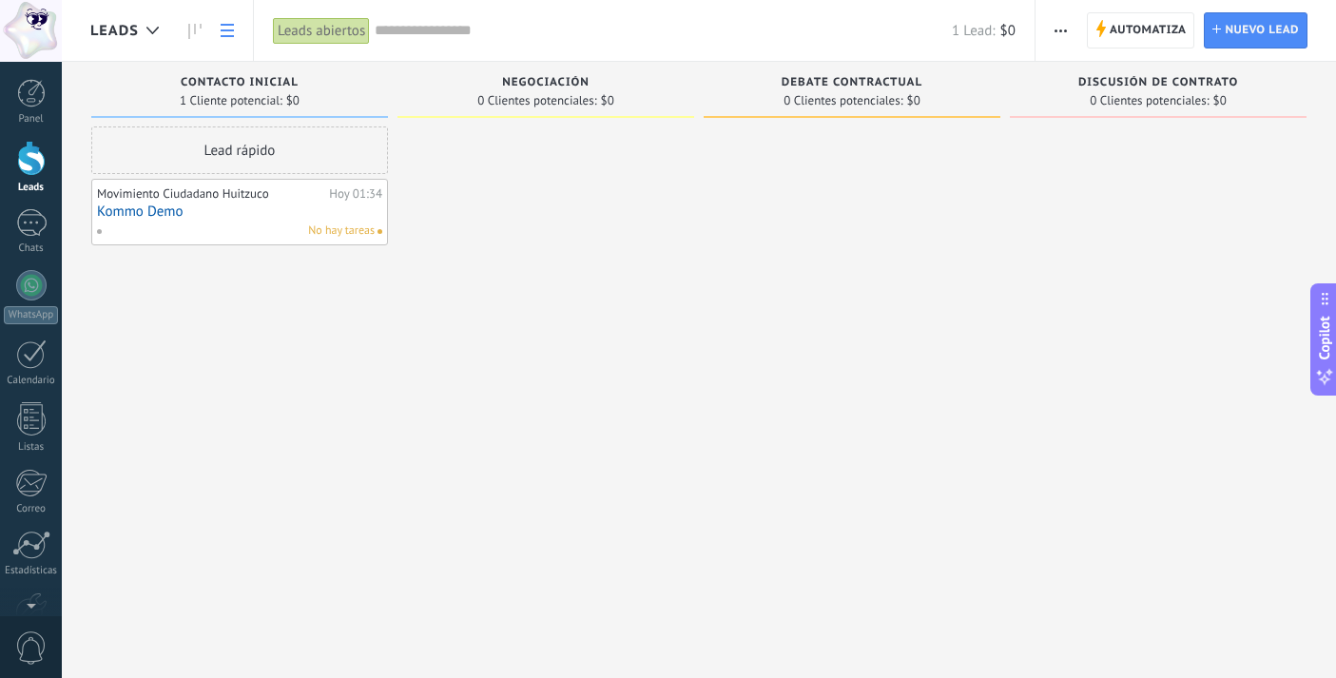
click at [221, 32] on icon at bounding box center [227, 30] width 13 height 13
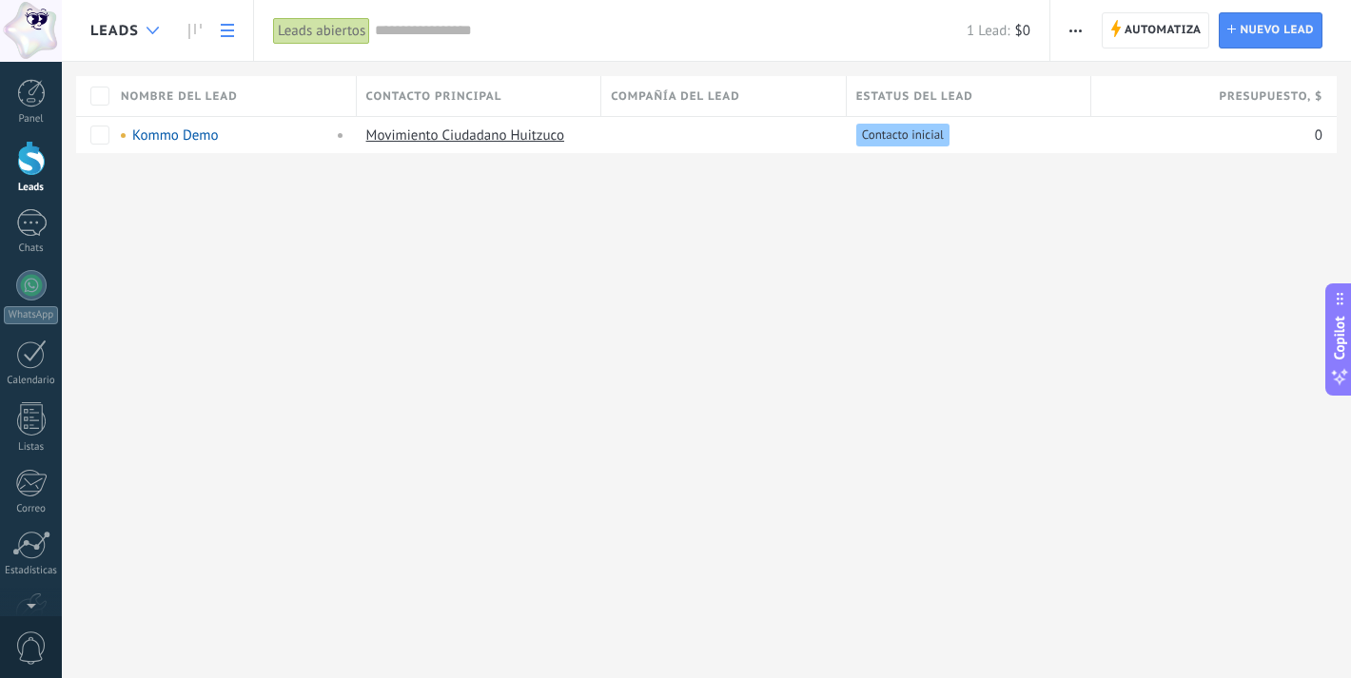
click at [165, 37] on div at bounding box center [152, 30] width 31 height 37
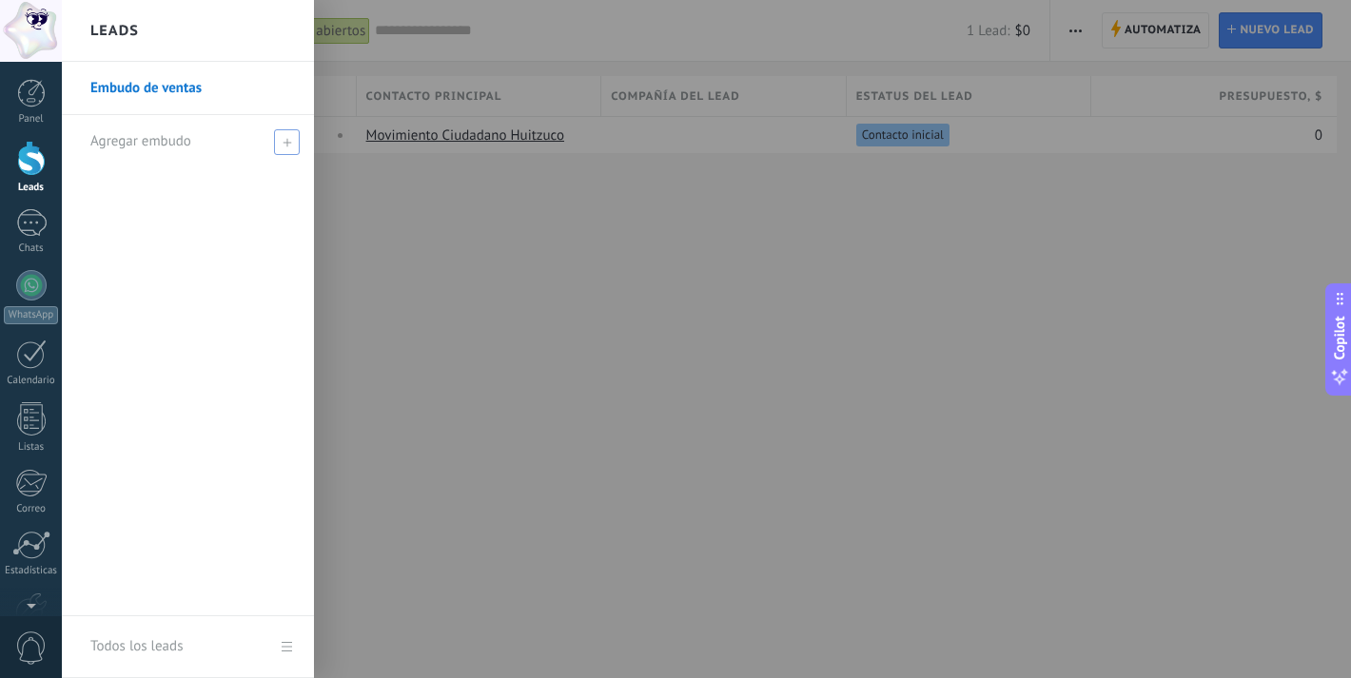
click at [227, 152] on div "Agregar embudo" at bounding box center [192, 141] width 204 height 52
click at [149, 28] on div "Leads" at bounding box center [188, 31] width 252 height 62
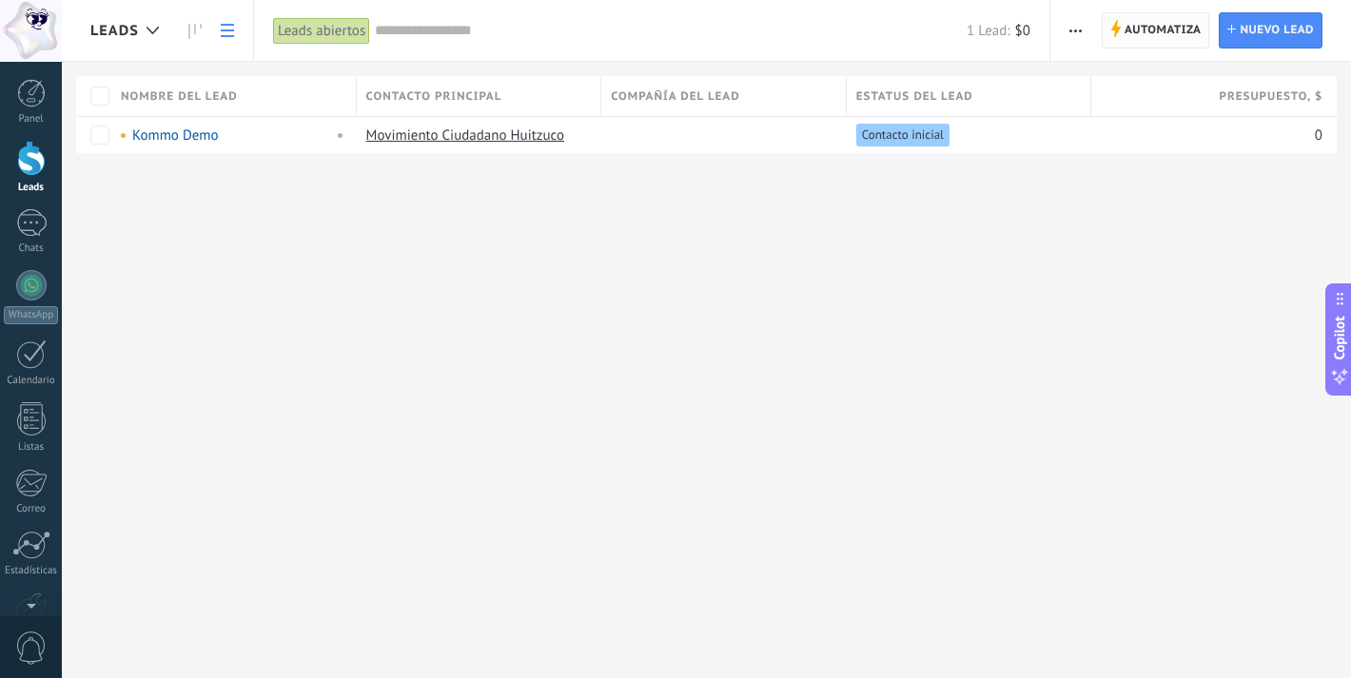
click at [1183, 17] on span "Automatiza" at bounding box center [1162, 30] width 77 height 34
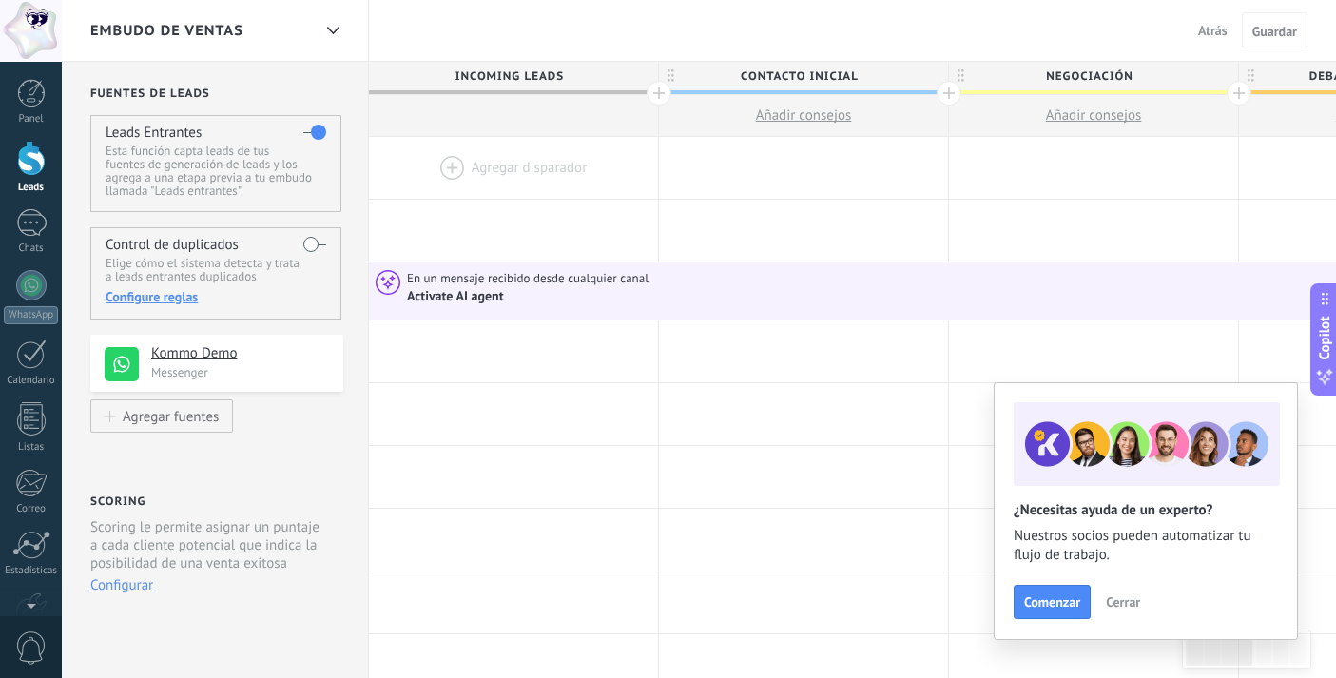
click at [202, 349] on h4 "Kommo Demo" at bounding box center [240, 353] width 178 height 19
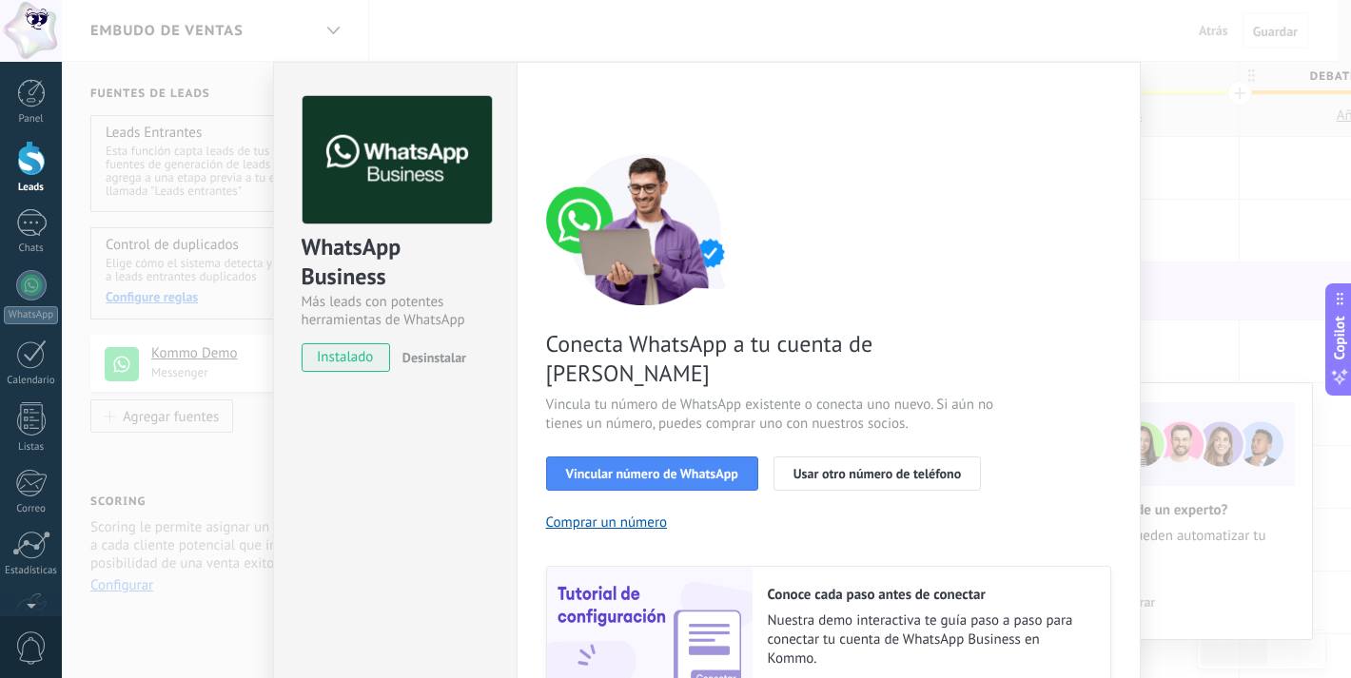
click at [1181, 163] on div "WhatsApp Business Más leads con potentes herramientas de WhatsApp instalado Des…" at bounding box center [706, 339] width 1289 height 678
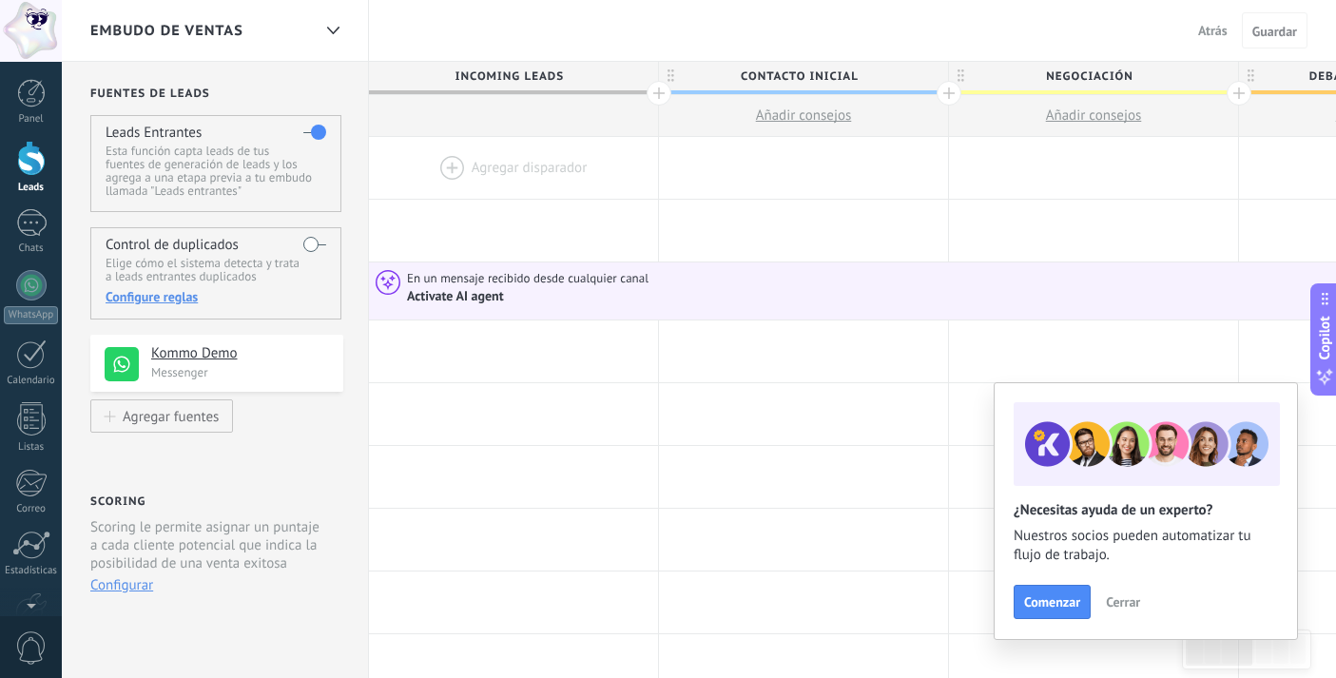
scroll to position [2, 0]
click at [46, 220] on div at bounding box center [31, 223] width 30 height 28
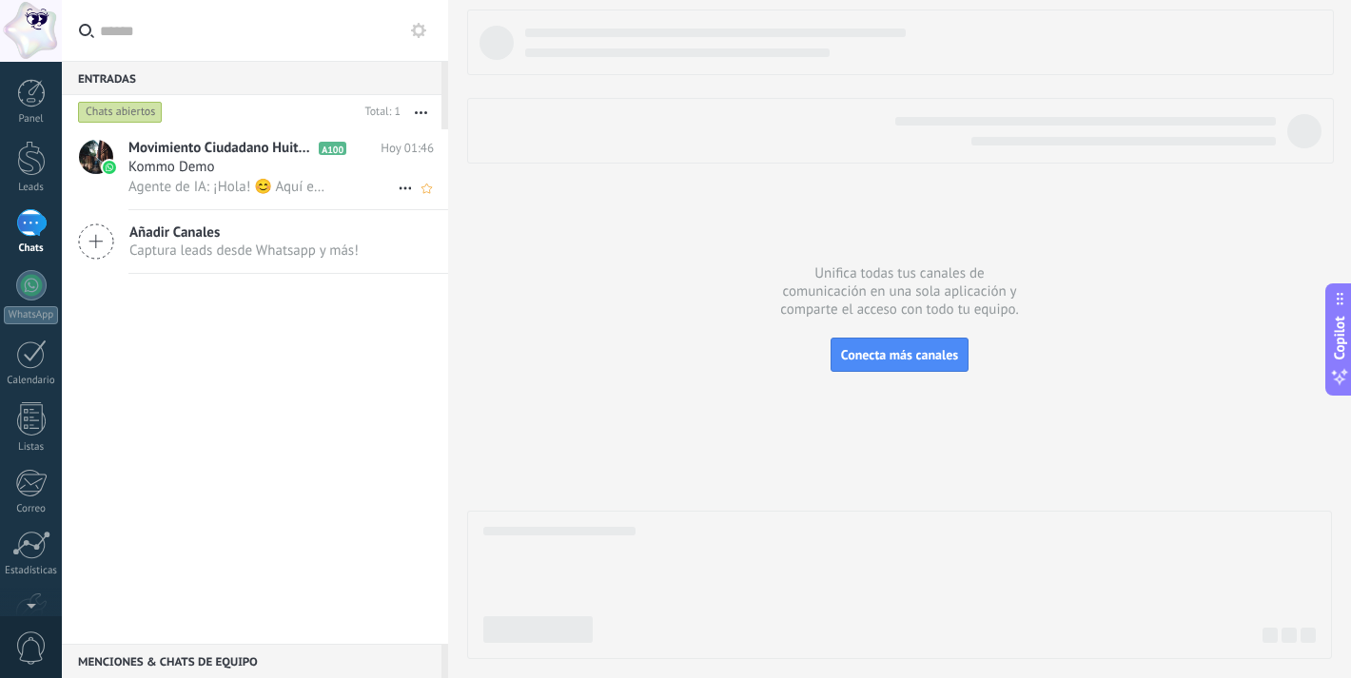
click at [207, 161] on span "Kommo Demo" at bounding box center [171, 167] width 87 height 19
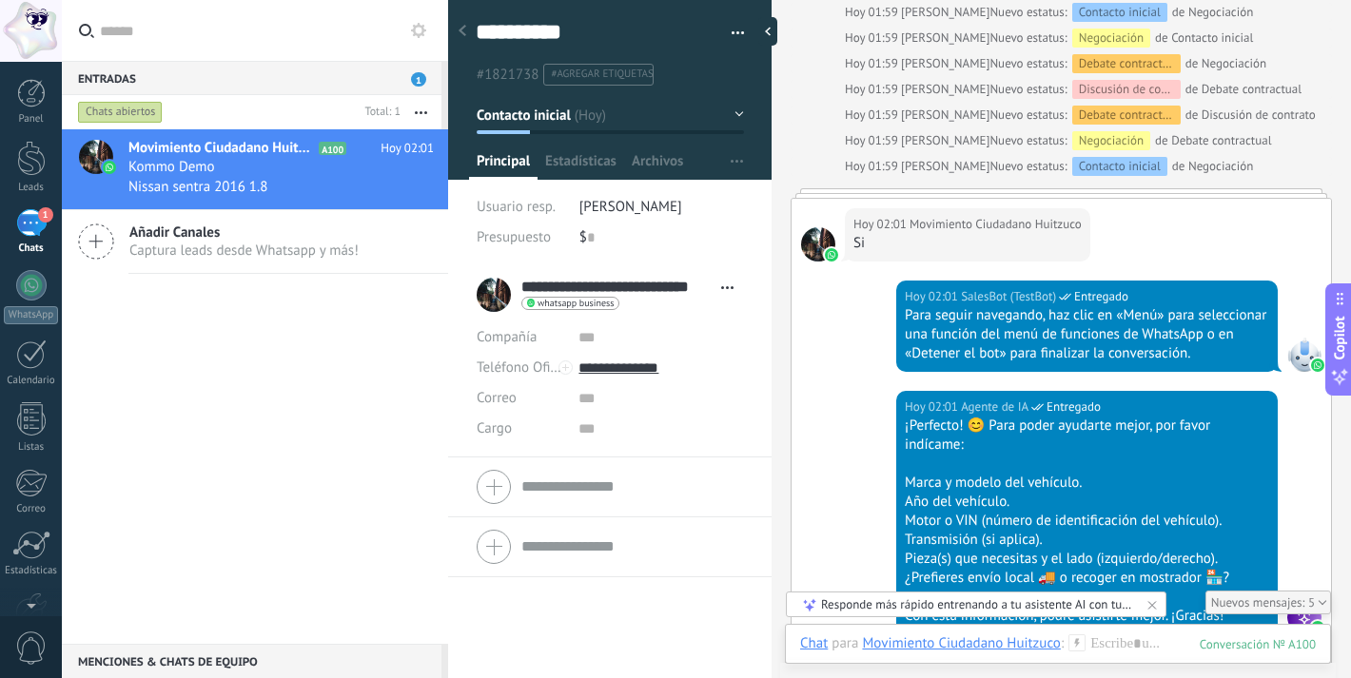
scroll to position [2389, 0]
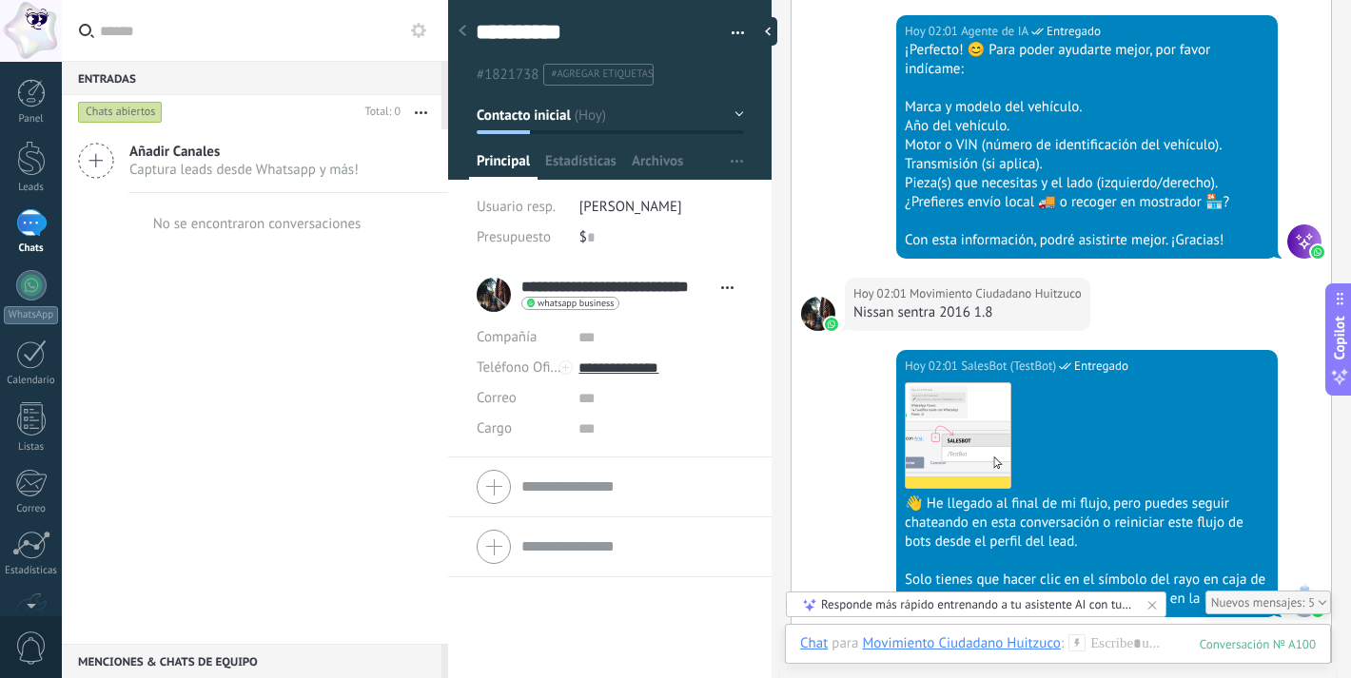
click at [729, 37] on button "button" at bounding box center [731, 33] width 28 height 29
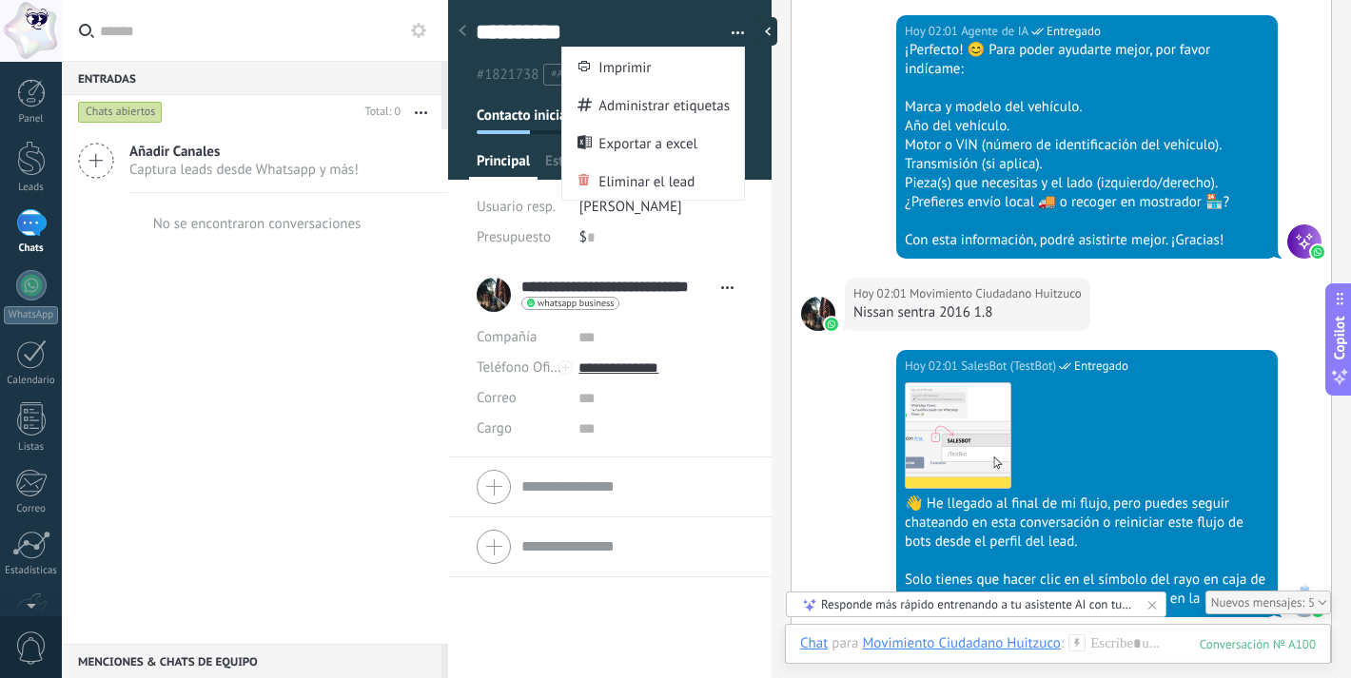
click at [731, 34] on span "button" at bounding box center [737, 36] width 13 height 4
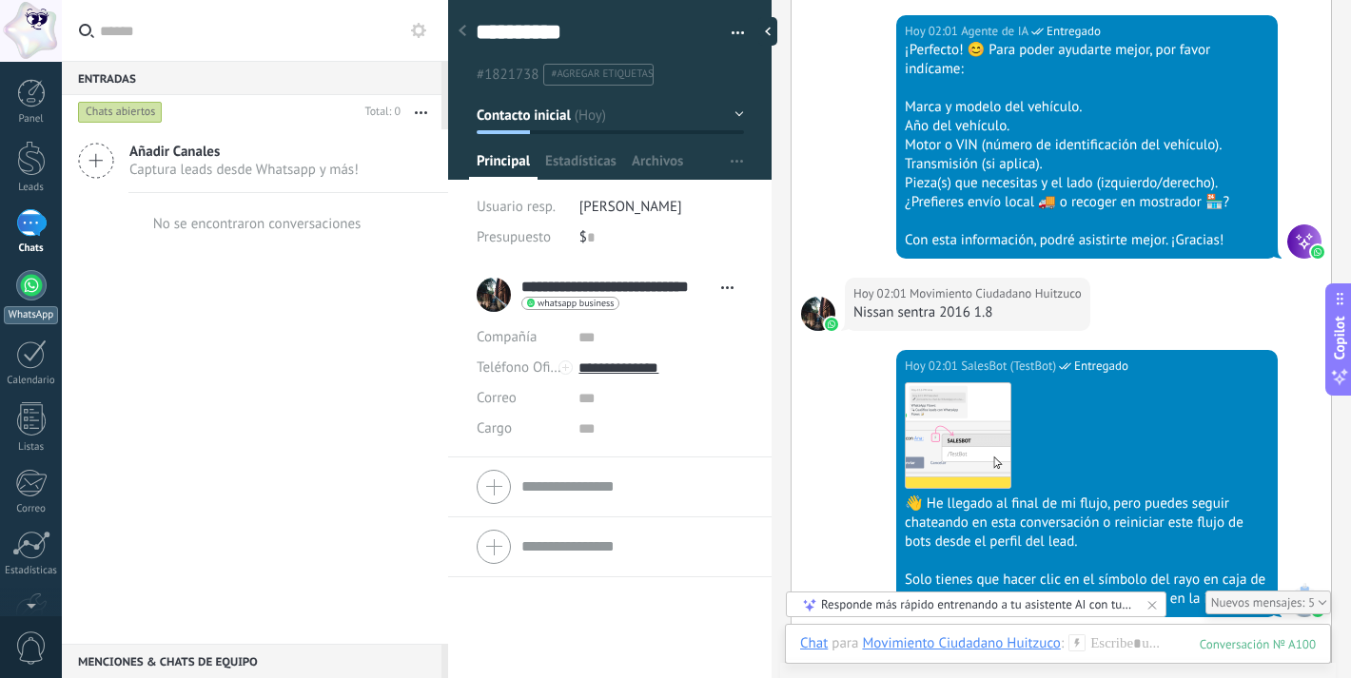
click at [37, 287] on div at bounding box center [31, 285] width 30 height 30
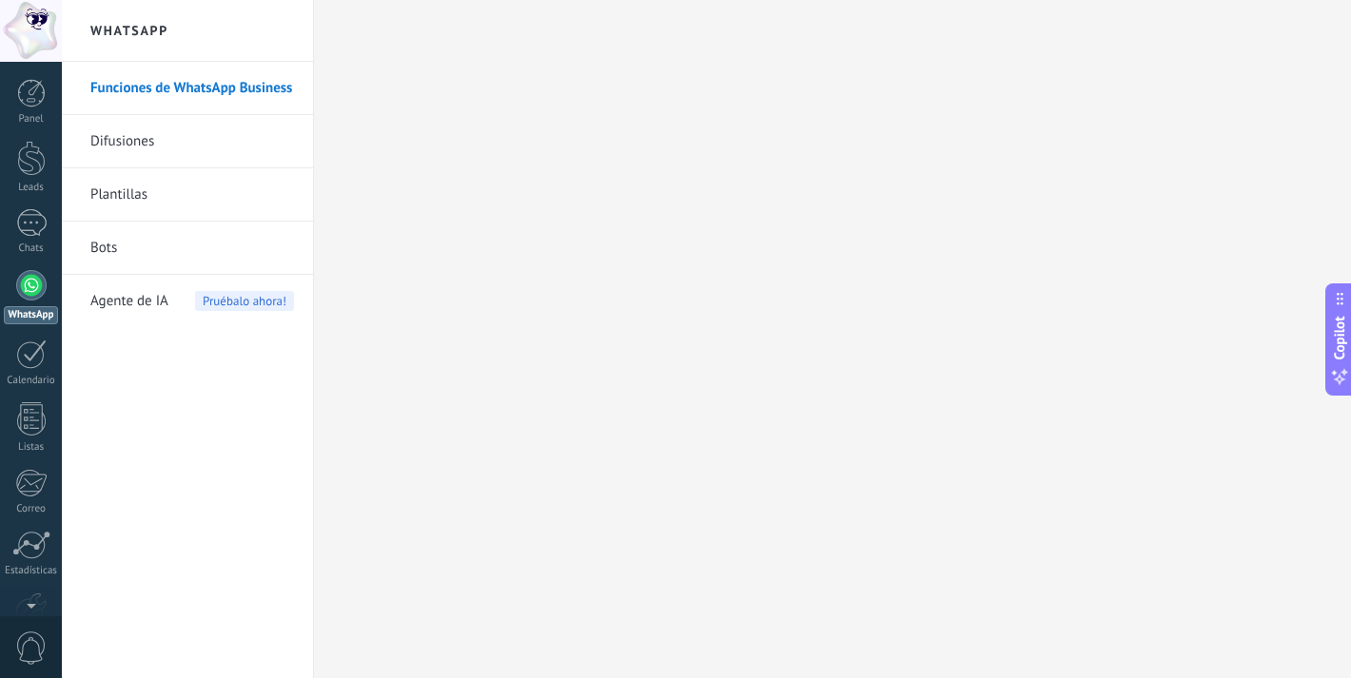
click at [25, 288] on div at bounding box center [31, 285] width 30 height 30
click at [37, 234] on div "1" at bounding box center [31, 223] width 30 height 28
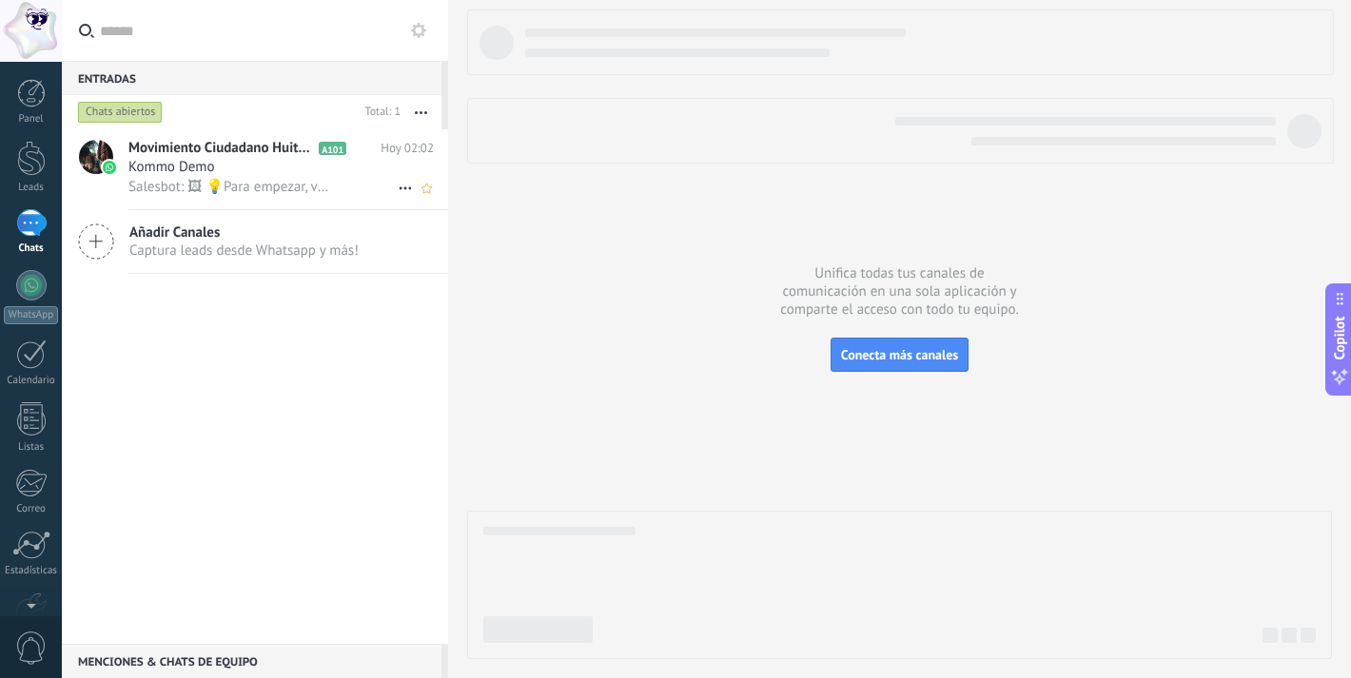
click at [330, 158] on div "Kommo Demo" at bounding box center [280, 167] width 305 height 19
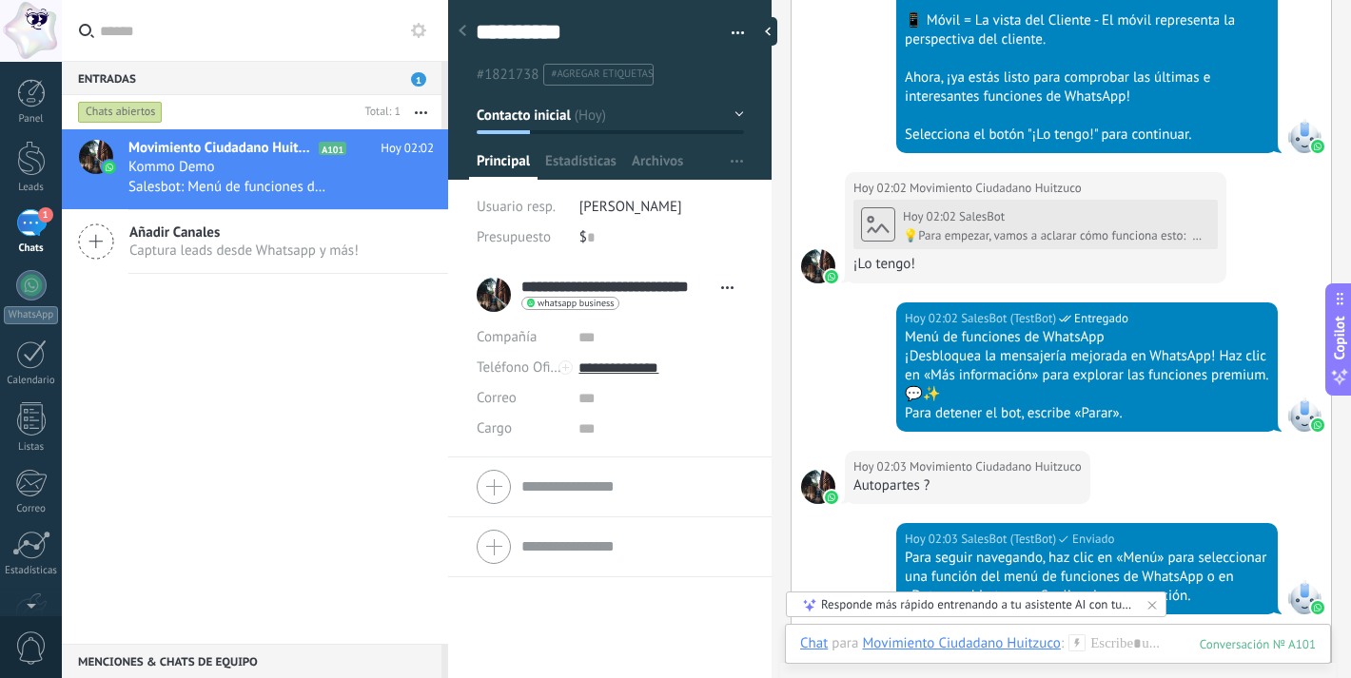
scroll to position [3873, 0]
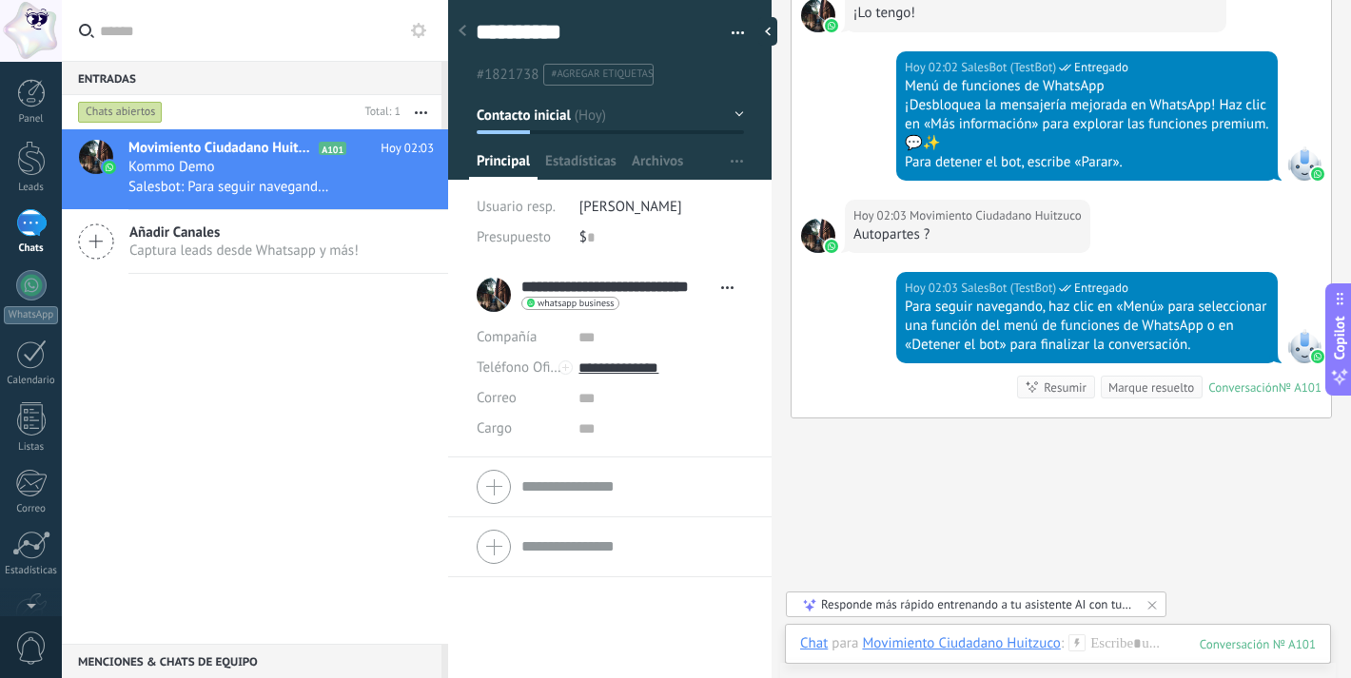
click at [742, 36] on div "**********" at bounding box center [610, 37] width 324 height 98
click at [731, 36] on span "button" at bounding box center [737, 36] width 13 height 4
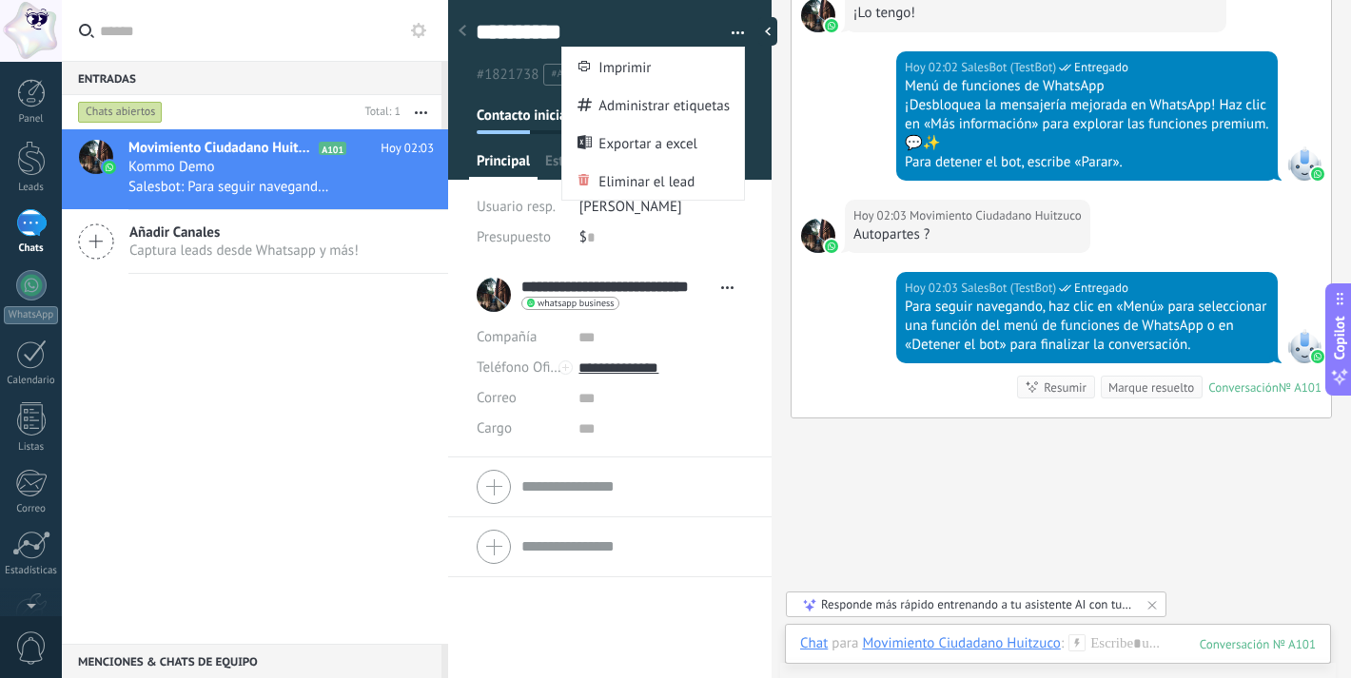
click at [731, 35] on span "button" at bounding box center [737, 36] width 13 height 4
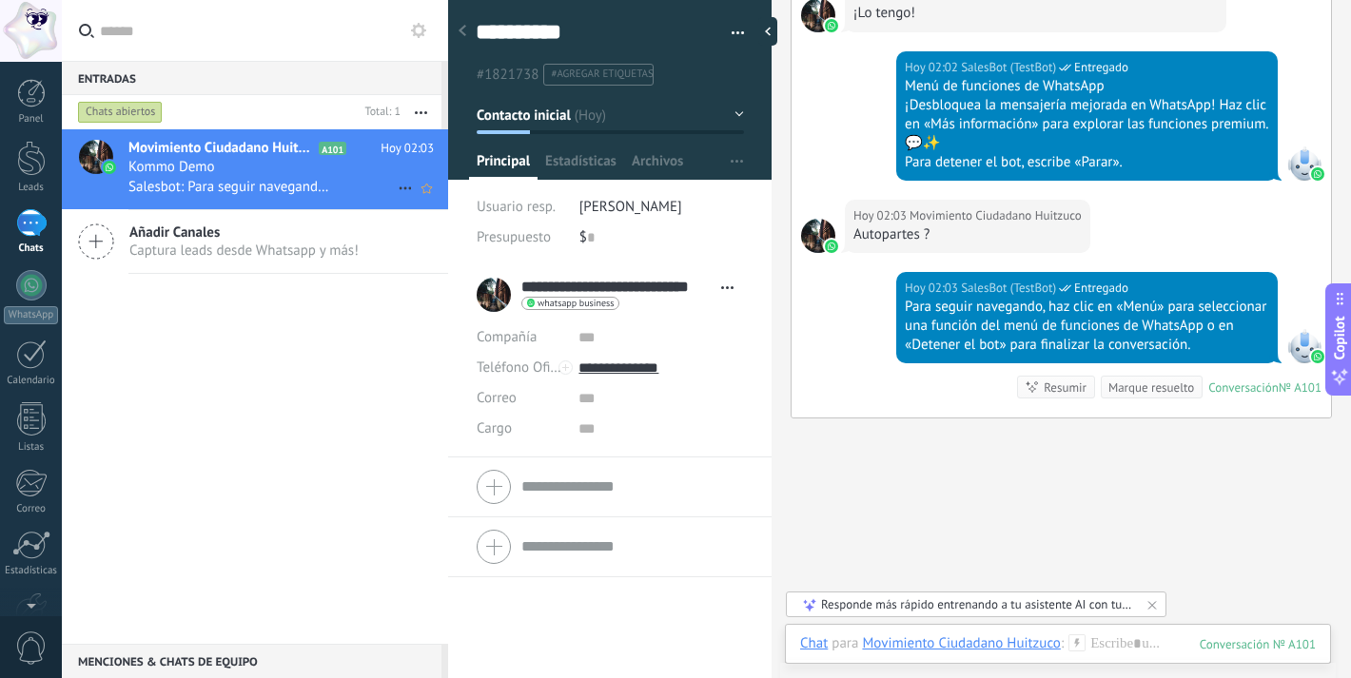
click at [393, 154] on span "Hoy 02:03" at bounding box center [406, 148] width 53 height 19
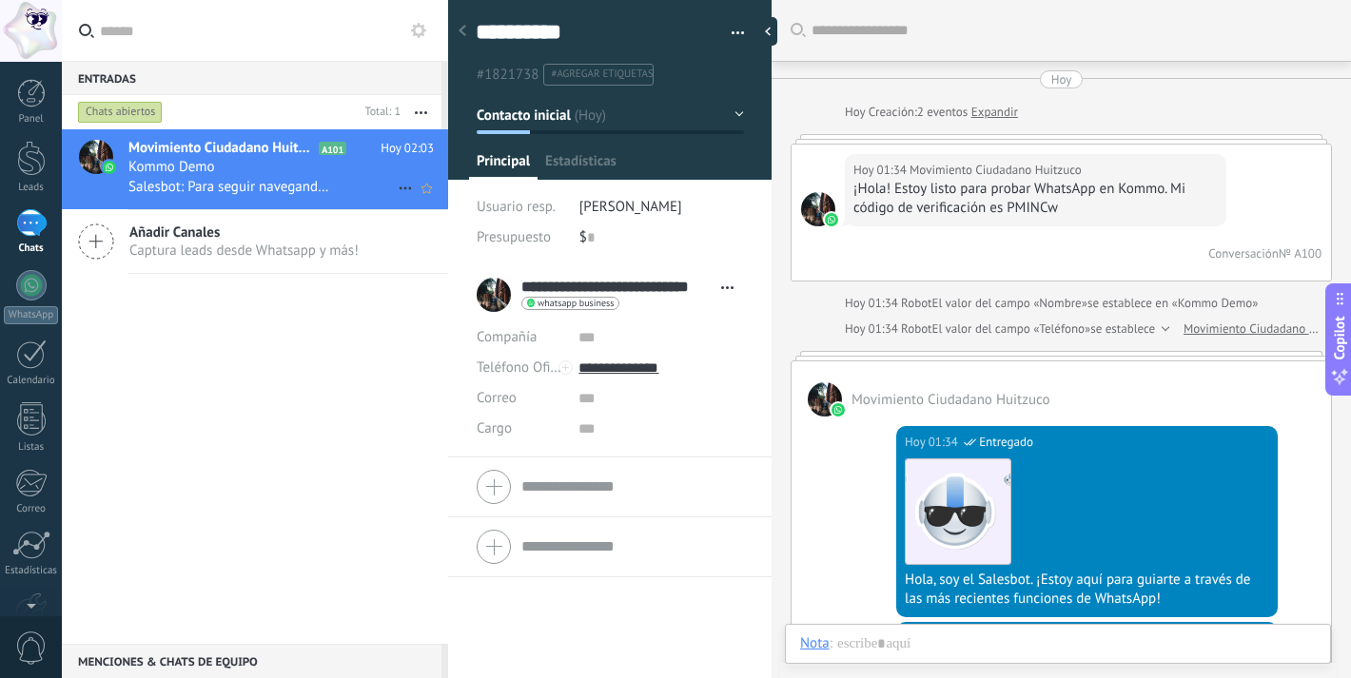
scroll to position [3945, 0]
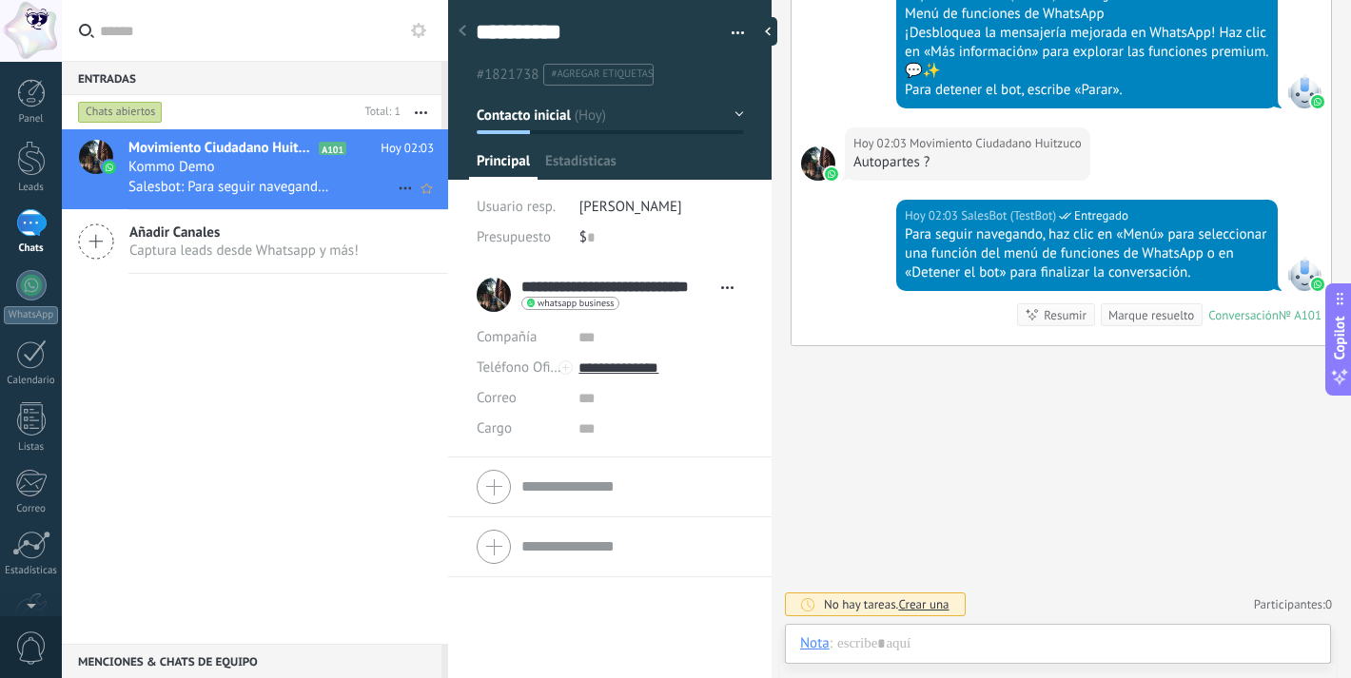
click at [399, 191] on icon at bounding box center [405, 188] width 23 height 23
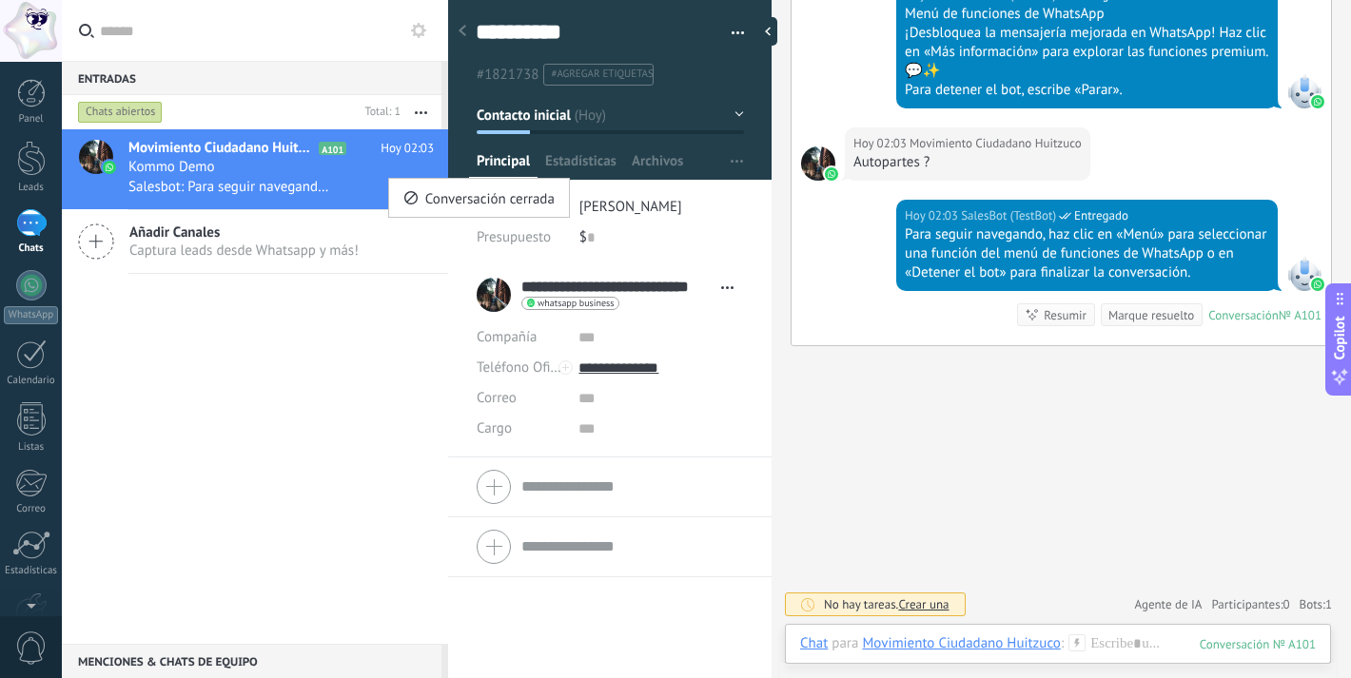
click at [399, 191] on li "Conversación cerrada" at bounding box center [479, 198] width 180 height 38
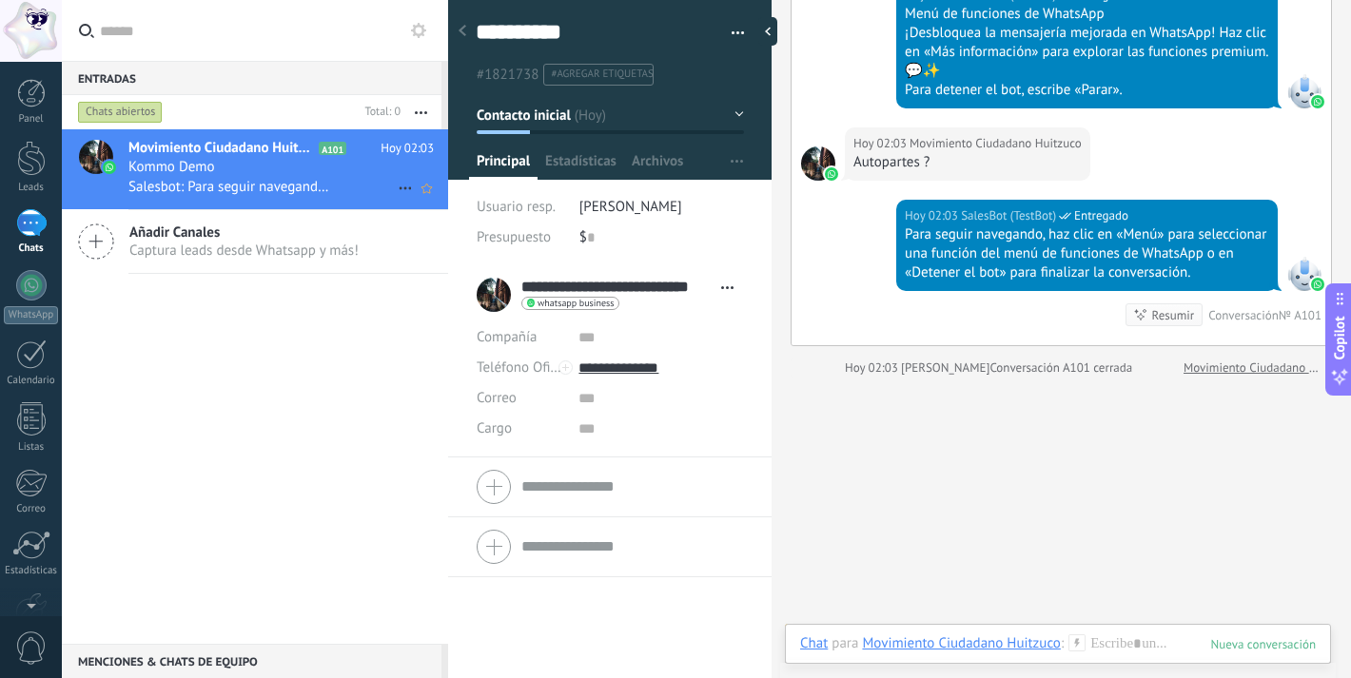
scroll to position [3977, 0]
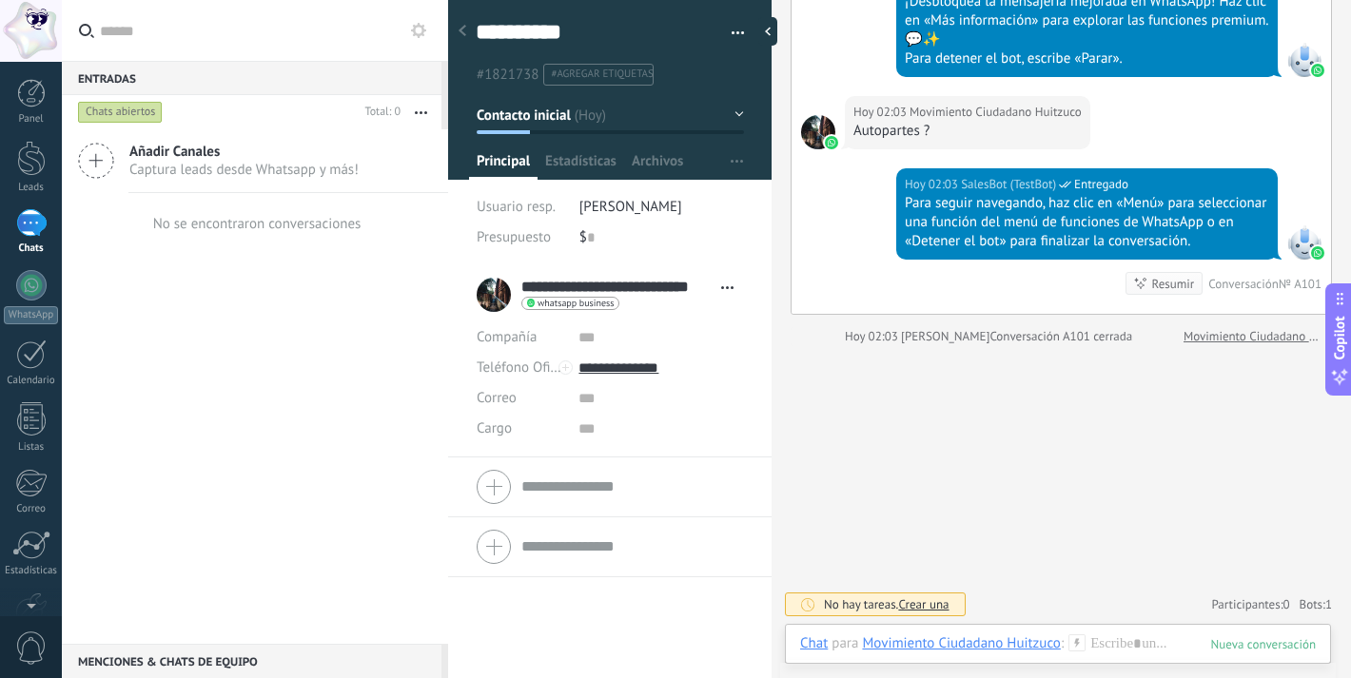
click at [271, 175] on span "Captura leads desde Whatsapp y más!" at bounding box center [243, 170] width 229 height 18
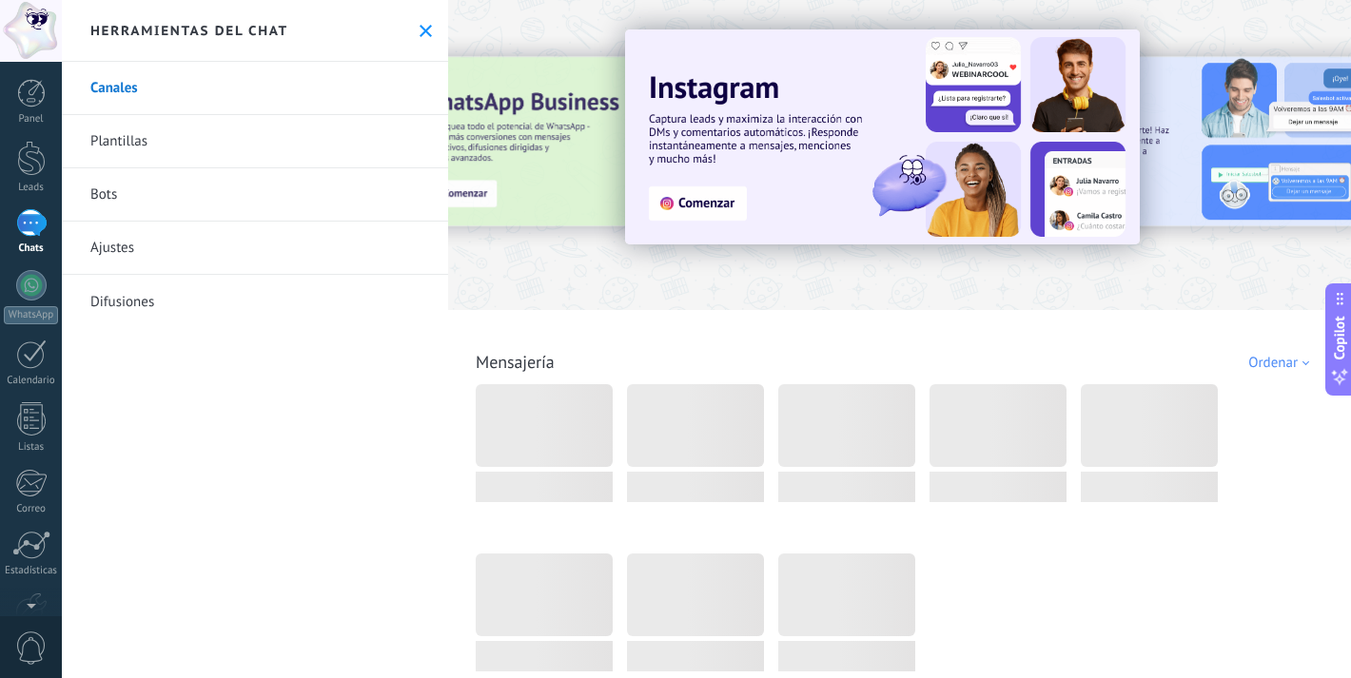
click at [52, 230] on link "1 Chats" at bounding box center [31, 232] width 62 height 46
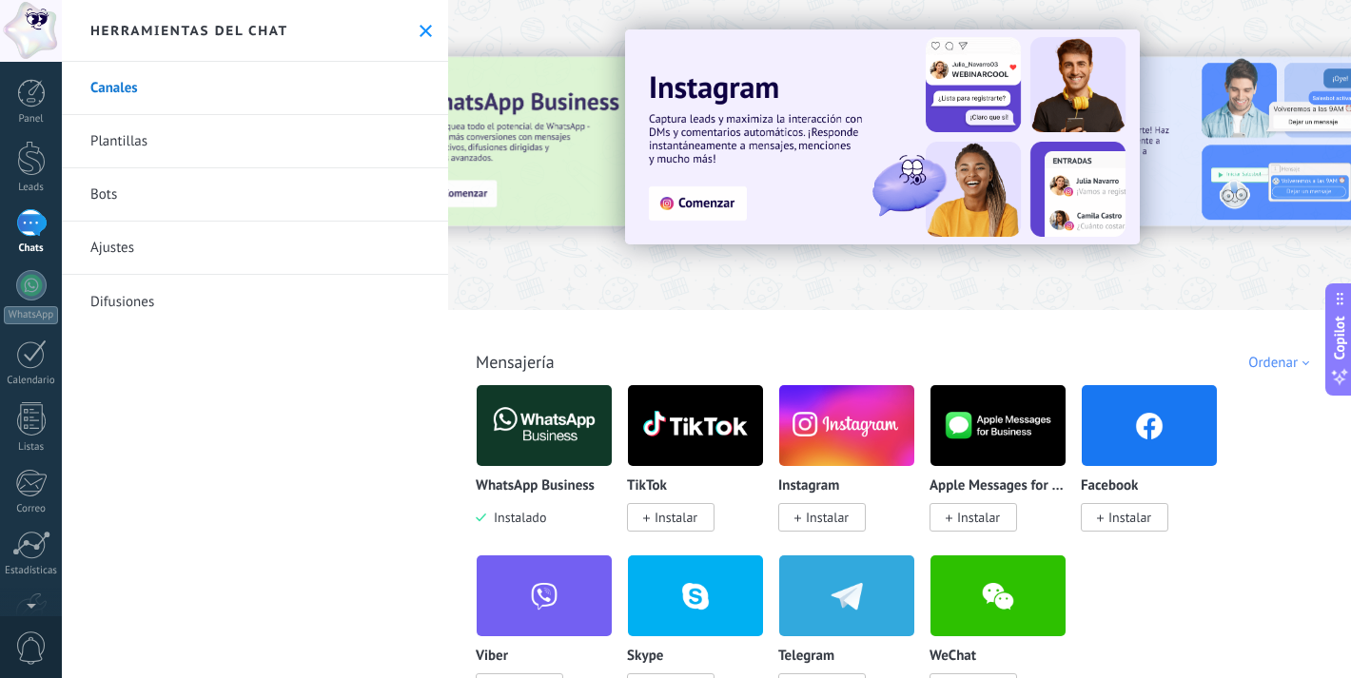
click at [419, 29] on use at bounding box center [425, 31] width 12 height 12
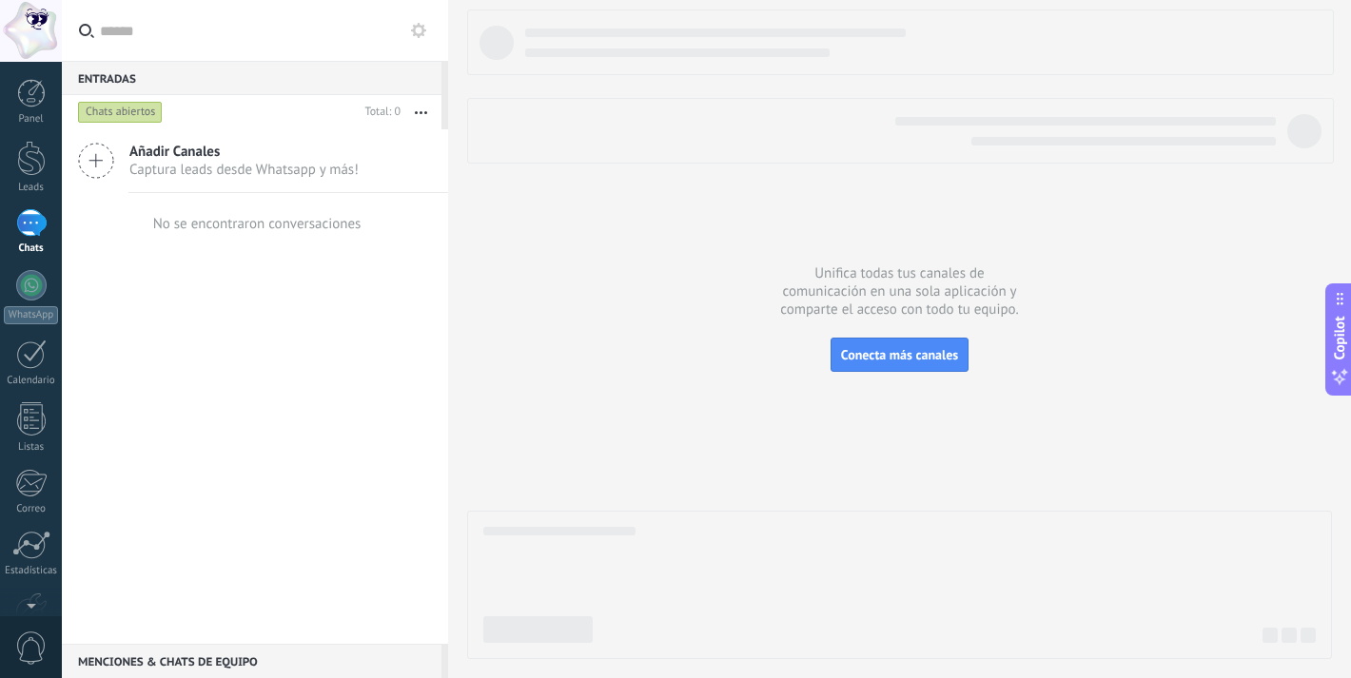
click at [38, 226] on div "1" at bounding box center [31, 223] width 30 height 28
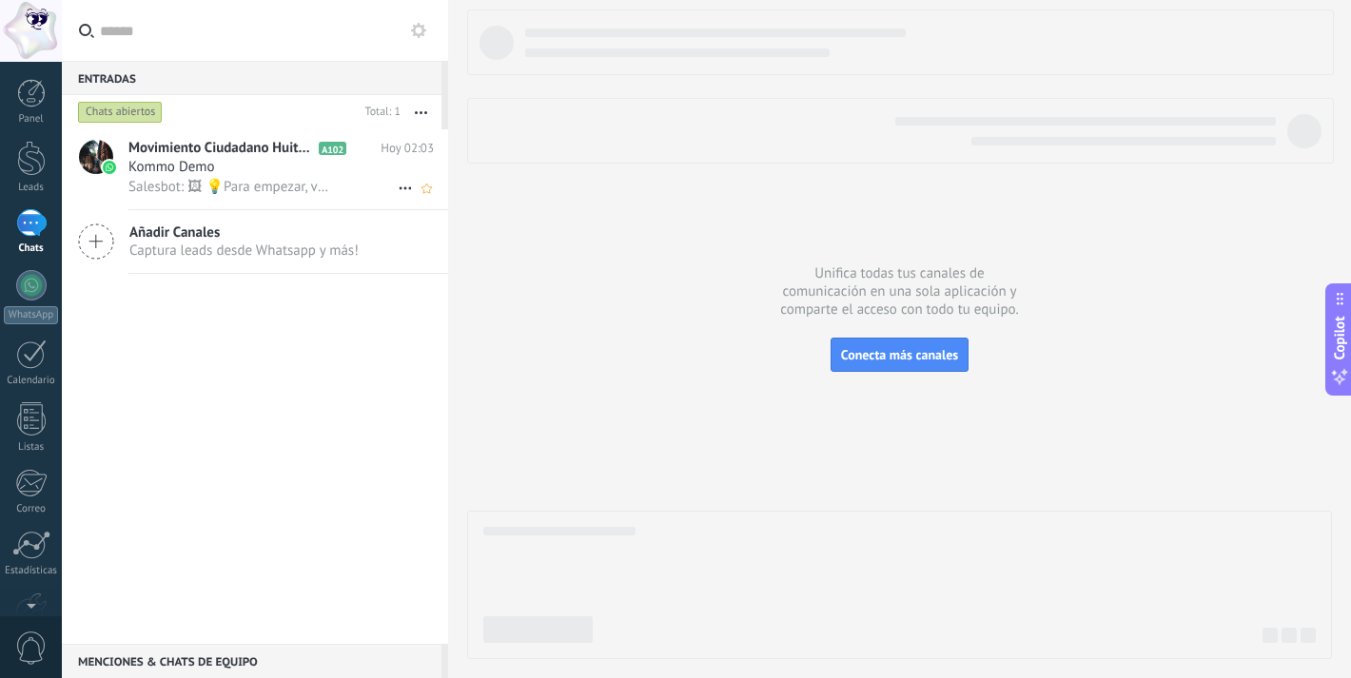
click at [163, 149] on span "Movimiento Ciudadano Huitzuco" at bounding box center [221, 148] width 186 height 19
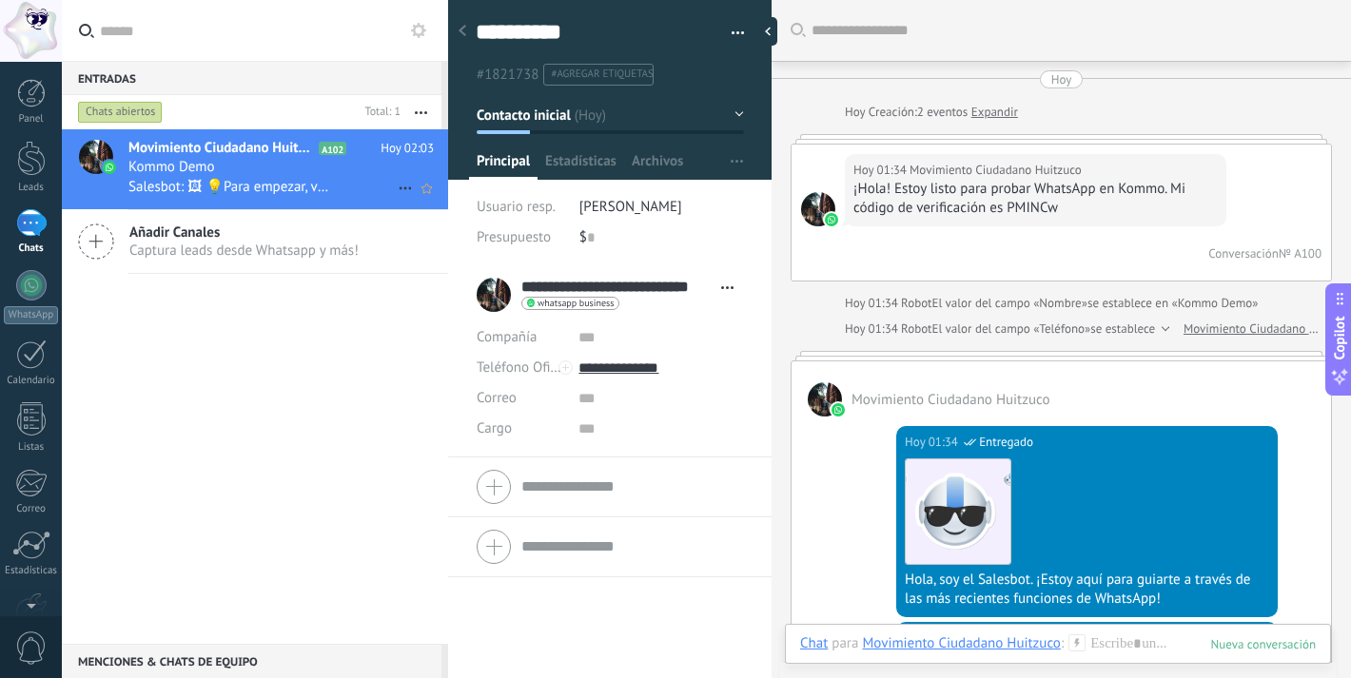
scroll to position [4635, 0]
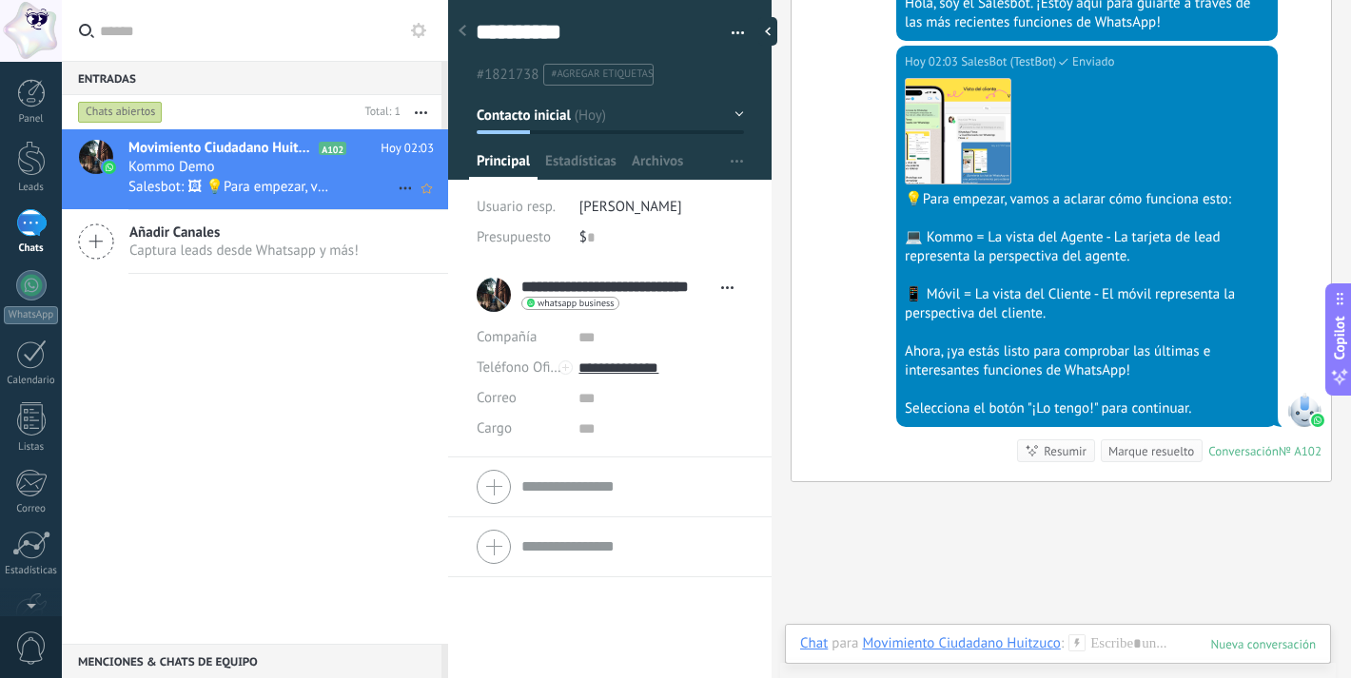
click at [402, 188] on use at bounding box center [405, 188] width 12 height 3
click at [733, 41] on div at bounding box center [675, 339] width 1351 height 678
click at [733, 37] on span "button" at bounding box center [737, 36] width 13 height 4
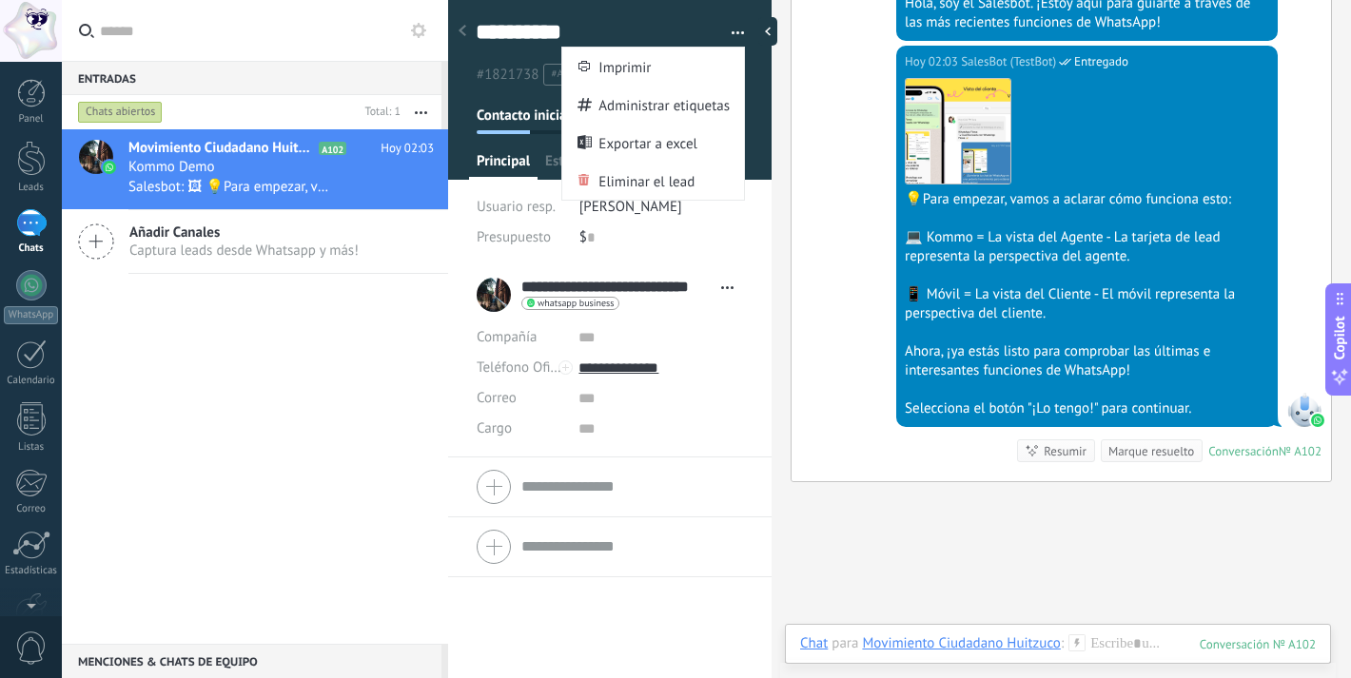
click at [733, 36] on span "button" at bounding box center [737, 36] width 13 height 4
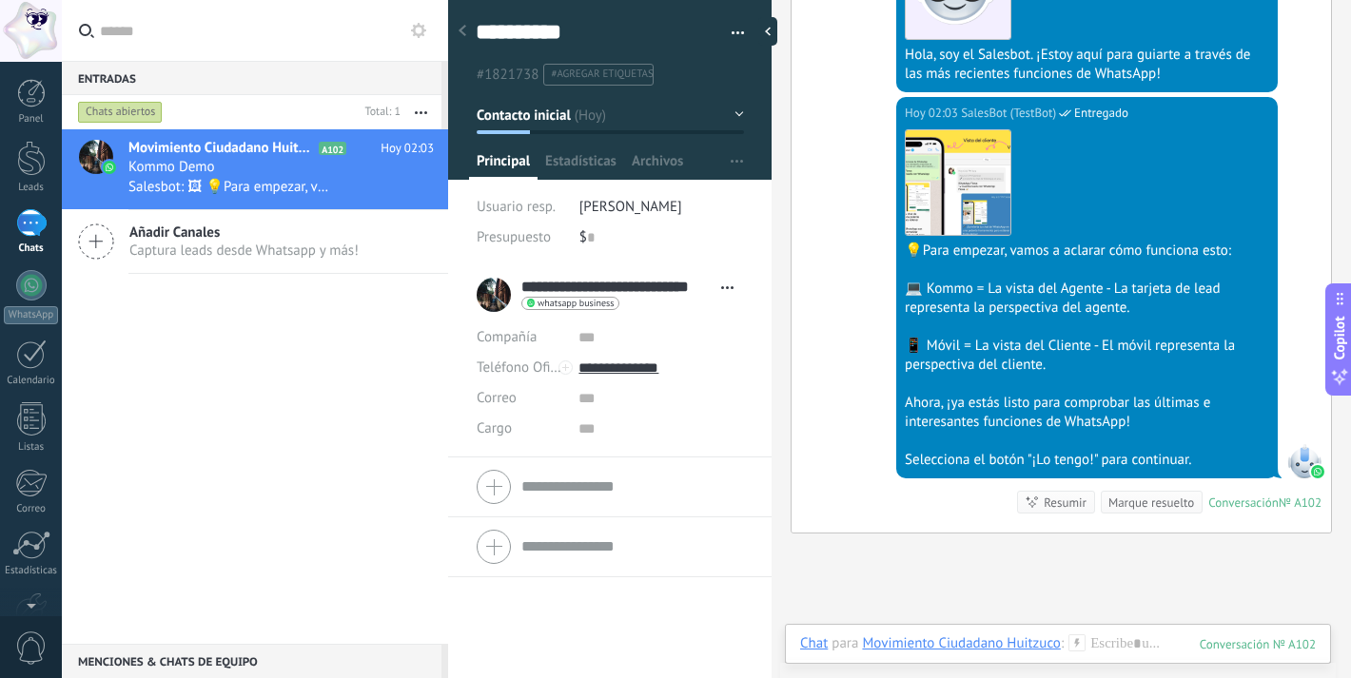
scroll to position [4358, 0]
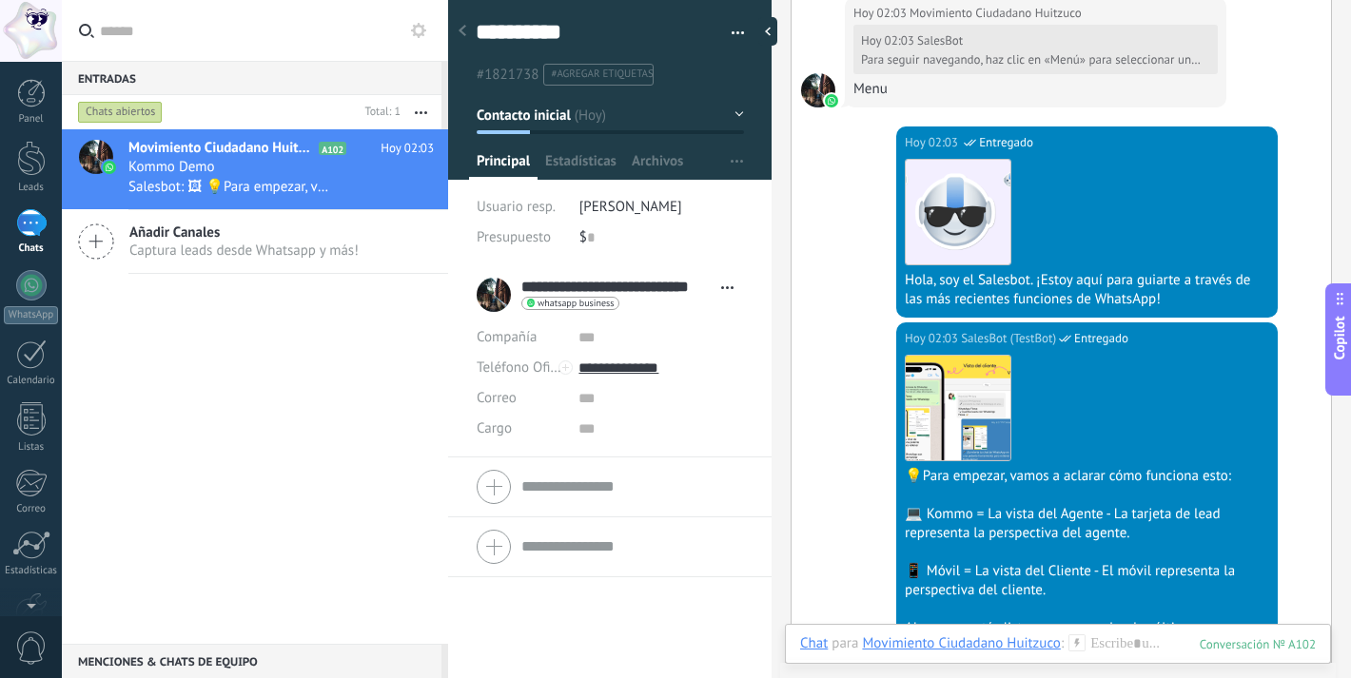
click at [1332, 340] on span "Copilot" at bounding box center [1339, 338] width 19 height 44
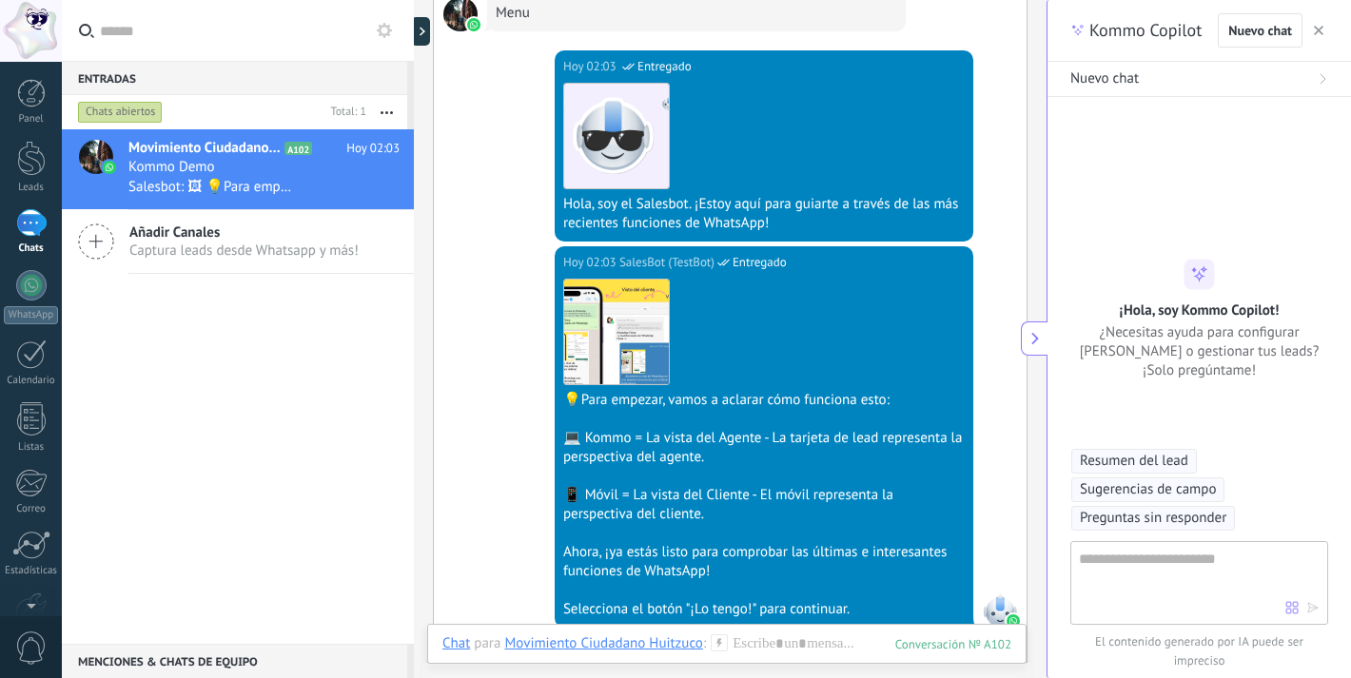
scroll to position [57, 0]
type textarea "**********"
